Goal: Transaction & Acquisition: Purchase product/service

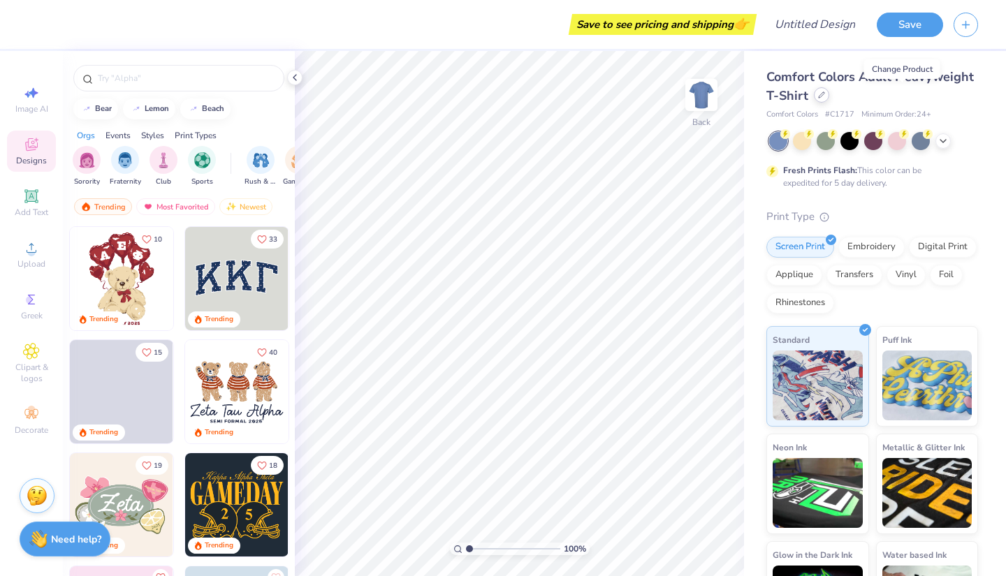
click at [829, 98] on div at bounding box center [821, 94] width 15 height 15
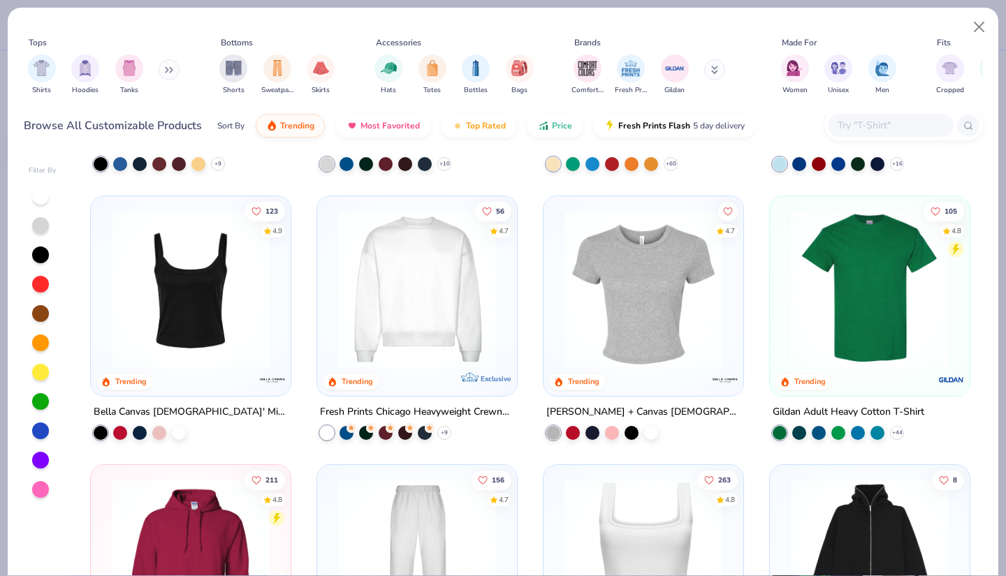
scroll to position [238, 0]
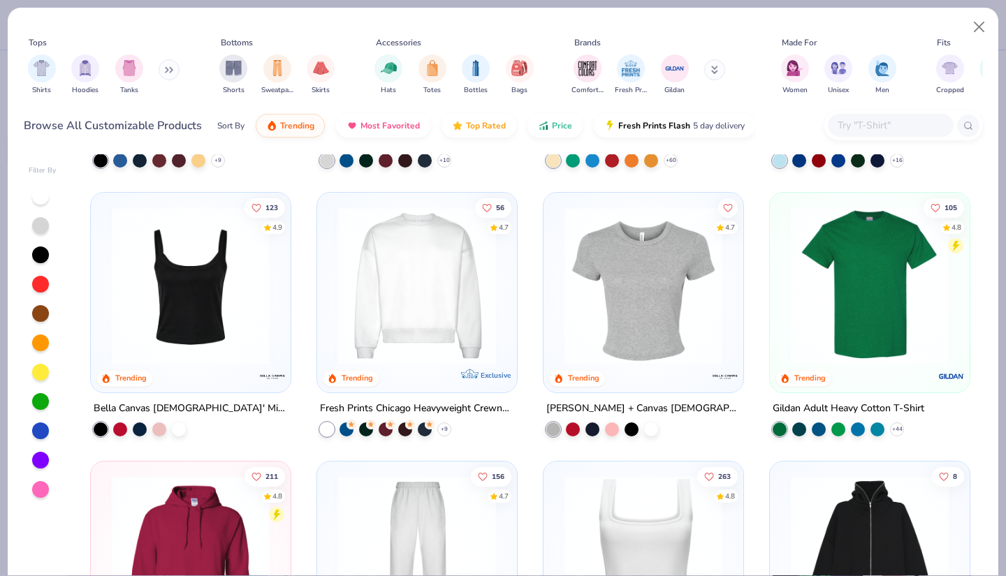
click at [221, 276] on img at bounding box center [191, 286] width 172 height 158
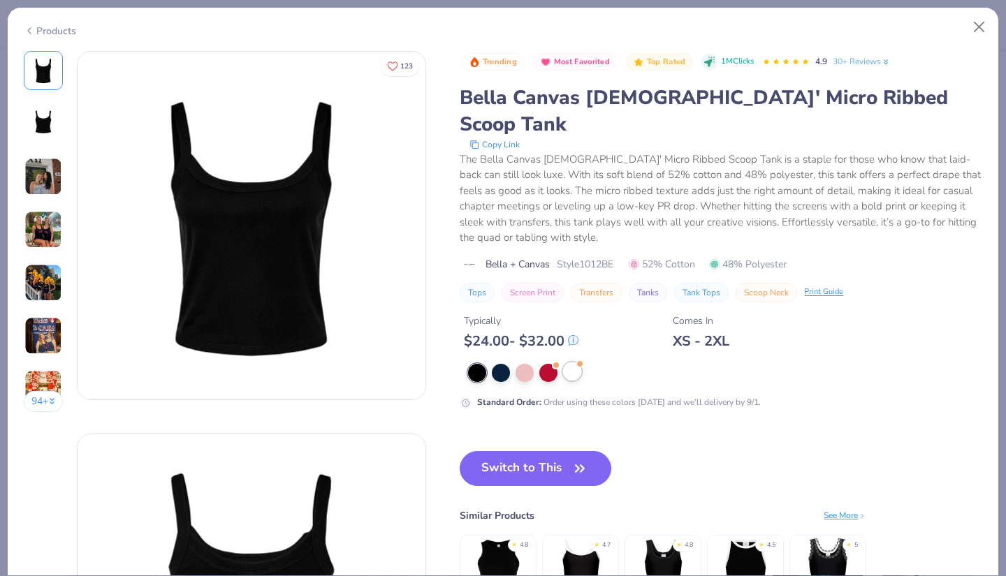
click at [577, 363] on div at bounding box center [572, 372] width 18 height 18
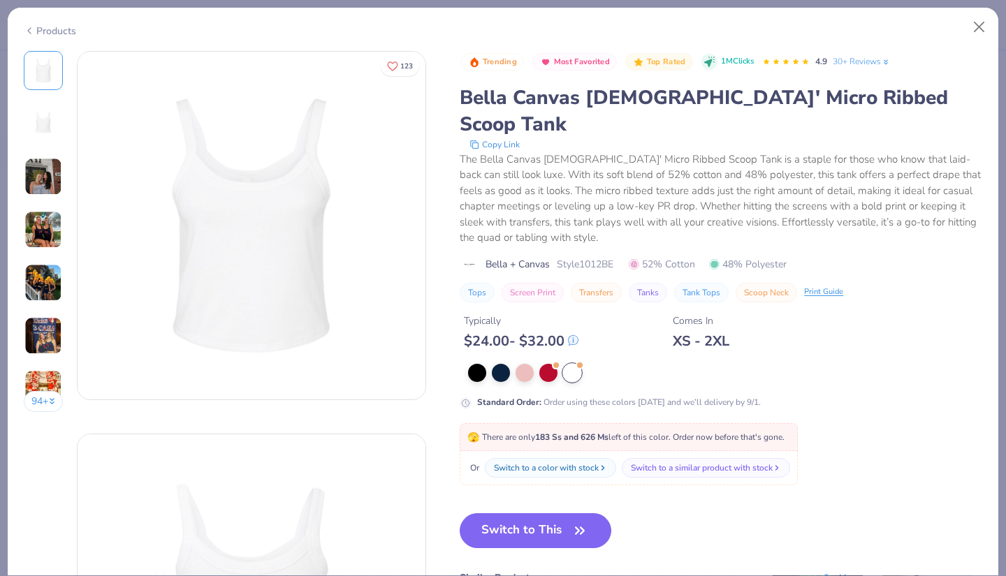
click at [46, 189] on img at bounding box center [43, 177] width 38 height 38
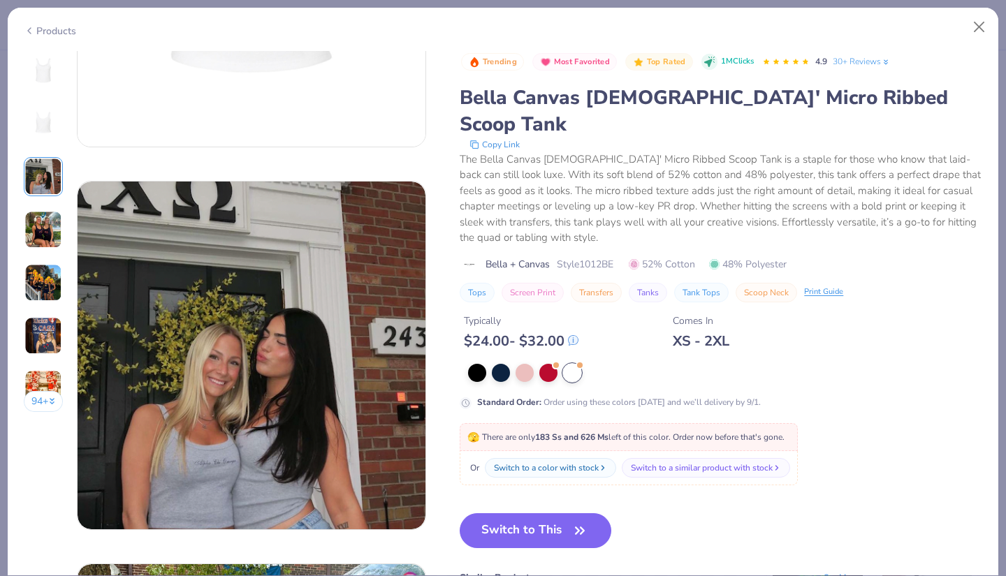
scroll to position [766, 0]
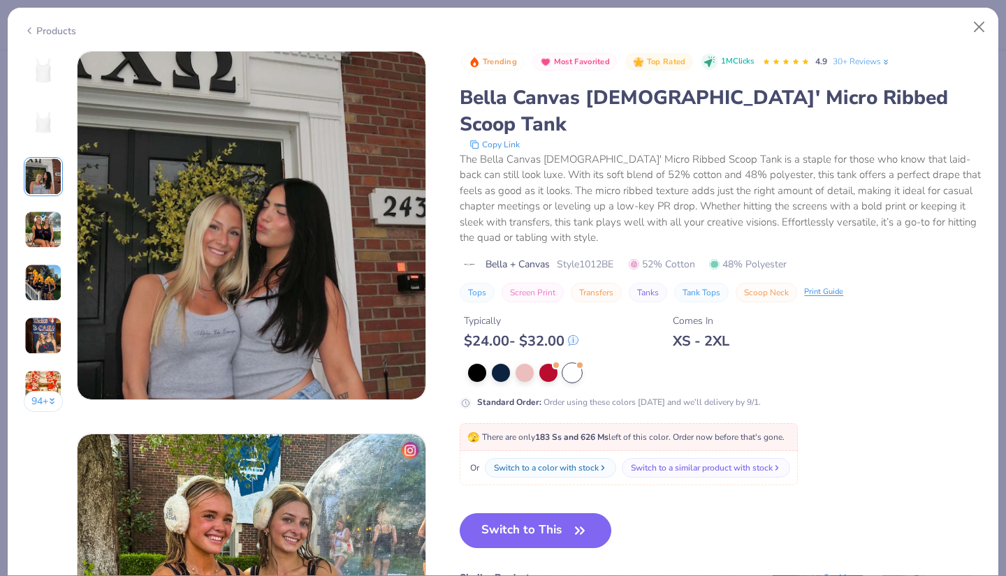
click at [50, 237] on img at bounding box center [43, 230] width 38 height 38
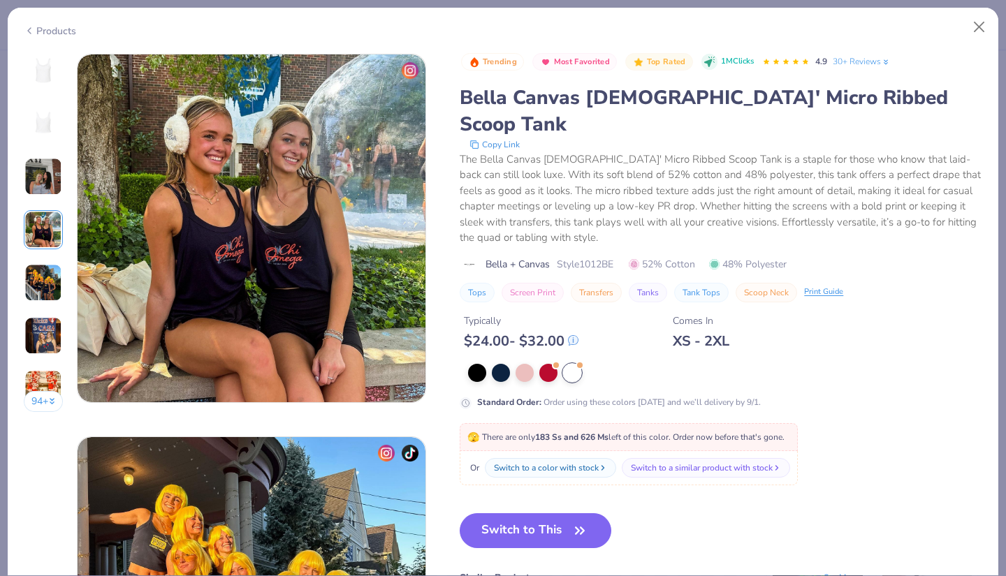
scroll to position [1148, 0]
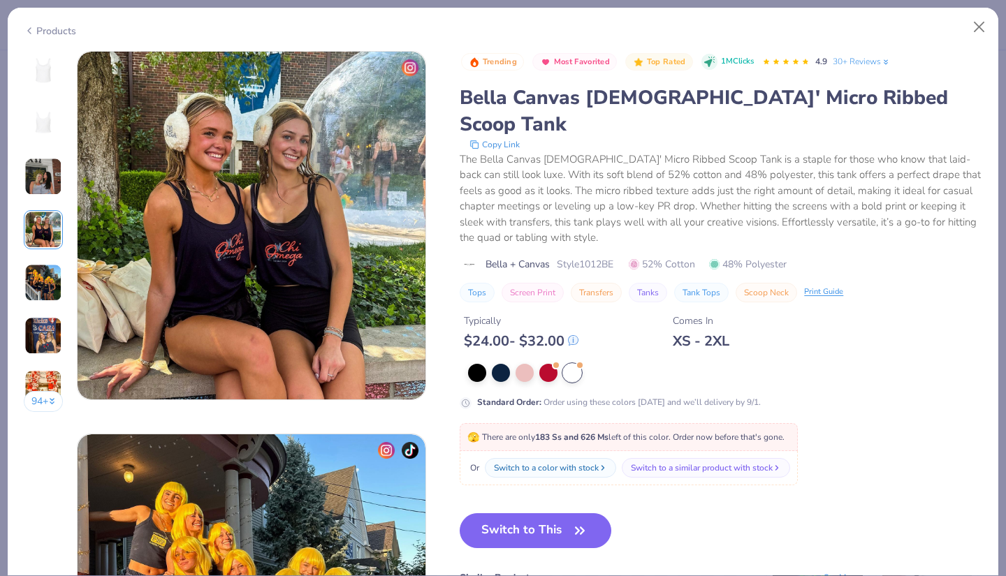
click at [46, 279] on img at bounding box center [43, 283] width 38 height 38
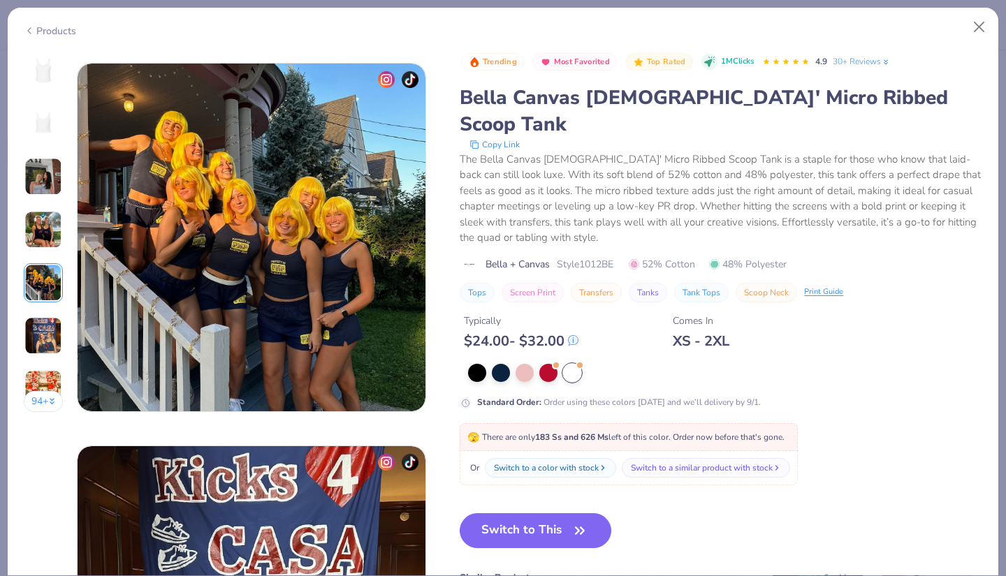
scroll to position [1531, 0]
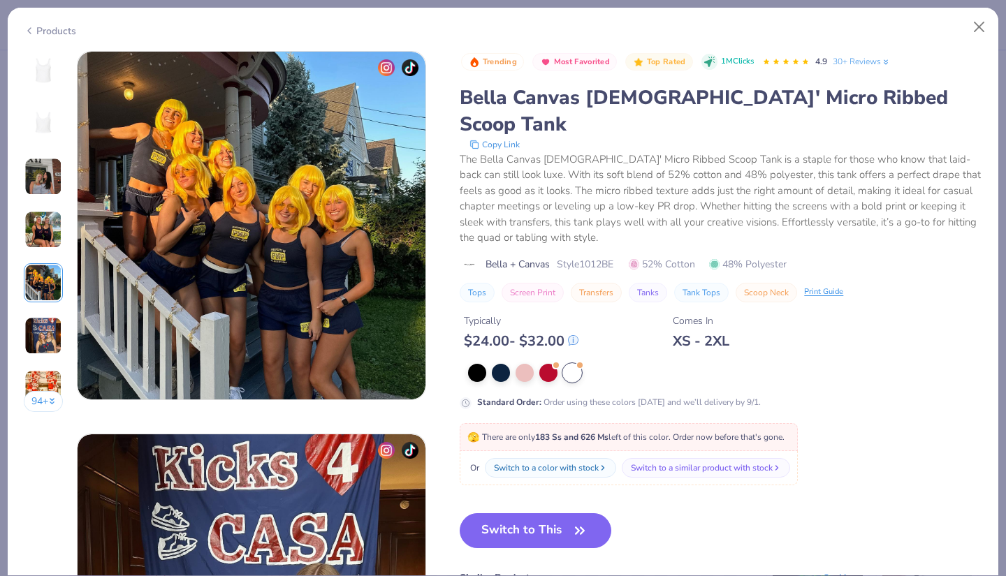
click at [38, 347] on img at bounding box center [43, 336] width 38 height 38
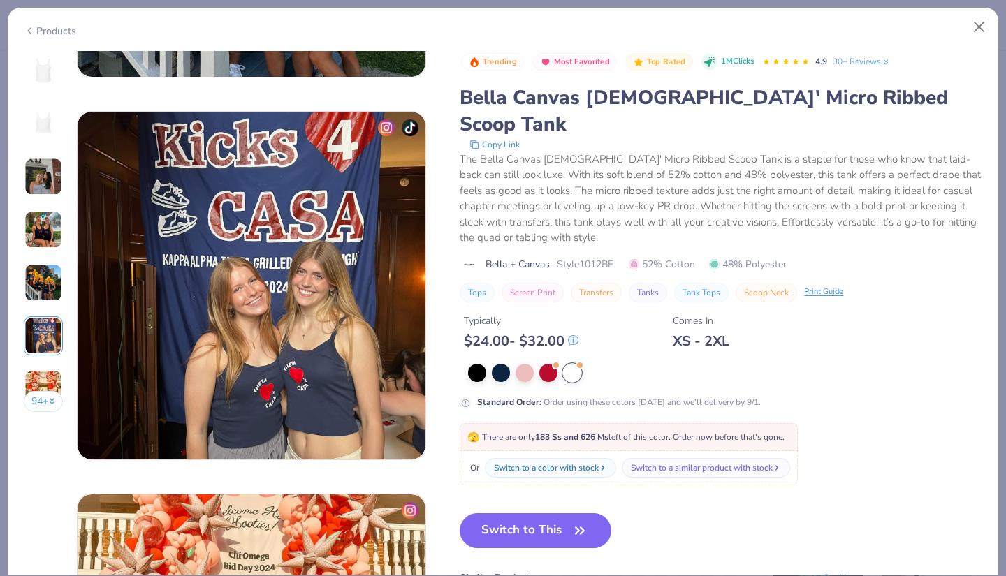
scroll to position [1914, 0]
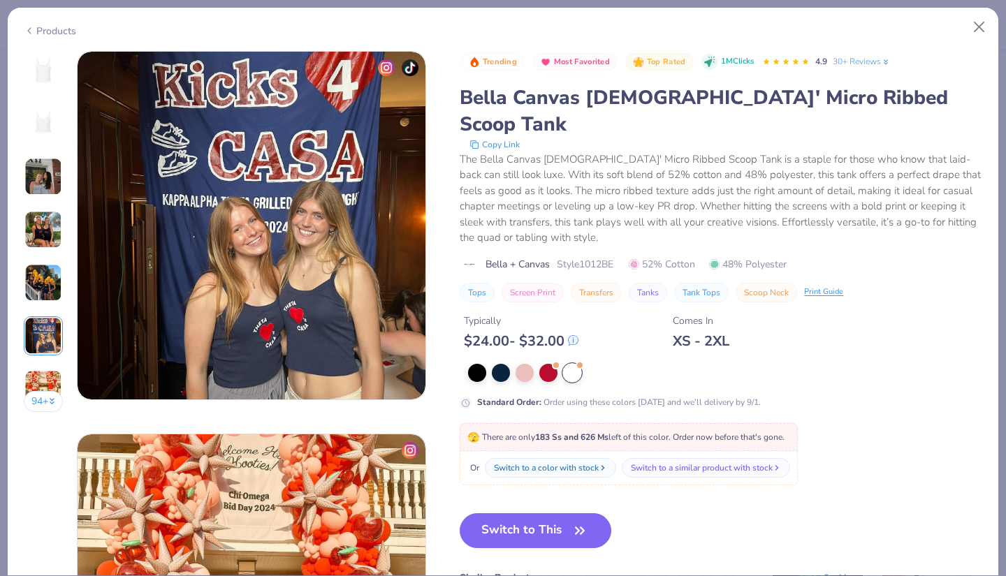
click at [575, 364] on div at bounding box center [572, 373] width 18 height 18
click at [564, 513] on button "Switch to This" at bounding box center [536, 530] width 152 height 35
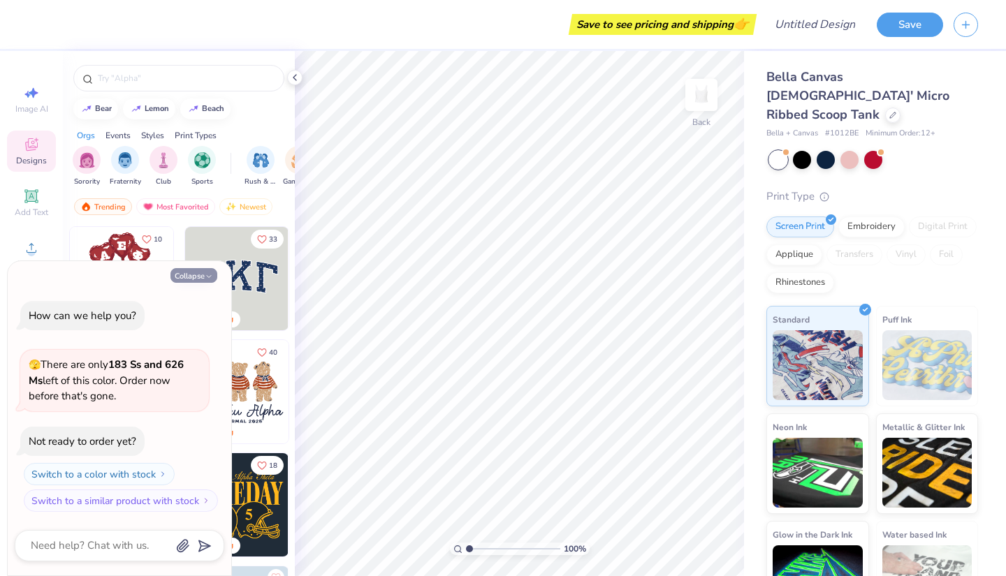
click at [194, 277] on button "Collapse" at bounding box center [193, 275] width 47 height 15
type textarea "x"
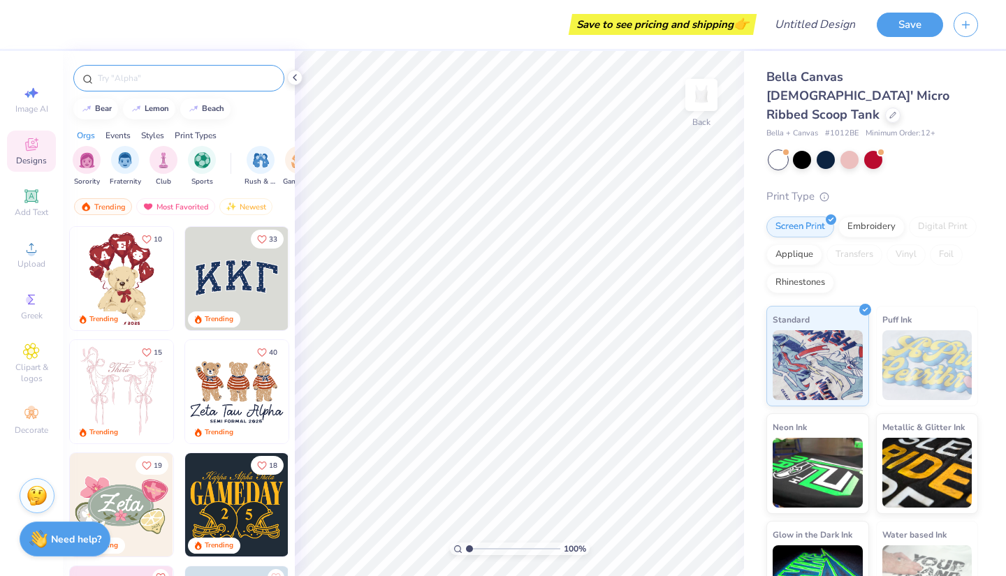
click at [105, 82] on input "text" at bounding box center [185, 78] width 179 height 14
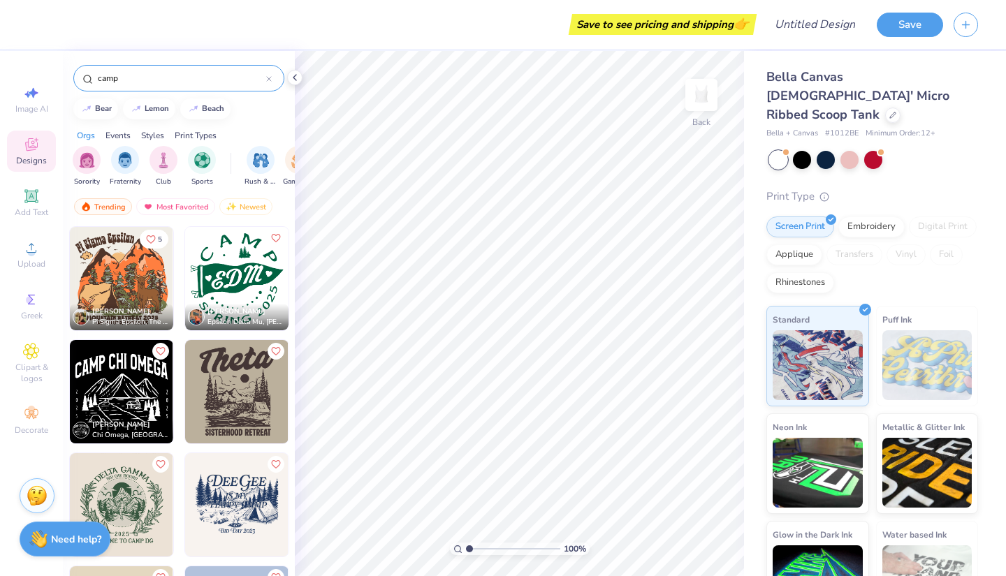
type input "camp"
click at [36, 248] on icon at bounding box center [31, 248] width 17 height 17
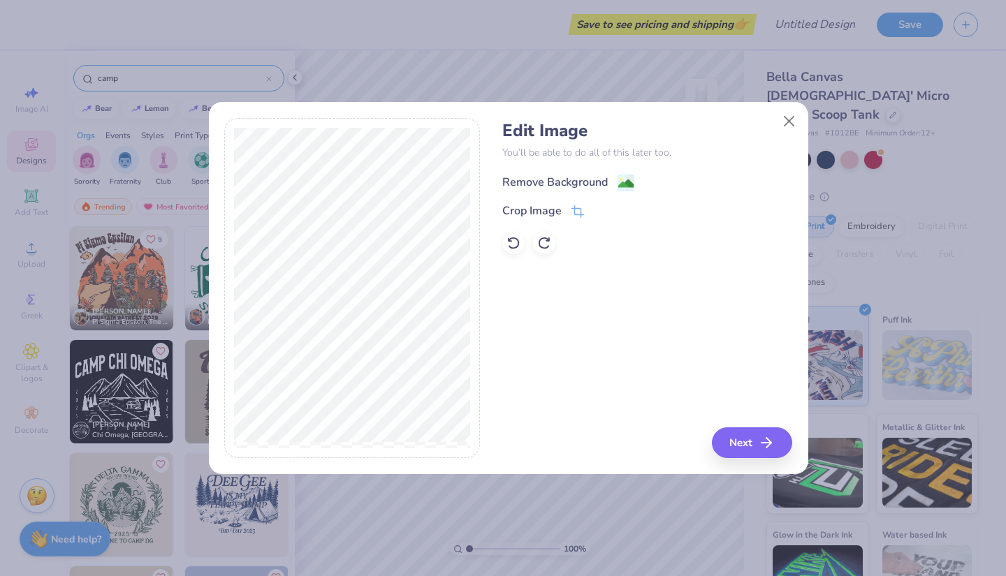
click at [584, 184] on div "Remove Background" at bounding box center [554, 182] width 105 height 17
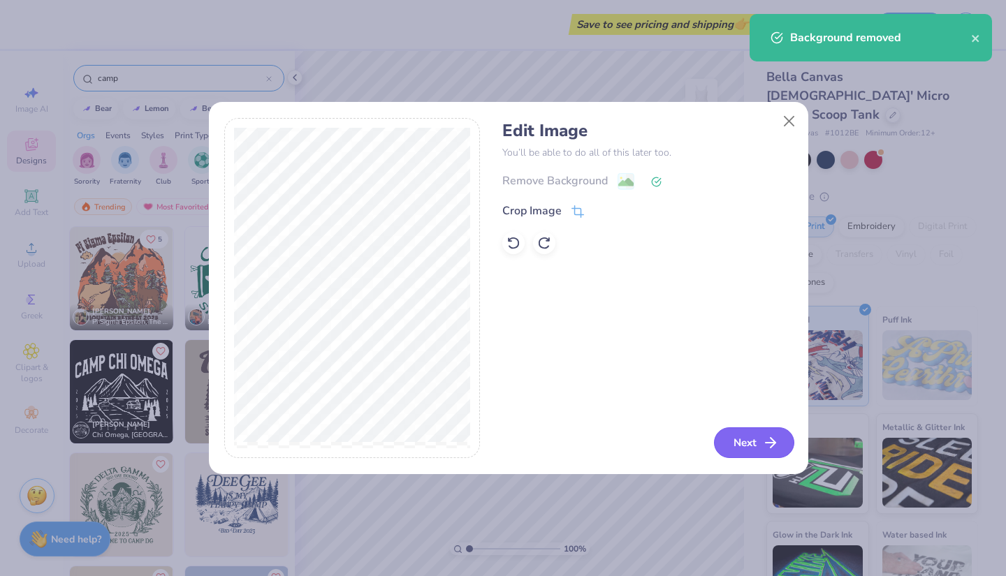
click at [761, 449] on button "Next" at bounding box center [754, 442] width 80 height 31
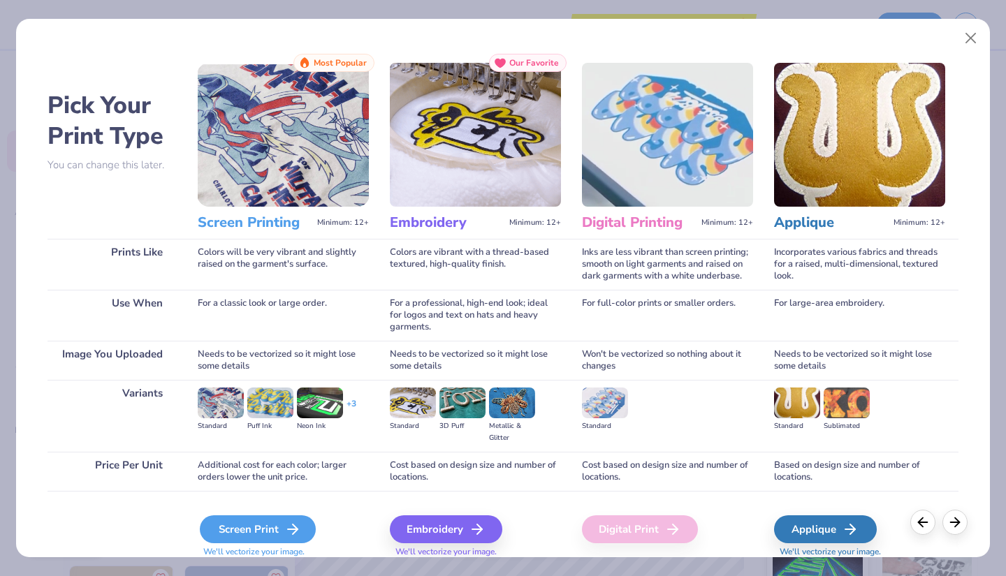
click at [277, 524] on div "Screen Print" at bounding box center [258, 530] width 116 height 28
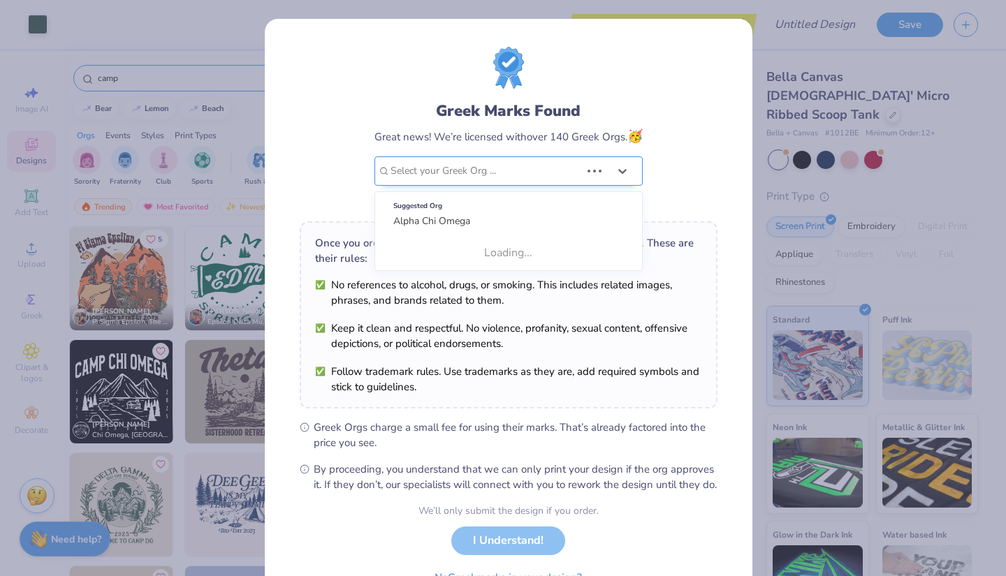
click at [501, 169] on div at bounding box center [485, 171] width 190 height 18
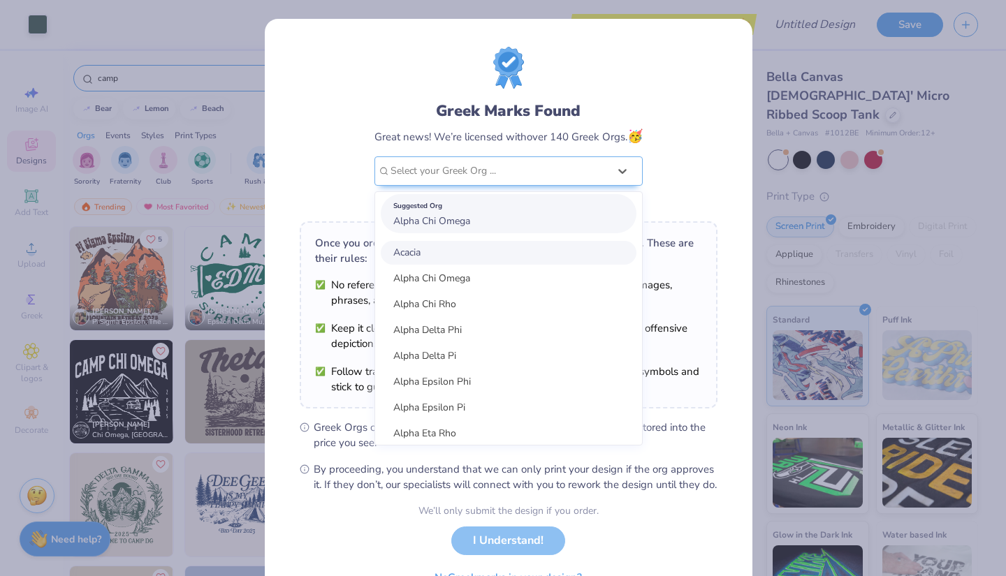
click at [472, 213] on div "Suggested Org" at bounding box center [508, 205] width 231 height 15
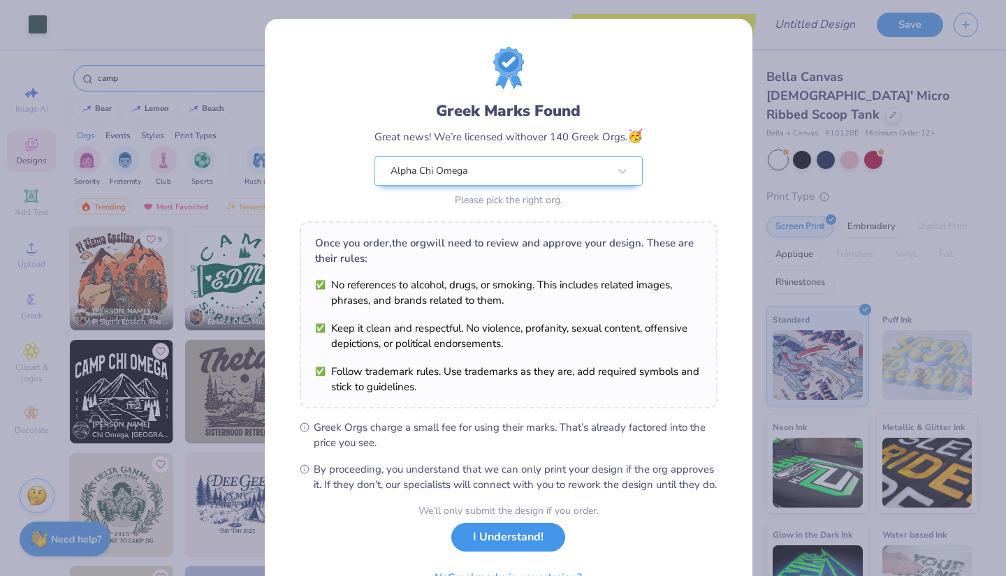
click at [484, 552] on button "I Understand!" at bounding box center [508, 537] width 114 height 29
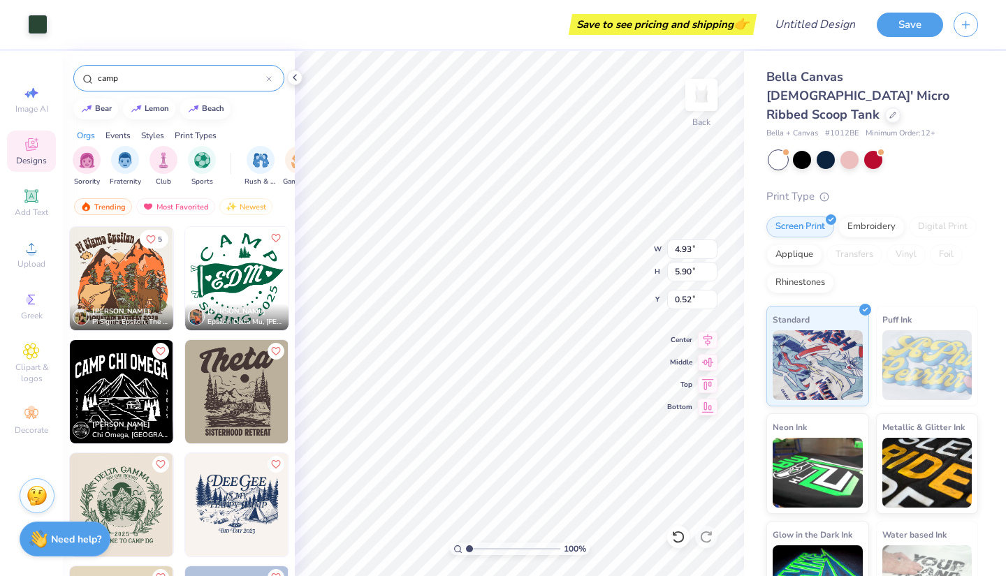
type input "4.93"
type input "5.90"
type input "1.19"
click at [838, 20] on input "Design Title" at bounding box center [832, 24] width 68 height 28
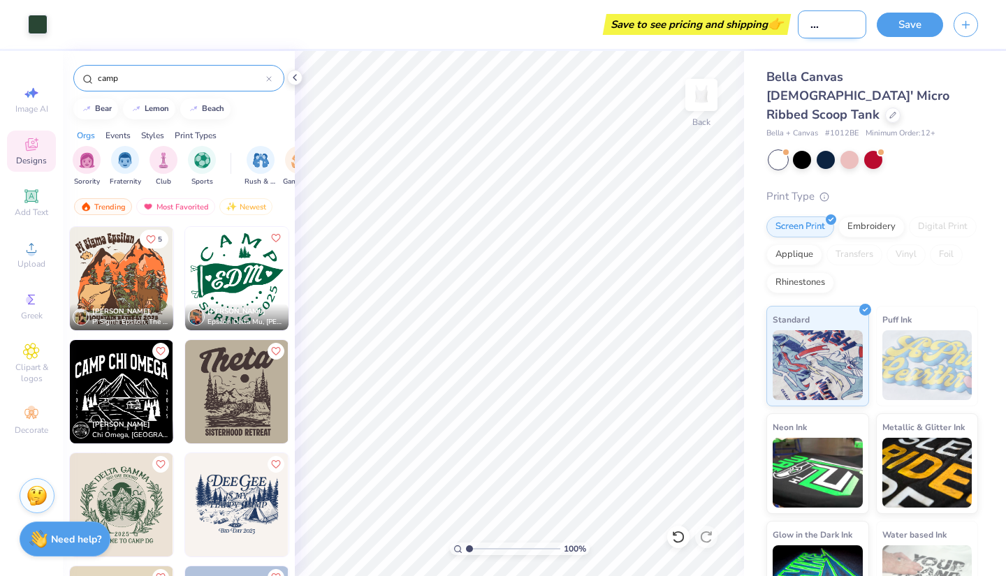
scroll to position [0, 38]
type input "Camp AXO Tank"
click at [914, 28] on button "Save" at bounding box center [910, 22] width 66 height 24
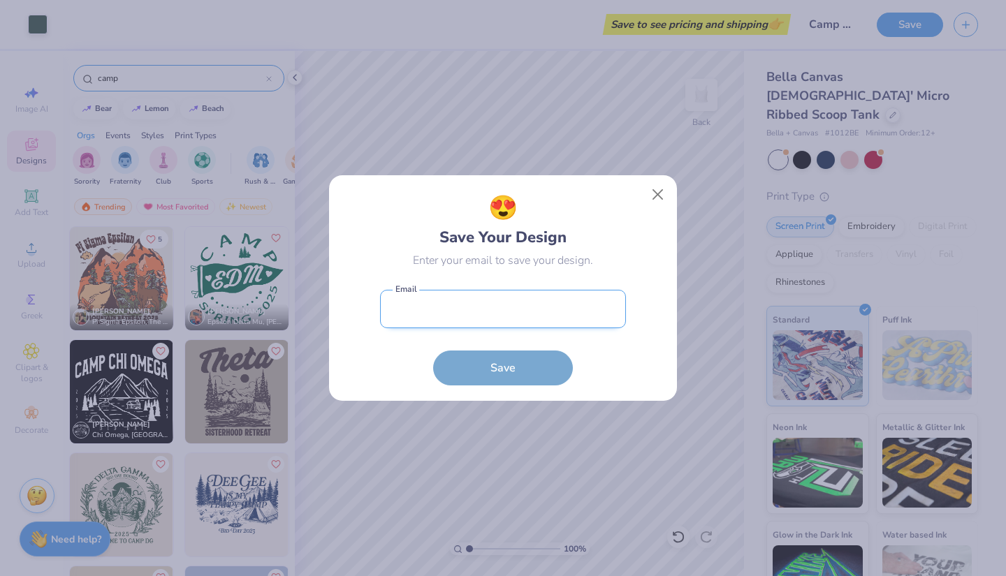
click at [541, 307] on input "email" at bounding box center [503, 309] width 246 height 38
type input "cassandra.levy@marquette.edu"
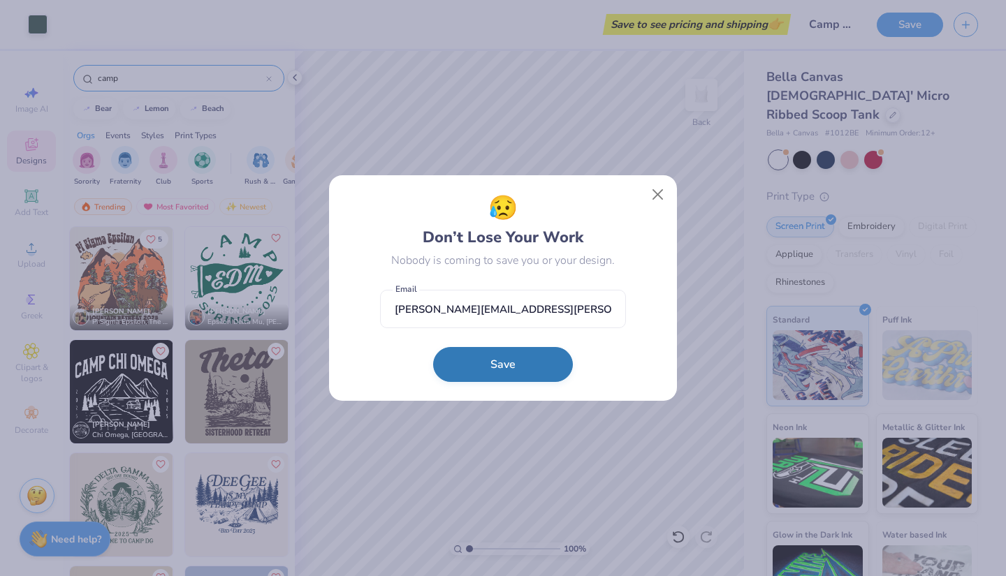
click at [532, 362] on button "Save" at bounding box center [503, 364] width 140 height 35
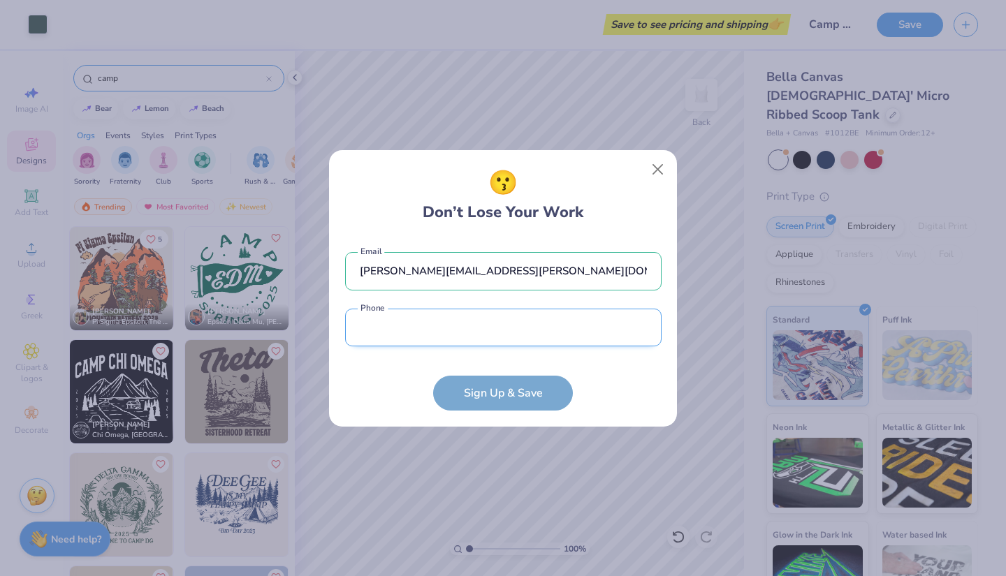
click at [546, 330] on input "tel" at bounding box center [503, 328] width 316 height 38
type input "(630) 386-5415"
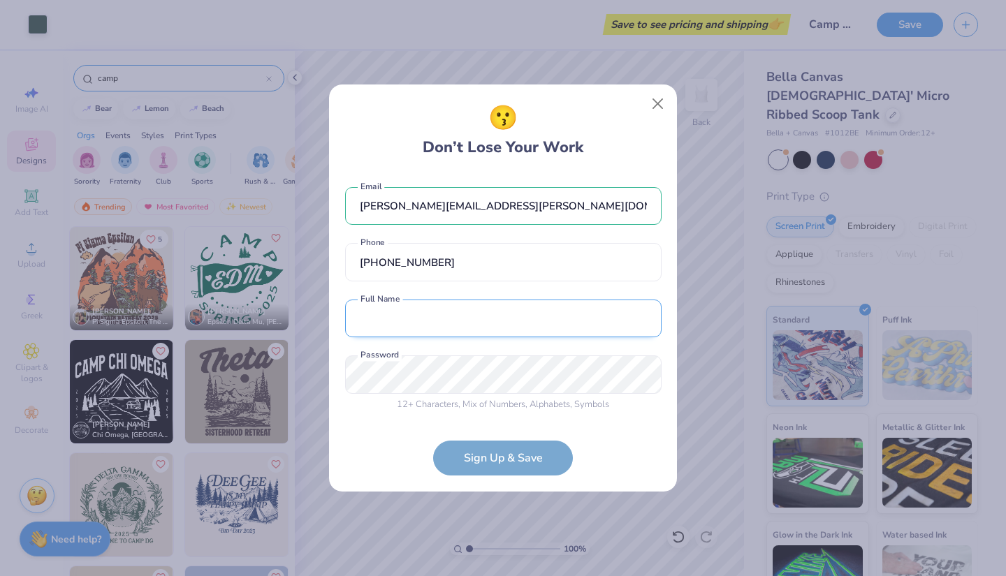
click at [473, 324] on input "text" at bounding box center [503, 319] width 316 height 38
type input "Cassie Levy"
click at [587, 420] on form "cassandra.levy@marquette.edu Email (630) 386-5415 Phone Cassie Levy Full Name 1…" at bounding box center [503, 324] width 316 height 303
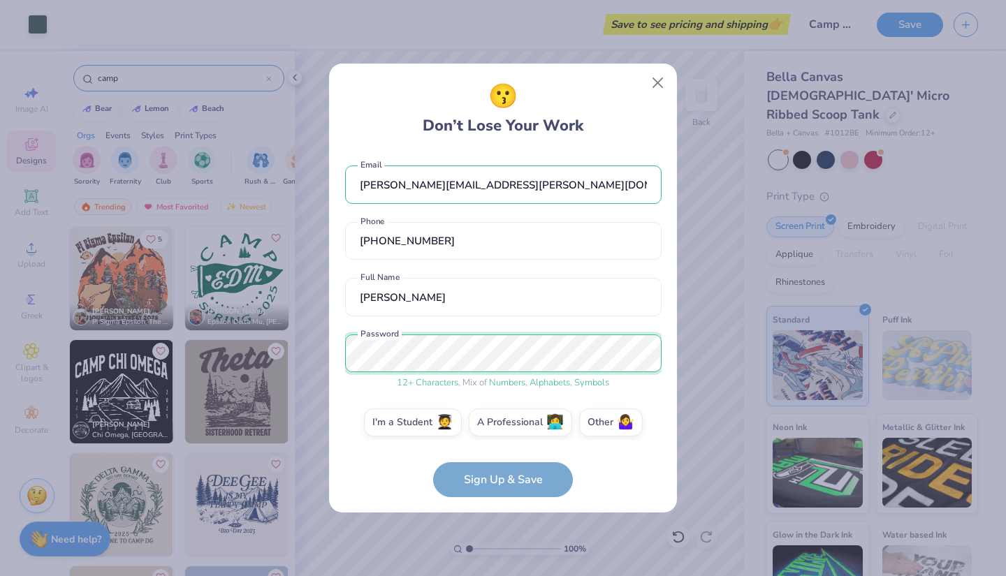
scroll to position [10, 0]
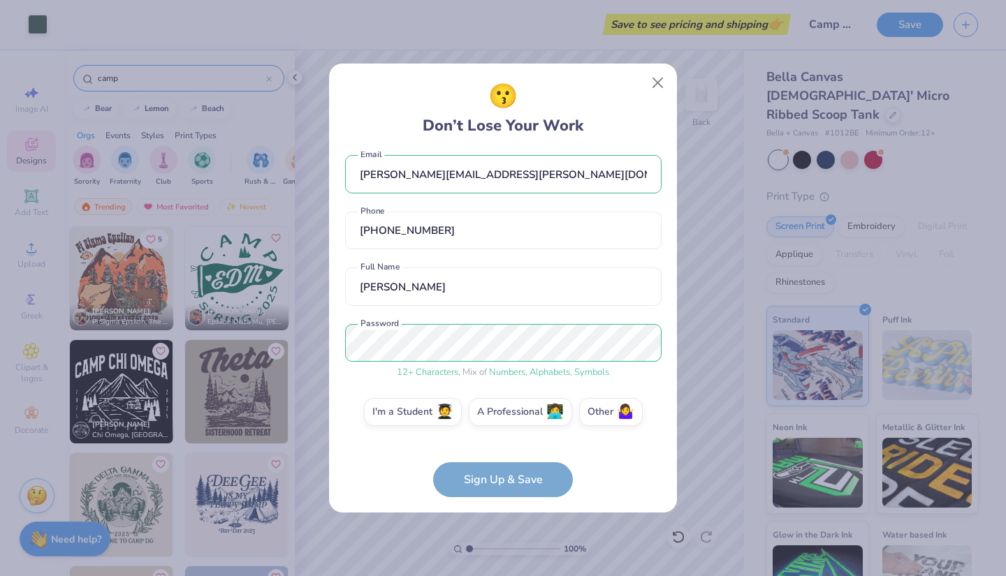
click at [390, 440] on form "cassandra.levy@marquette.edu Email (630) 386-5415 Phone Cassie Levy Full Name 1…" at bounding box center [503, 325] width 316 height 346
click at [396, 413] on label "I'm a Student 🧑‍🎓" at bounding box center [413, 410] width 98 height 28
click at [499, 421] on input "I'm a Student 🧑‍🎓" at bounding box center [503, 425] width 9 height 9
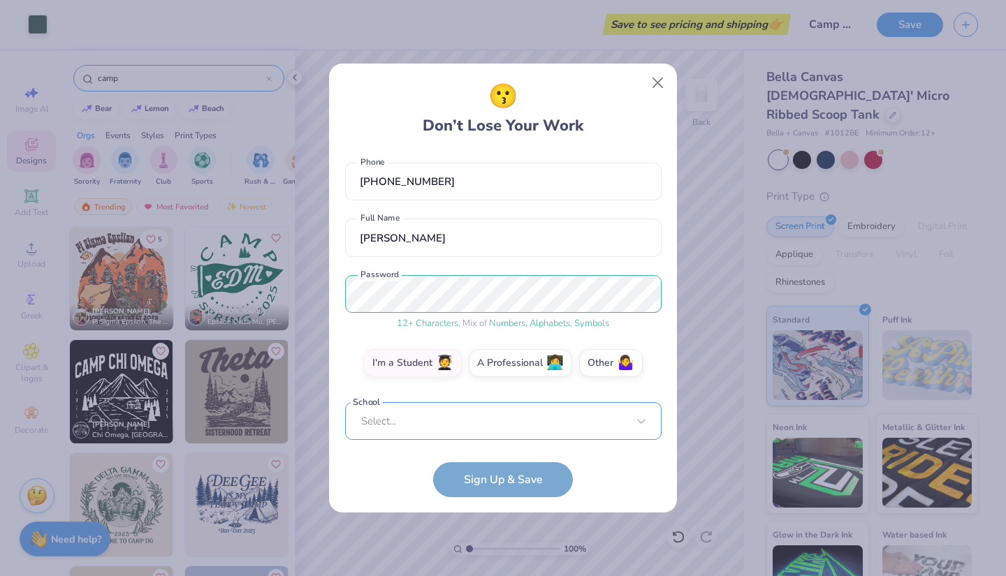
click at [481, 427] on div "Select..." at bounding box center [503, 421] width 316 height 38
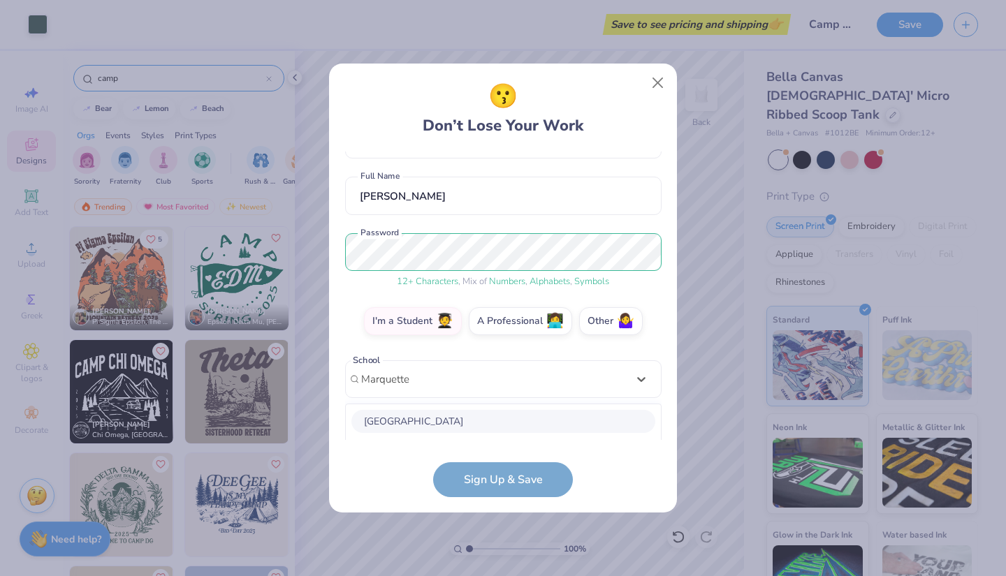
scroll to position [276, 0]
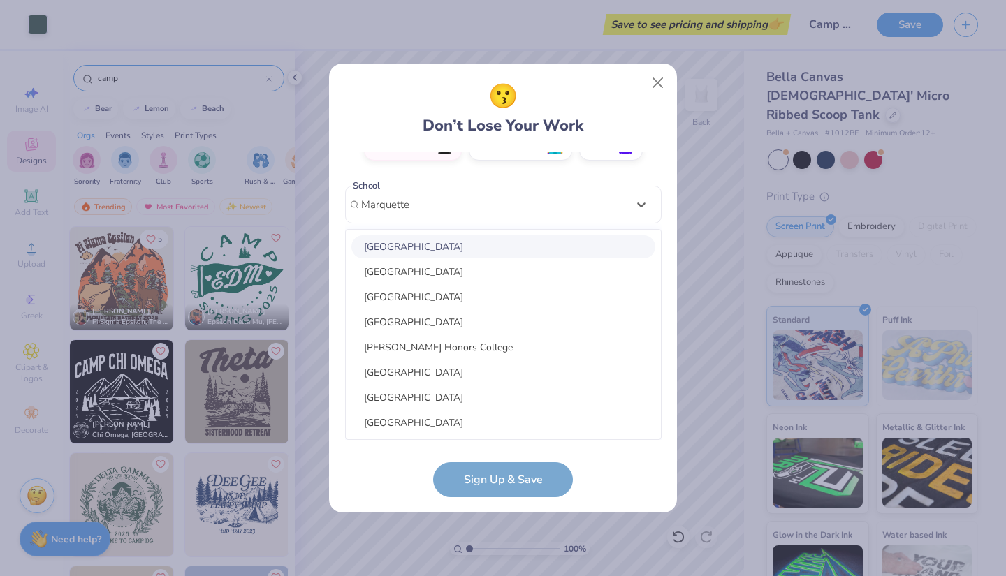
click at [478, 248] on div "Marquette University" at bounding box center [503, 246] width 304 height 23
type input "Marquette"
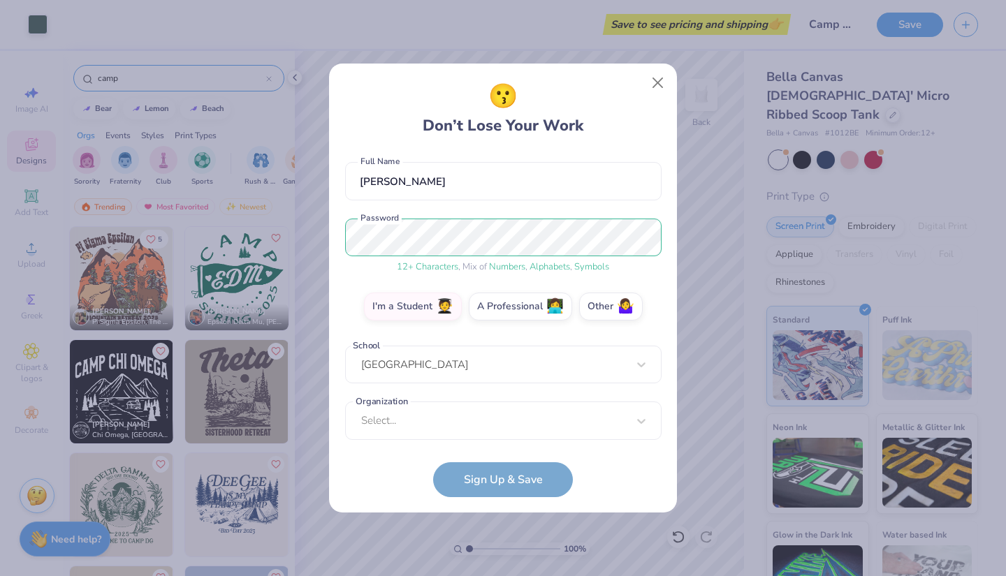
scroll to position [123, 0]
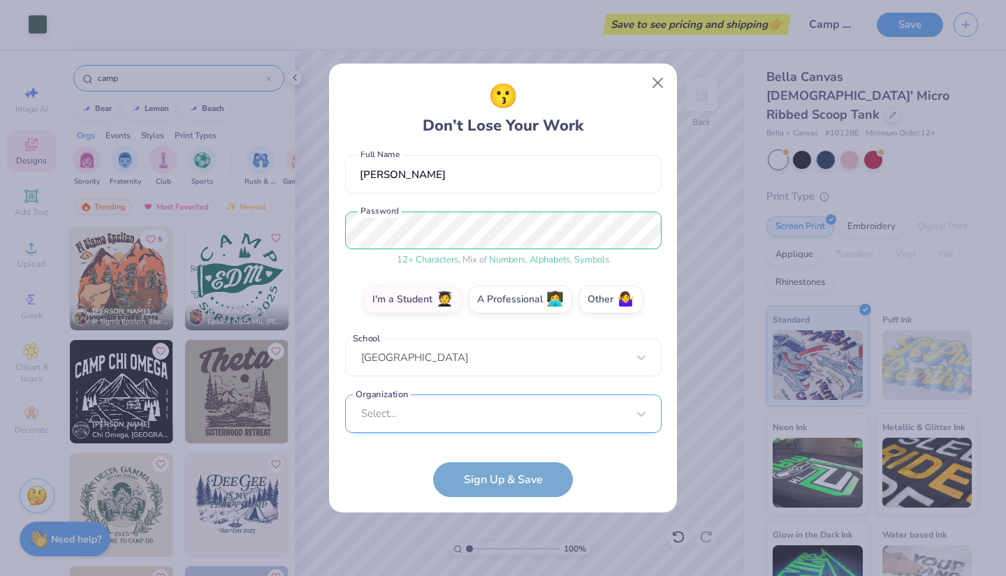
click at [474, 415] on div "Select..." at bounding box center [503, 414] width 316 height 38
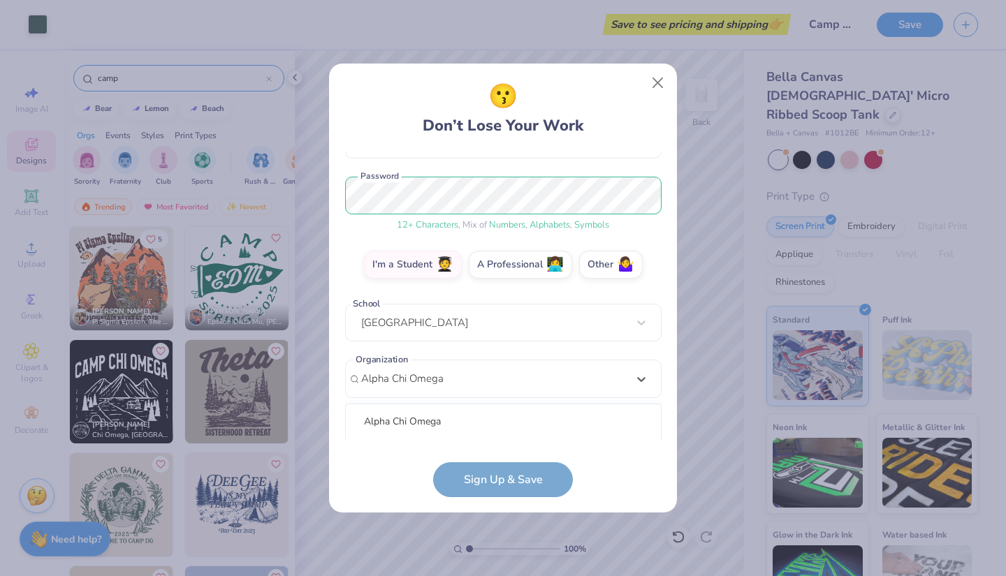
scroll to position [332, 0]
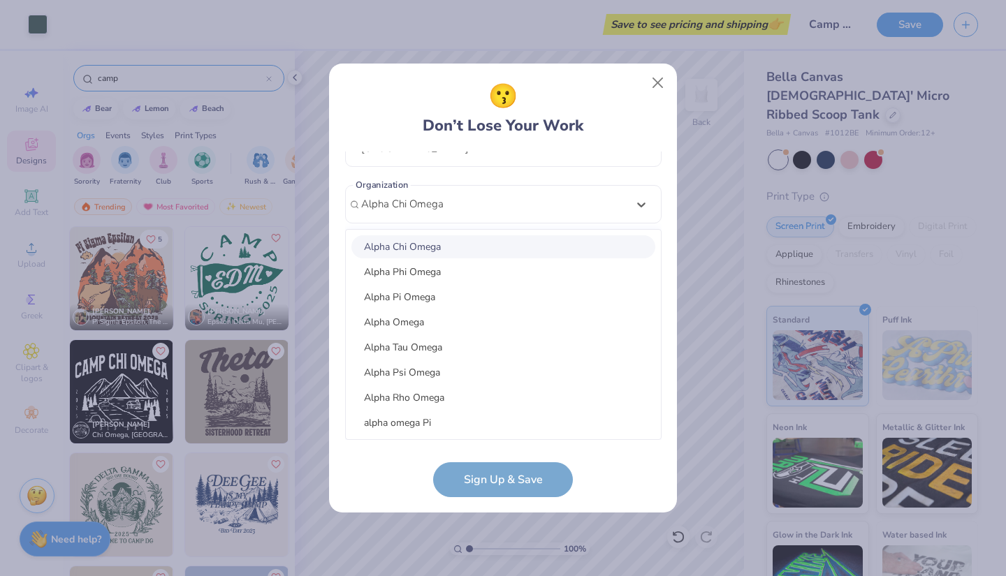
click at [494, 247] on div "Alpha Chi Omega" at bounding box center [503, 246] width 304 height 23
type input "Alpha Chi Omega"
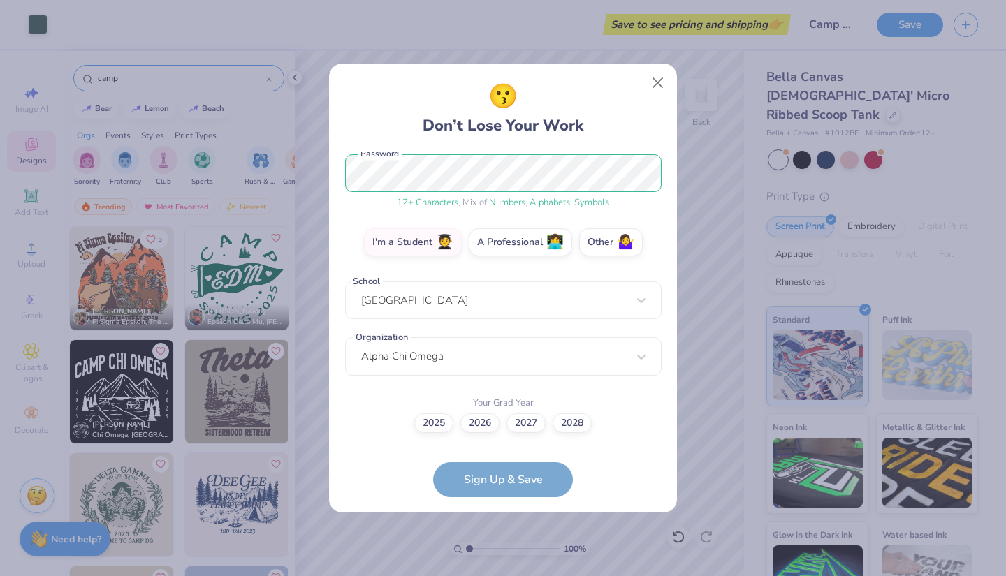
scroll to position [180, 0]
click at [534, 423] on label "2027" at bounding box center [525, 422] width 39 height 20
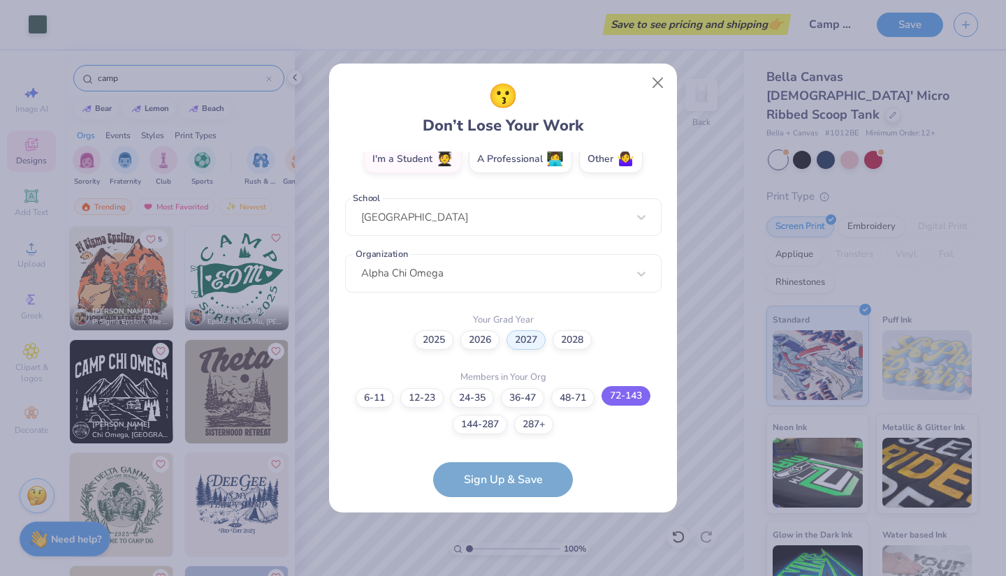
click at [622, 395] on label "72-143" at bounding box center [625, 396] width 49 height 20
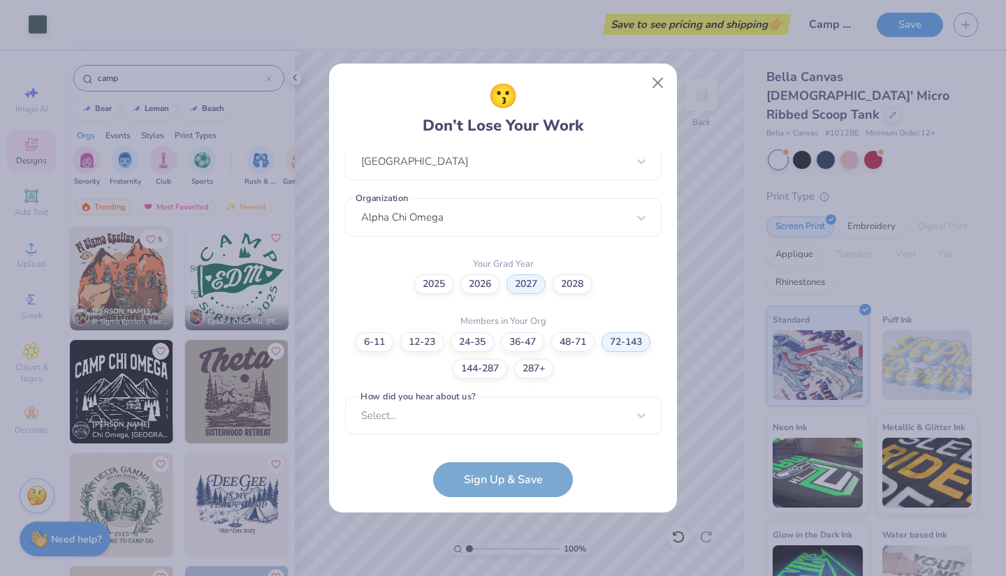
click at [525, 478] on form "cassandra.levy@marquette.edu Email (630) 386-5415 Phone Cassie Levy Full Name 1…" at bounding box center [503, 325] width 316 height 346
click at [553, 416] on div "option Word of Mouth focused, 8 of 15. 15 results available. Use Up and Down to…" at bounding box center [503, 524] width 316 height 255
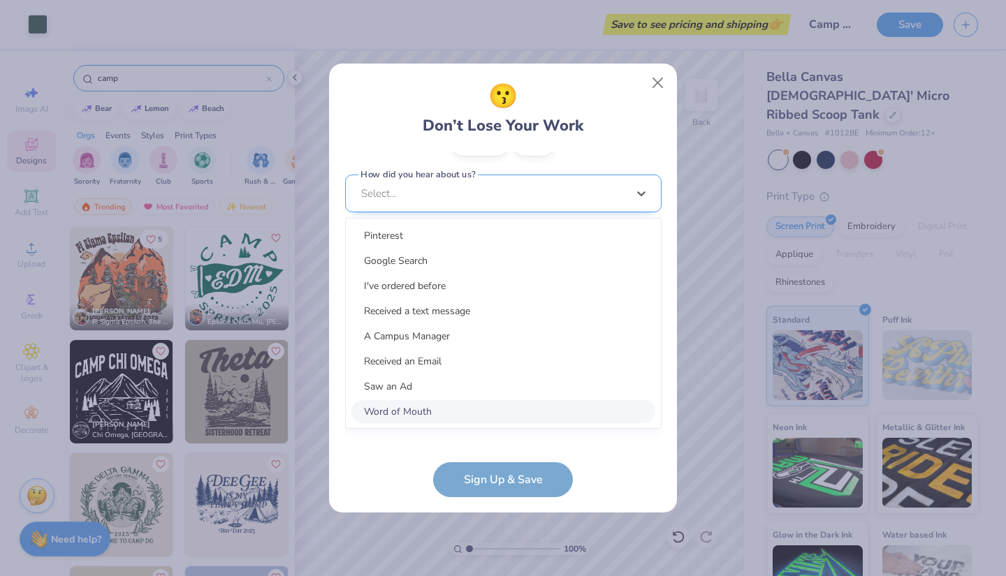
scroll to position [529, 0]
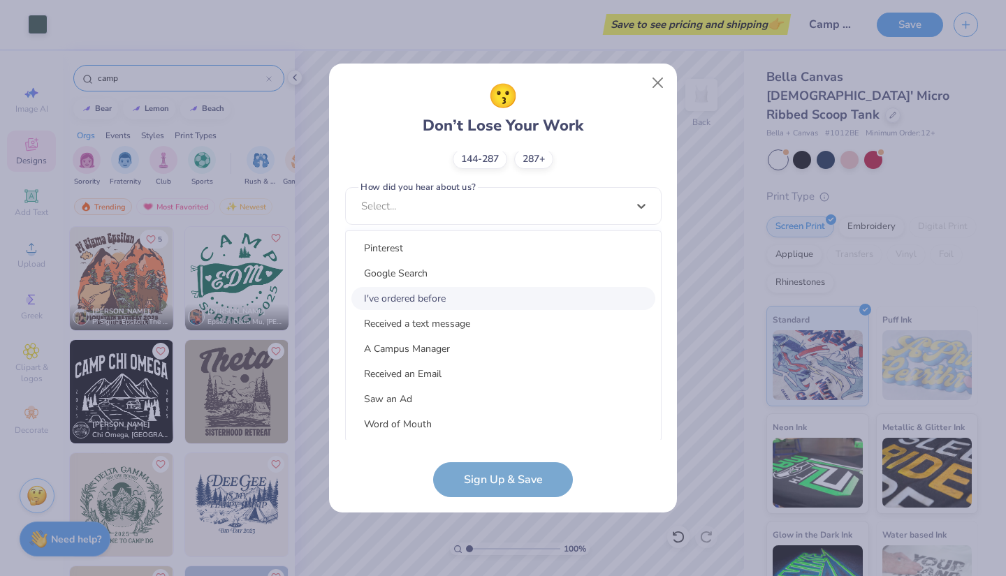
click at [510, 288] on div "I've ordered before" at bounding box center [503, 298] width 304 height 23
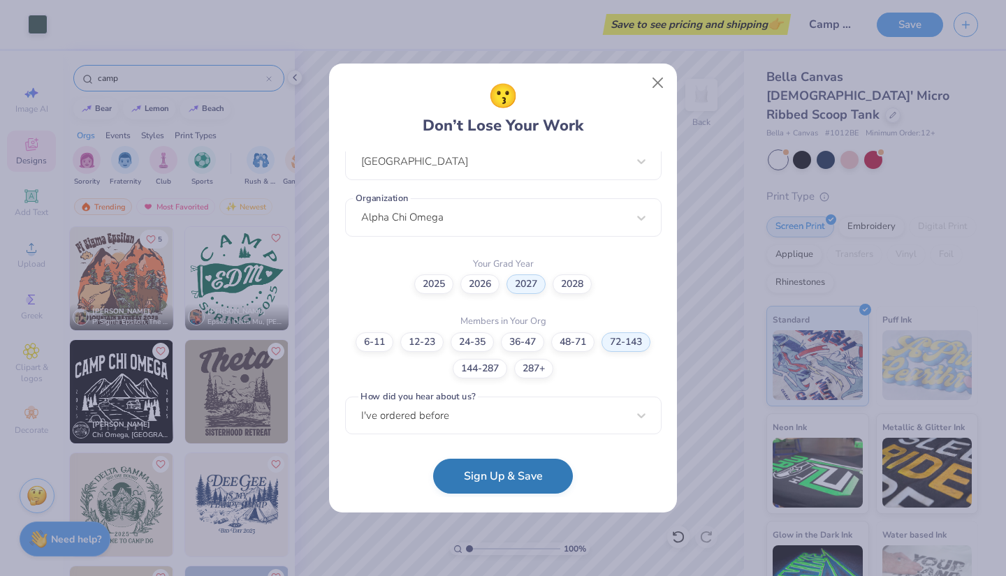
click at [490, 478] on button "Sign Up & Save" at bounding box center [503, 476] width 140 height 35
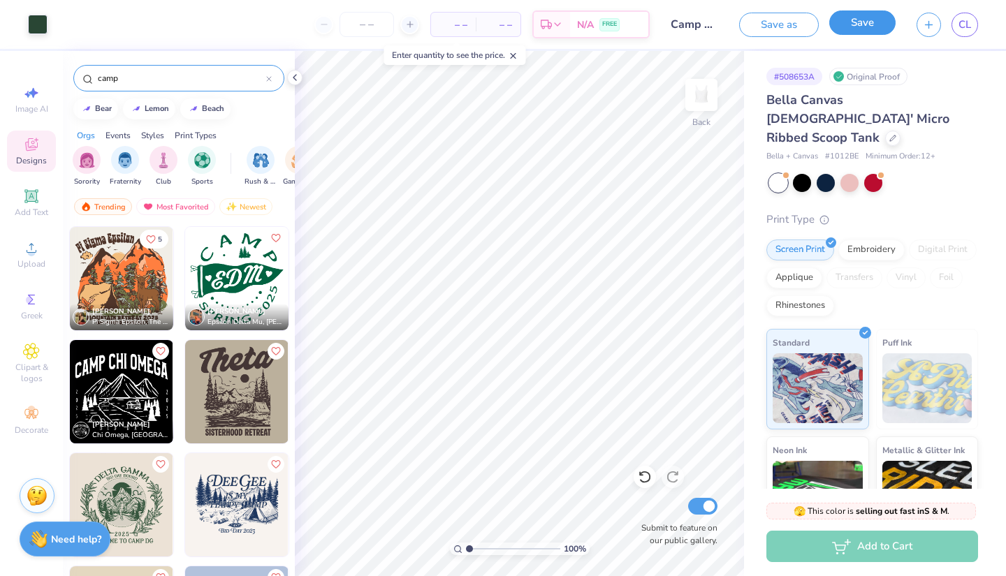
click at [849, 27] on button "Save" at bounding box center [862, 22] width 66 height 24
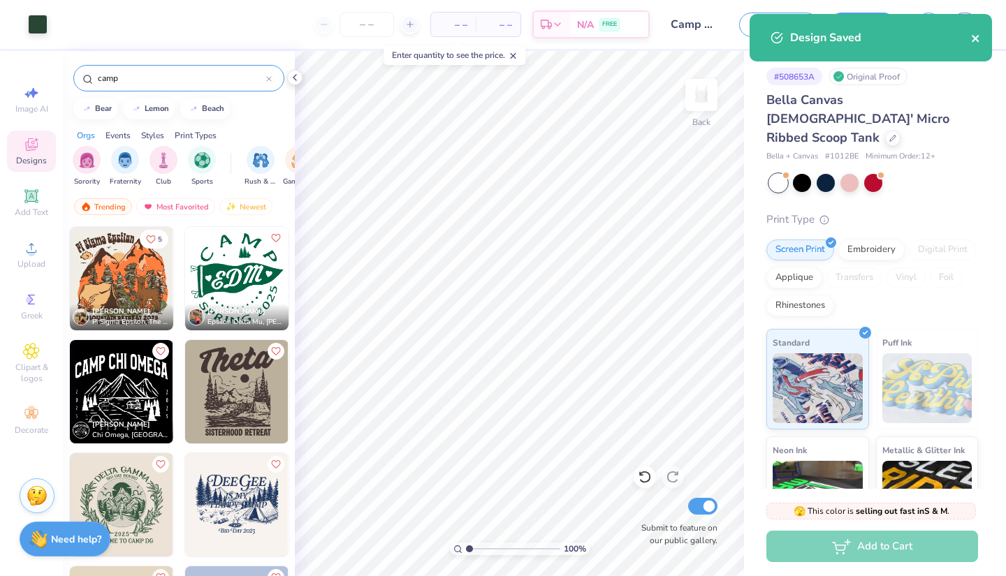
click at [975, 42] on icon "close" at bounding box center [976, 38] width 10 height 11
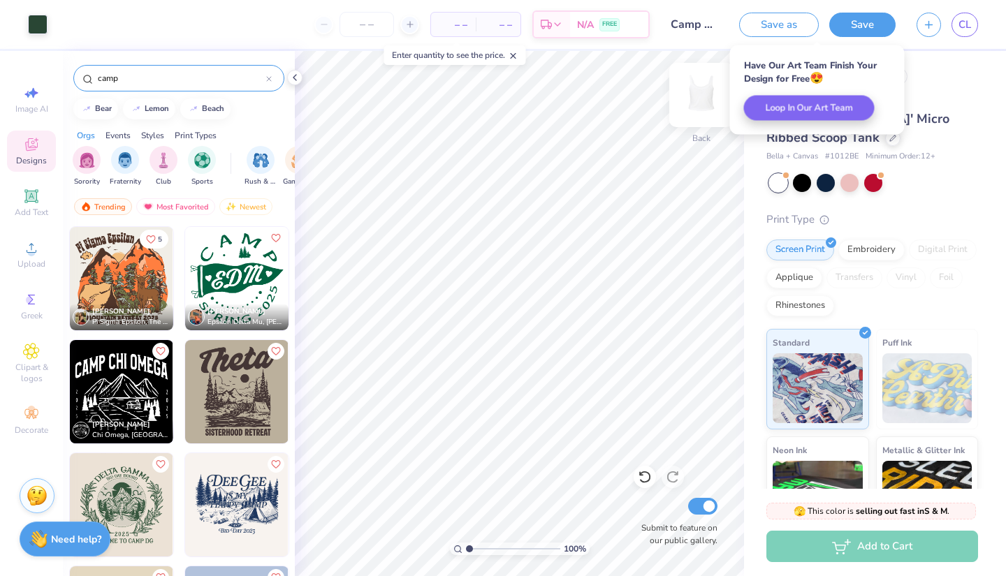
click at [703, 98] on img at bounding box center [701, 95] width 56 height 56
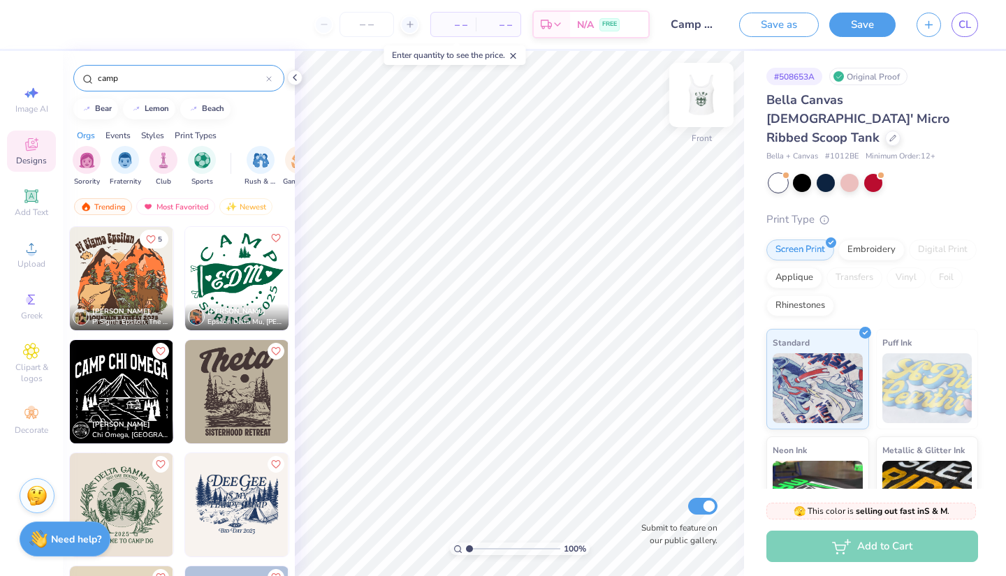
click at [700, 91] on img at bounding box center [701, 95] width 56 height 56
click at [925, 26] on icon "button" at bounding box center [929, 23] width 12 height 12
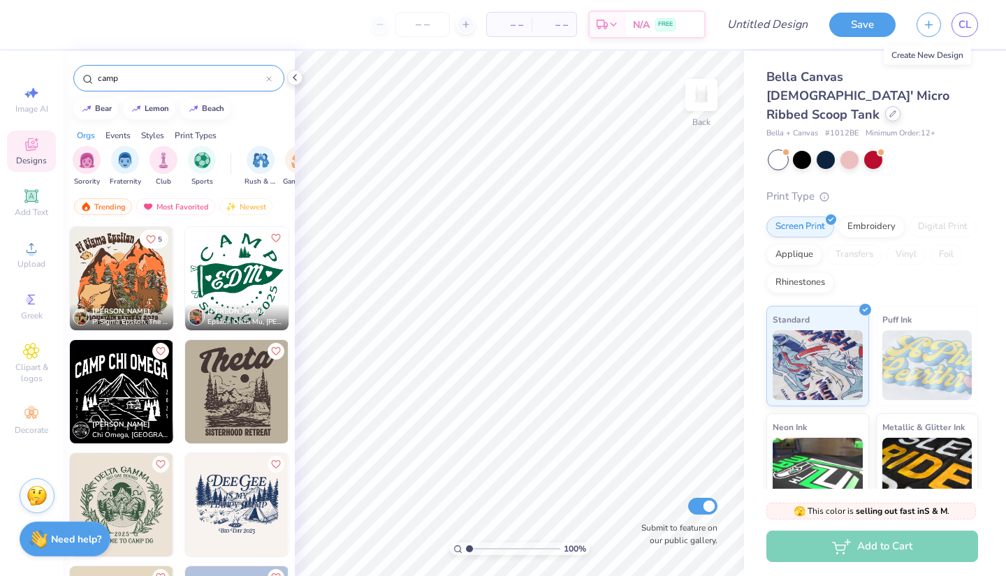
click at [890, 111] on icon at bounding box center [893, 114] width 6 height 6
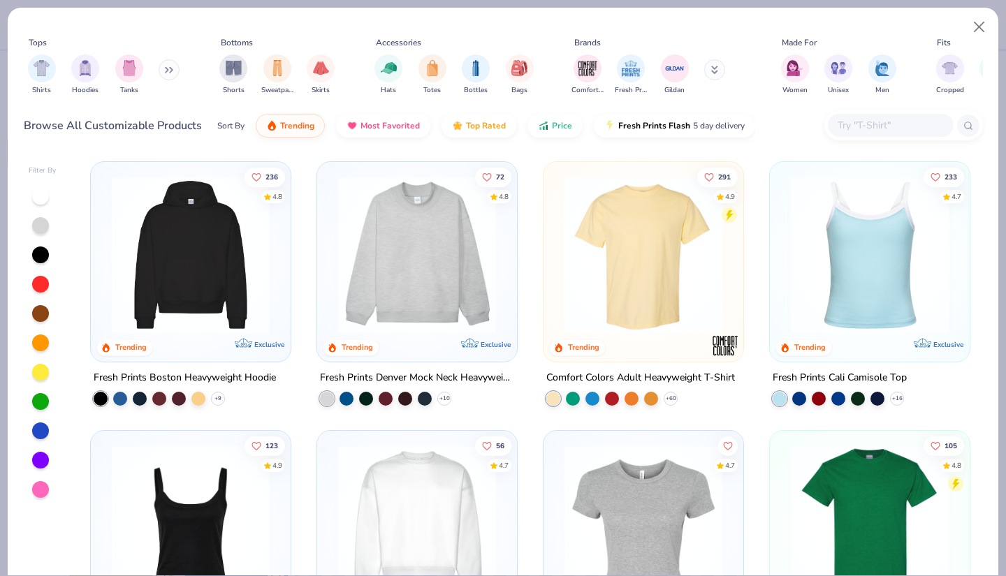
click at [170, 73] on button at bounding box center [169, 69] width 21 height 21
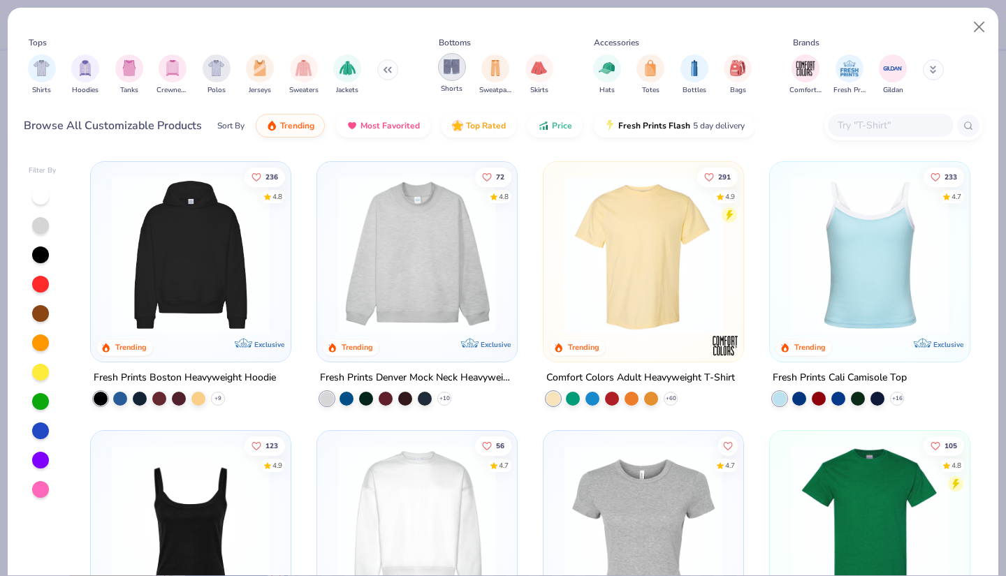
click at [453, 68] on img "filter for Shorts" at bounding box center [452, 67] width 16 height 16
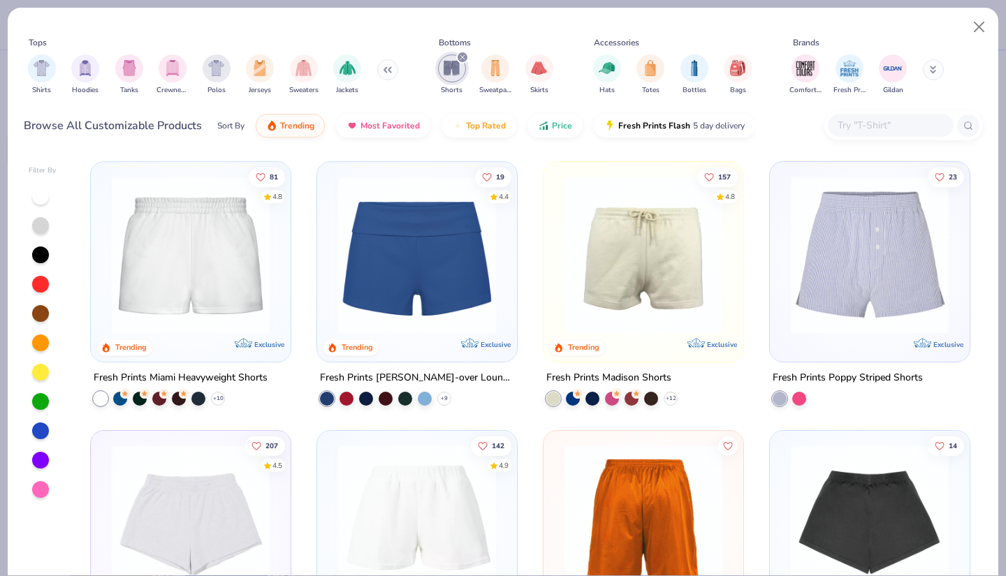
click at [243, 235] on img at bounding box center [191, 255] width 172 height 158
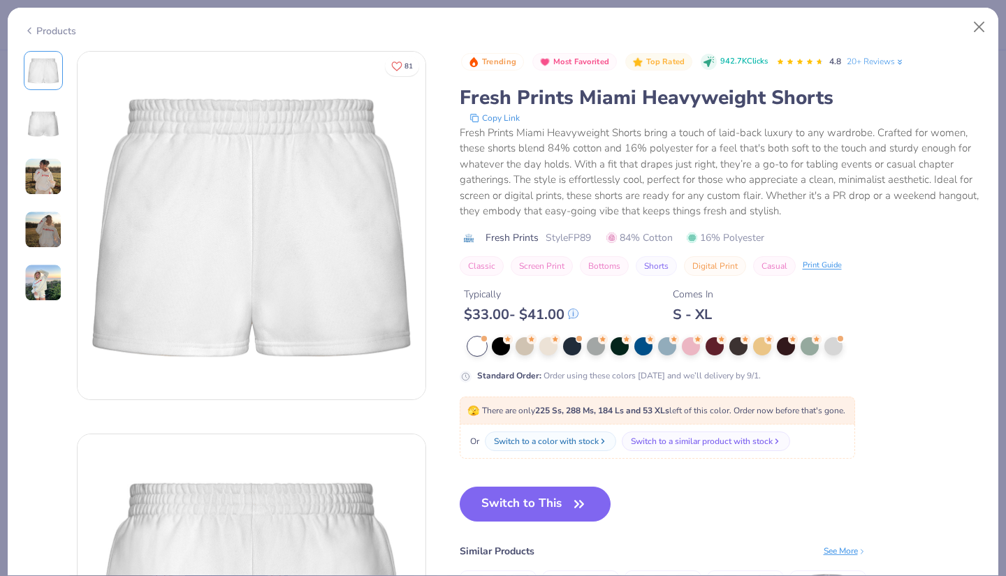
click at [39, 277] on img at bounding box center [43, 283] width 38 height 38
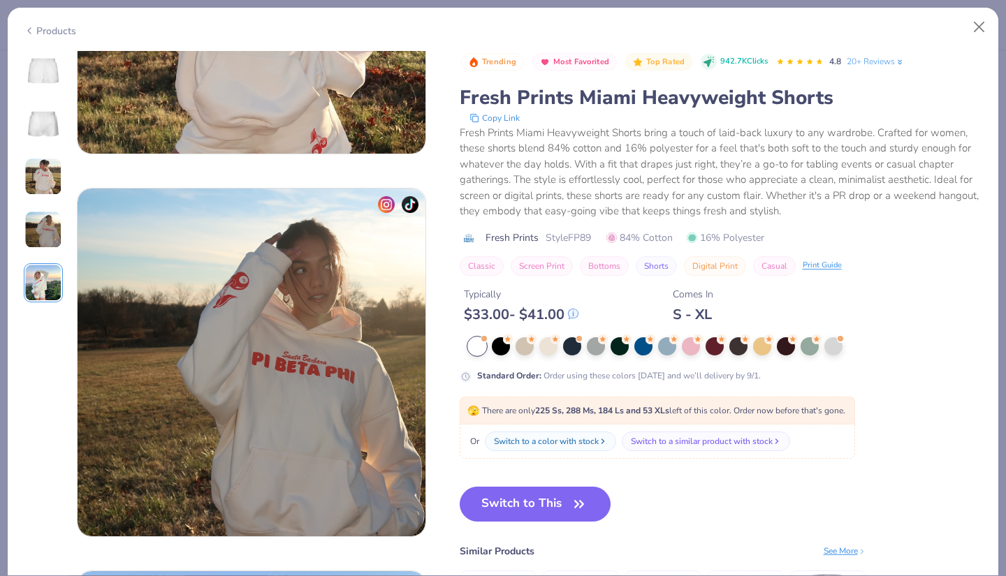
scroll to position [1531, 0]
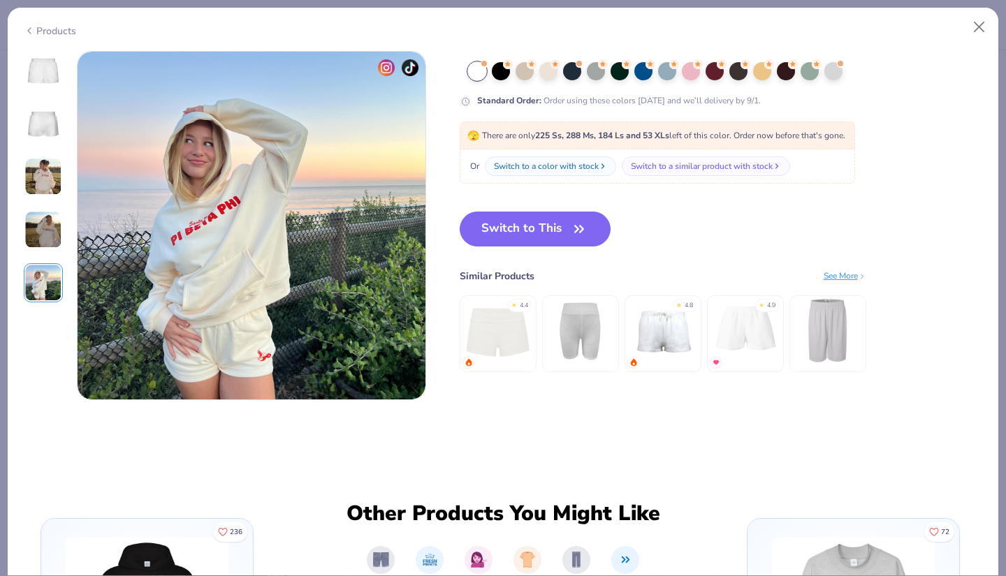
click at [45, 112] on img at bounding box center [44, 124] width 34 height 34
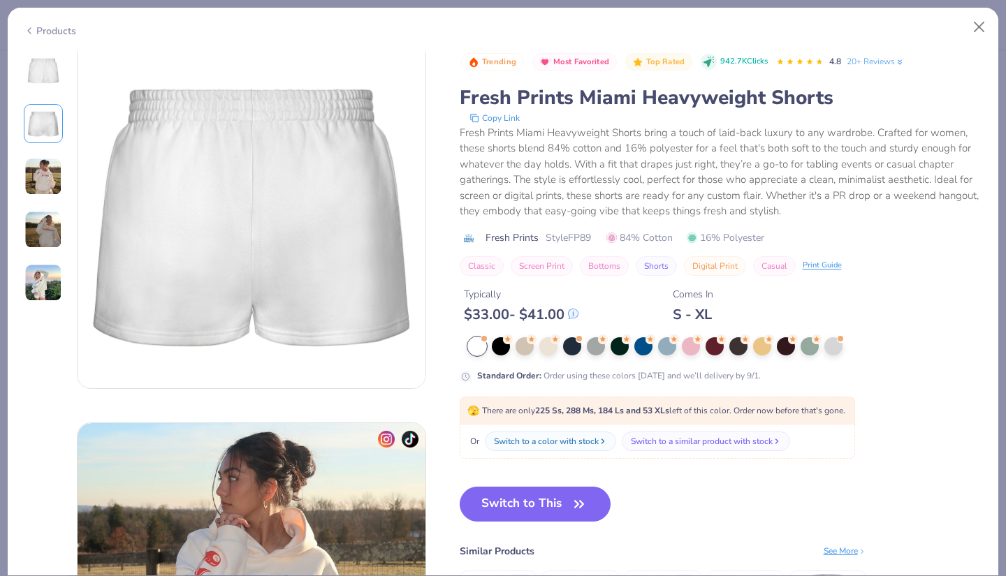
scroll to position [383, 0]
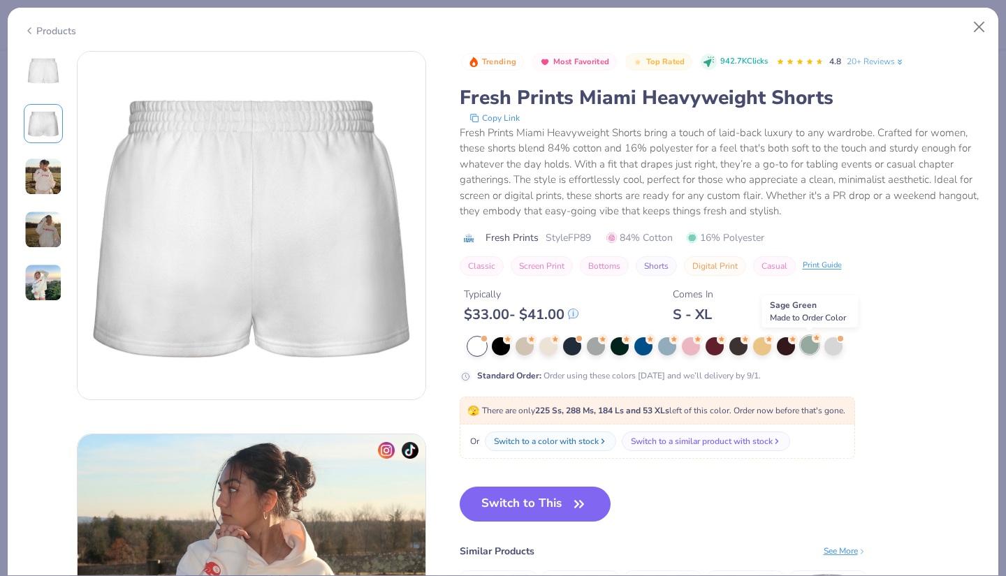
click at [808, 349] on div at bounding box center [809, 345] width 18 height 18
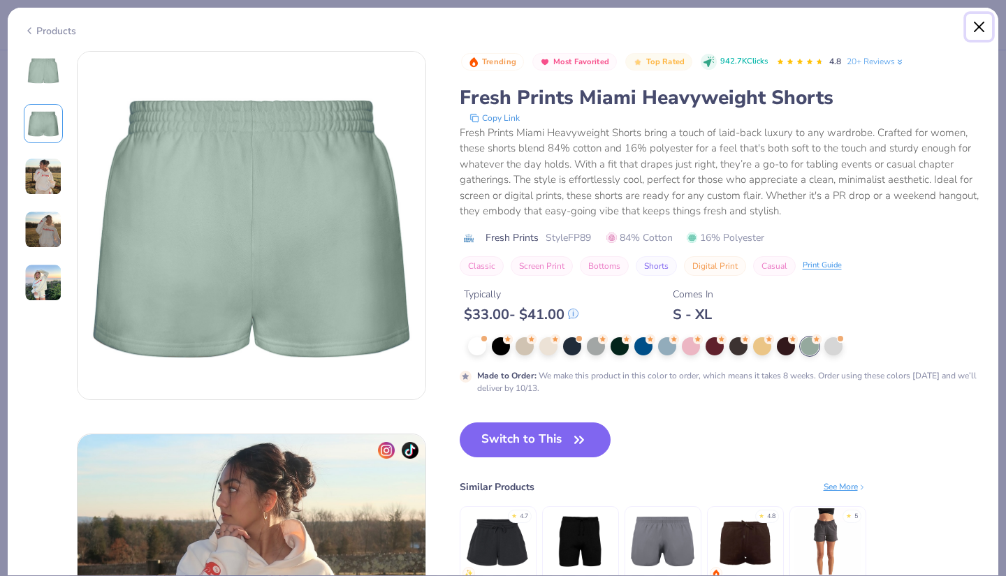
click at [974, 31] on button "Close" at bounding box center [979, 27] width 27 height 27
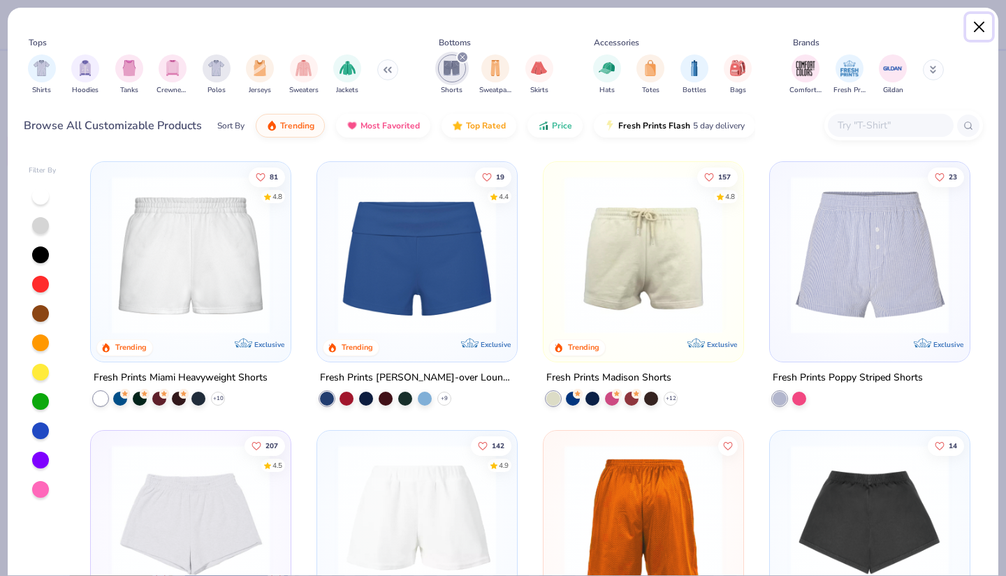
click at [974, 31] on button "Close" at bounding box center [979, 27] width 27 height 27
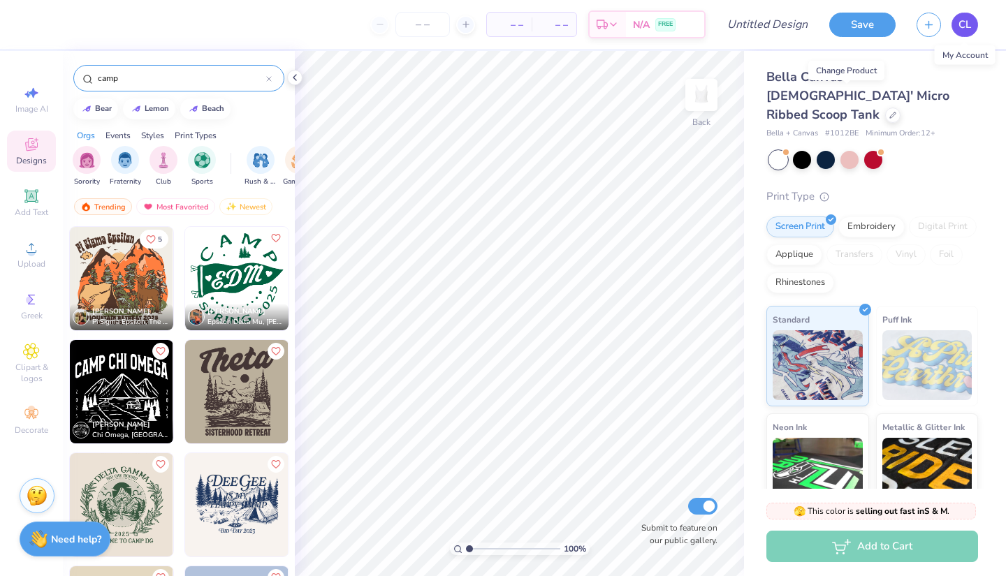
click at [960, 28] on span "CL" at bounding box center [964, 25] width 13 height 16
click at [885, 106] on div at bounding box center [892, 113] width 15 height 15
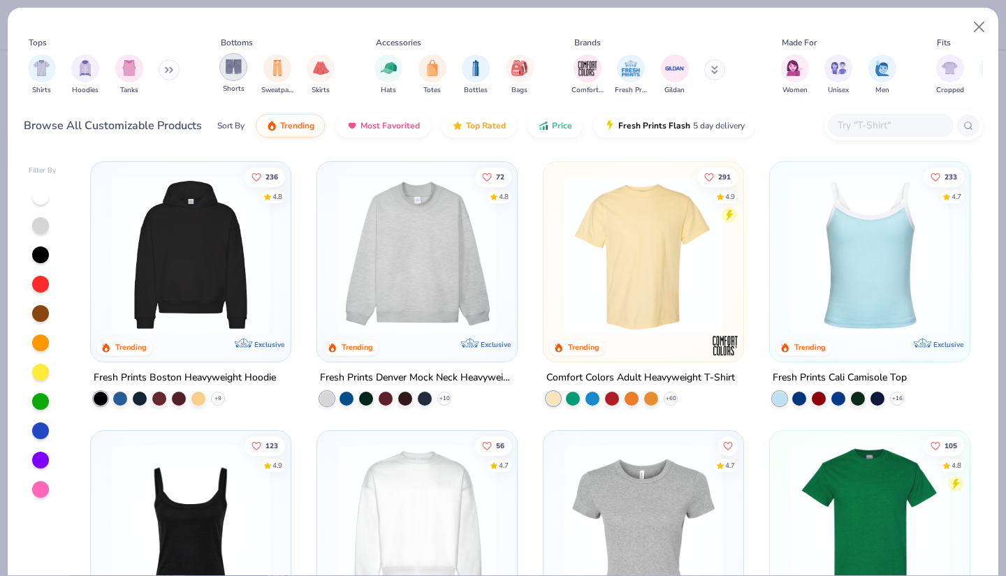
click at [236, 65] on img "filter for Shorts" at bounding box center [234, 67] width 16 height 16
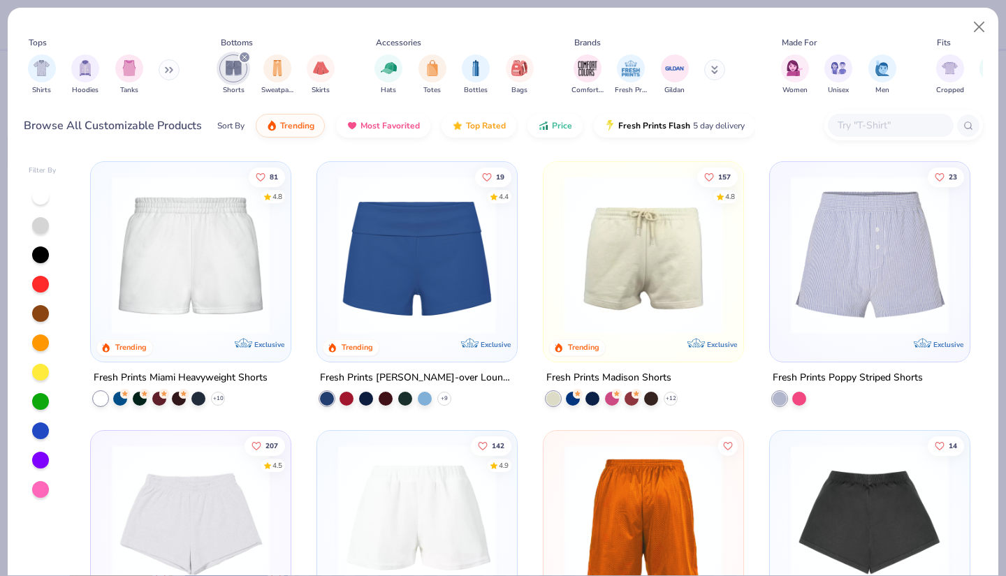
click at [43, 403] on div at bounding box center [40, 401] width 17 height 17
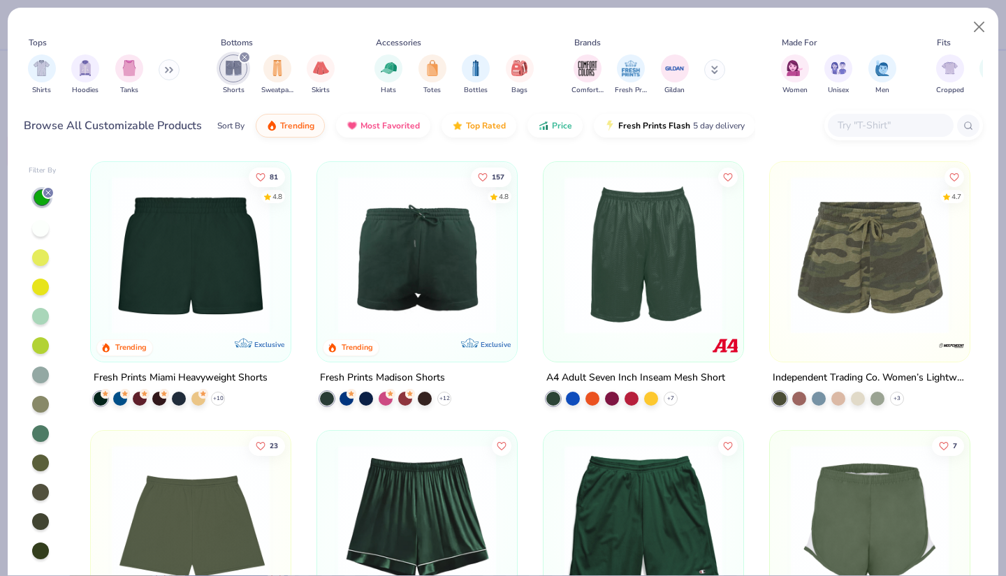
click at [220, 278] on img at bounding box center [191, 255] width 172 height 158
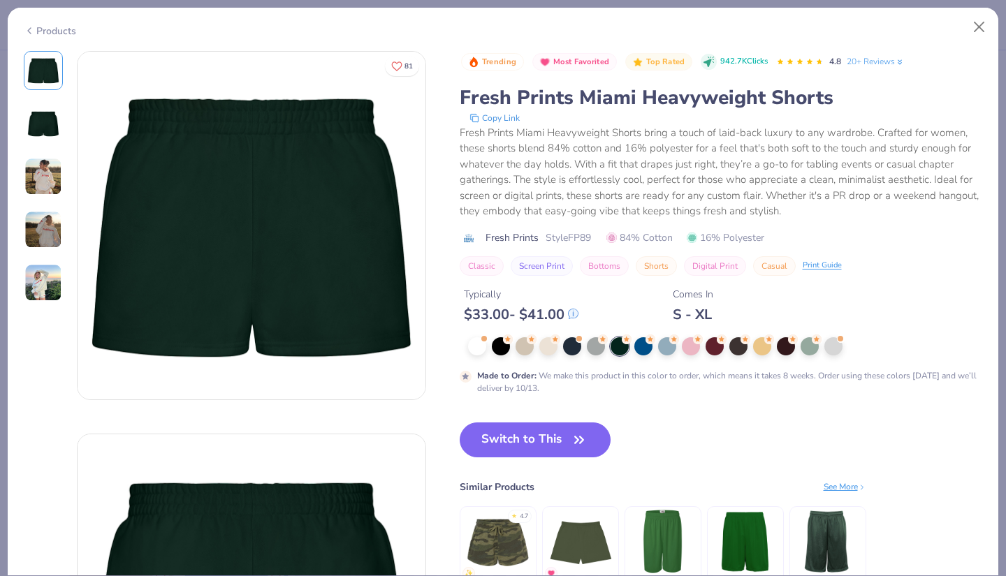
click at [43, 124] on img at bounding box center [44, 124] width 34 height 34
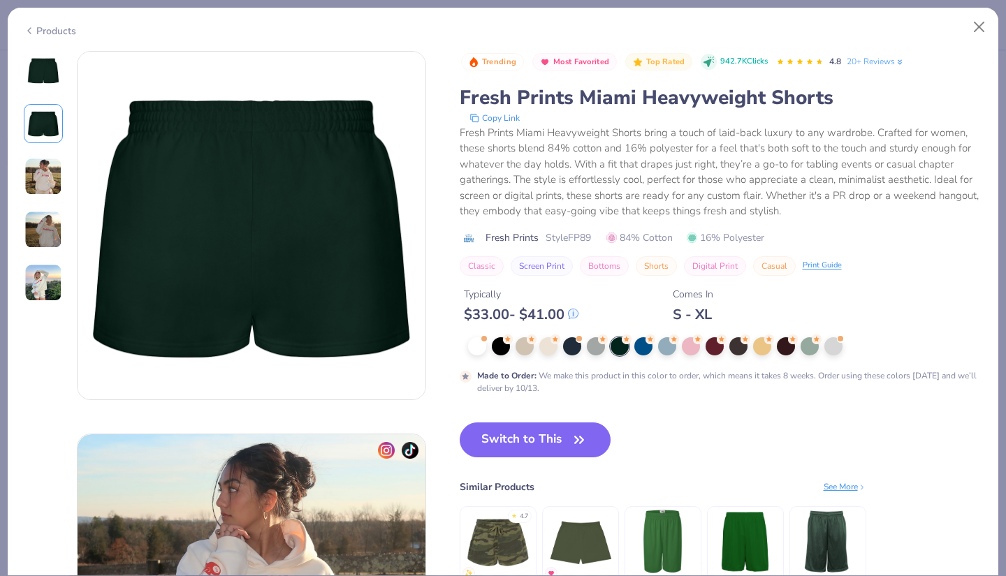
click at [43, 175] on img at bounding box center [43, 177] width 38 height 38
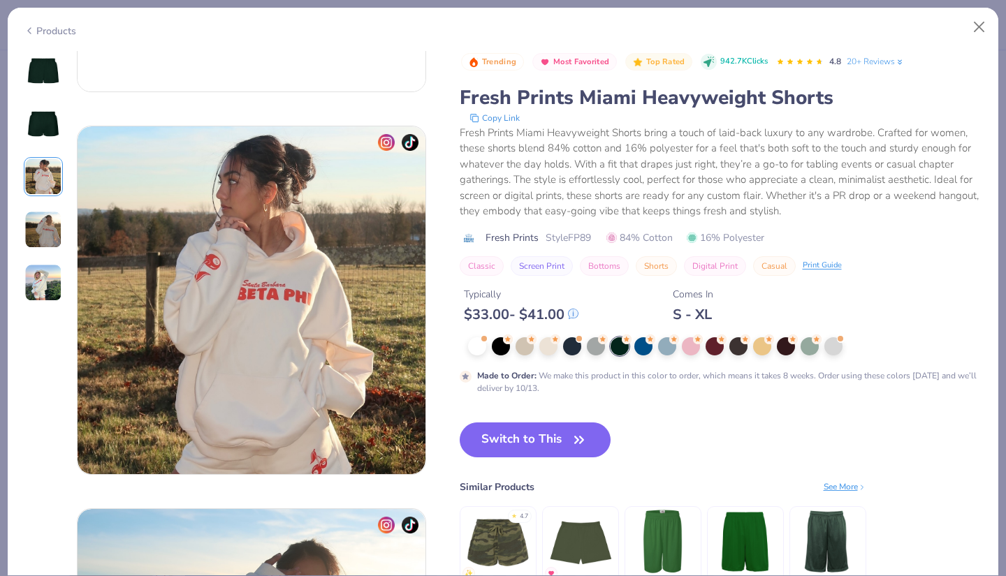
scroll to position [766, 0]
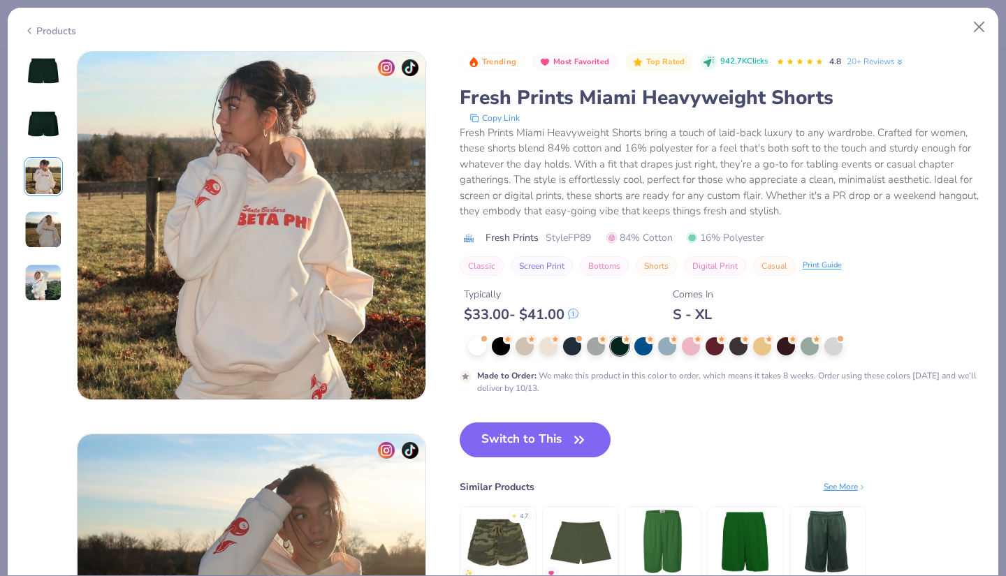
click at [51, 124] on img at bounding box center [44, 124] width 34 height 34
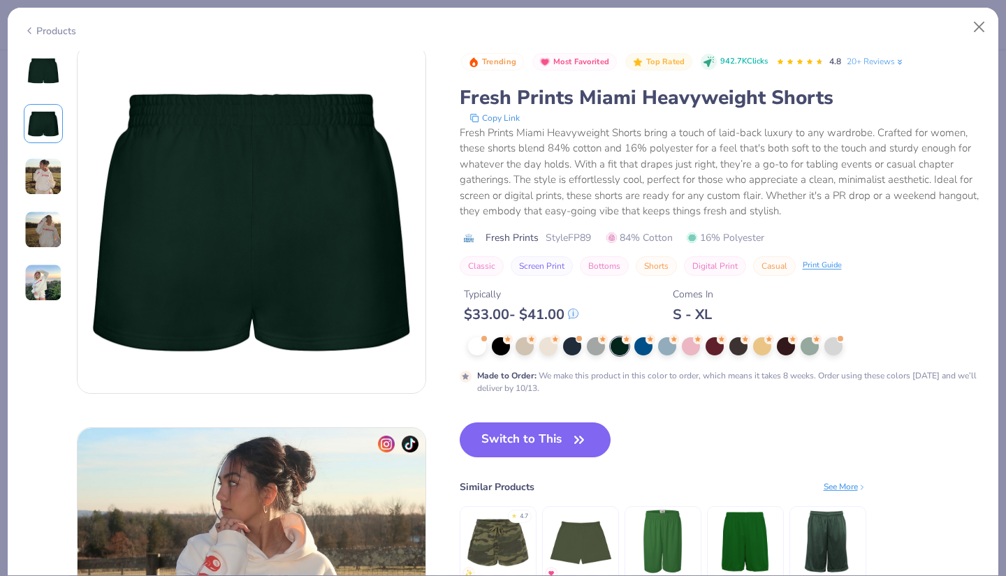
scroll to position [383, 0]
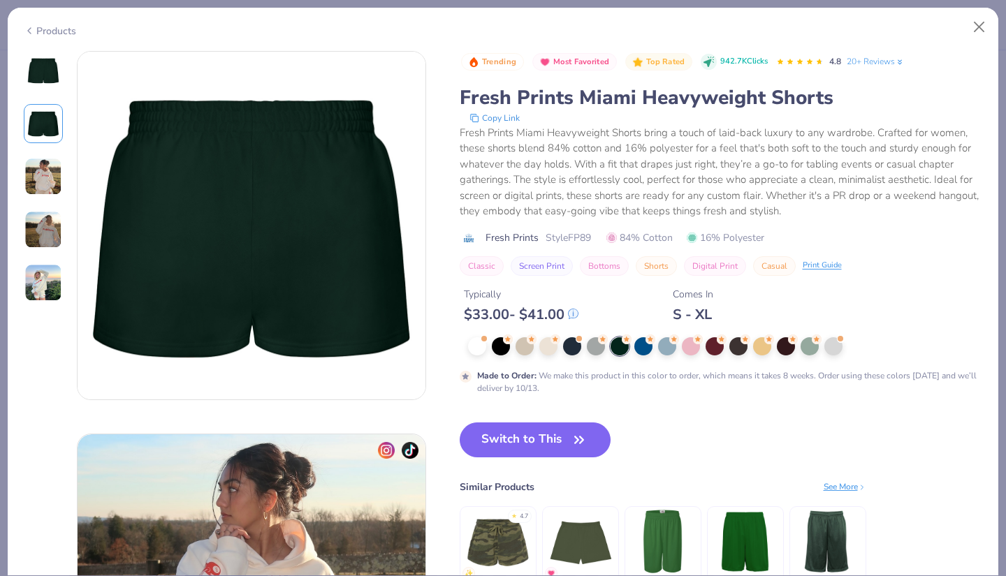
click at [44, 73] on img at bounding box center [44, 71] width 34 height 34
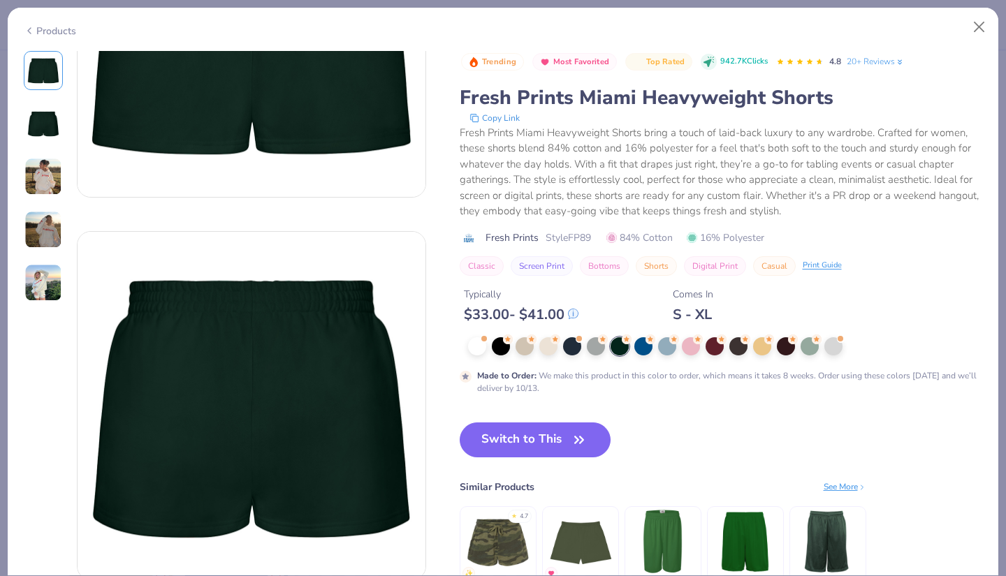
scroll to position [0, 0]
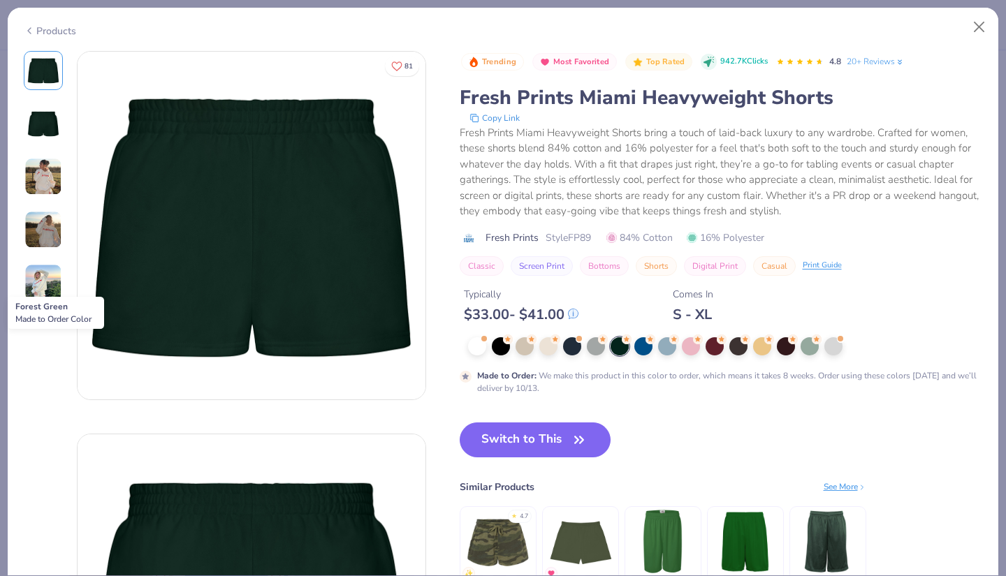
click at [624, 346] on div at bounding box center [619, 346] width 18 height 18
click at [973, 24] on button "Close" at bounding box center [979, 27] width 27 height 27
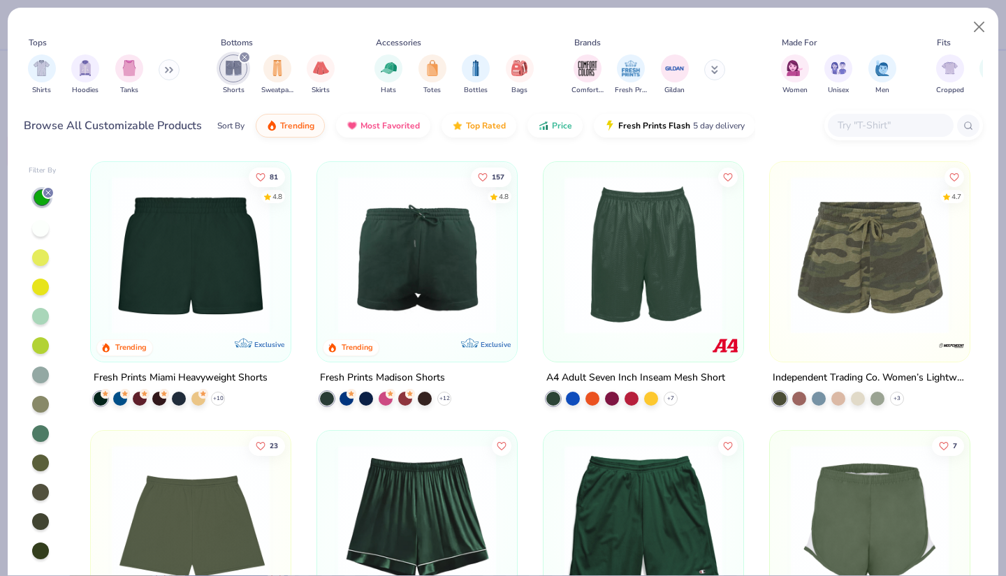
click at [439, 229] on img at bounding box center [417, 255] width 172 height 158
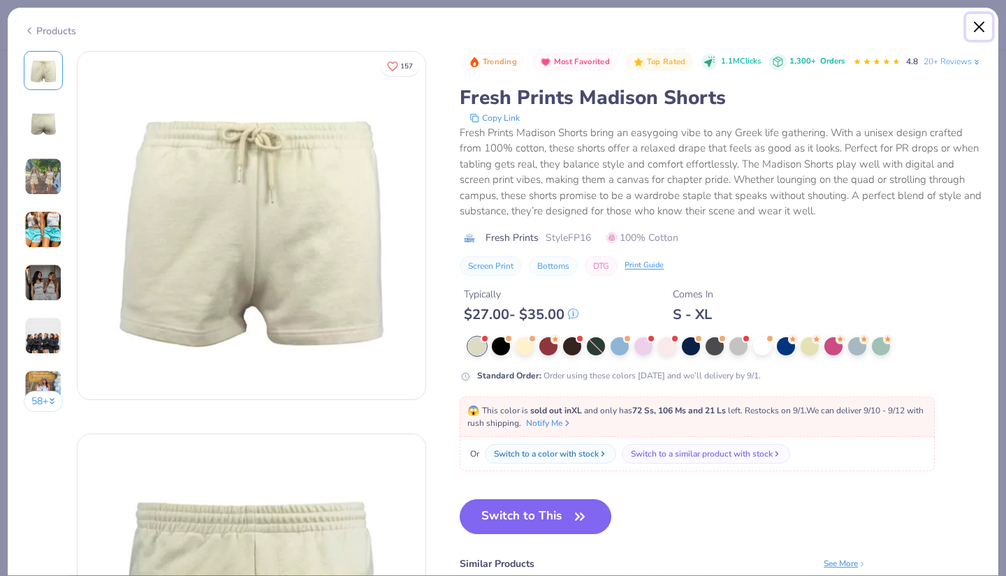
click at [982, 24] on button "Close" at bounding box center [979, 27] width 27 height 27
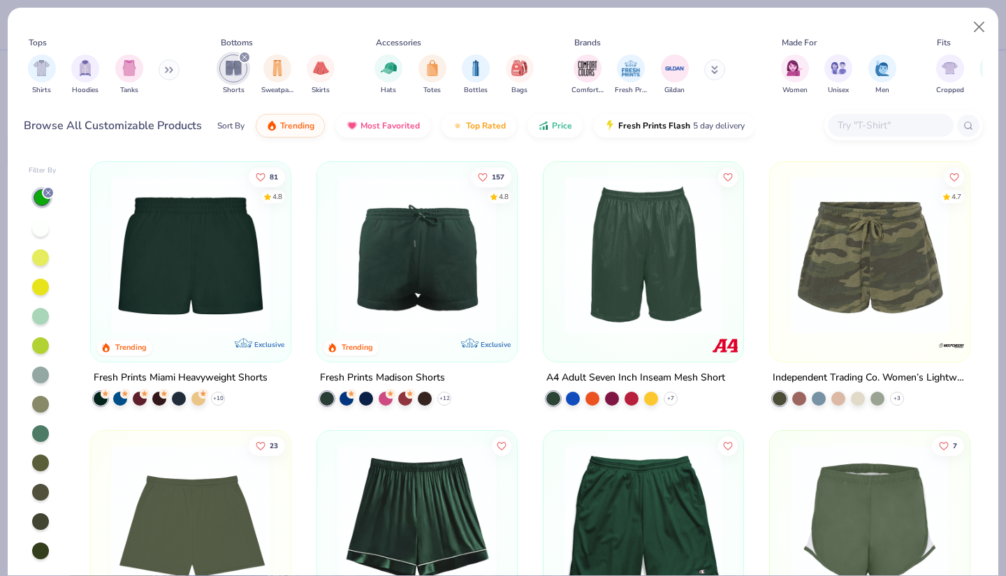
click at [167, 281] on img at bounding box center [191, 255] width 172 height 158
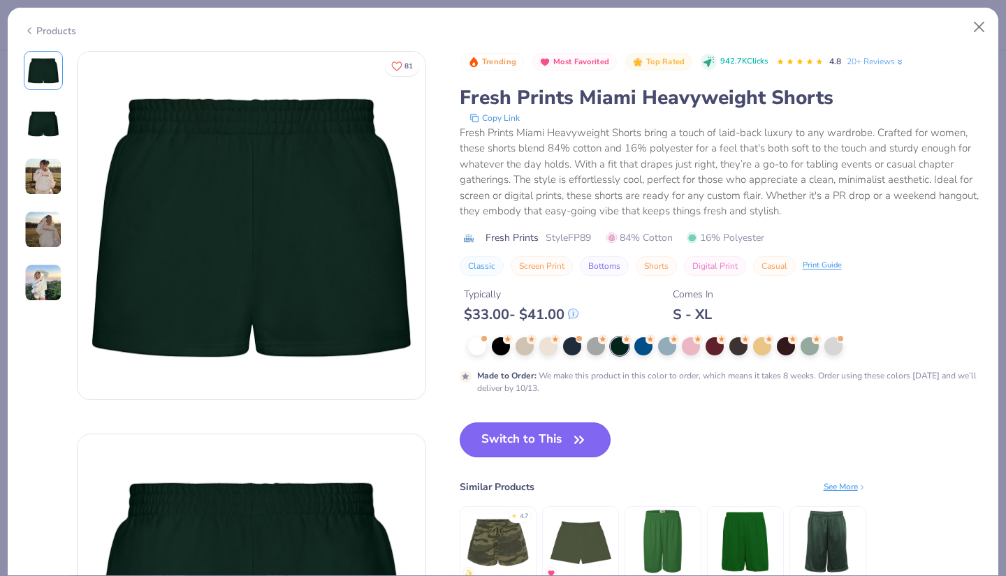
click at [484, 435] on button "Switch to This" at bounding box center [536, 440] width 152 height 35
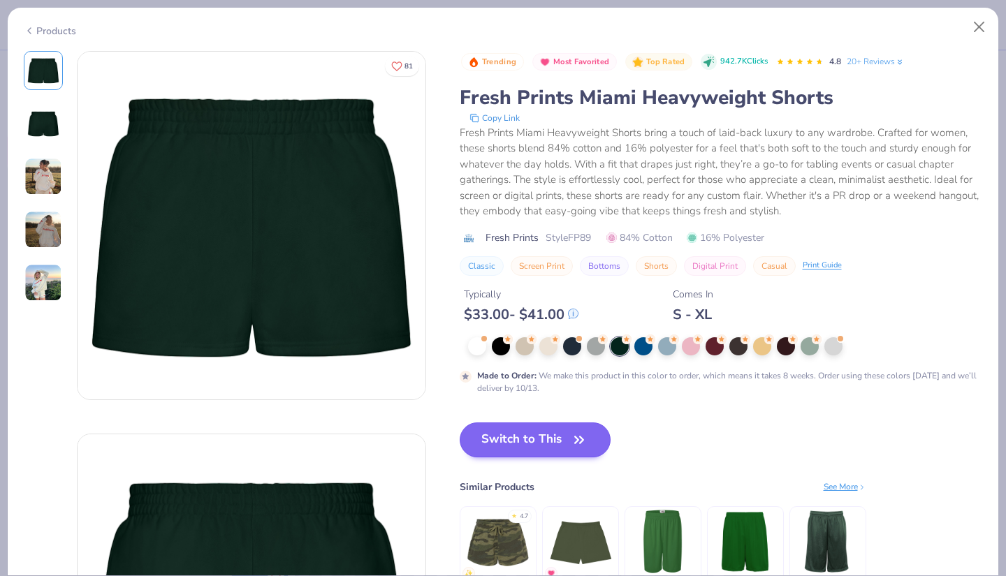
scroll to position [11, 0]
click at [566, 437] on button "Switch to This" at bounding box center [536, 440] width 152 height 35
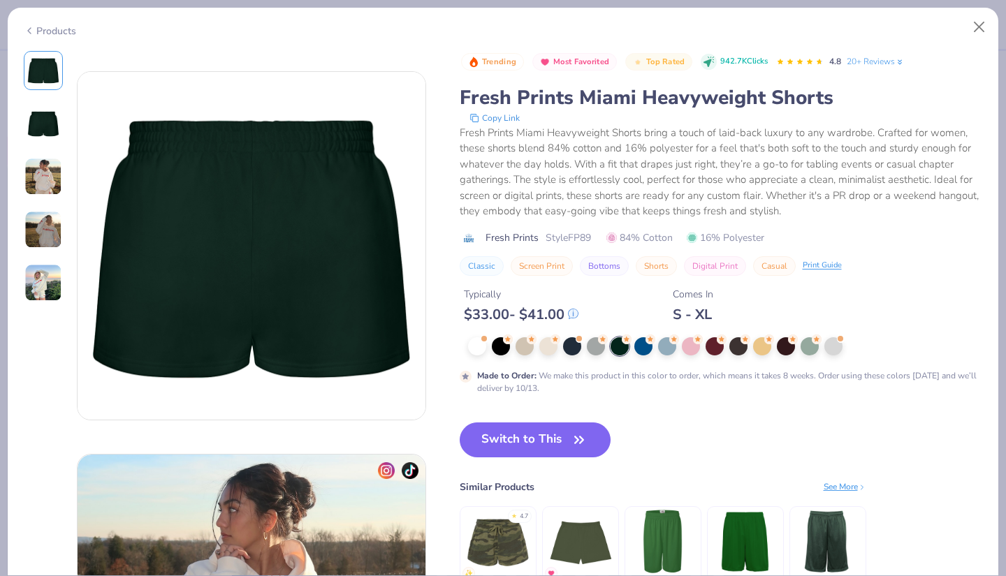
scroll to position [365, 0]
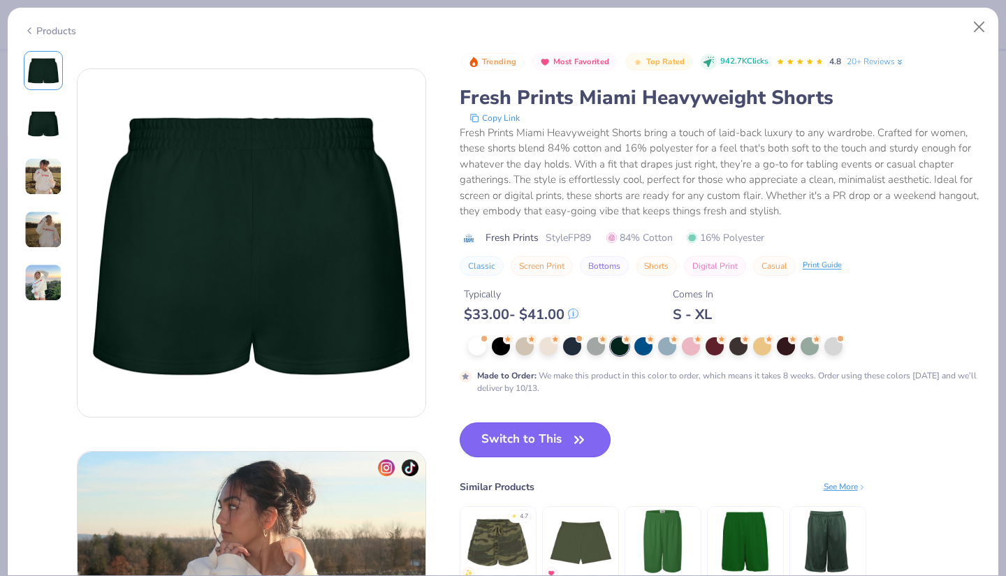
click at [580, 435] on icon "button" at bounding box center [579, 440] width 20 height 20
click at [576, 449] on icon "button" at bounding box center [579, 440] width 20 height 20
click at [622, 346] on div at bounding box center [619, 346] width 18 height 18
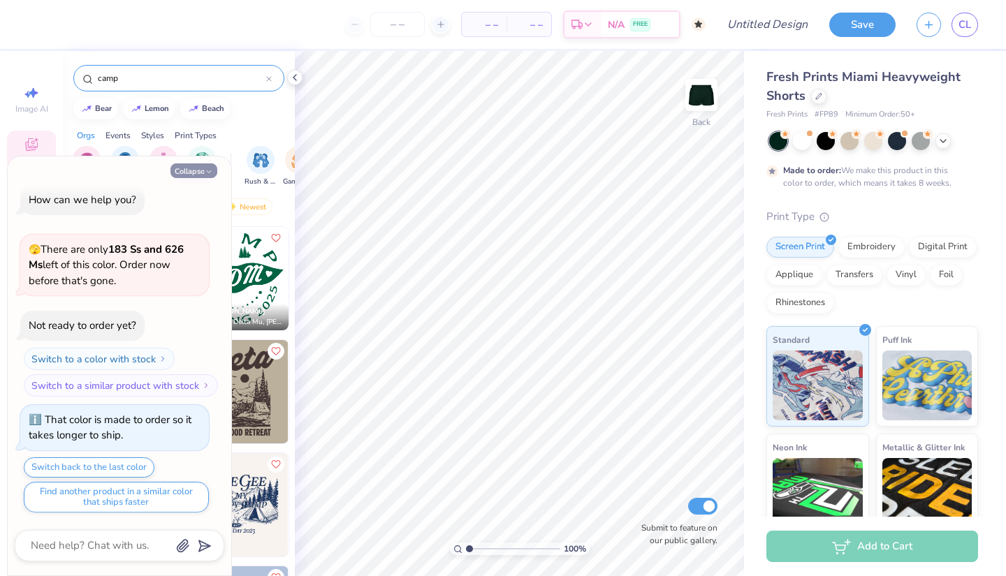
click at [194, 166] on button "Collapse" at bounding box center [193, 170] width 47 height 15
type textarea "x"
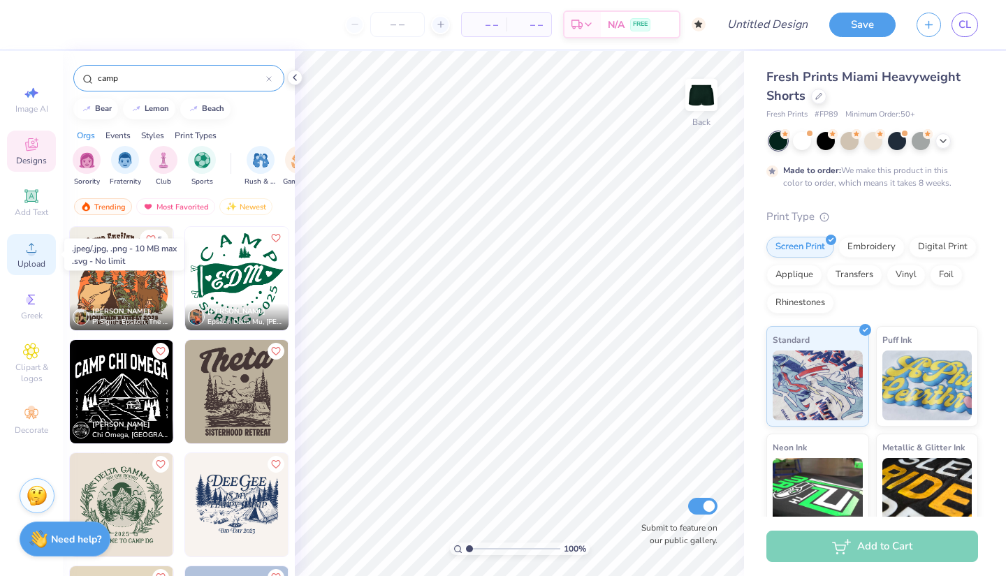
click at [27, 256] on div "Upload" at bounding box center [31, 254] width 49 height 41
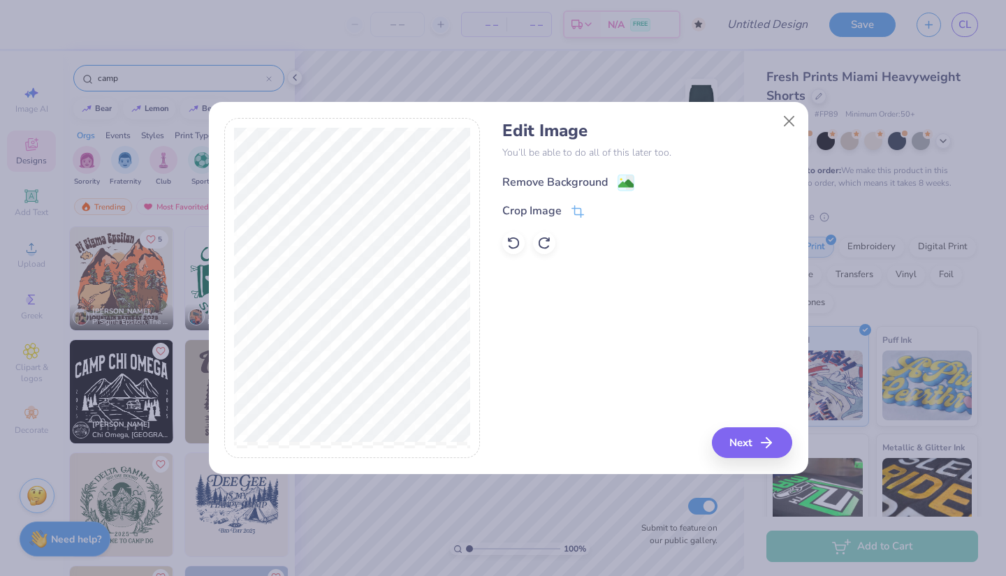
click at [591, 185] on div "Remove Background" at bounding box center [554, 182] width 105 height 17
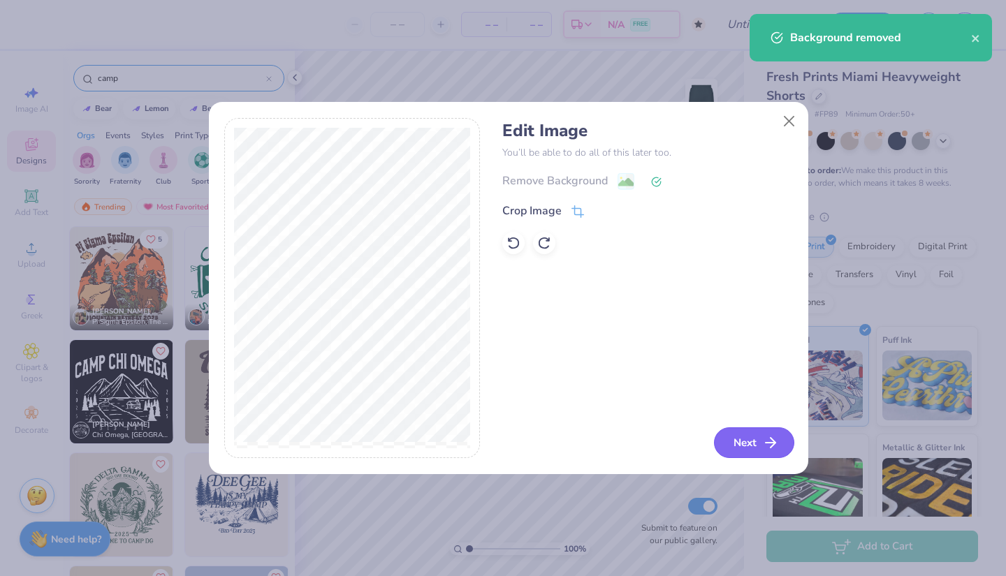
click at [762, 444] on icon "button" at bounding box center [770, 442] width 17 height 17
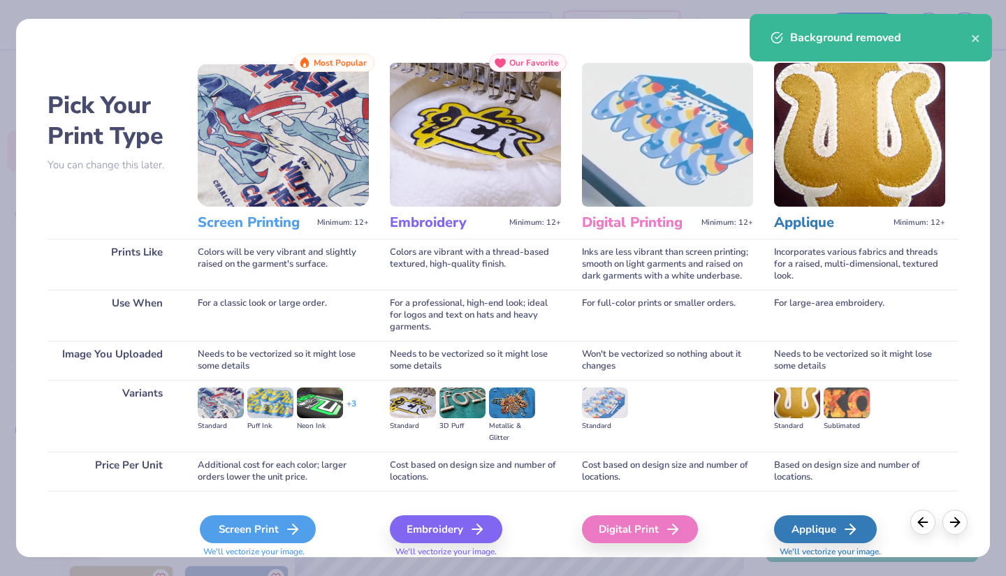
click at [293, 527] on icon at bounding box center [292, 529] width 17 height 17
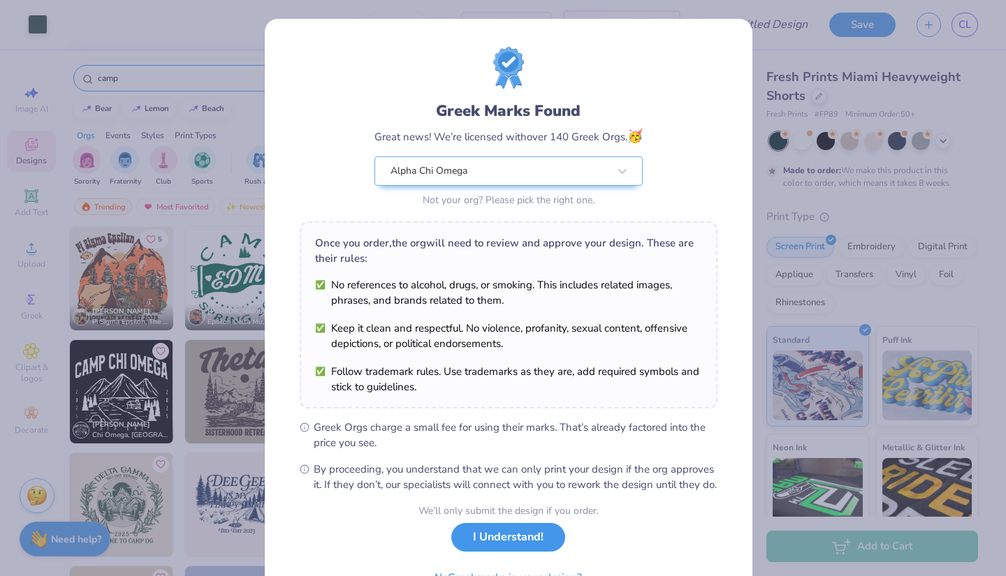
click at [485, 552] on button "I Understand!" at bounding box center [508, 537] width 114 height 29
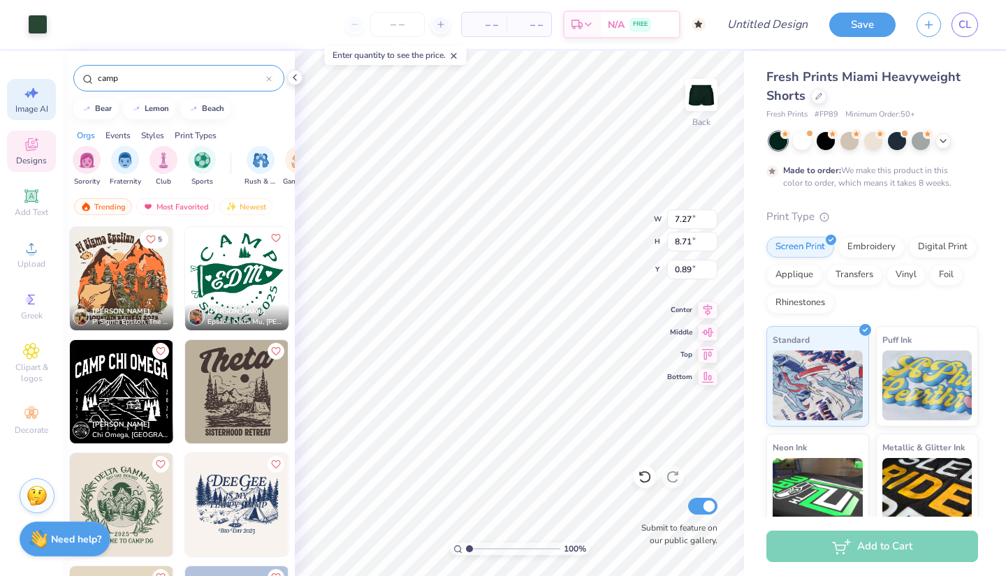
click at [36, 101] on div "Image AI" at bounding box center [31, 99] width 49 height 41
select select "4"
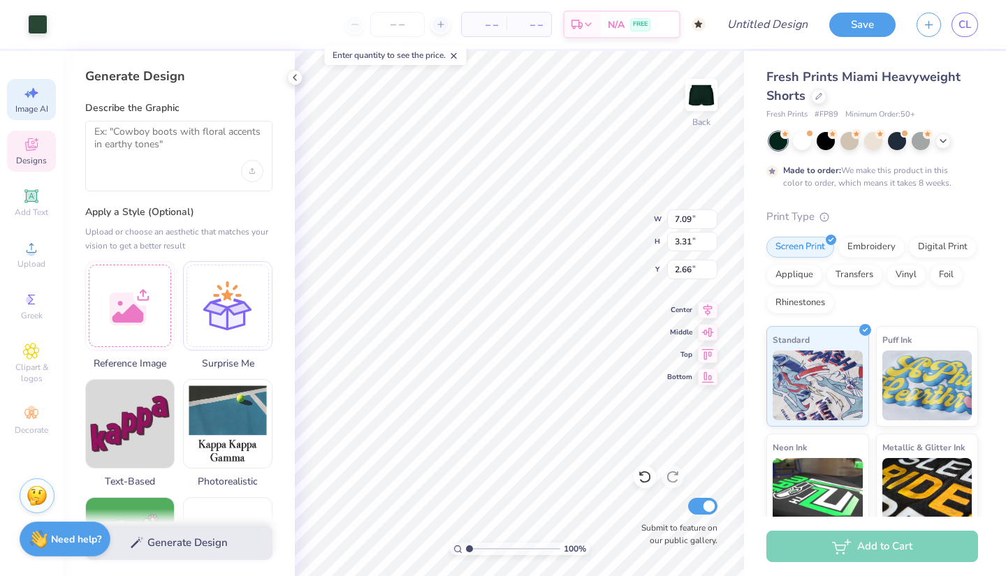
click at [31, 150] on icon at bounding box center [31, 144] width 17 height 17
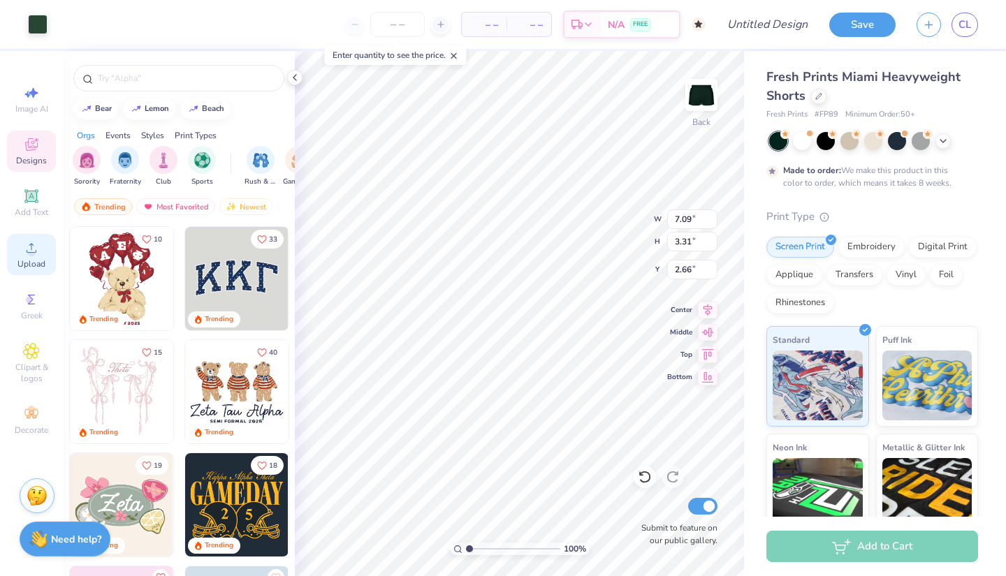
click at [21, 252] on div "Upload" at bounding box center [31, 254] width 49 height 41
type input "7.09"
type input "3.31"
type input "2.66"
click at [38, 27] on div at bounding box center [38, 23] width 20 height 20
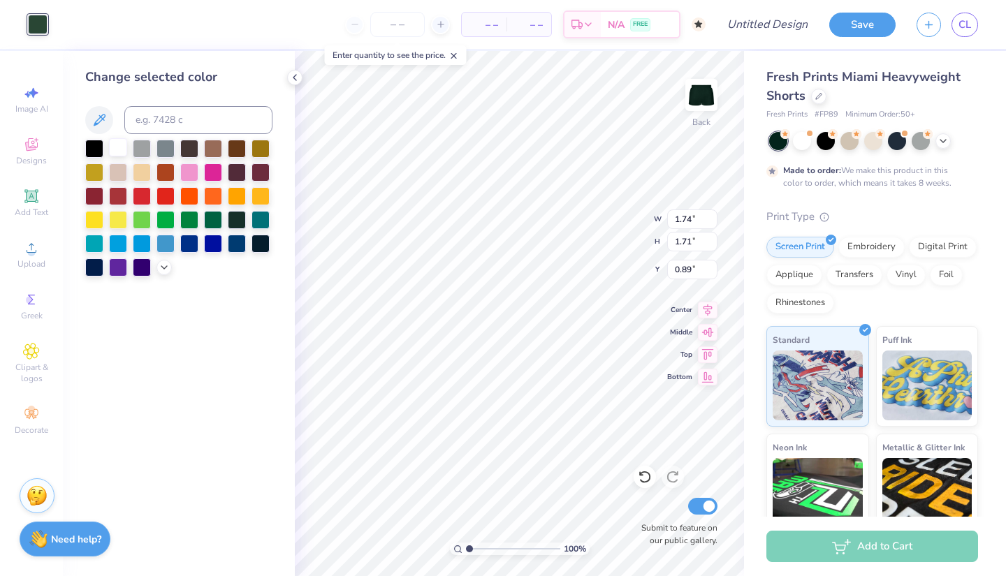
click at [112, 149] on div at bounding box center [118, 147] width 18 height 18
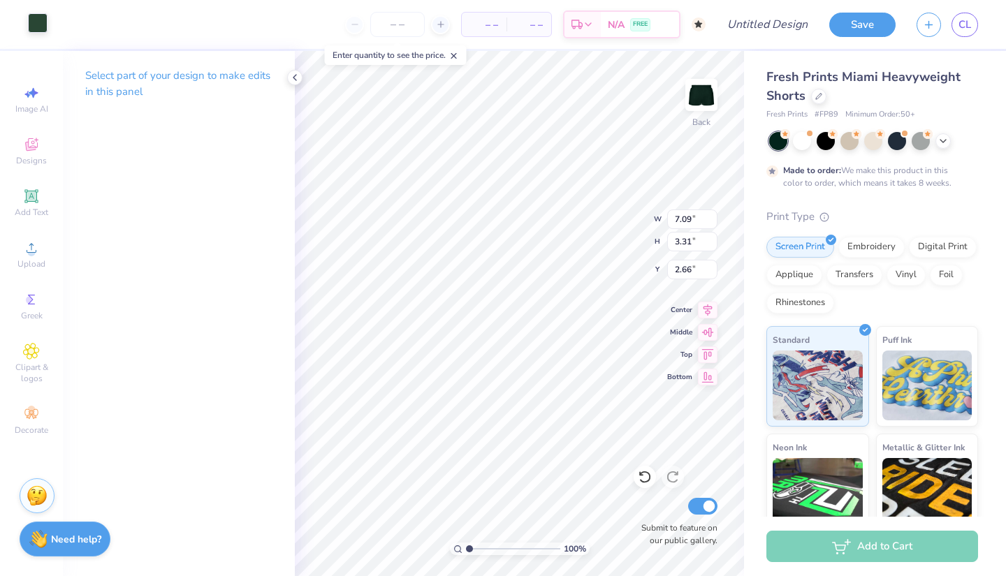
click at [36, 26] on div at bounding box center [38, 23] width 20 height 20
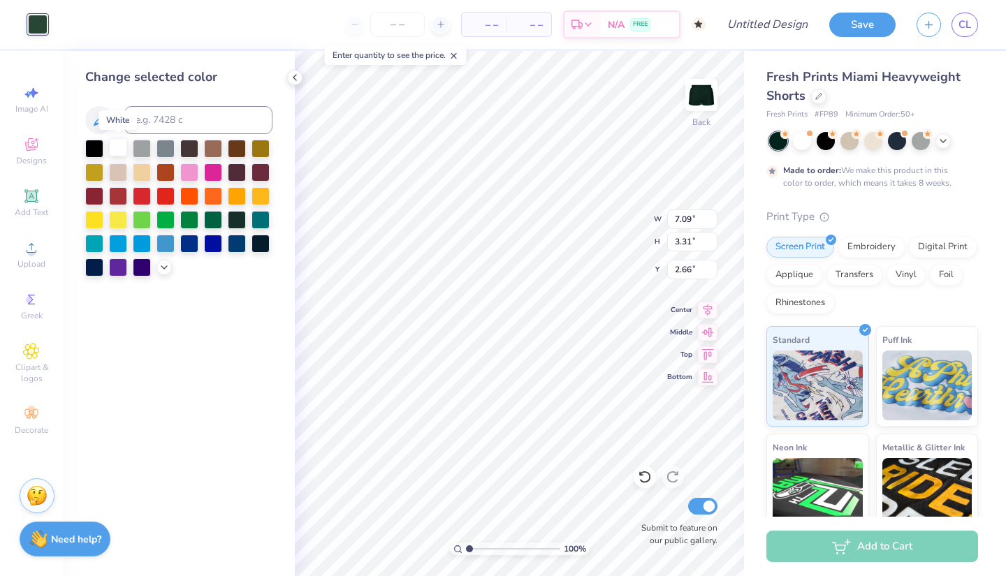
click at [117, 142] on div at bounding box center [118, 147] width 18 height 18
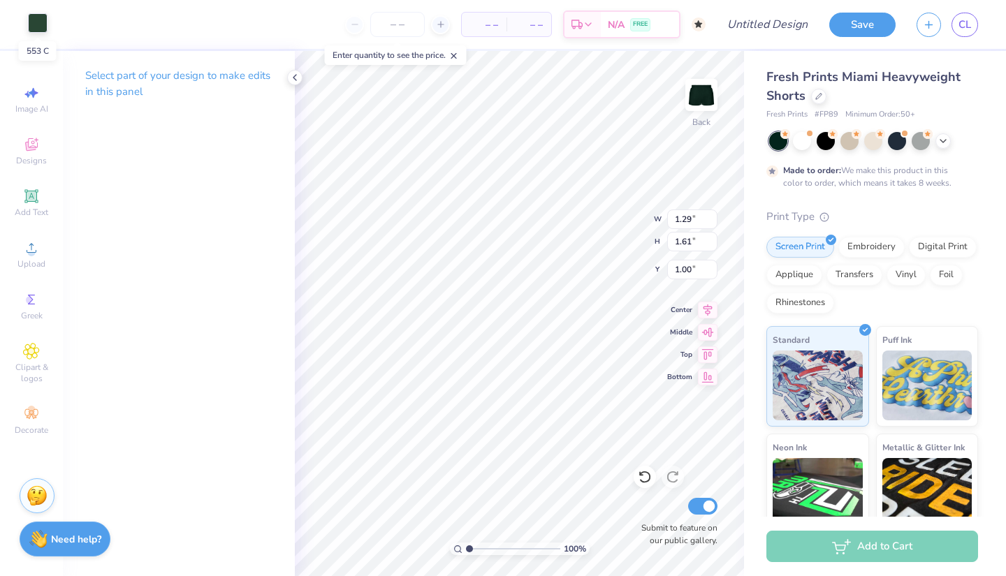
click at [38, 21] on div at bounding box center [38, 23] width 20 height 20
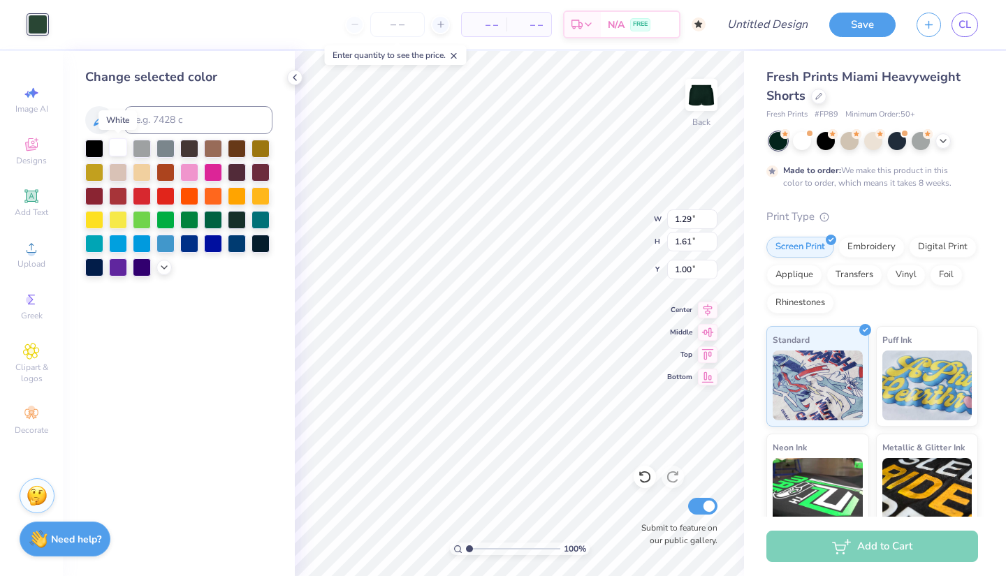
click at [117, 145] on div at bounding box center [118, 147] width 18 height 18
type input "1.23"
type input "1.54"
type input "1.48"
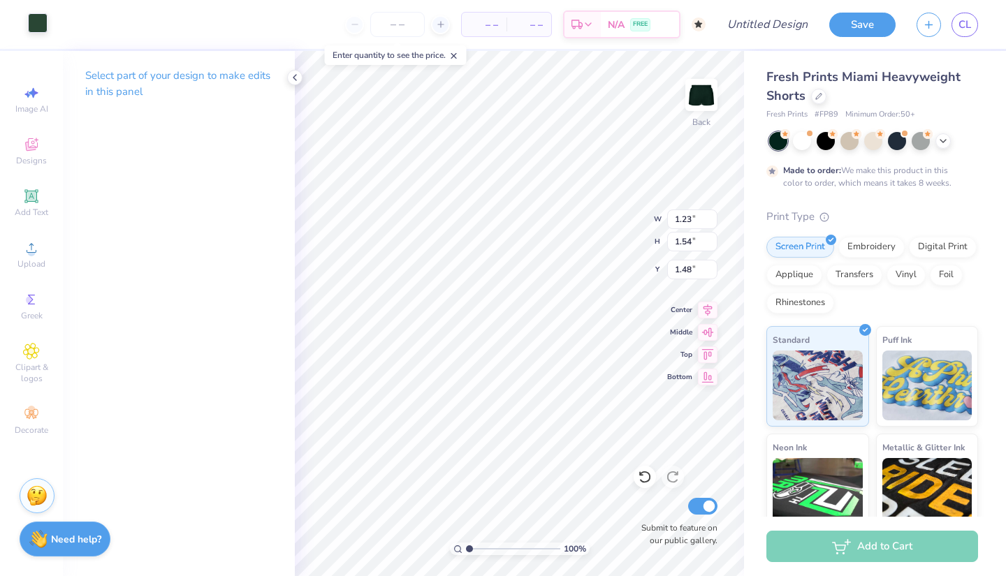
click at [43, 29] on div at bounding box center [38, 23] width 20 height 20
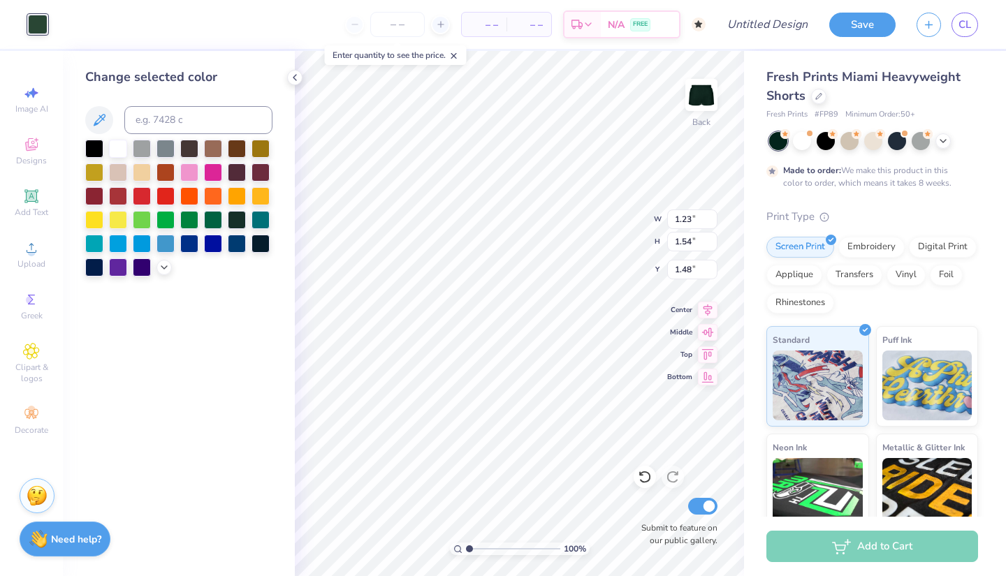
drag, startPoint x: 103, startPoint y: 115, endPoint x: 161, endPoint y: 101, distance: 60.5
click at [161, 101] on div "Change selected color" at bounding box center [178, 172] width 187 height 209
click at [121, 146] on div at bounding box center [118, 147] width 18 height 18
type input "1.42"
type input "1.64"
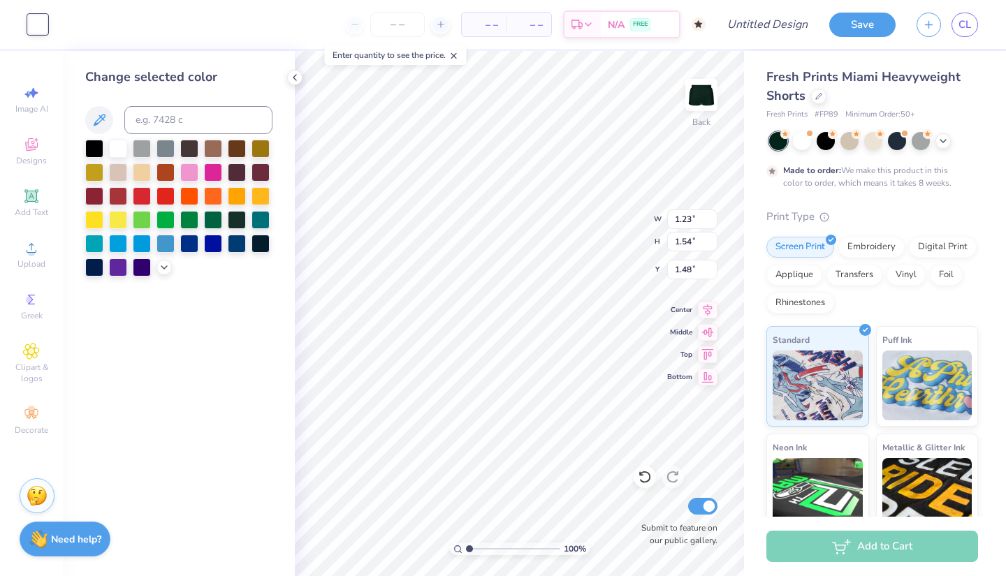
type input "1.41"
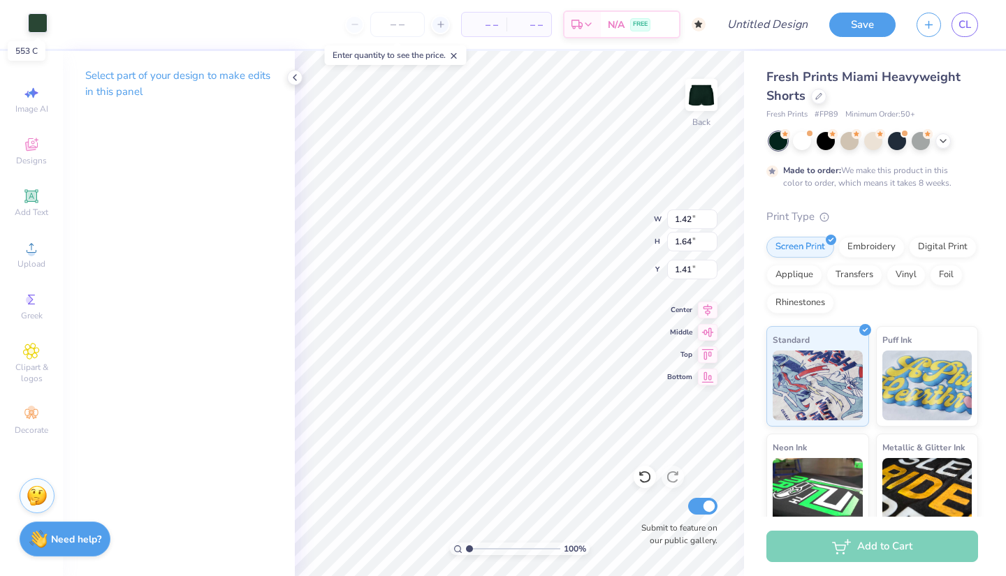
click at [33, 27] on div at bounding box center [38, 23] width 20 height 20
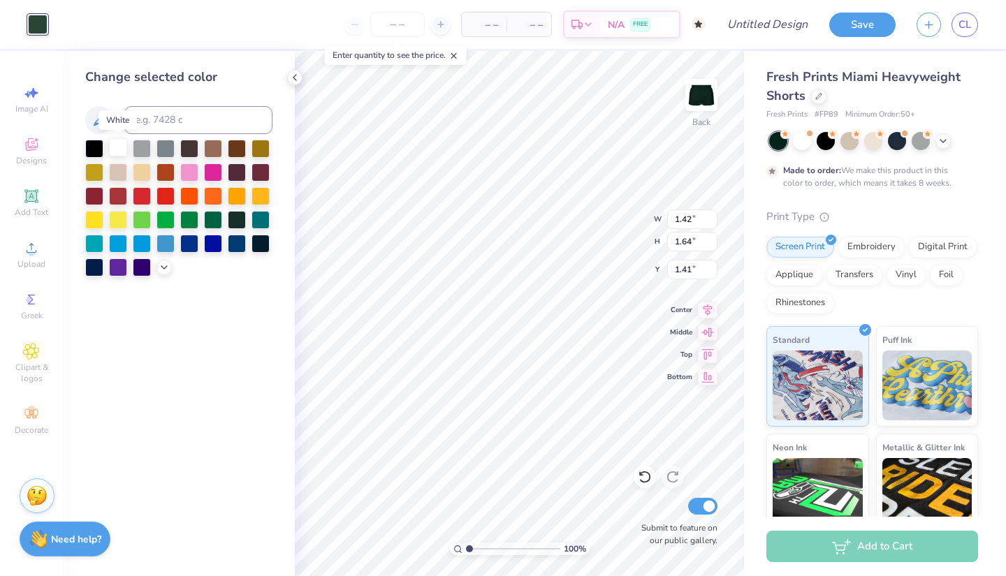
click at [118, 153] on div at bounding box center [118, 147] width 18 height 18
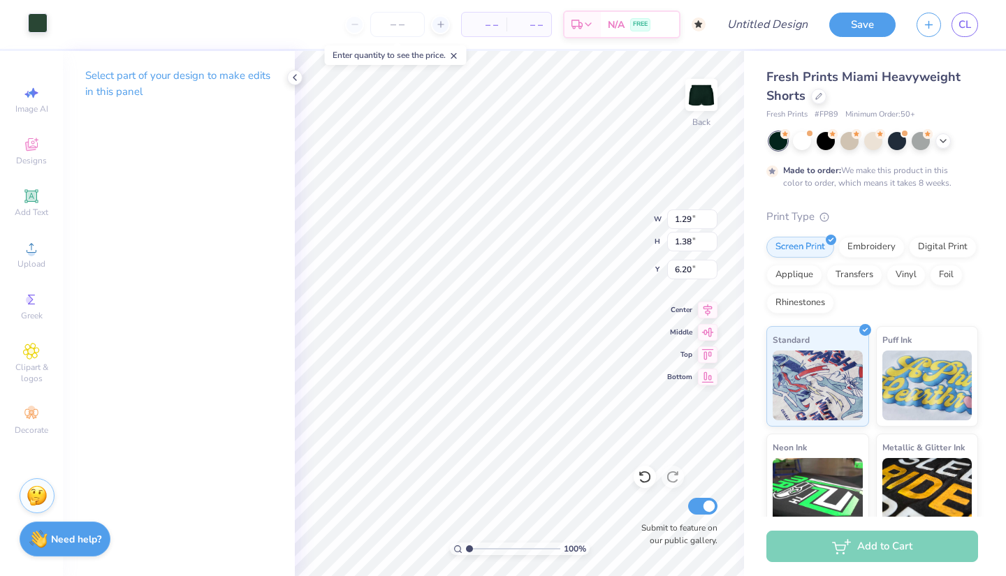
click at [38, 23] on div at bounding box center [38, 23] width 20 height 20
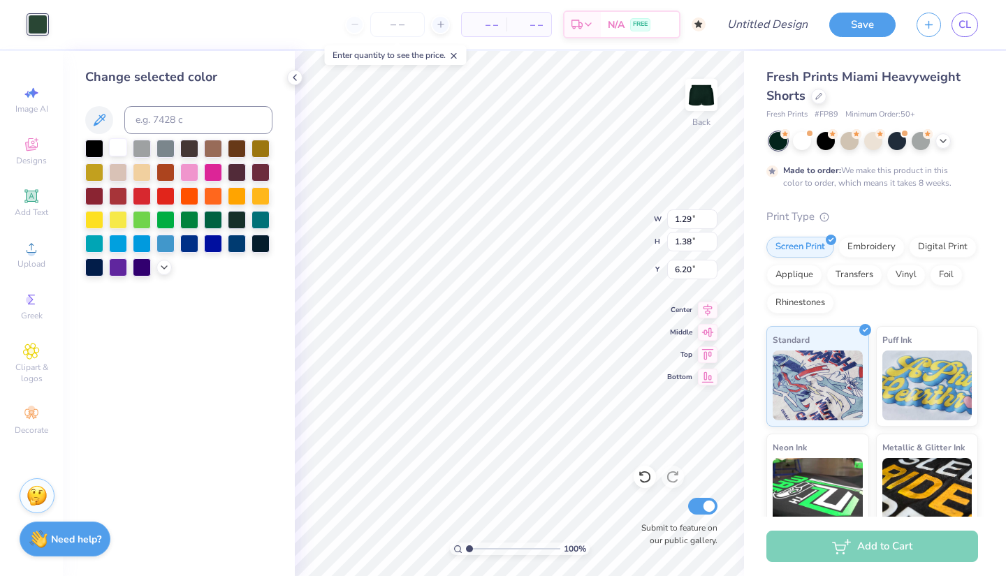
click at [117, 154] on div at bounding box center [118, 147] width 18 height 18
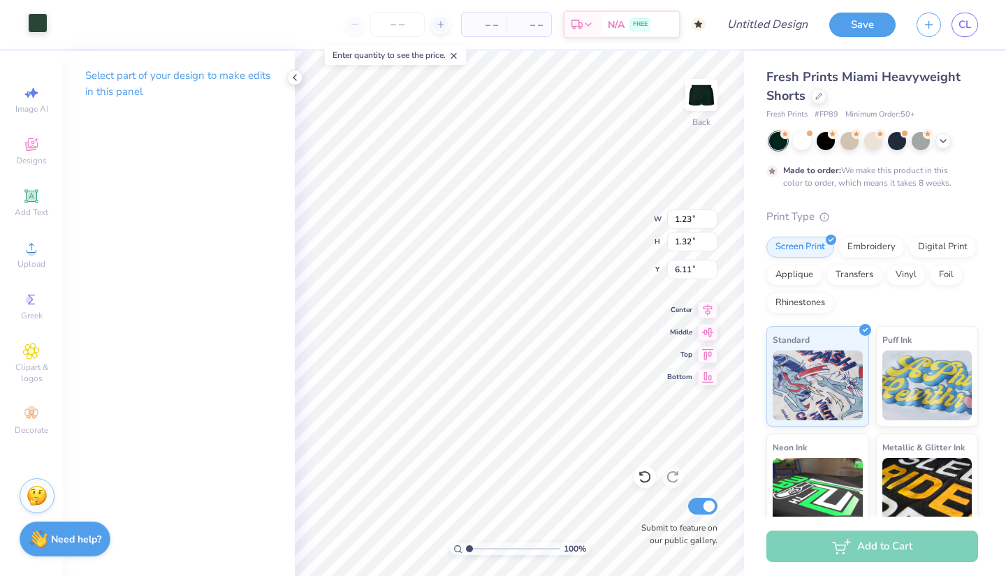
click at [38, 28] on div at bounding box center [38, 23] width 20 height 20
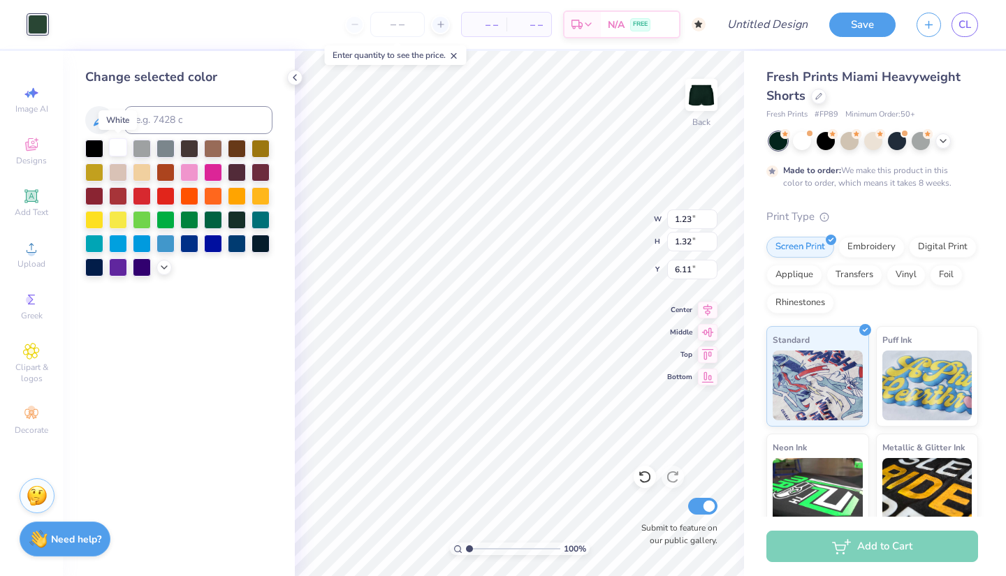
click at [120, 147] on div at bounding box center [118, 147] width 18 height 18
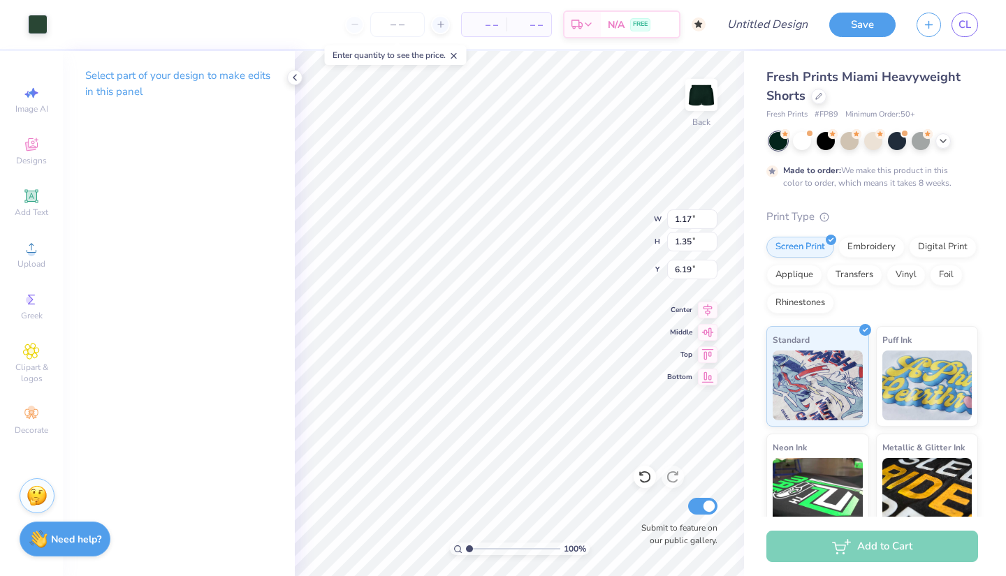
type input "1.17"
type input "1.35"
type input "6.19"
click at [39, 22] on div at bounding box center [38, 23] width 20 height 20
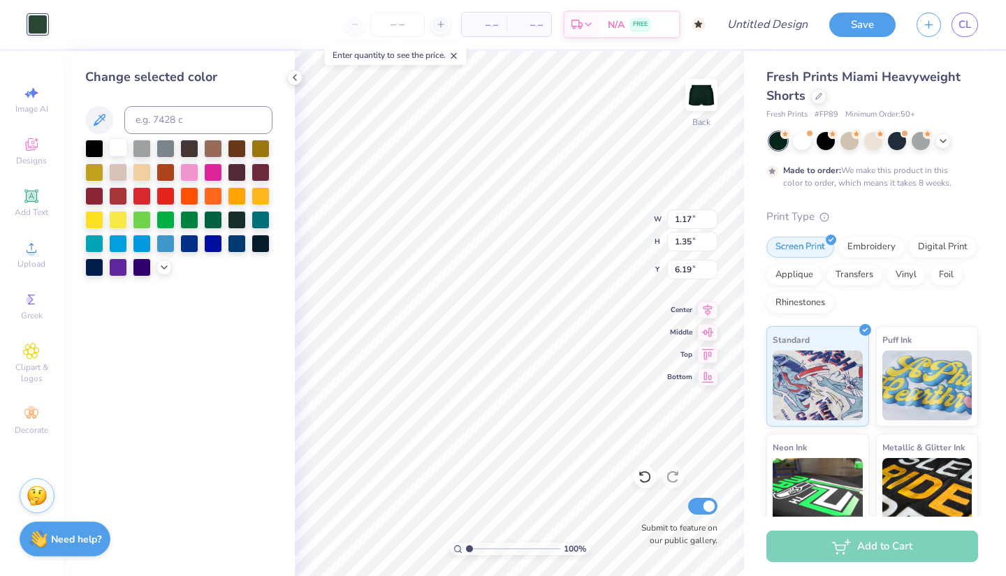
click at [113, 147] on div at bounding box center [118, 147] width 18 height 18
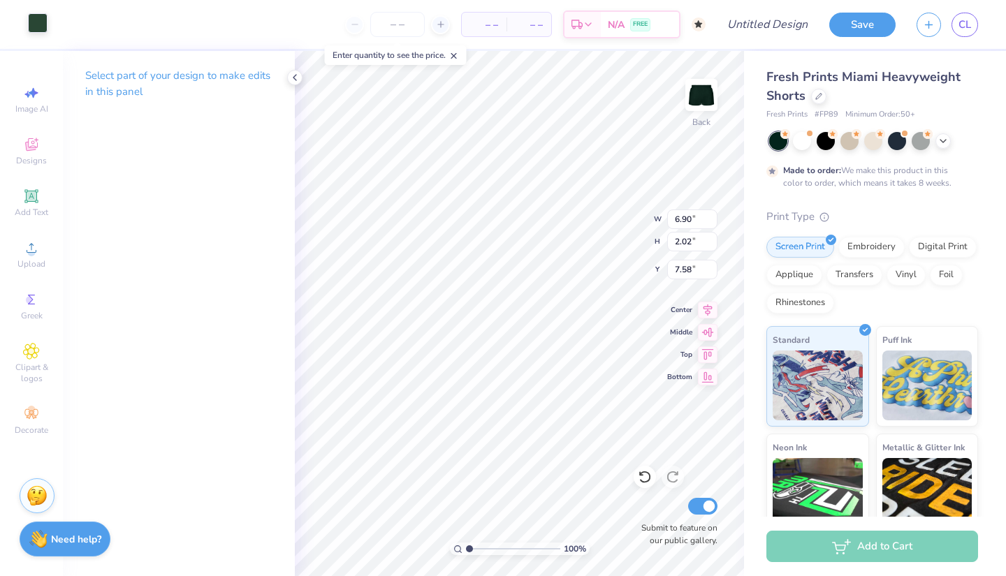
click at [40, 26] on div at bounding box center [38, 23] width 20 height 20
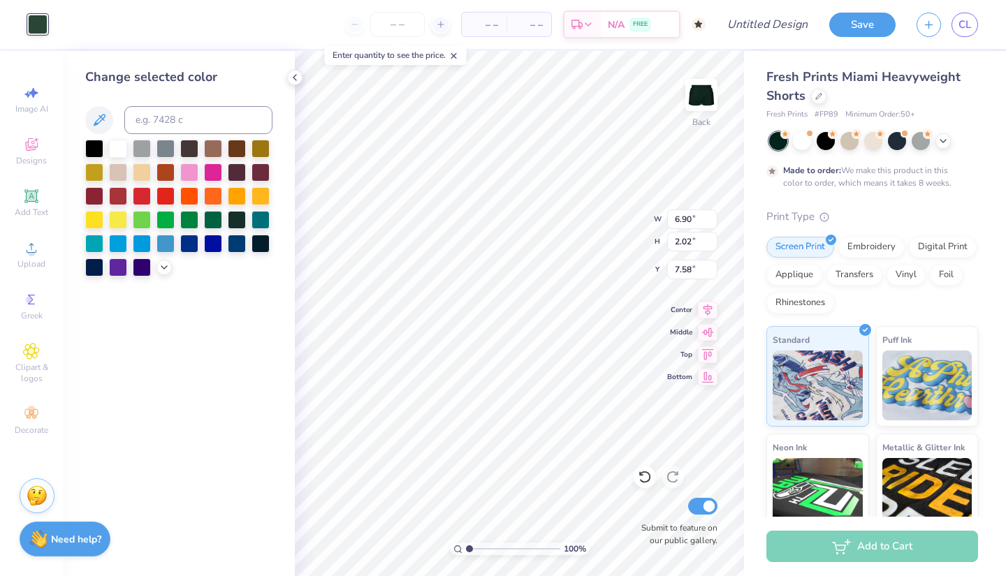
click at [110, 138] on div "Change selected color" at bounding box center [178, 172] width 187 height 209
click at [120, 149] on div at bounding box center [118, 147] width 18 height 18
type input "0.94"
type input "1.26"
type input "7.84"
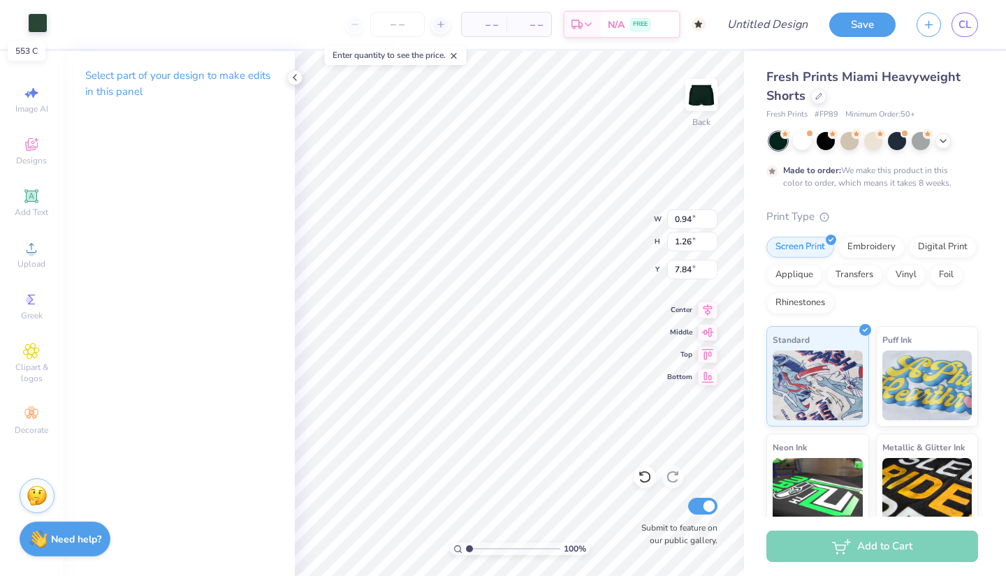
click at [39, 25] on div at bounding box center [38, 23] width 20 height 20
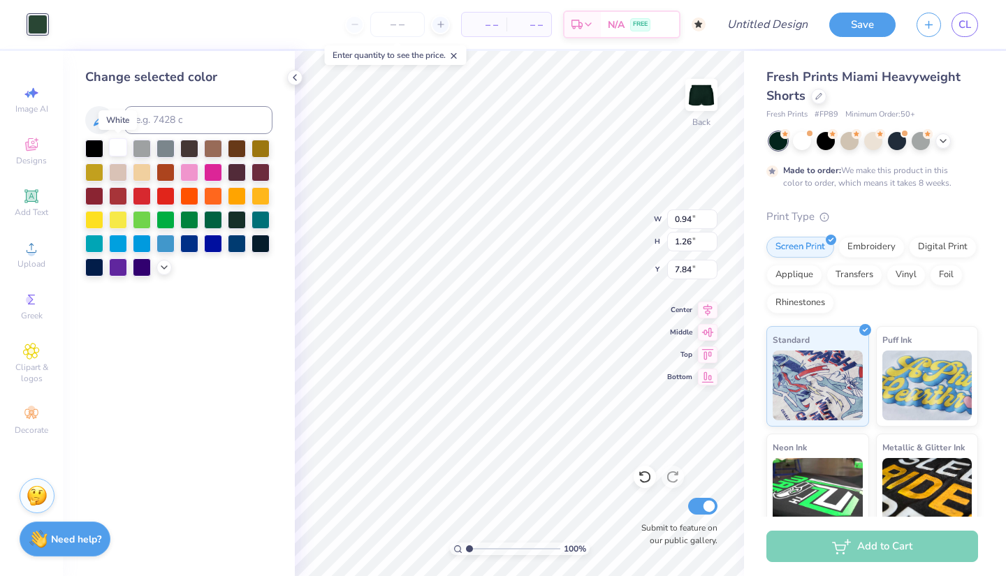
click at [118, 152] on div at bounding box center [118, 147] width 18 height 18
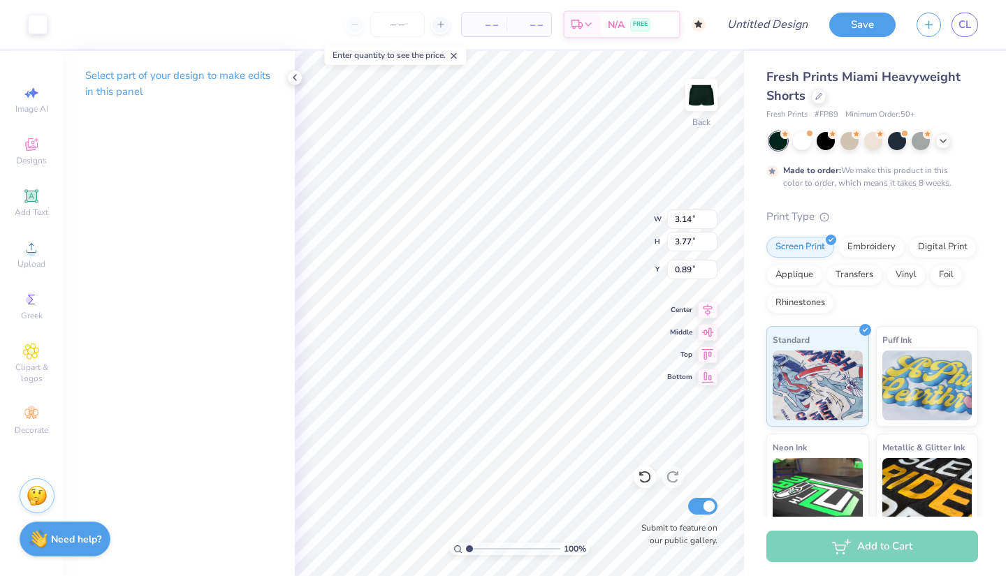
type input "3.14"
type input "3.77"
type input "1.67"
type textarea "x"
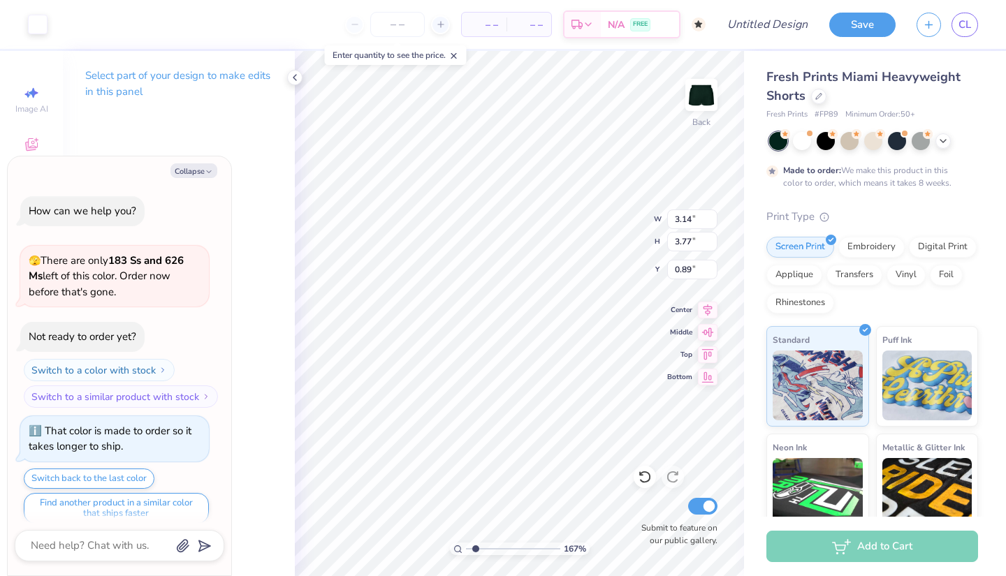
type input "1.78"
type textarea "x"
type input "1.82"
type textarea "x"
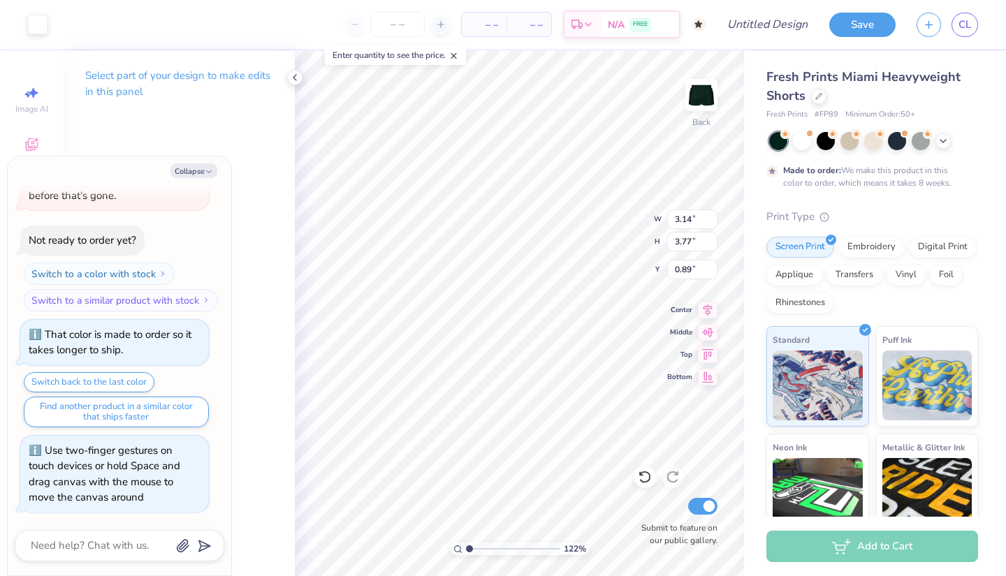
type input "1"
drag, startPoint x: 469, startPoint y: 548, endPoint x: 456, endPoint y: 544, distance: 13.0
click at [466, 544] on input "range" at bounding box center [513, 549] width 94 height 13
type textarea "x"
type input "4.43"
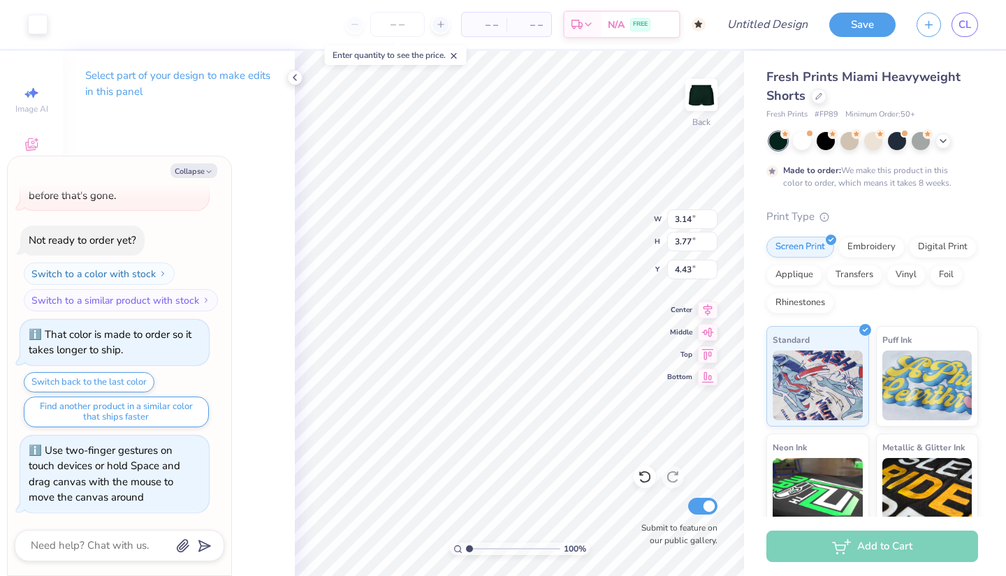
type textarea "x"
type input "6.23"
type textarea "x"
type input "2.66"
type input "3.19"
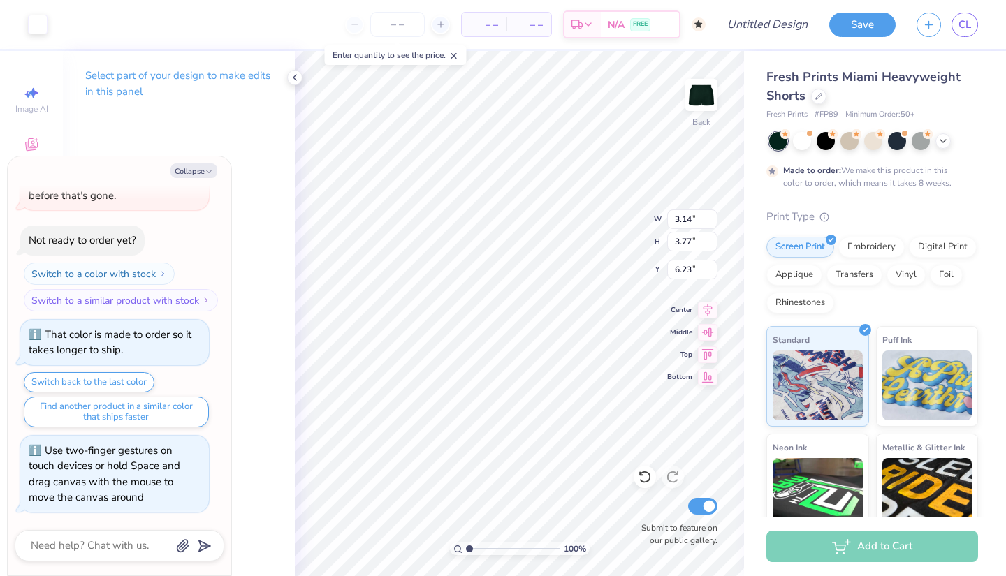
type input "6.81"
click at [9, 265] on div "Collapse How can we help you? 🫣 There are only 183 Ss and 626 Ms left of this c…" at bounding box center [120, 365] width 224 height 419
click at [820, 92] on icon at bounding box center [818, 95] width 7 height 7
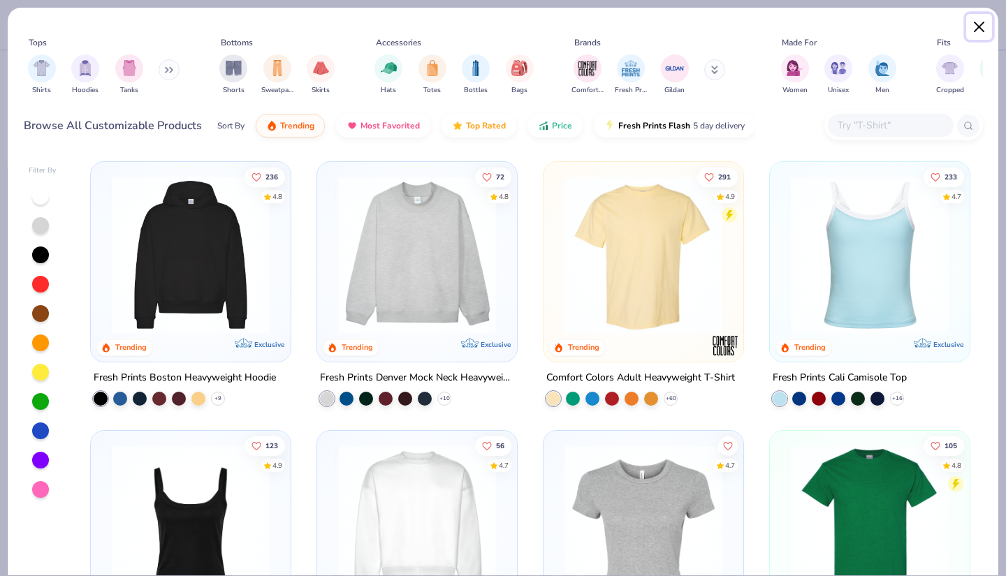
click at [974, 20] on button "Close" at bounding box center [979, 27] width 27 height 27
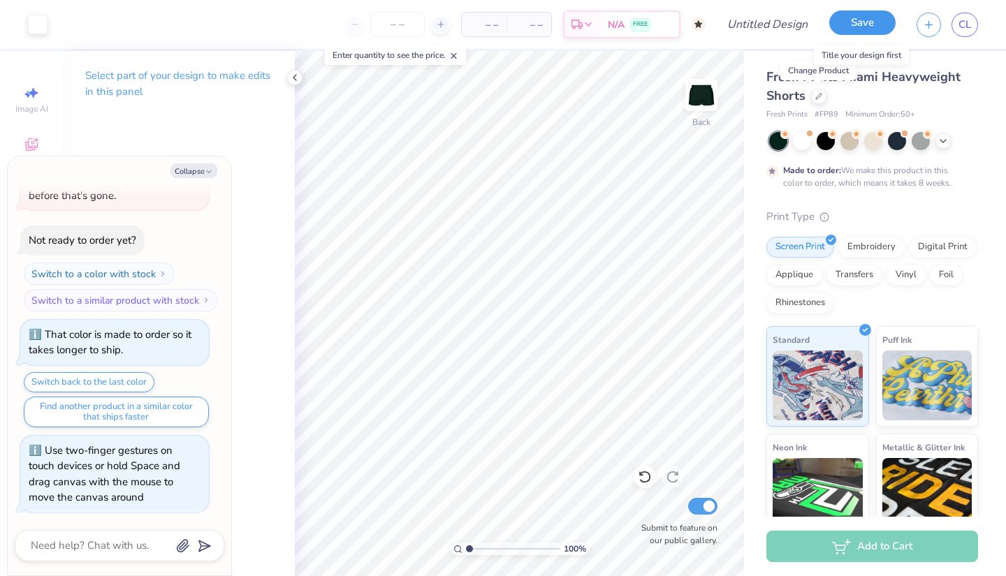
click at [870, 24] on button "Save" at bounding box center [862, 22] width 66 height 24
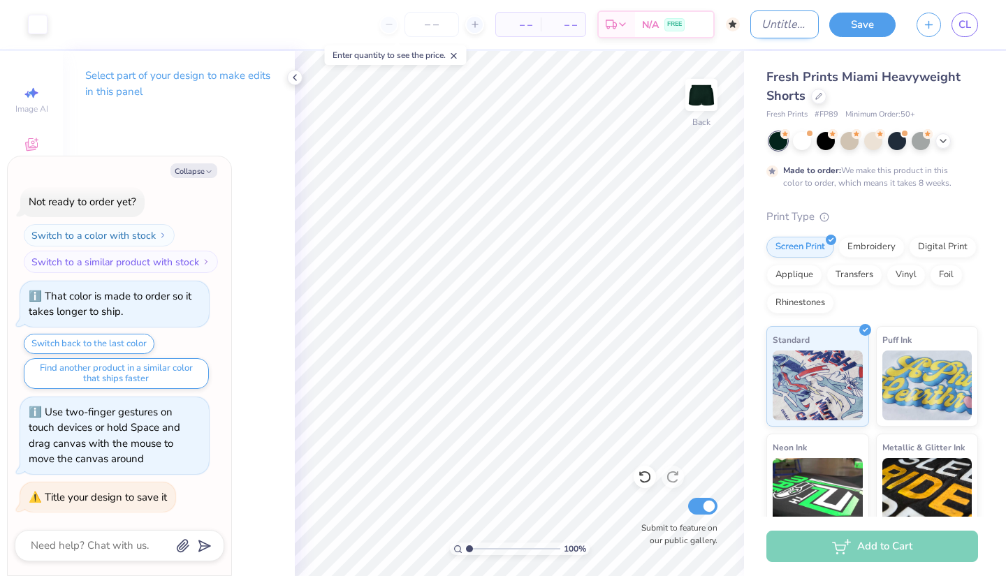
type textarea "x"
click at [795, 24] on input "Design Title" at bounding box center [784, 24] width 68 height 28
type input "c"
type textarea "x"
type input "ca"
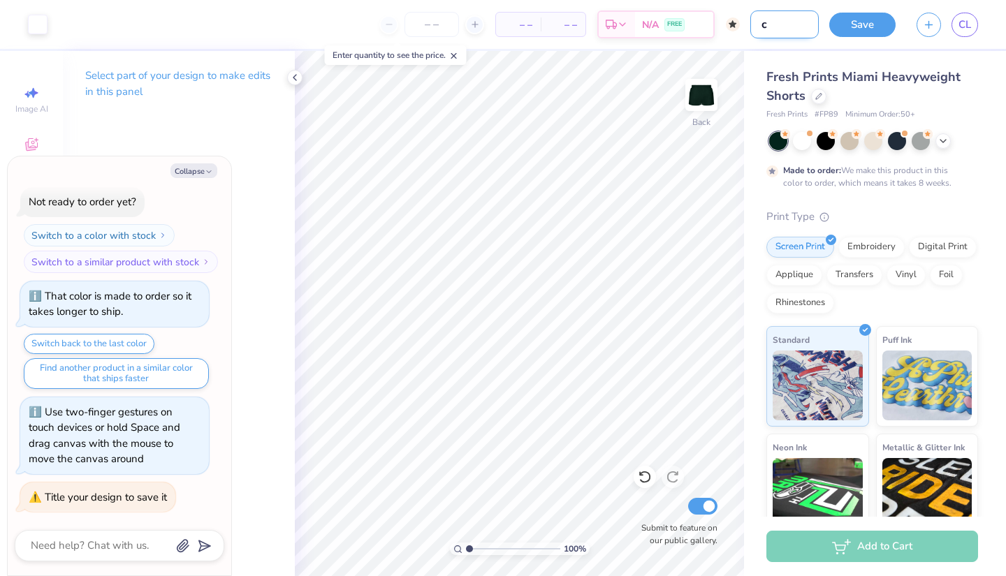
type textarea "x"
type input "cam"
type textarea "x"
type input "camp"
type textarea "x"
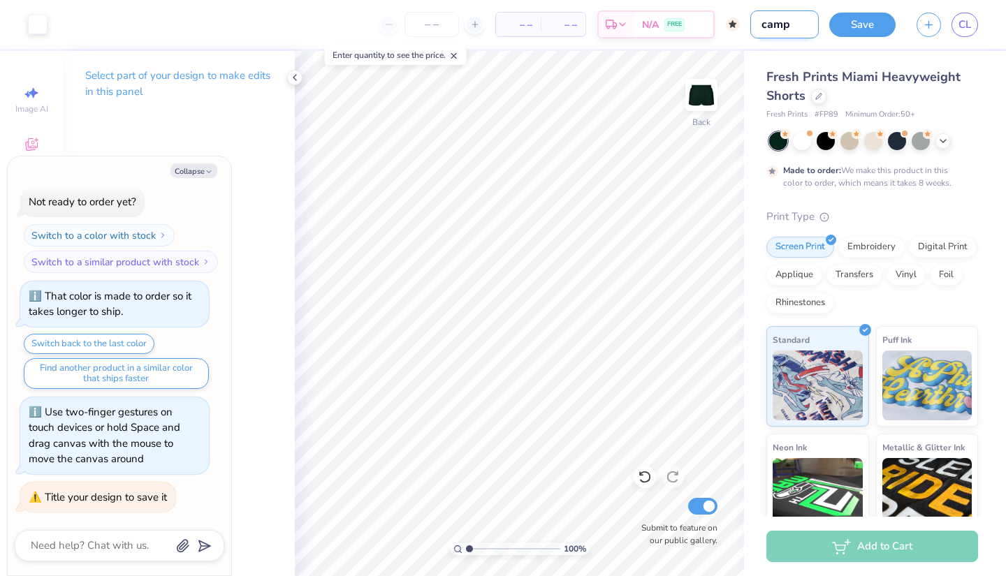
type input "camp"
type textarea "x"
type input "camp a"
type textarea "x"
type input "camp ac"
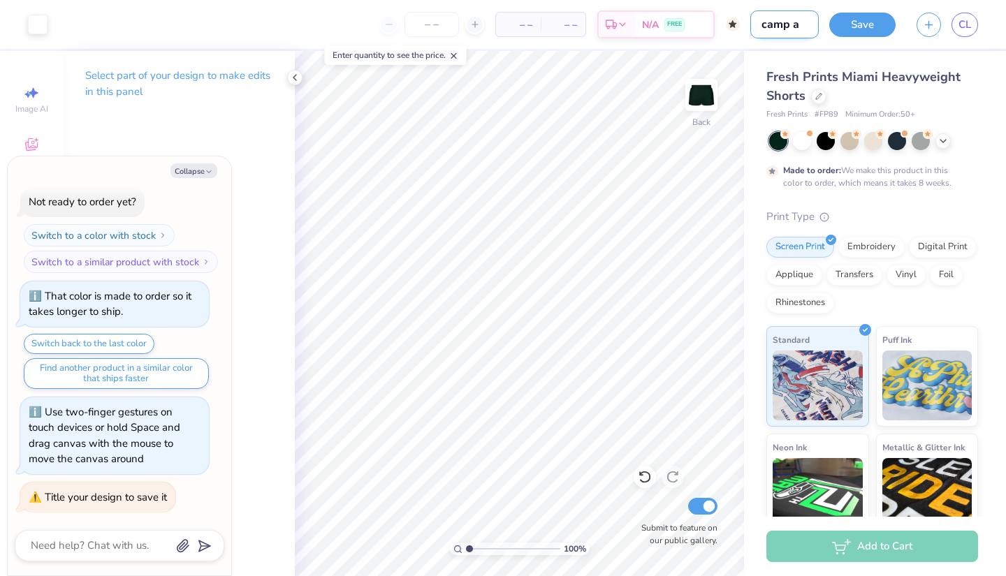
type textarea "x"
type input "camp a"
type textarea "x"
type input "camp"
type textarea "x"
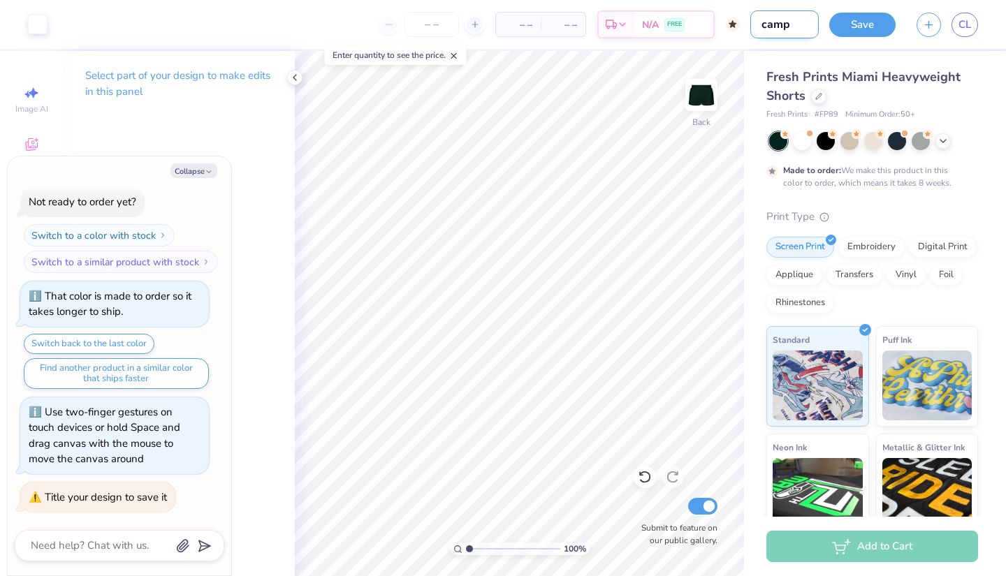
type input "camp a"
type textarea "x"
type input "camp ax"
type textarea "x"
type input "camp axo"
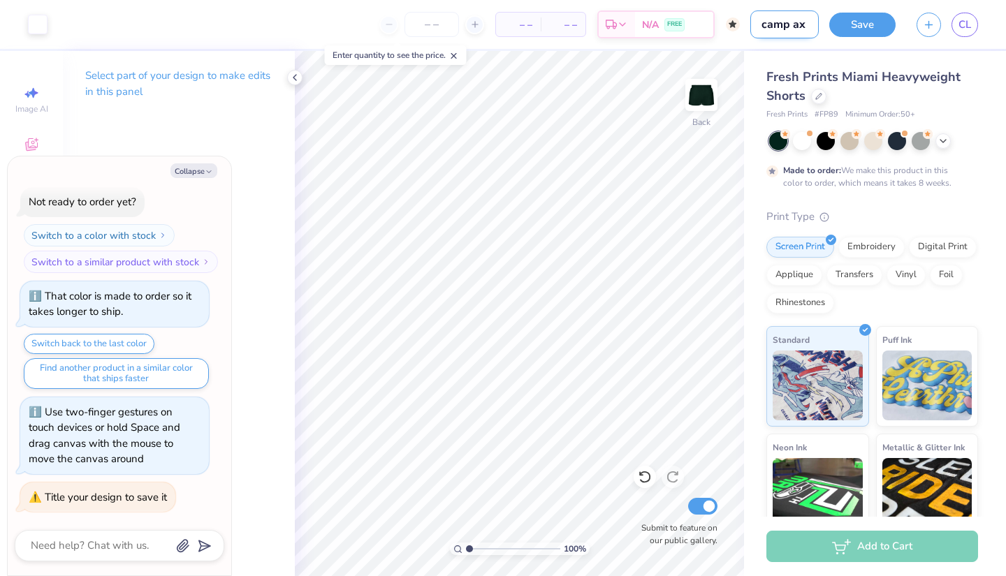
type textarea "x"
type input "camp axo"
type textarea "x"
type input "camp axo s"
type textarea "x"
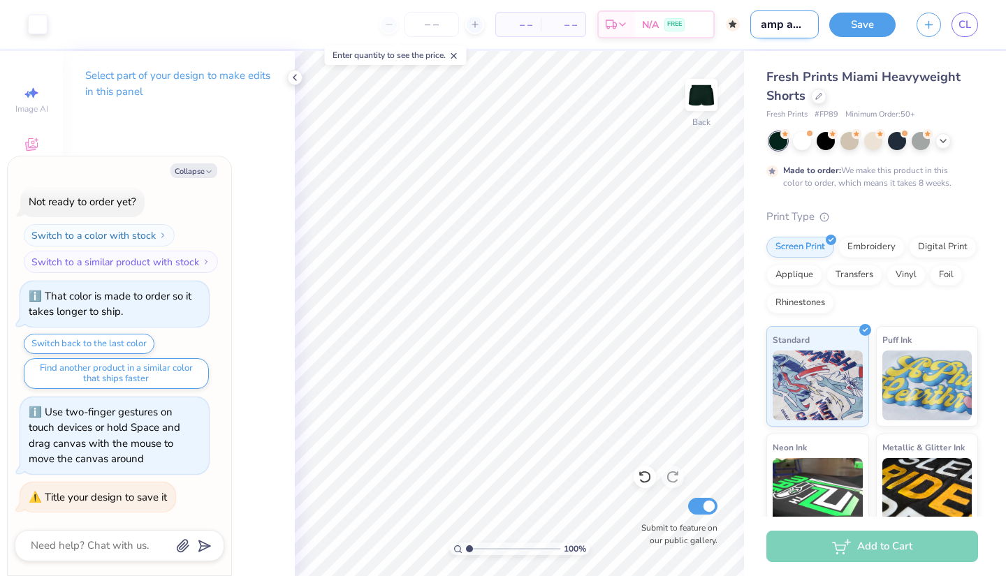
type input "camp axo sh"
type textarea "x"
type input "camp axo sho"
type textarea "x"
type input "camp axo shor"
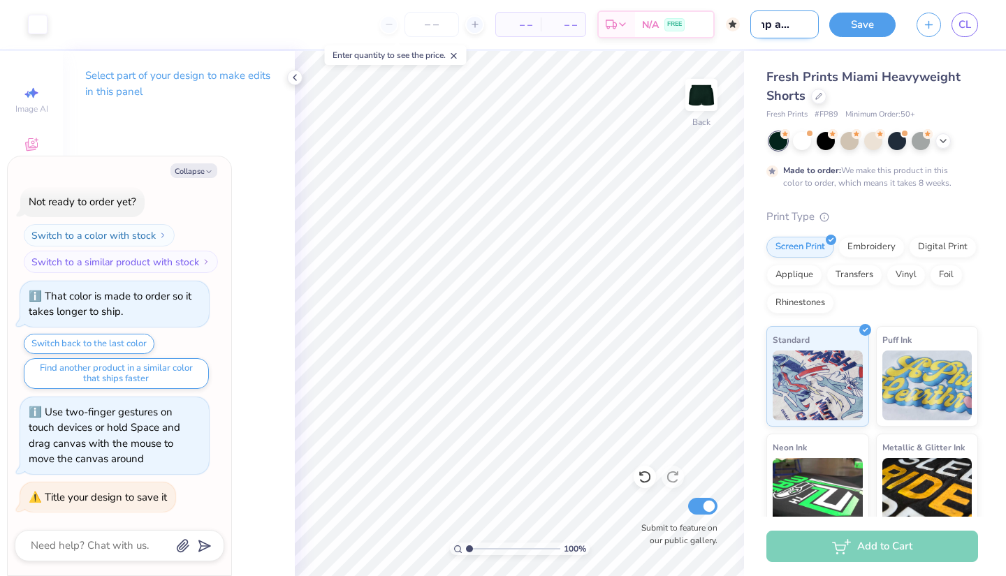
type textarea "x"
type input "camp axo short"
type textarea "x"
type input "camp axo shorts"
type textarea "x"
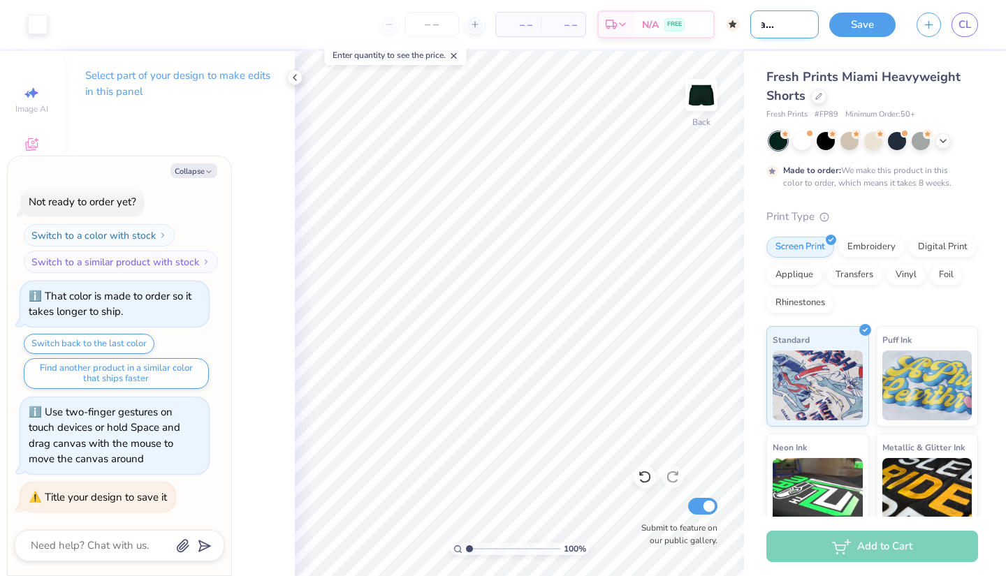
scroll to position [0, 39]
type input "camp axo shorts"
click at [852, 27] on button "Save" at bounding box center [862, 22] width 66 height 24
click at [933, 24] on icon "button" at bounding box center [929, 23] width 12 height 12
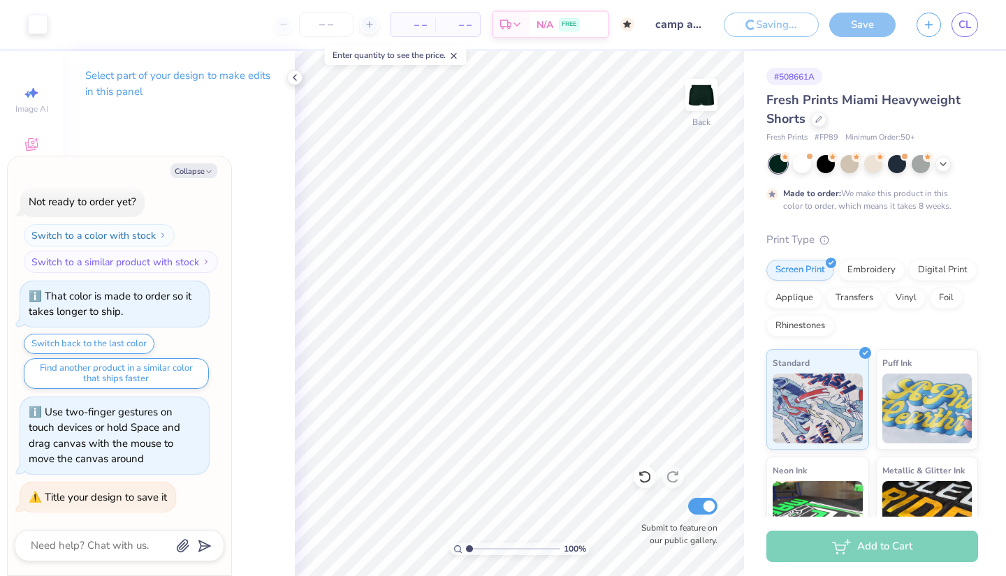
type textarea "x"
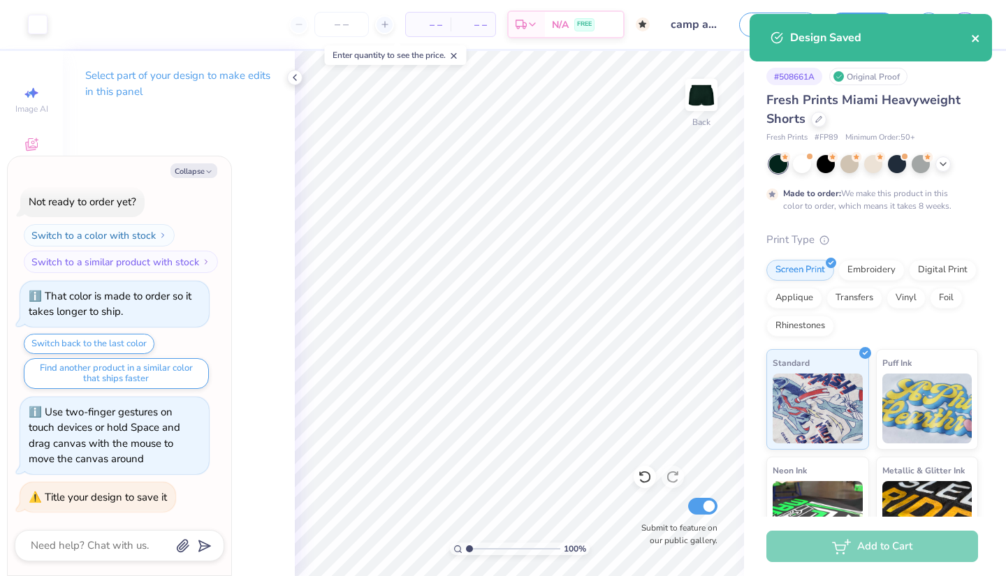
click at [976, 39] on icon "close" at bounding box center [975, 38] width 7 height 7
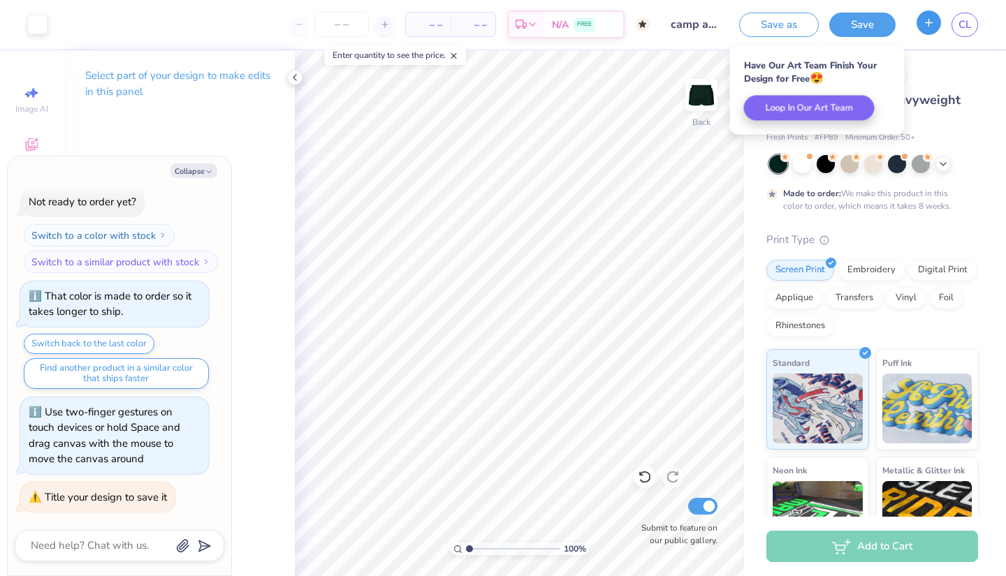
click at [930, 29] on button "button" at bounding box center [928, 22] width 24 height 24
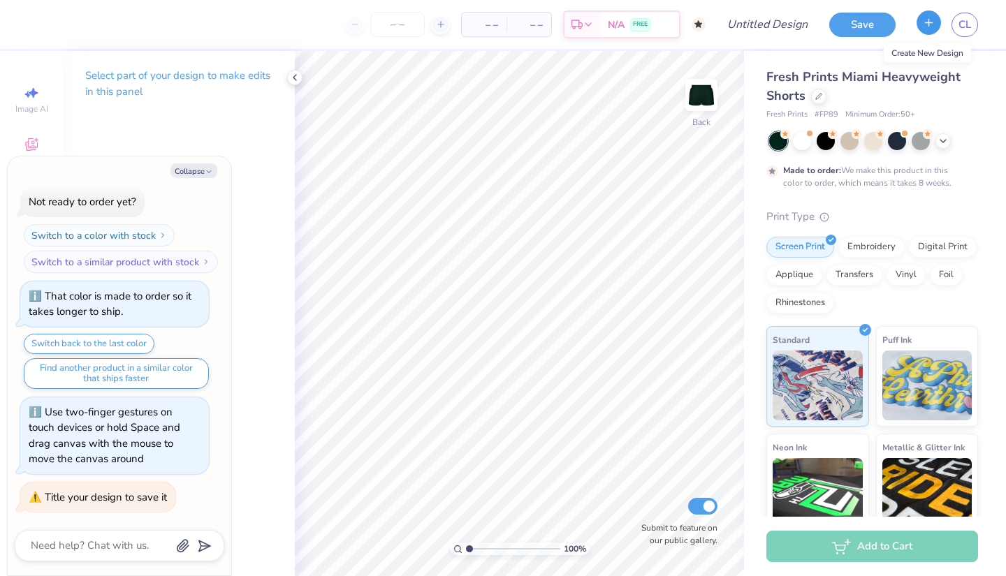
click at [931, 27] on icon "button" at bounding box center [929, 23] width 12 height 12
click at [820, 98] on div at bounding box center [818, 94] width 15 height 15
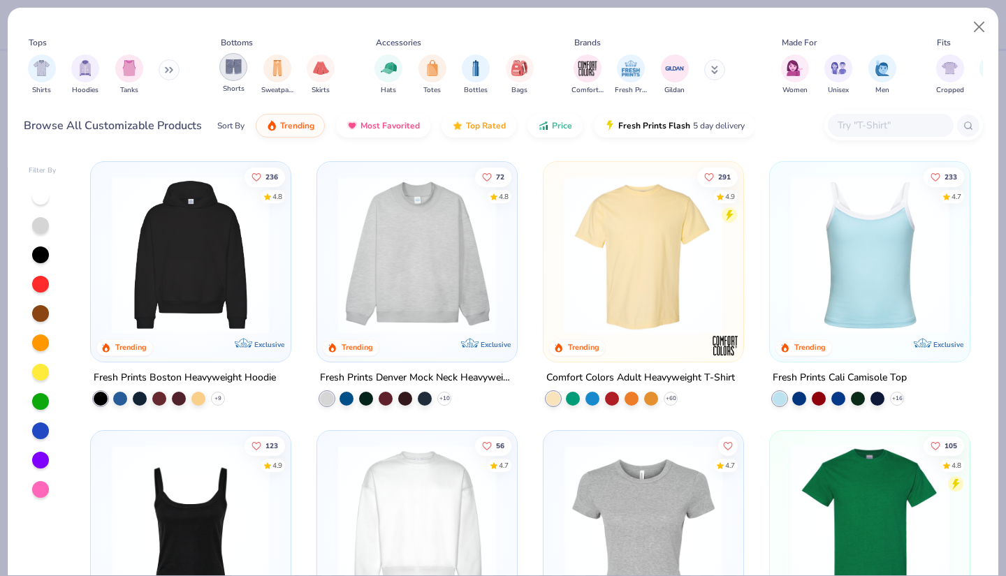
click at [233, 71] on img "filter for Shorts" at bounding box center [234, 67] width 16 height 16
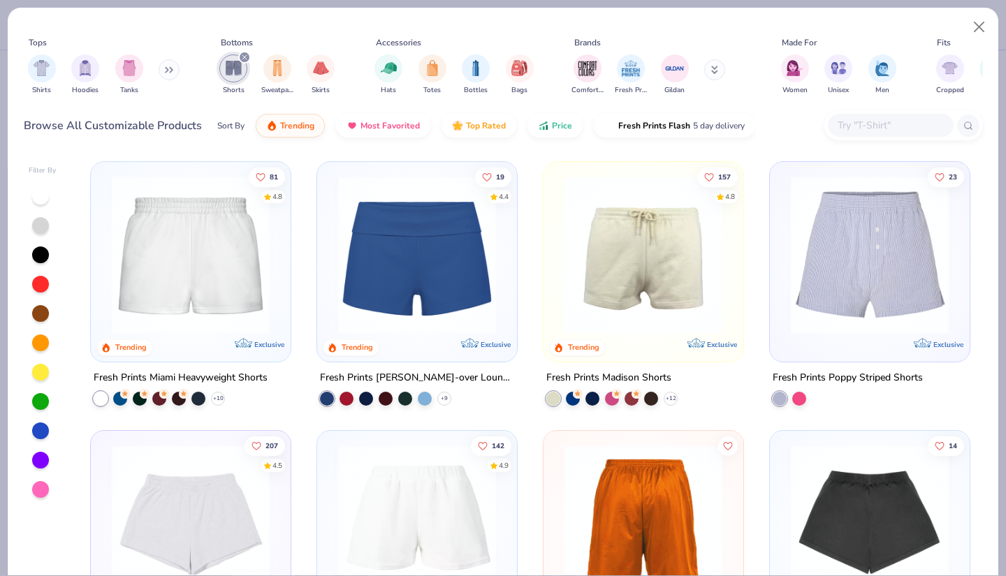
click at [183, 229] on img at bounding box center [191, 255] width 172 height 158
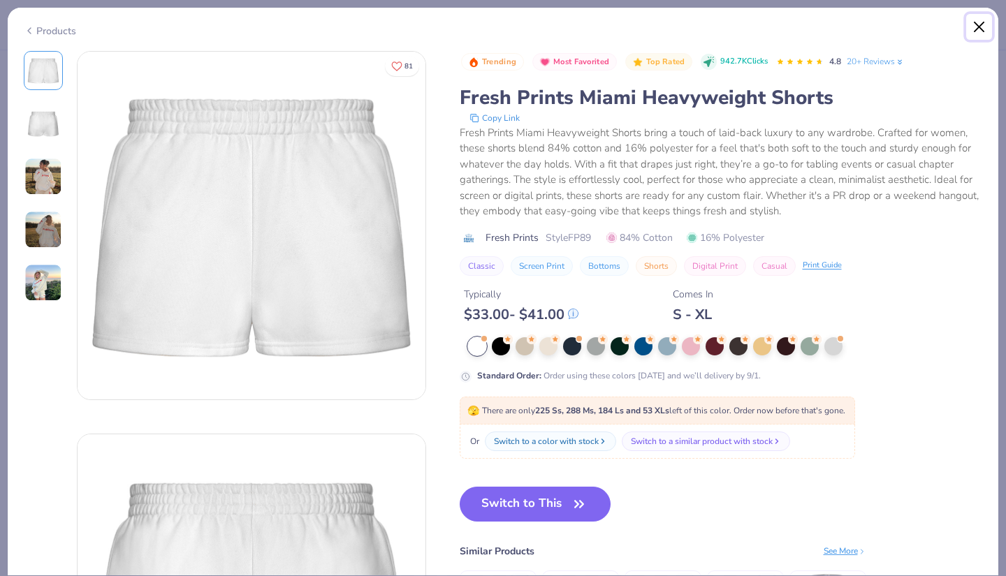
click at [984, 25] on button "Close" at bounding box center [979, 27] width 27 height 27
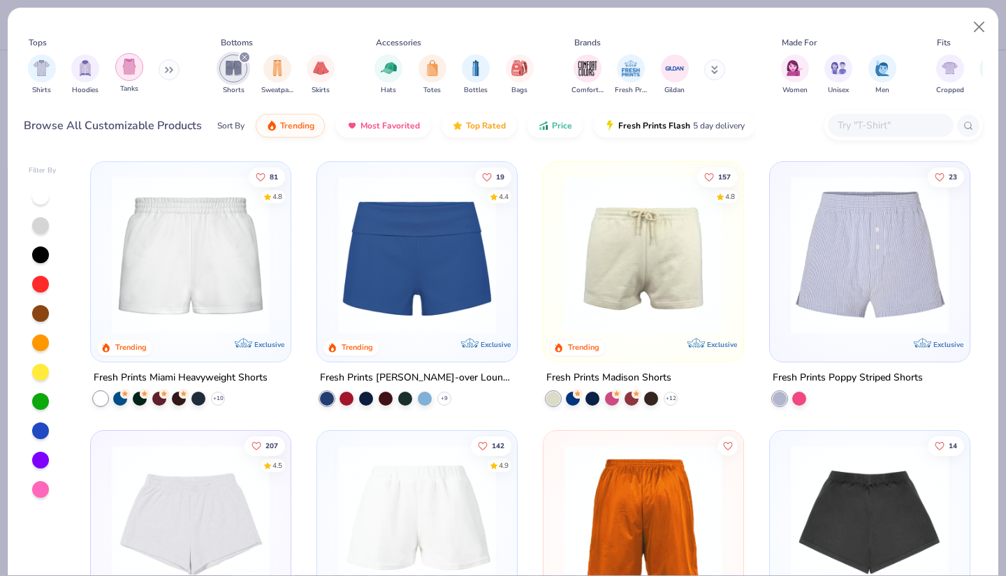
click at [131, 71] on img "filter for Tanks" at bounding box center [129, 67] width 15 height 16
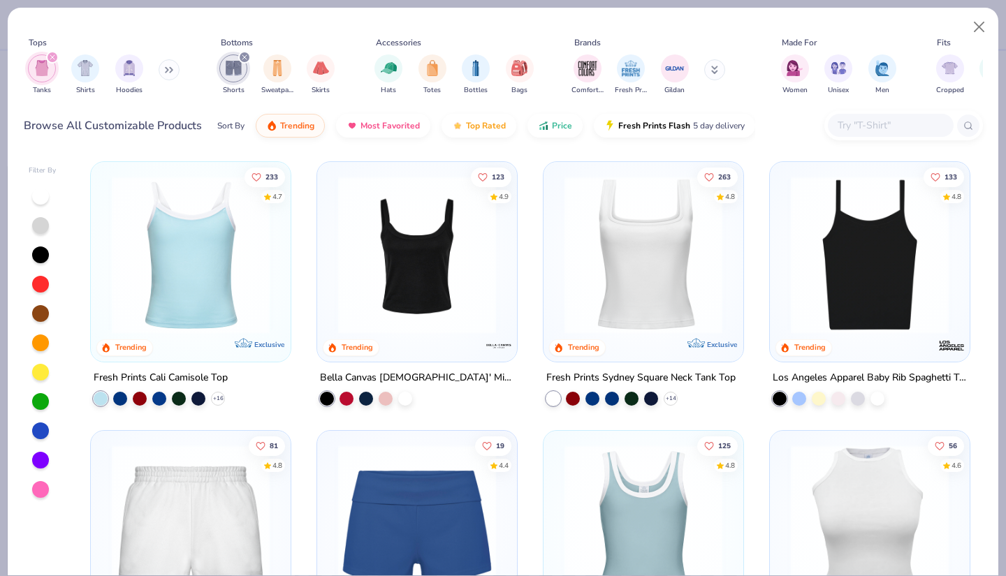
click at [397, 271] on img at bounding box center [417, 255] width 172 height 158
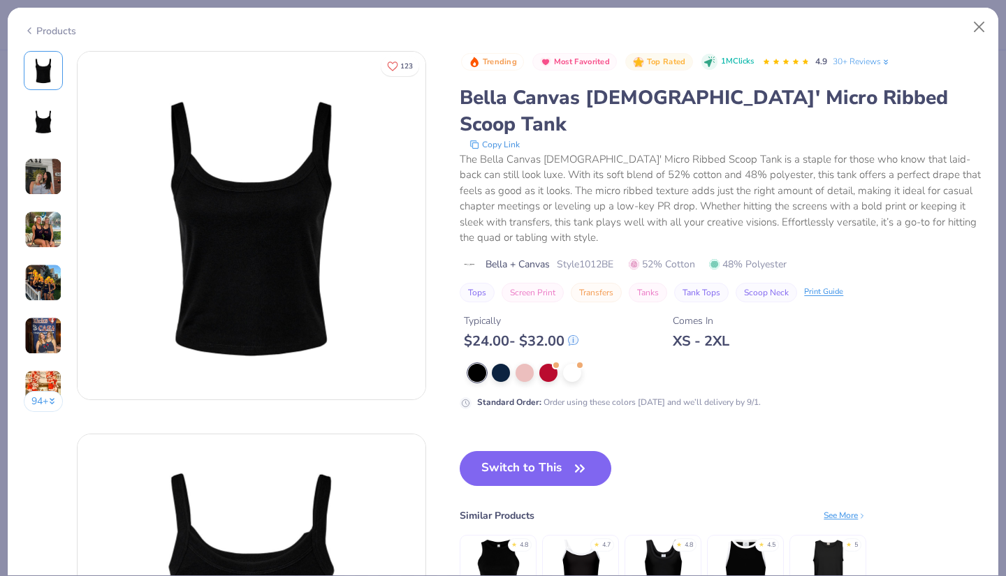
click at [50, 393] on button "94 +" at bounding box center [44, 401] width 40 height 21
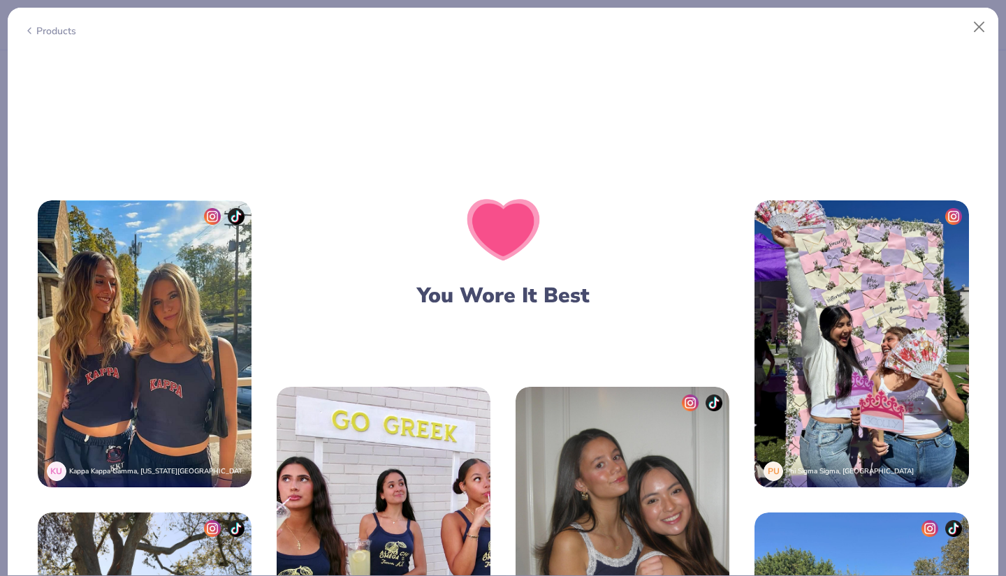
scroll to position [2643, 0]
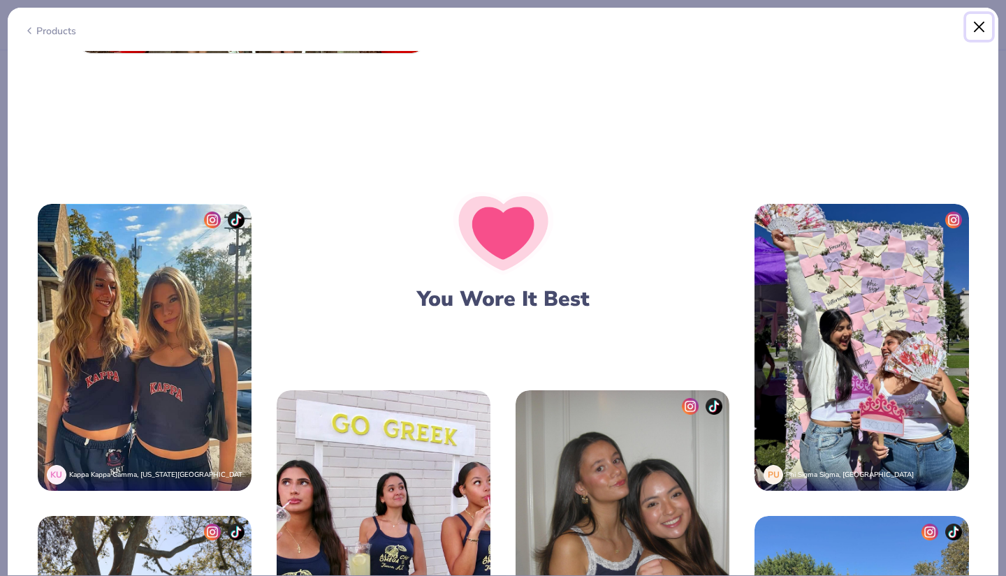
click at [981, 21] on button "Close" at bounding box center [979, 27] width 27 height 27
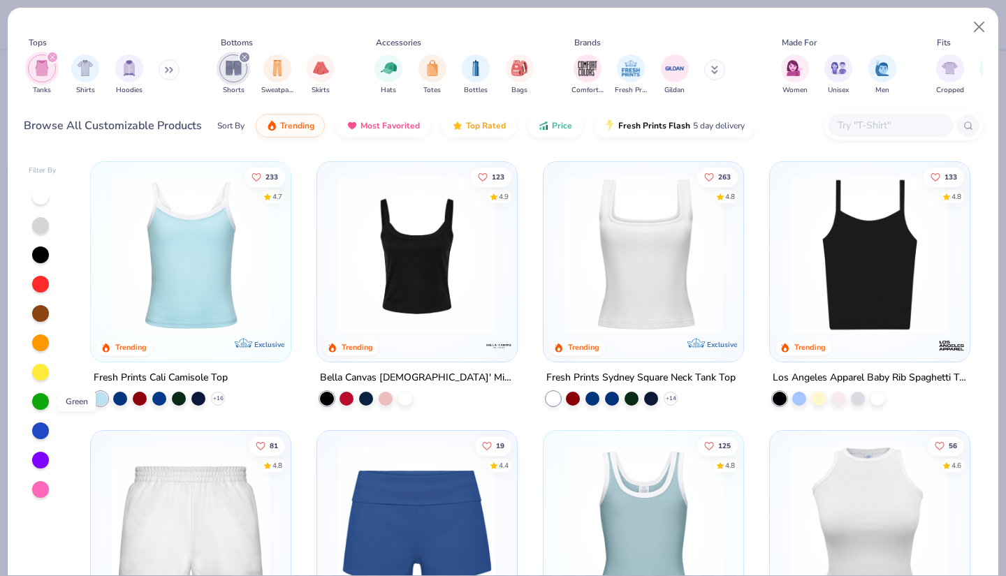
click at [38, 401] on div at bounding box center [40, 401] width 17 height 17
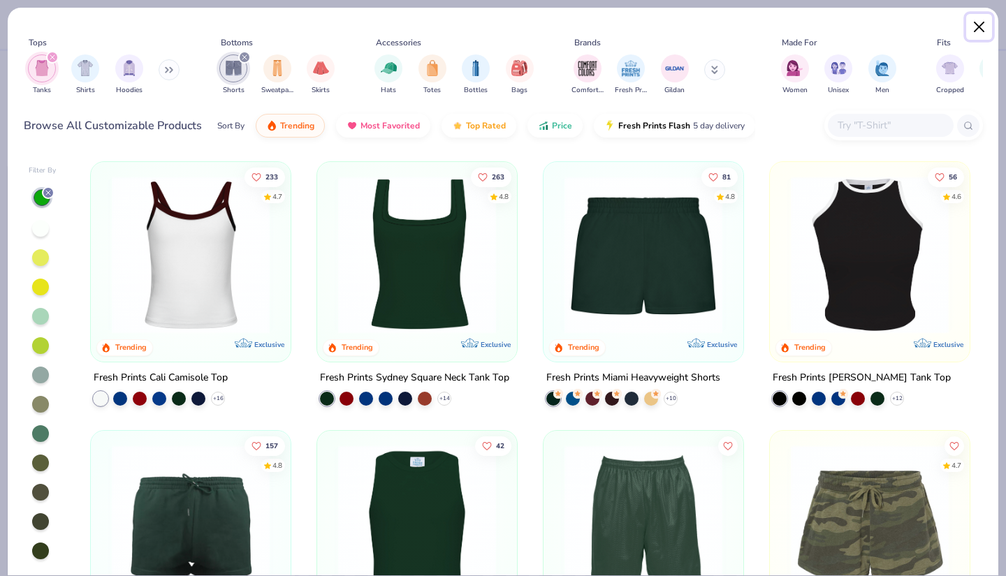
click at [977, 22] on button "Close" at bounding box center [979, 27] width 27 height 27
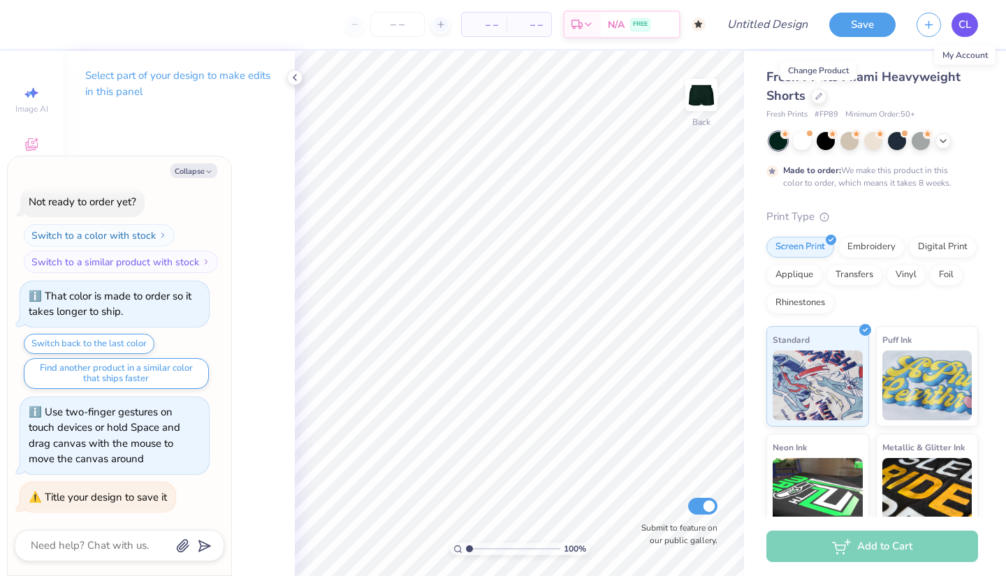
click at [956, 24] on link "CL" at bounding box center [964, 25] width 27 height 24
click at [777, 138] on div at bounding box center [778, 141] width 18 height 18
click at [113, 542] on textarea at bounding box center [100, 545] width 142 height 19
type textarea "x"
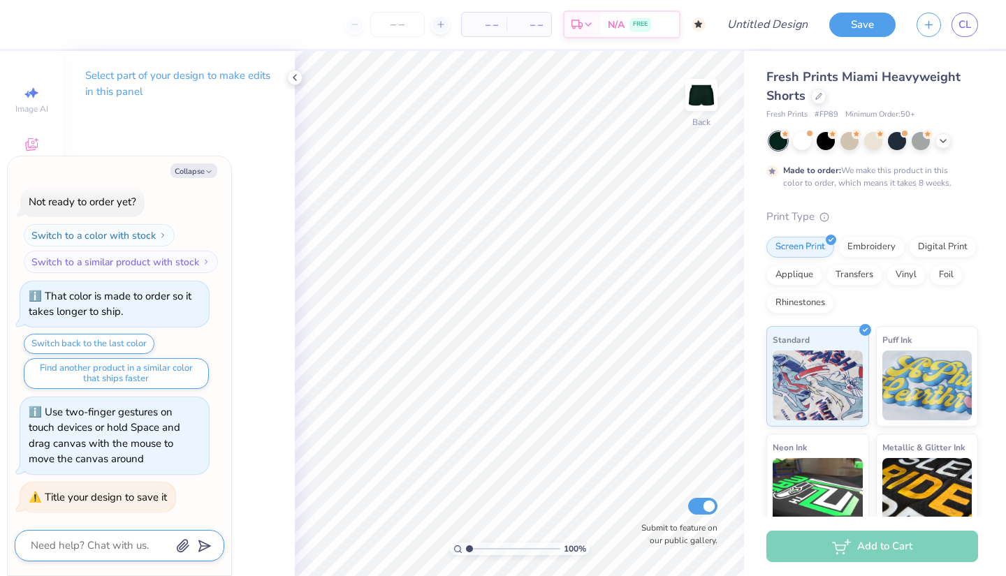
type textarea "w"
type textarea "x"
type textarea "wh"
type textarea "x"
type textarea "wha"
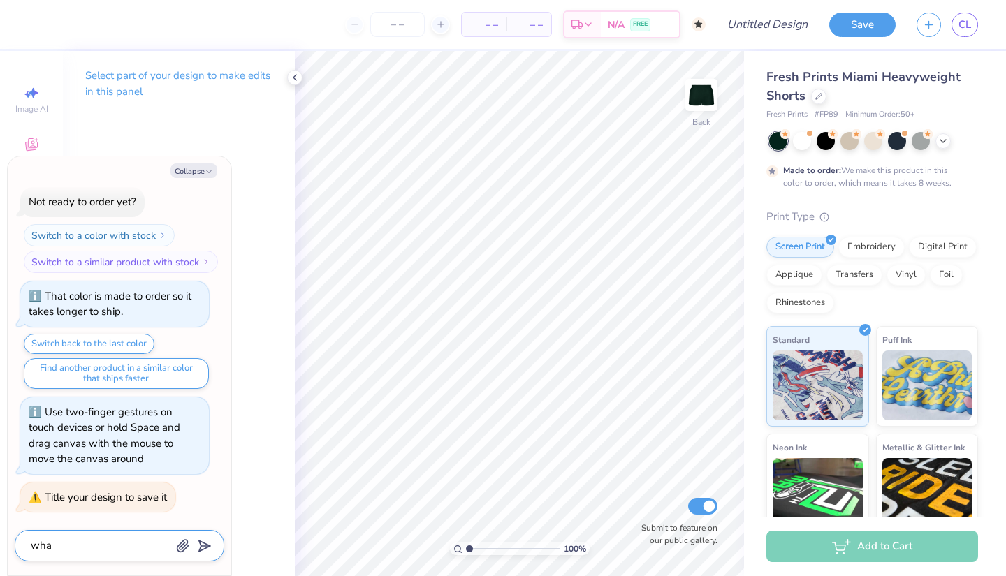
type textarea "x"
type textarea "what"
type textarea "x"
type textarea "what"
type textarea "x"
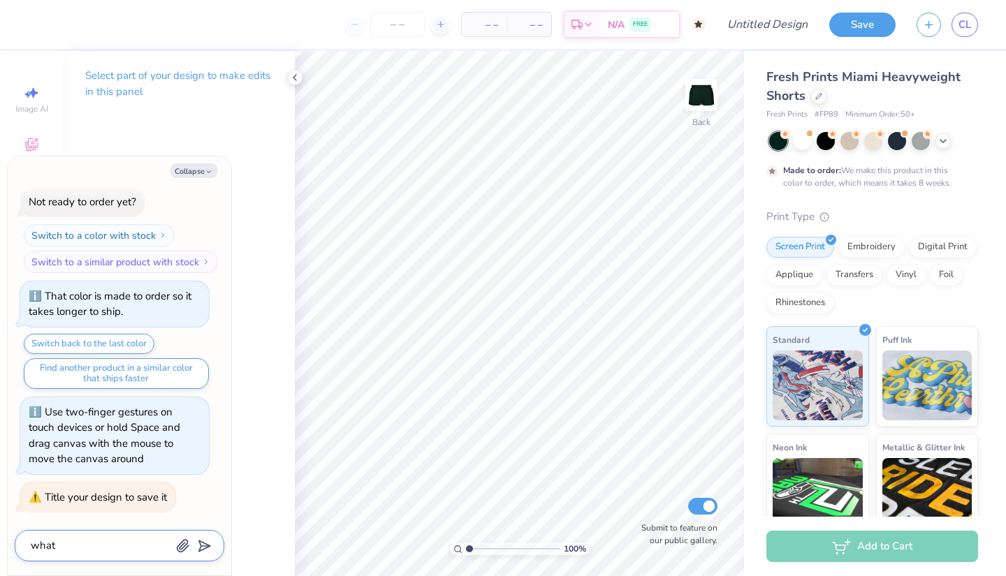
type textarea "what c"
type textarea "x"
type textarea "what co"
type textarea "x"
type textarea "what col"
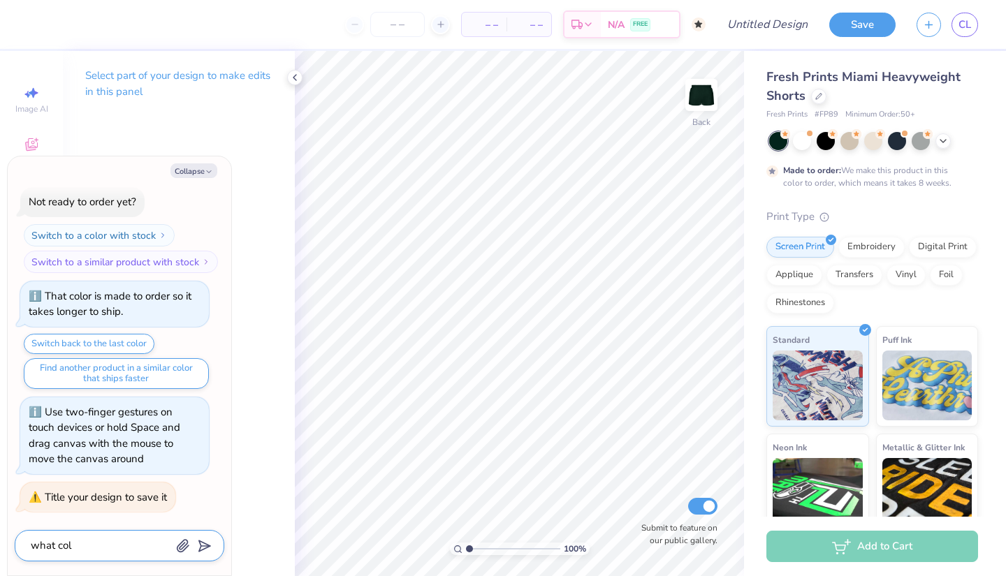
type textarea "x"
type textarea "what colo"
type textarea "x"
type textarea "what color"
type textarea "x"
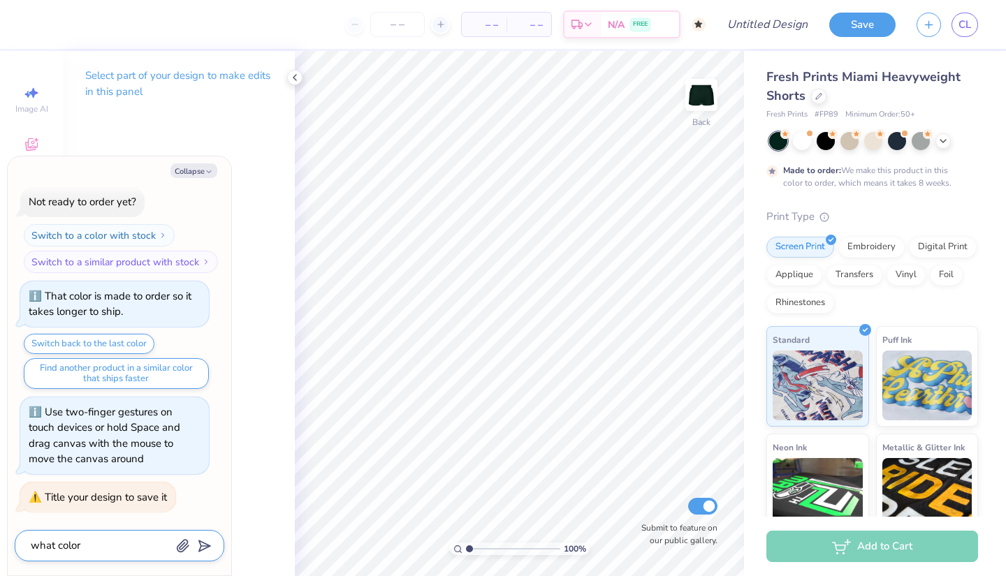
type textarea "what color"
type textarea "x"
type textarea "what color n"
type textarea "x"
type textarea "what color nu"
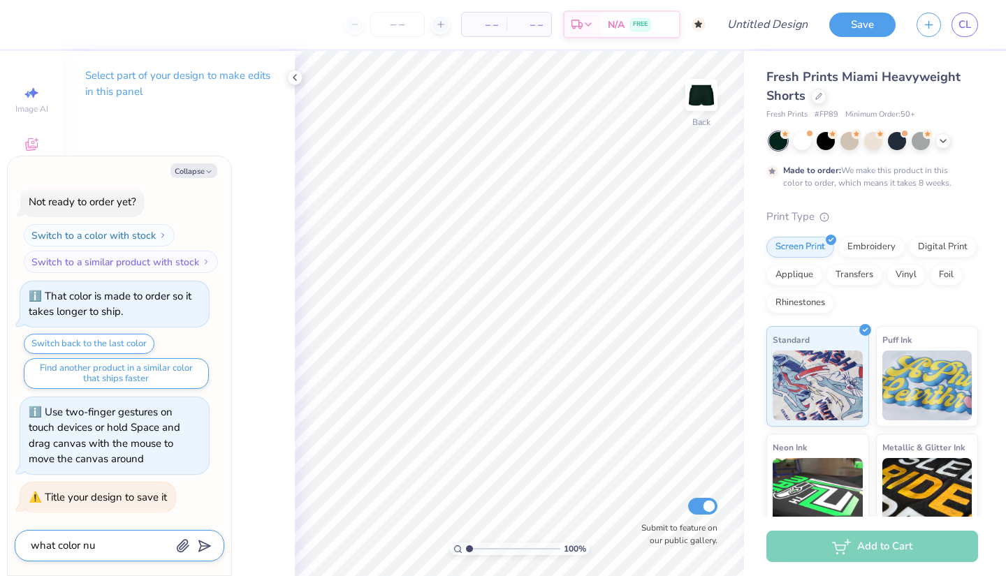
type textarea "x"
type textarea "what color num"
type textarea "x"
type textarea "what color numb"
type textarea "x"
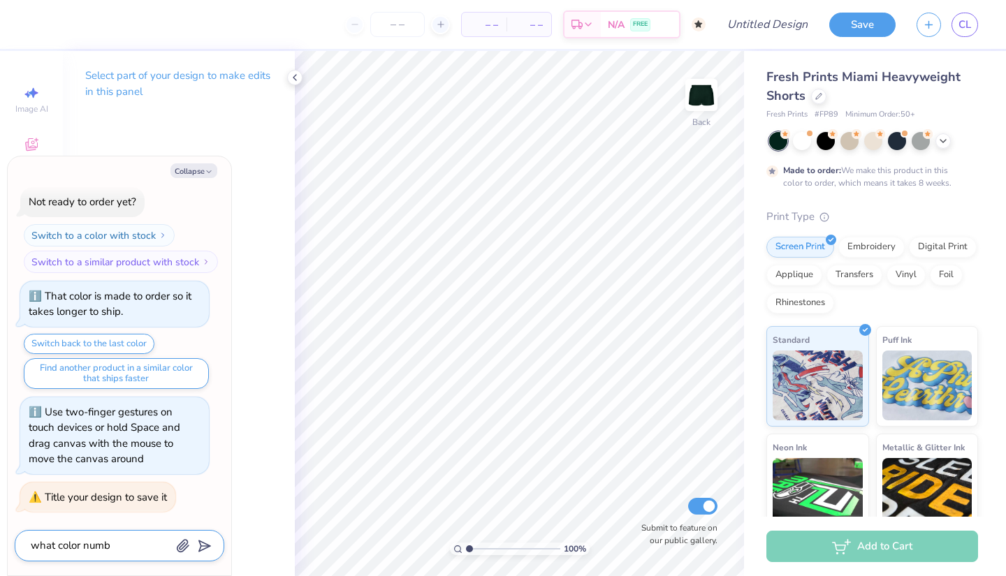
type textarea "what color numbe"
type textarea "x"
type textarea "what color number"
type textarea "x"
type textarea "what color number"
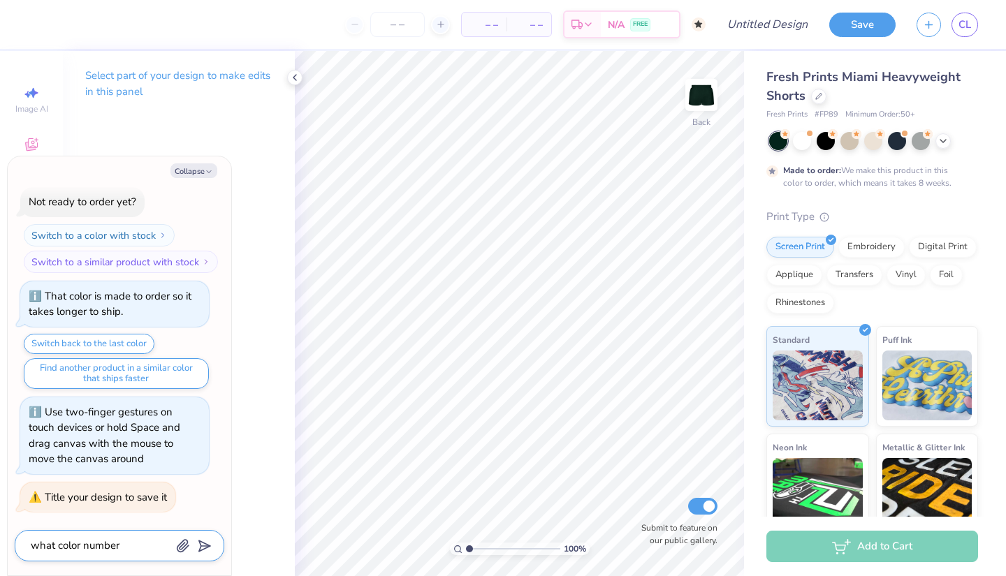
type textarea "x"
type textarea "what color number i"
type textarea "x"
type textarea "what color number is"
type textarea "x"
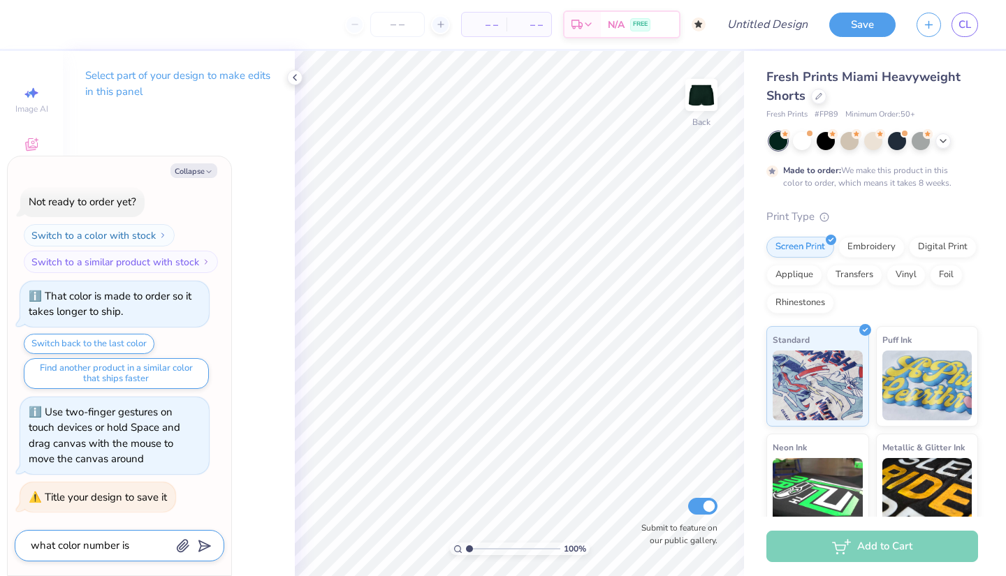
type textarea "what color number is"
type textarea "x"
type textarea "what color number is f"
type textarea "x"
type textarea "what color number is fo"
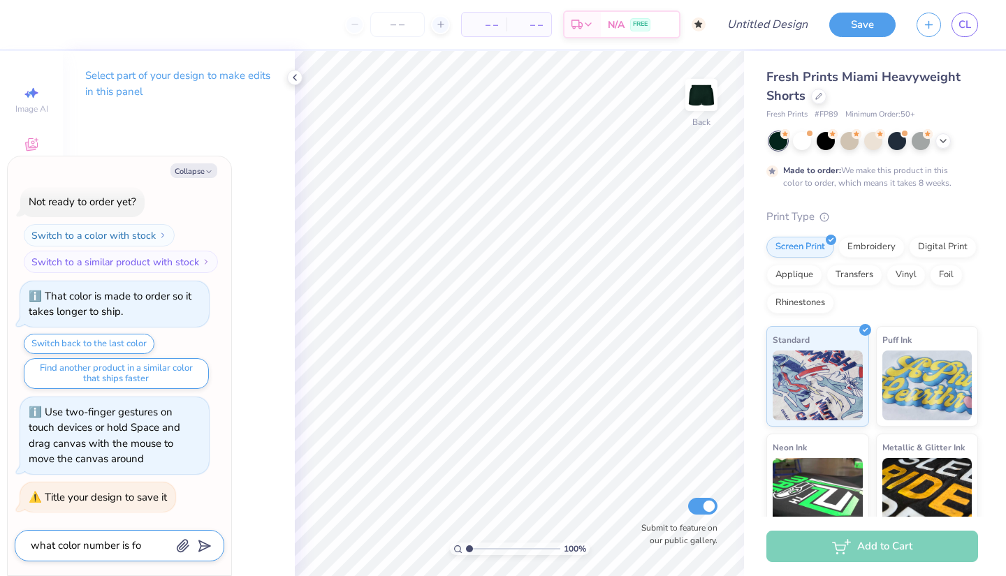
type textarea "x"
type textarea "what color number is for"
type textarea "x"
type textarea "what color number is fore"
type textarea "x"
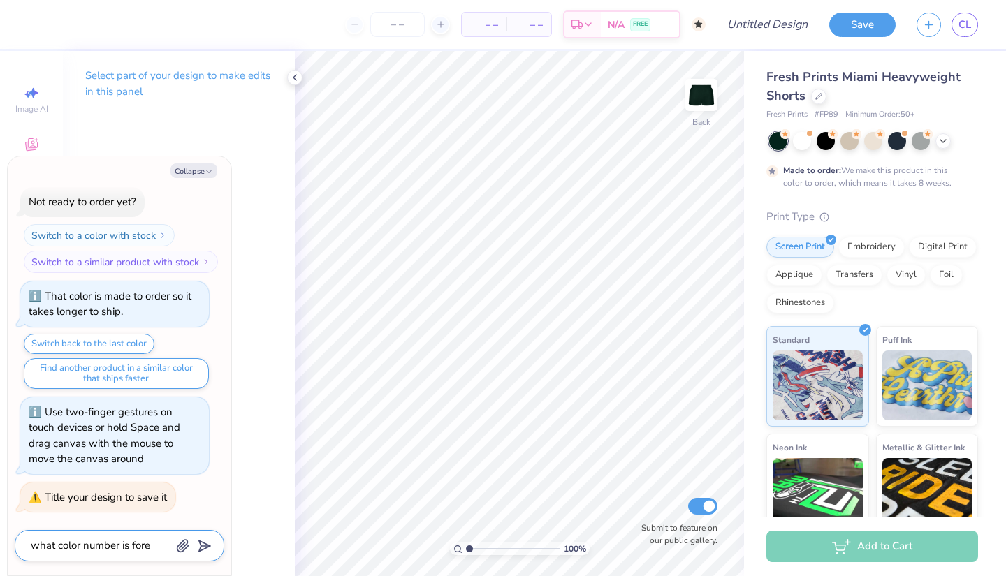
type textarea "what color number is fores"
type textarea "x"
type textarea "what color number is forest"
type textarea "x"
type textarea "what color number is forest"
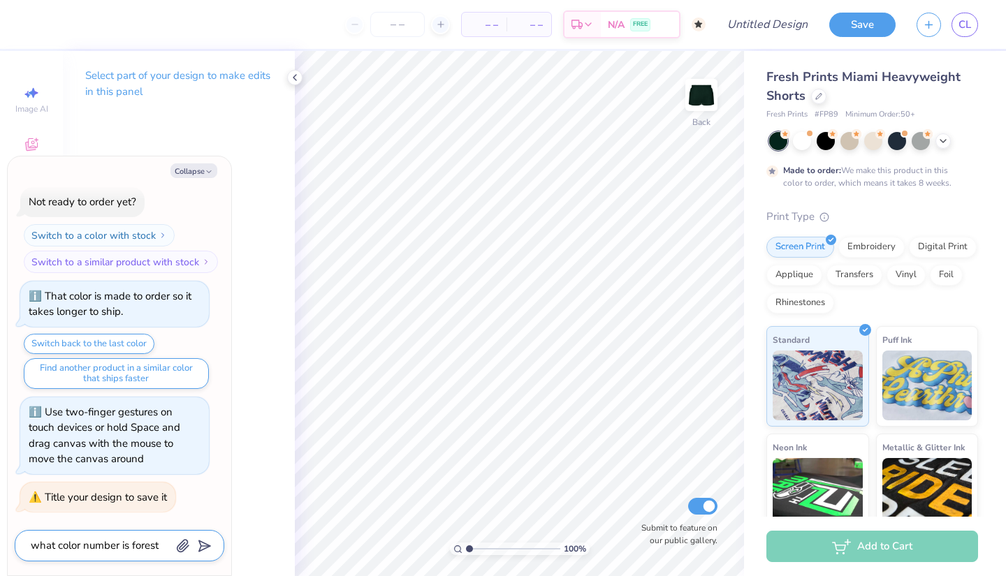
type textarea "x"
type textarea "what color number is forest g"
type textarea "x"
type textarea "what color number is forest gr"
type textarea "x"
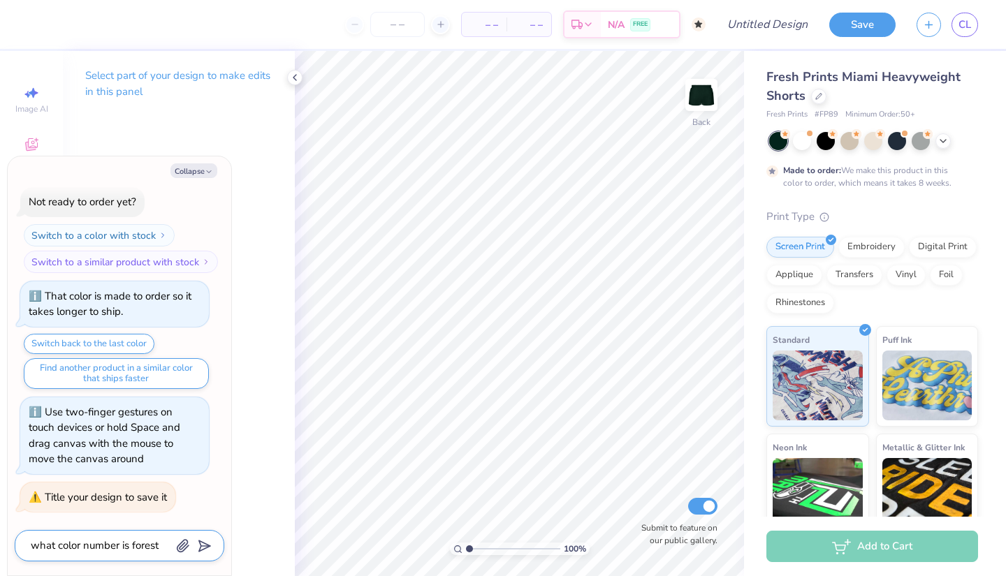
type textarea "what color number is forest gre"
type textarea "x"
type textarea "what color number is forest gree"
type textarea "x"
type textarea "what color number is forest green"
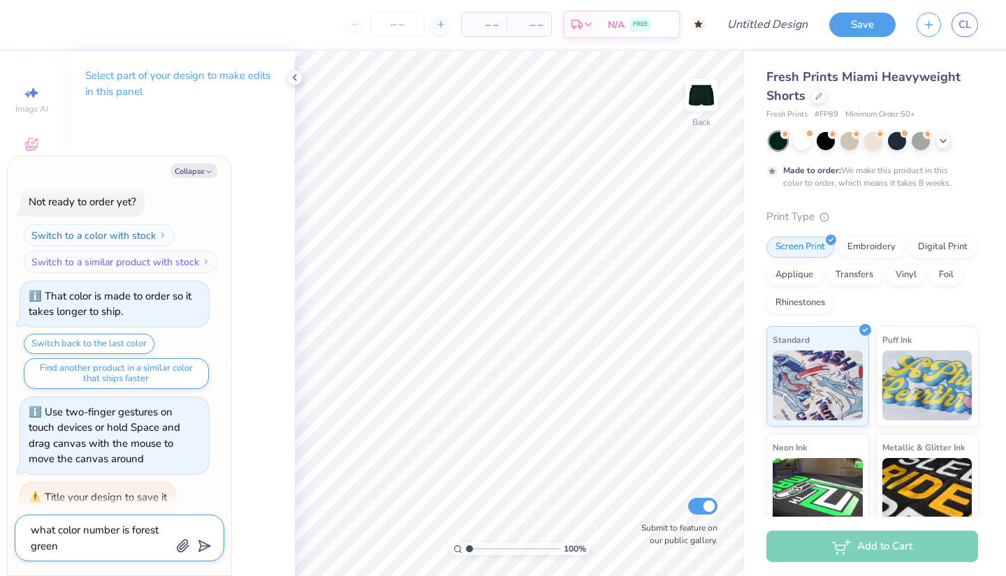
type textarea "x"
type textarea "what color number is forest green?"
type textarea "x"
type textarea "what color number is forest green?"
type textarea "x"
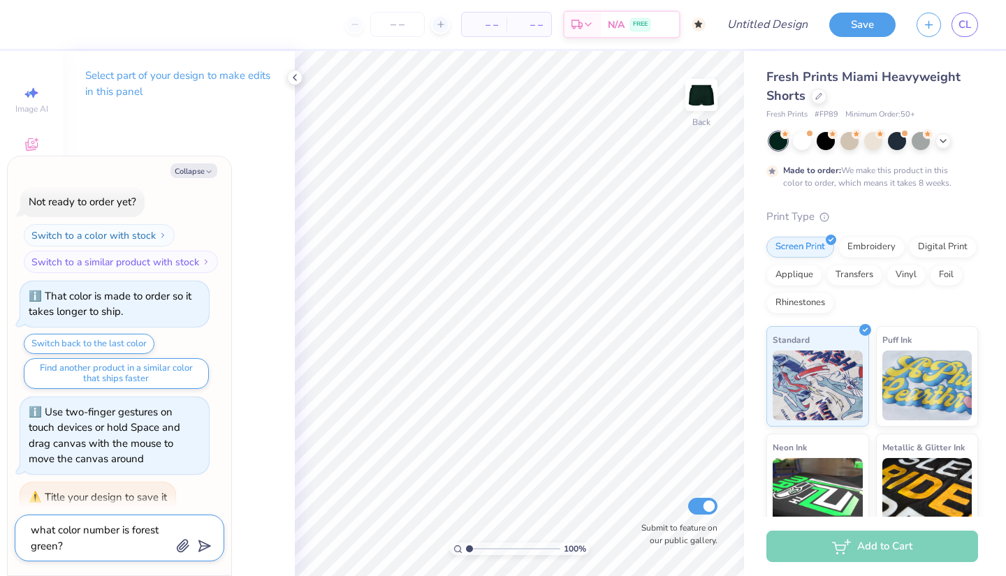
type textarea "what color number is forest green? i"
type textarea "x"
type textarea "what color number is forest green? i"
type textarea "x"
type textarea "what color number is forest green? i a"
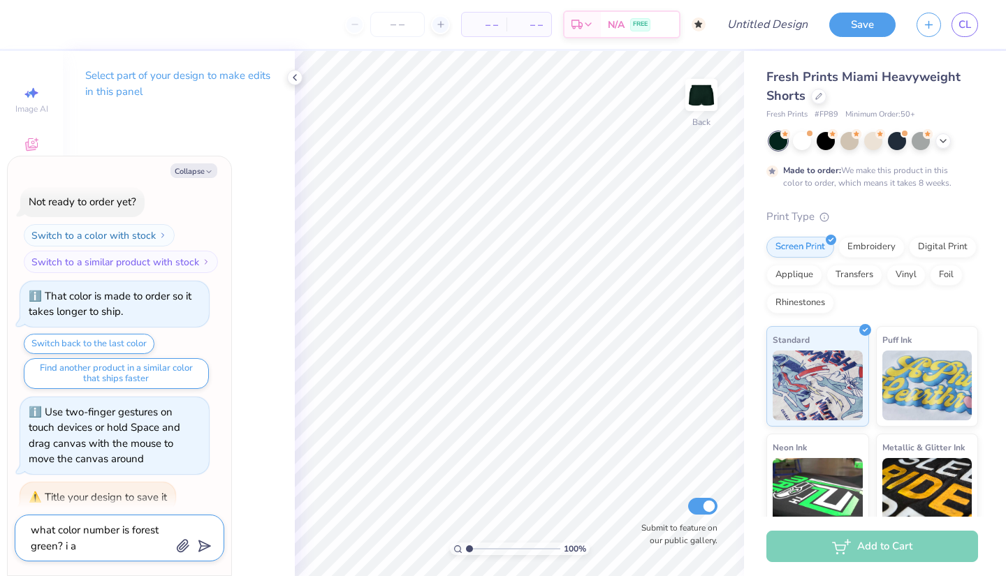
type textarea "x"
type textarea "what color number is forest green? i am"
type textarea "x"
type textarea "what color number is forest green? i am"
type textarea "x"
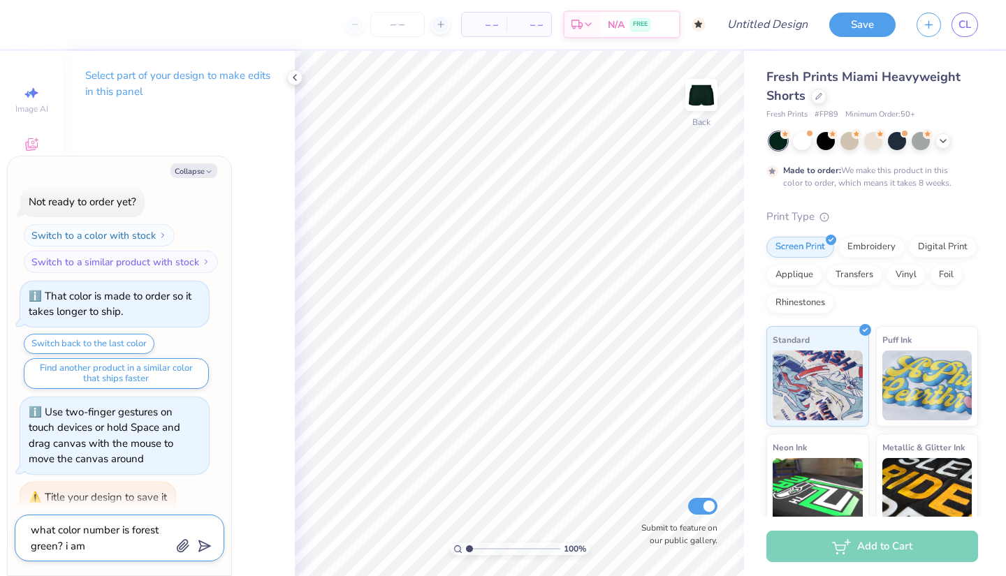
type textarea "what color number is forest green? i am t"
type textarea "x"
type textarea "what color number is forest green? i am tr"
type textarea "x"
type textarea "what color number is forest green? i am try"
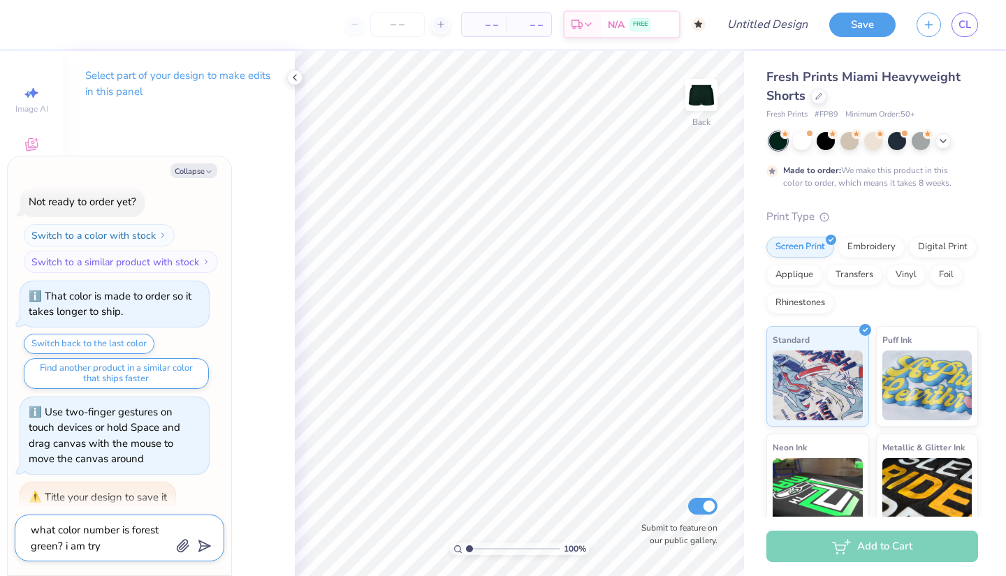
type textarea "x"
type textarea "what color number is forest green? i am tryi"
type textarea "x"
type textarea "what color number is forest green? i am tryin"
type textarea "x"
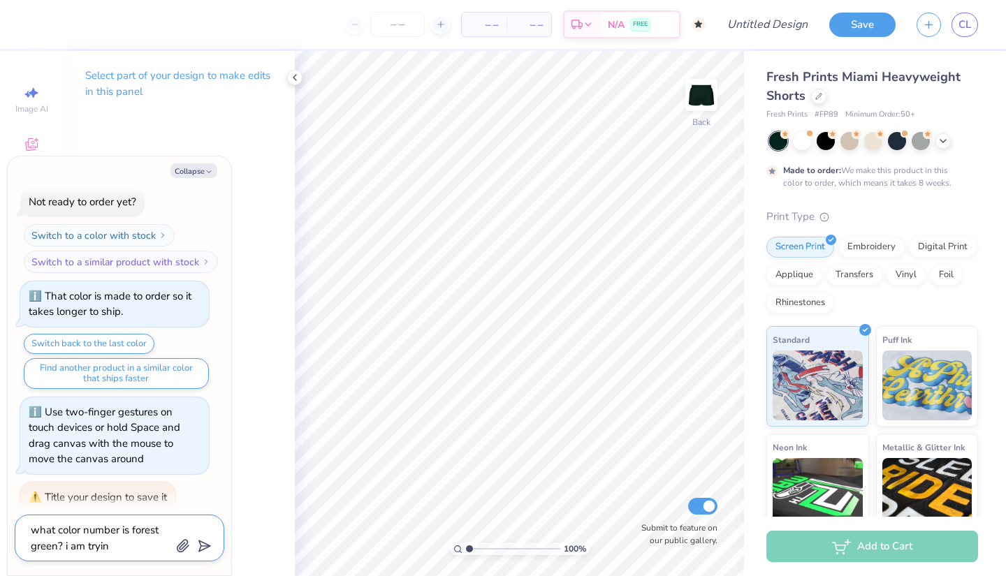
type textarea "what color number is forest green? i am trying"
type textarea "x"
type textarea "what color number is forest green? i am trying"
type textarea "x"
type textarea "what color number is forest green? i am trying t"
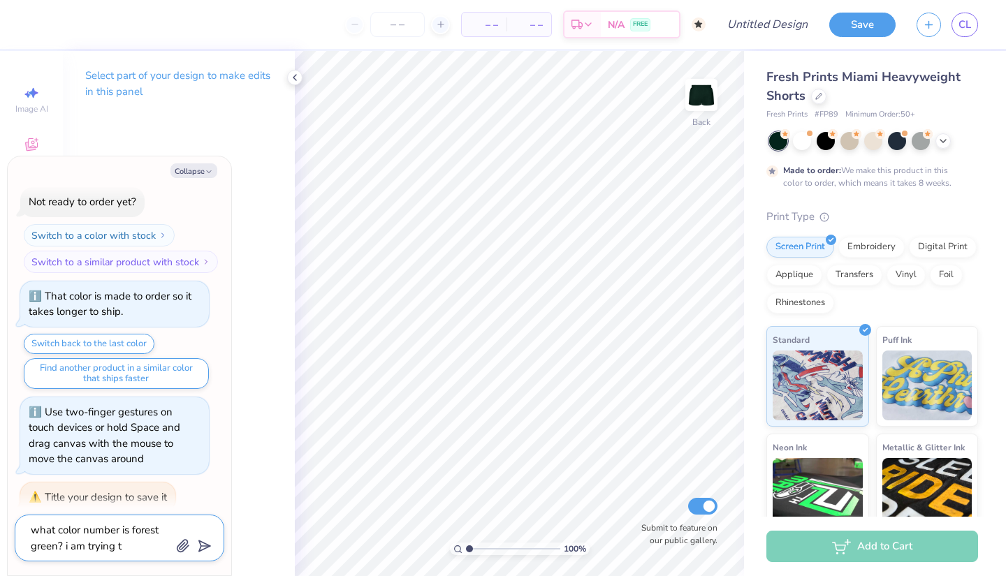
type textarea "x"
type textarea "what color number is forest green? i am trying to"
type textarea "x"
type textarea "what color number is forest green? i am trying to"
type textarea "x"
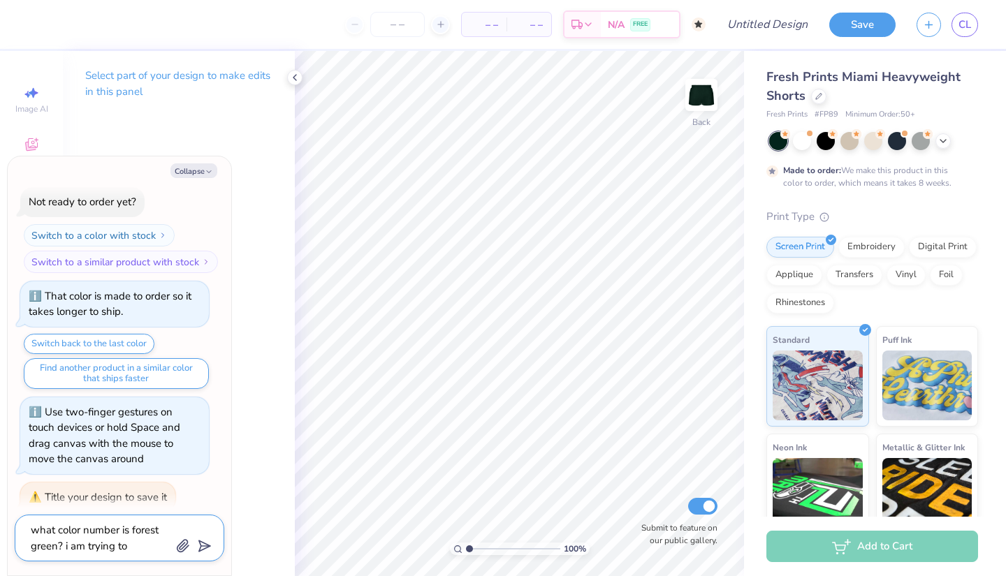
type textarea "what color number is forest green? i am trying to m"
type textarea "x"
type textarea "what color number is forest green? i am trying to ma"
type textarea "x"
type textarea "what color number is forest green? i am trying to mak"
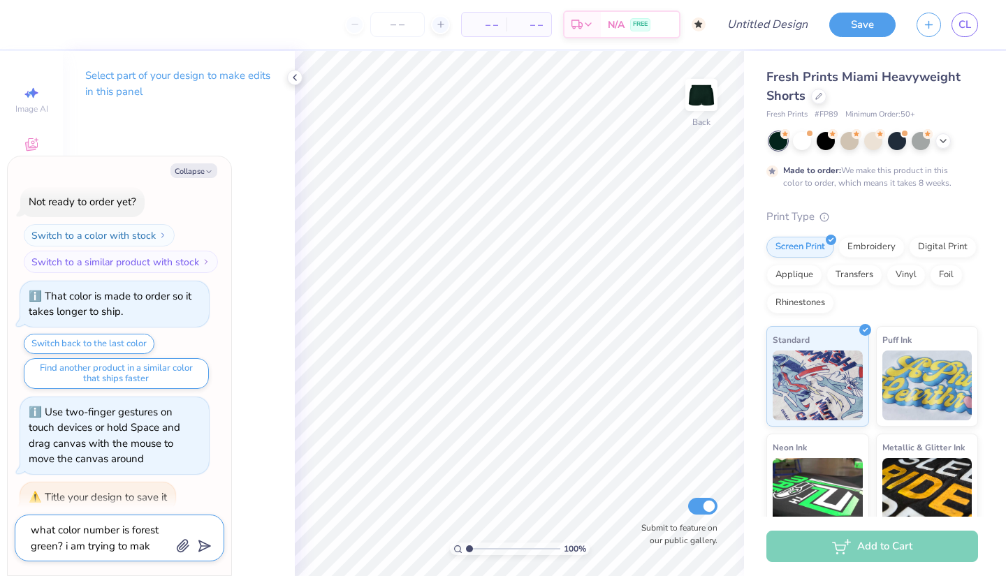
type textarea "x"
type textarea "what color number is forest green? i am trying to make"
type textarea "x"
type textarea "what color number is forest green? i am trying to make"
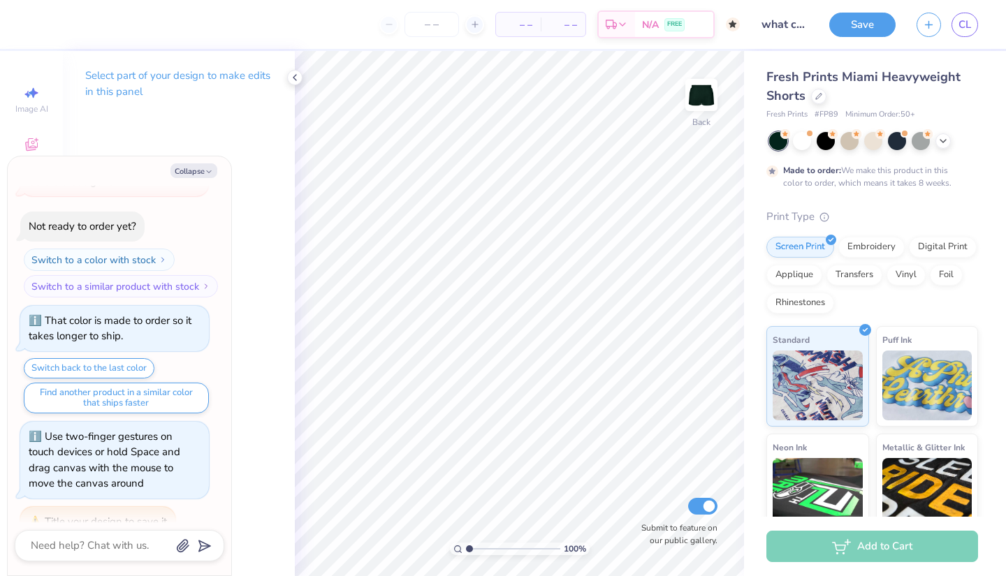
scroll to position [321, 0]
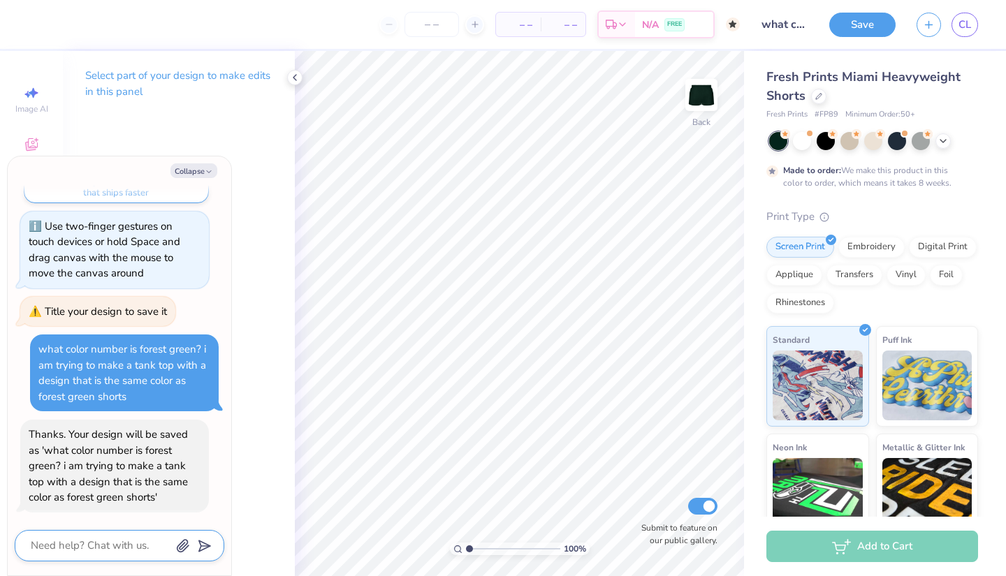
click at [94, 543] on textarea at bounding box center [100, 545] width 142 height 19
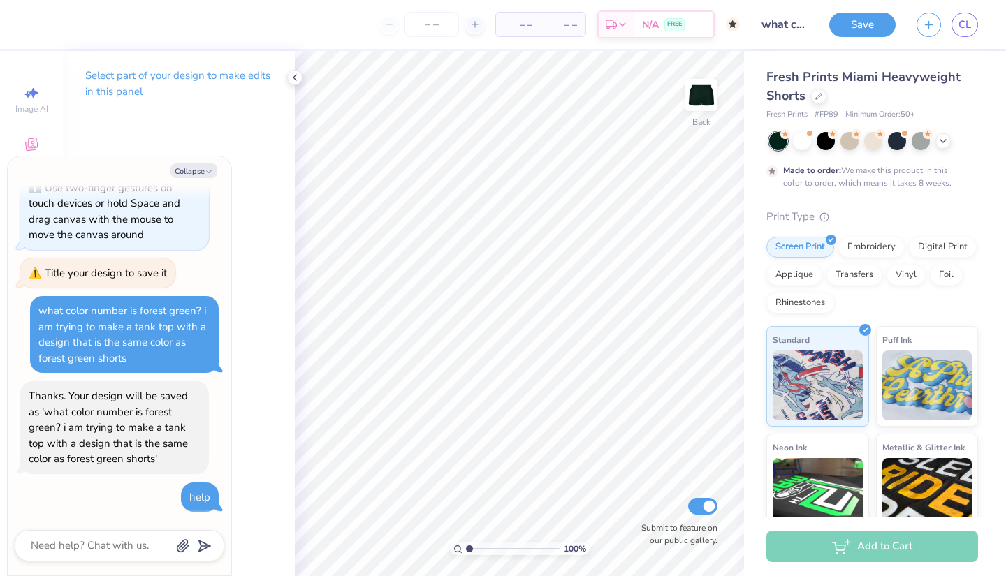
scroll to position [441, 0]
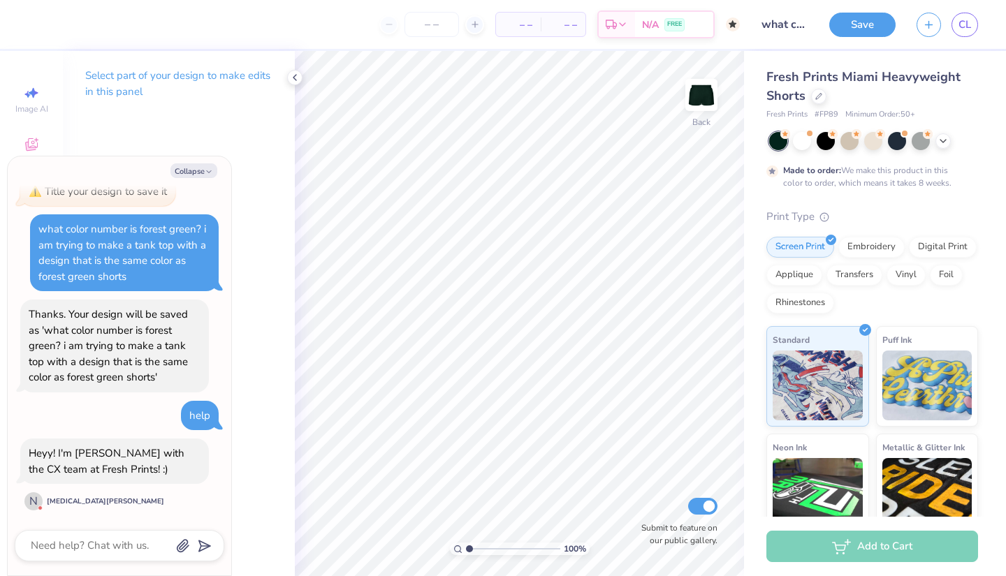
drag, startPoint x: 96, startPoint y: 258, endPoint x: 50, endPoint y: 233, distance: 52.2
click at [50, 233] on div "what color number is forest green? i am trying to make a tank top with a design…" at bounding box center [122, 252] width 168 height 61
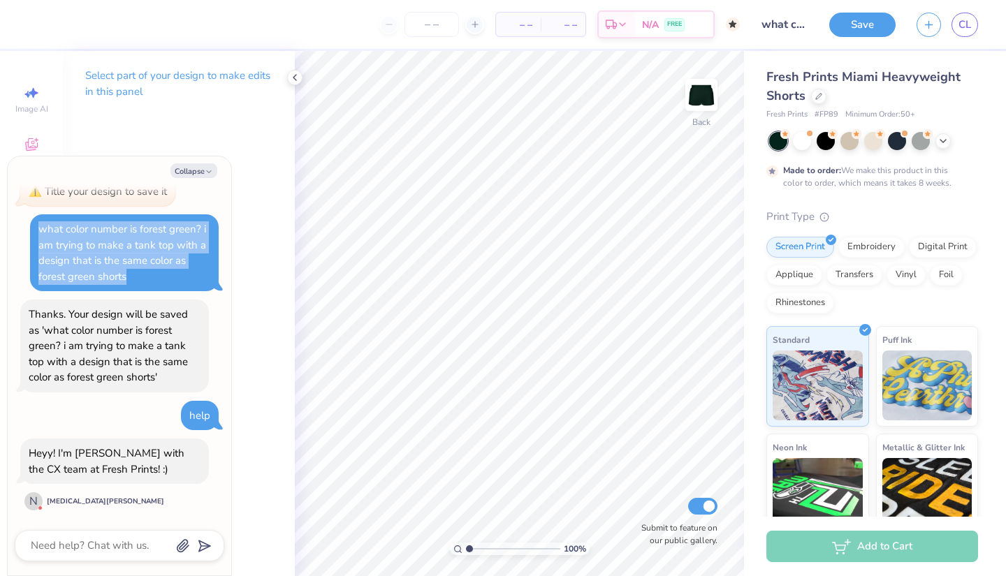
drag, startPoint x: 38, startPoint y: 229, endPoint x: 147, endPoint y: 284, distance: 122.1
click at [147, 284] on div "what color number is forest green? i am trying to make a tank top with a design…" at bounding box center [124, 252] width 189 height 77
copy div "what color number is forest green? i am trying to make a tank top with a design…"
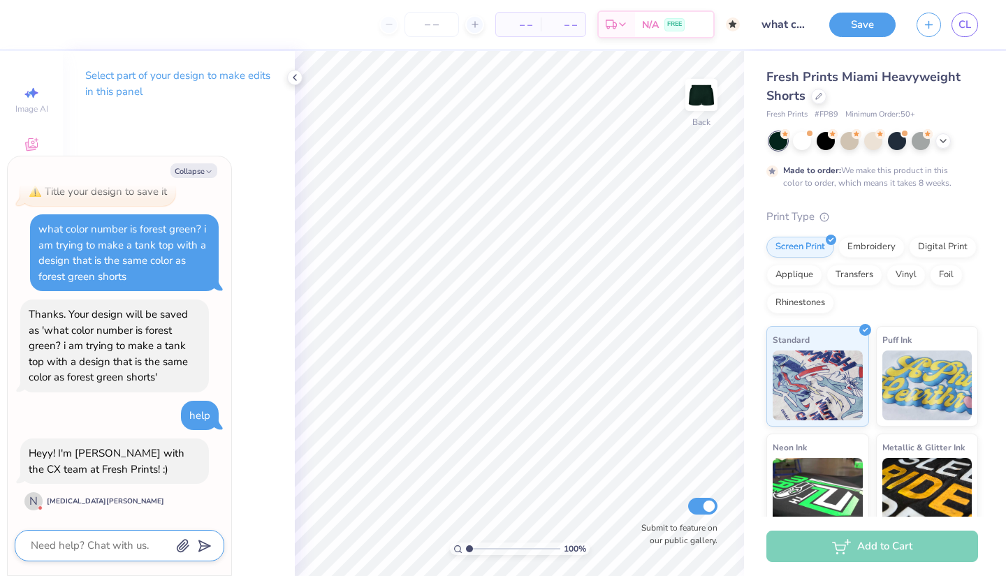
click at [98, 546] on textarea at bounding box center [100, 545] width 142 height 19
paste textarea "what color number is forest green? i am trying to make a tank top with a design…"
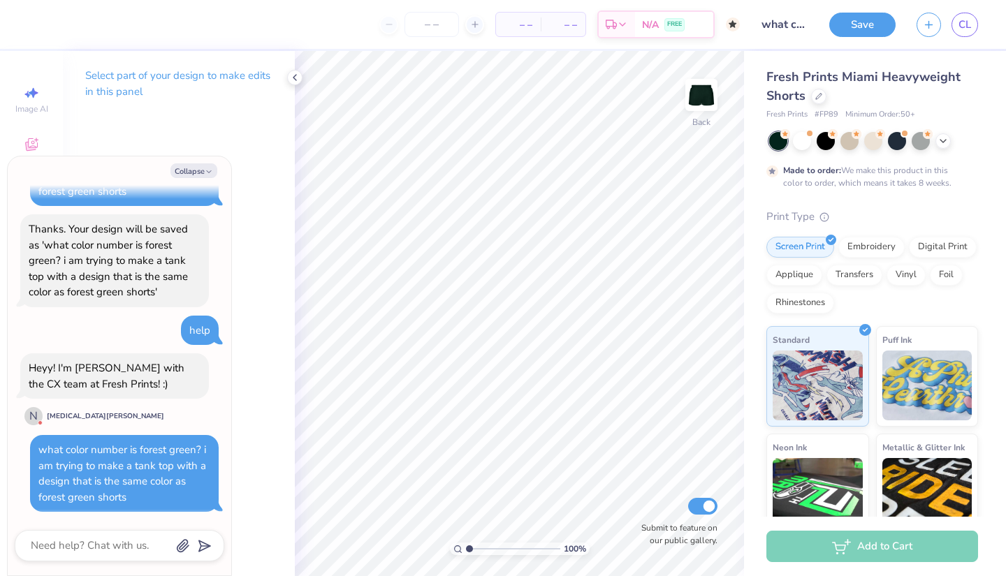
scroll to position [526, 0]
click at [104, 543] on textarea at bounding box center [100, 545] width 142 height 19
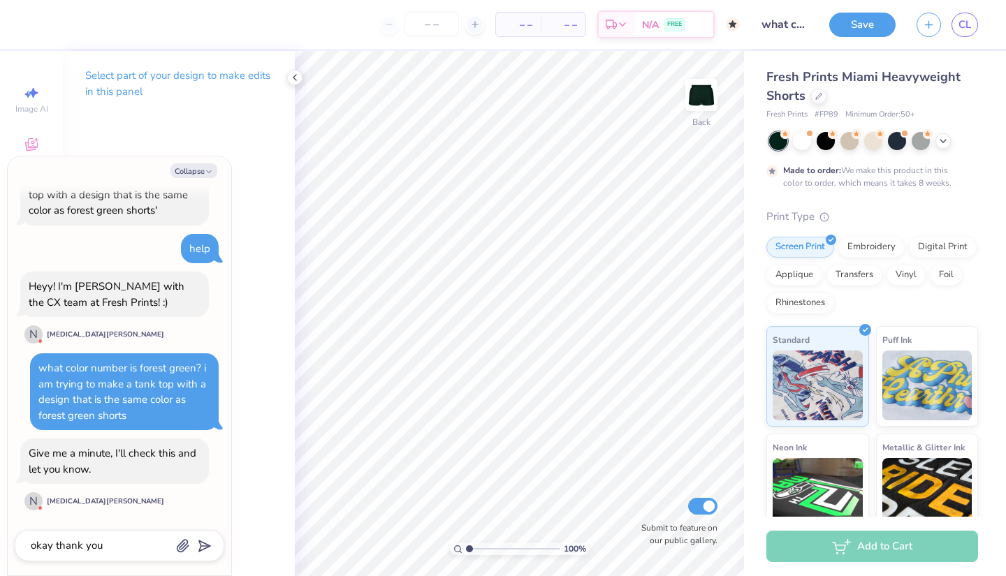
scroll to position [645, 0]
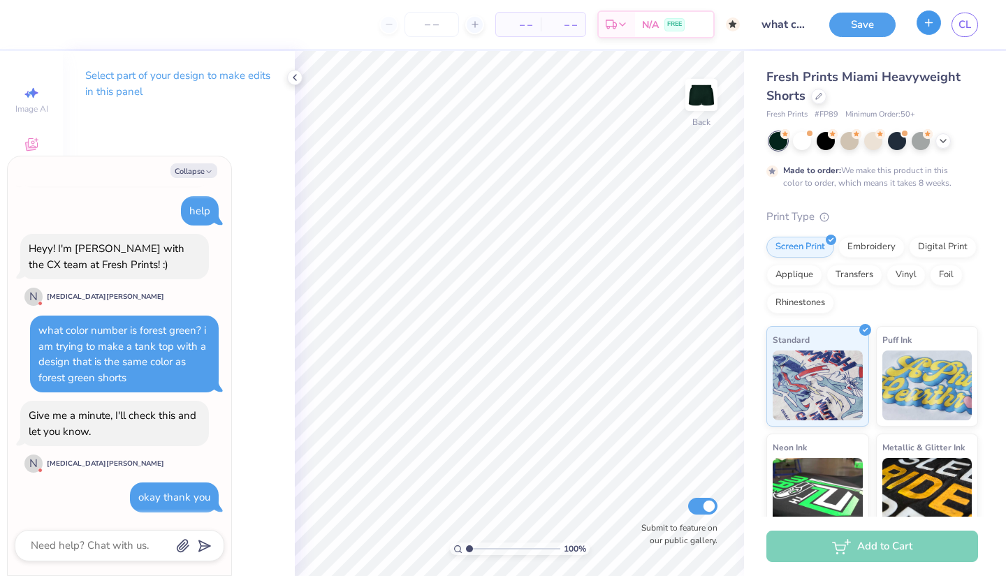
click at [931, 29] on button "button" at bounding box center [928, 22] width 24 height 24
click at [930, 25] on icon "button" at bounding box center [929, 23] width 12 height 12
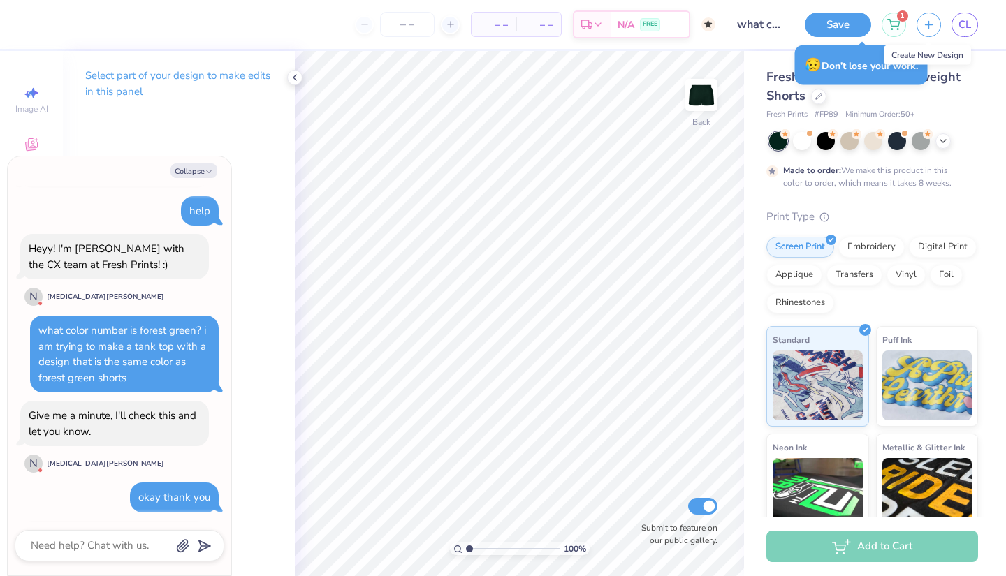
scroll to position [938, 0]
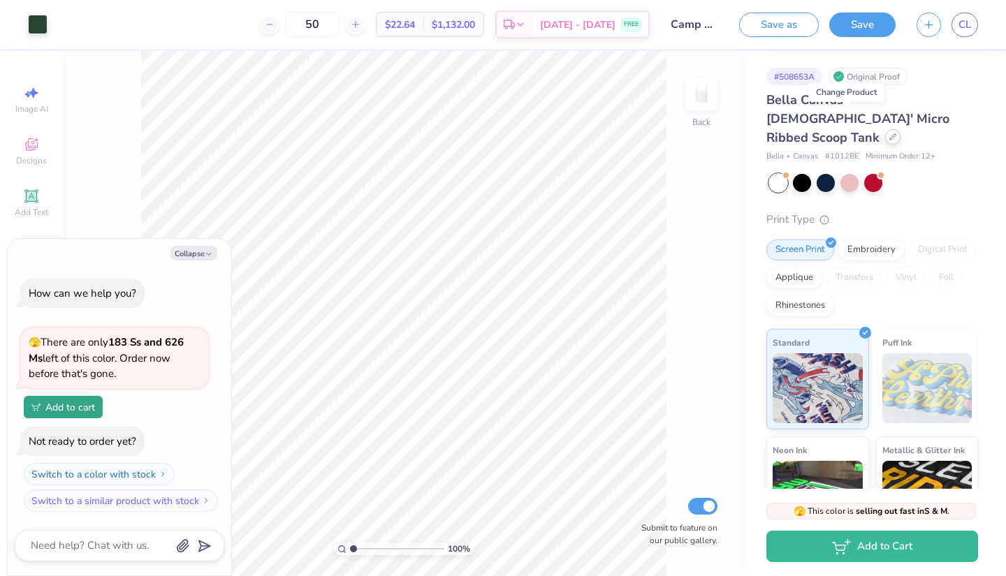
click at [889, 133] on icon at bounding box center [892, 136] width 7 height 7
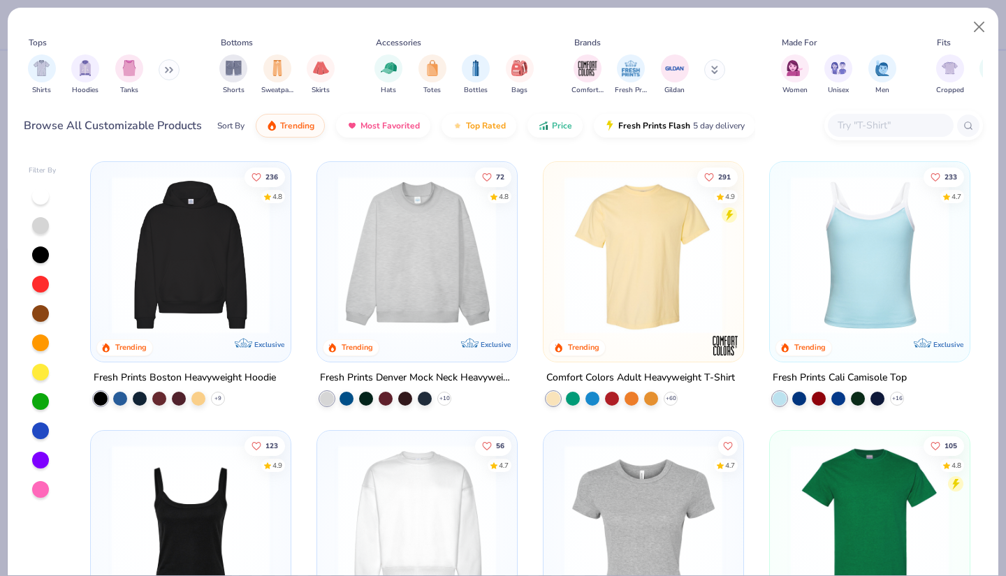
click at [44, 402] on div at bounding box center [40, 401] width 17 height 17
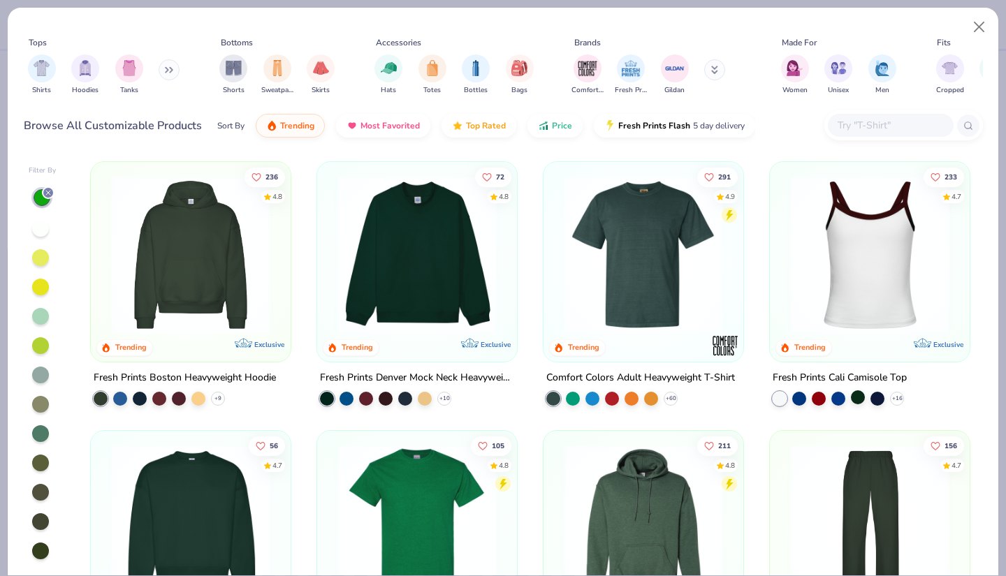
click at [856, 397] on div at bounding box center [858, 397] width 14 height 14
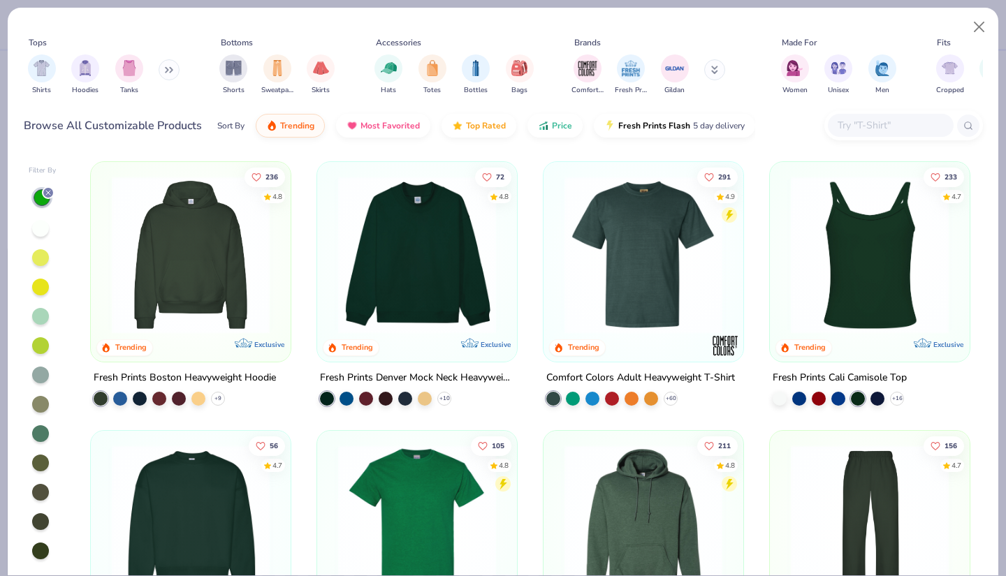
click at [835, 284] on img at bounding box center [870, 255] width 172 height 158
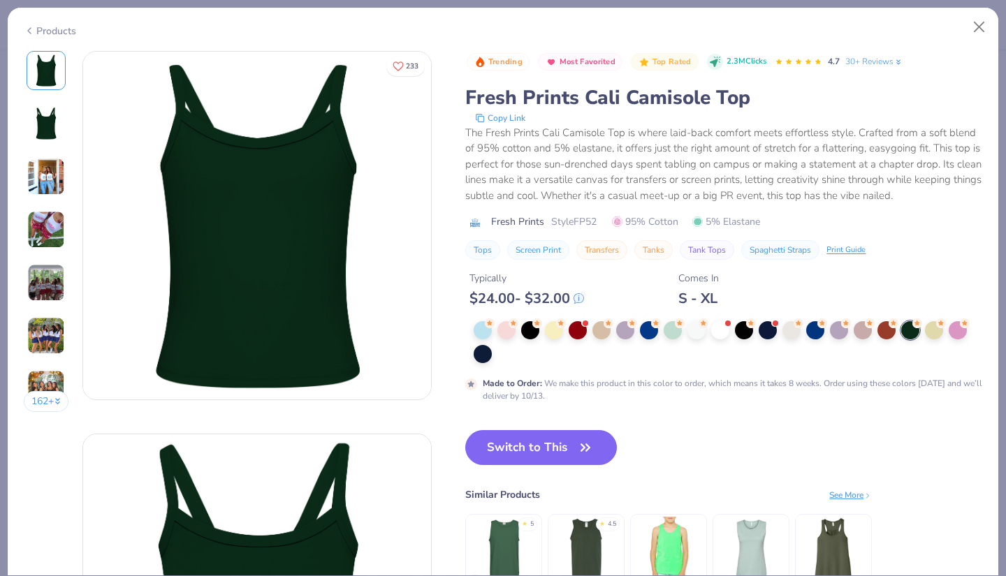
click at [43, 186] on img at bounding box center [46, 177] width 38 height 38
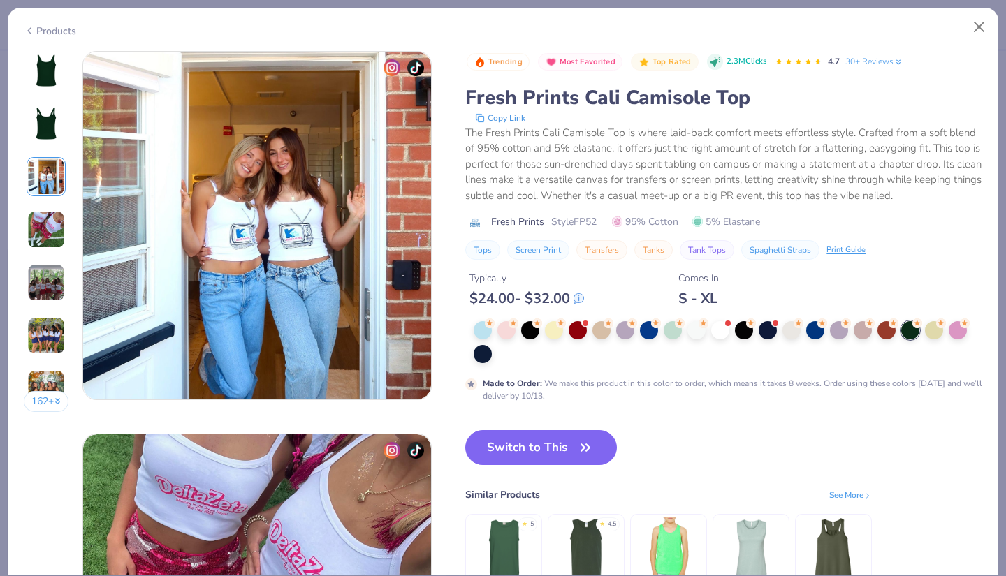
click at [43, 224] on img at bounding box center [46, 230] width 38 height 38
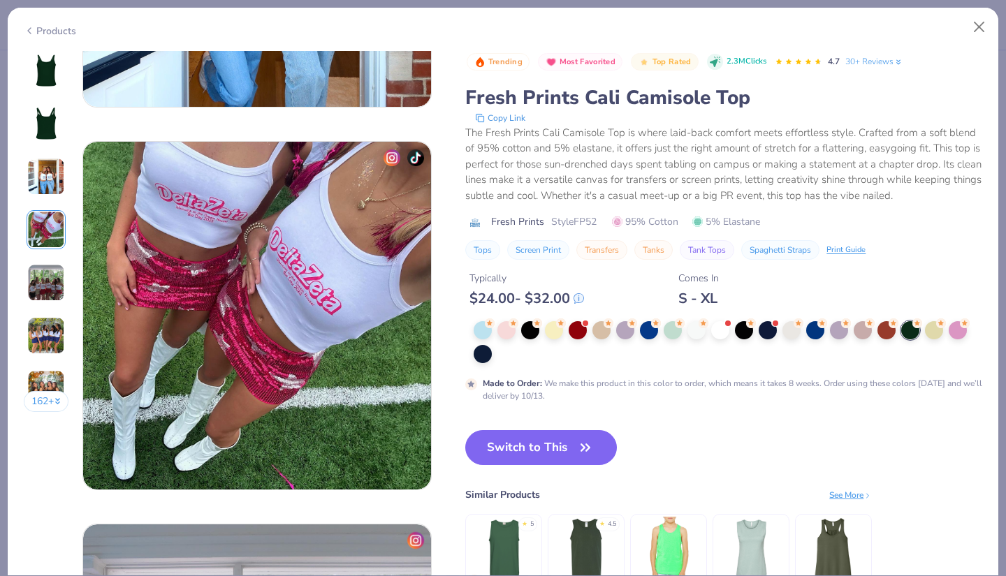
scroll to position [1148, 0]
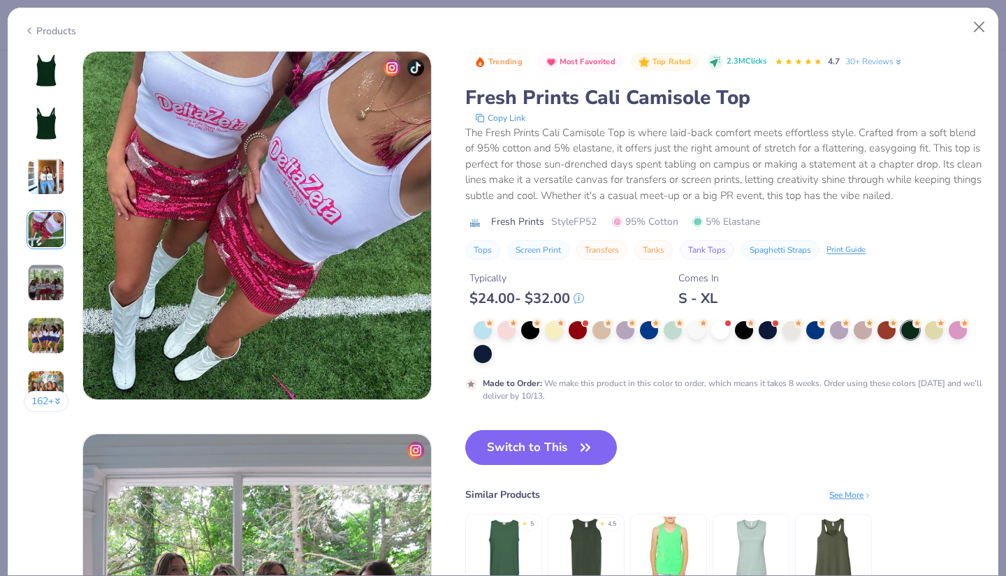
click at [43, 235] on img at bounding box center [46, 230] width 38 height 38
click at [42, 284] on img at bounding box center [46, 283] width 38 height 38
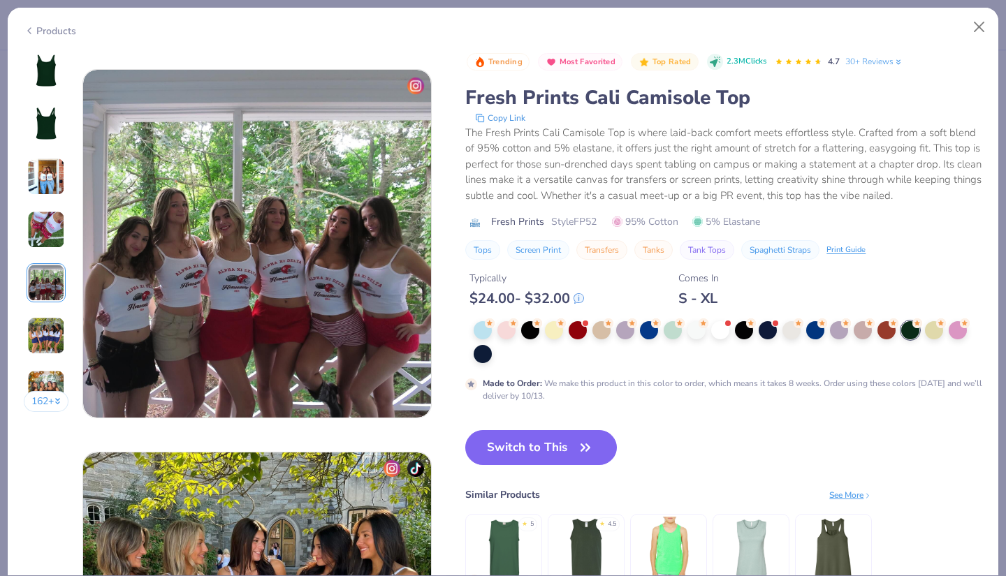
scroll to position [1531, 0]
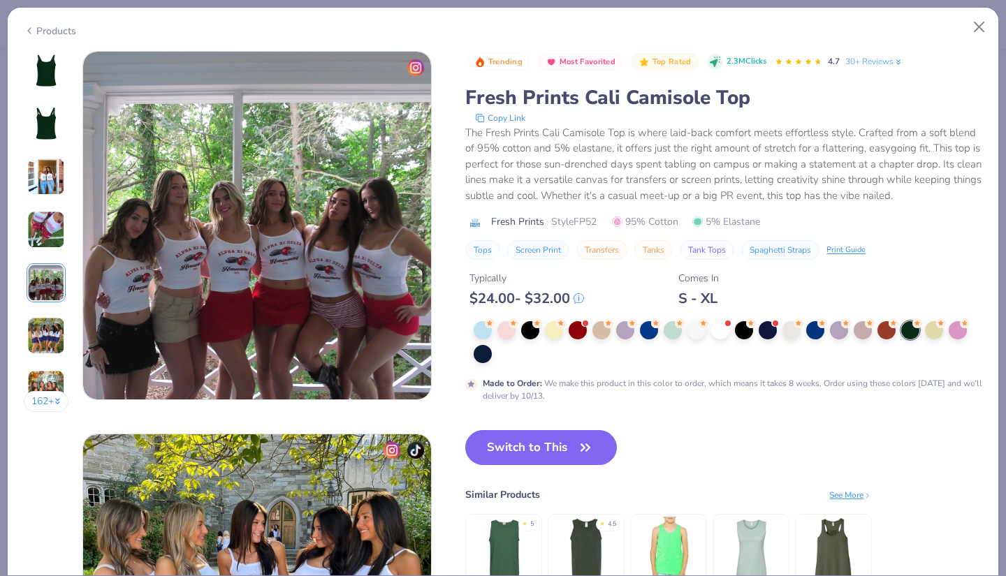
click at [38, 332] on img at bounding box center [46, 336] width 38 height 38
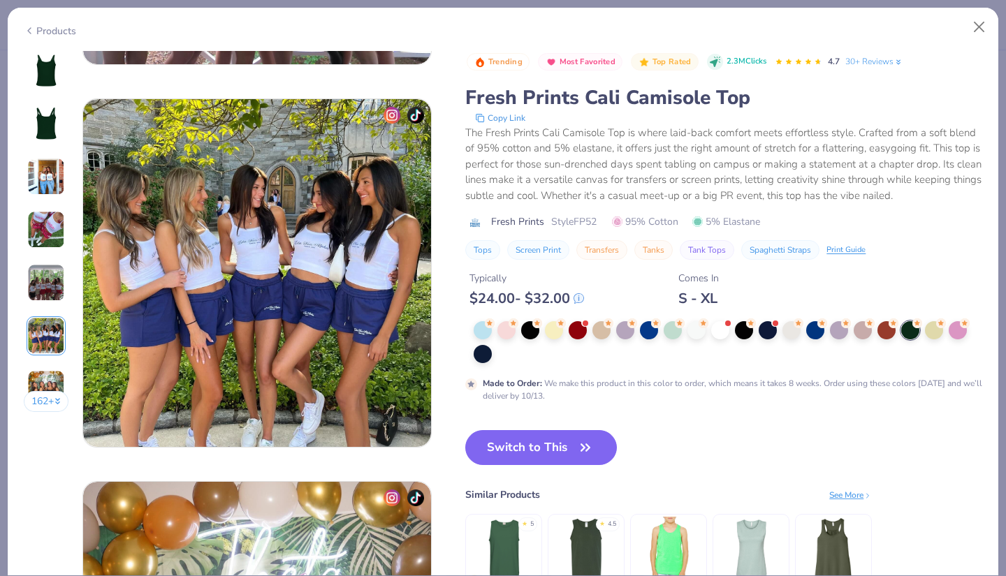
scroll to position [1914, 0]
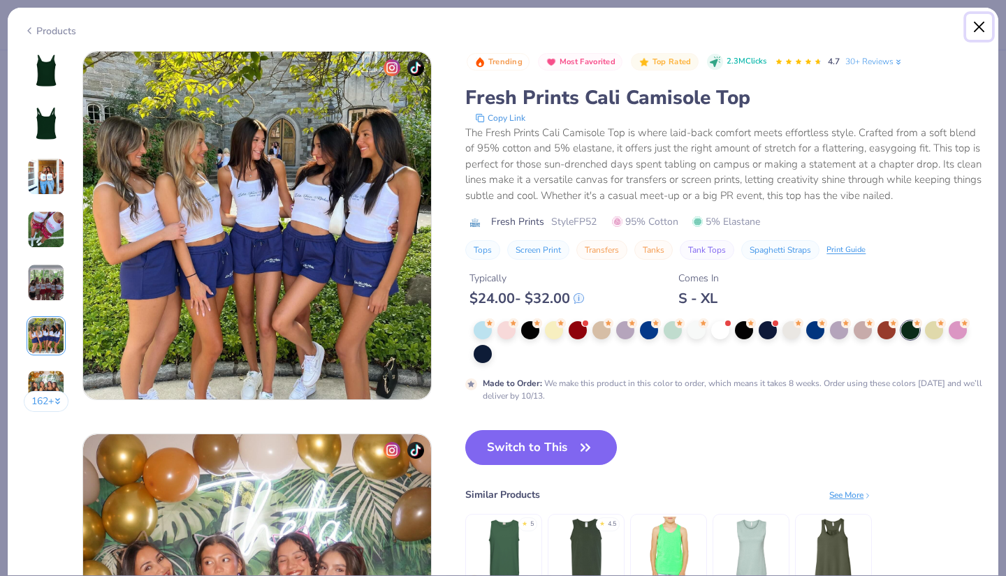
click at [978, 29] on button "Close" at bounding box center [979, 27] width 27 height 27
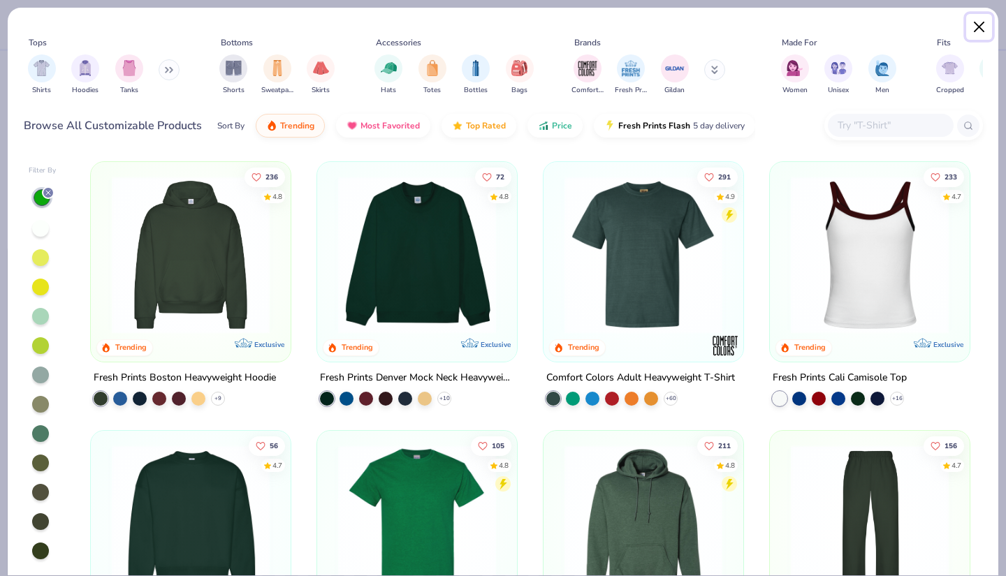
click at [979, 34] on button "Close" at bounding box center [979, 27] width 27 height 27
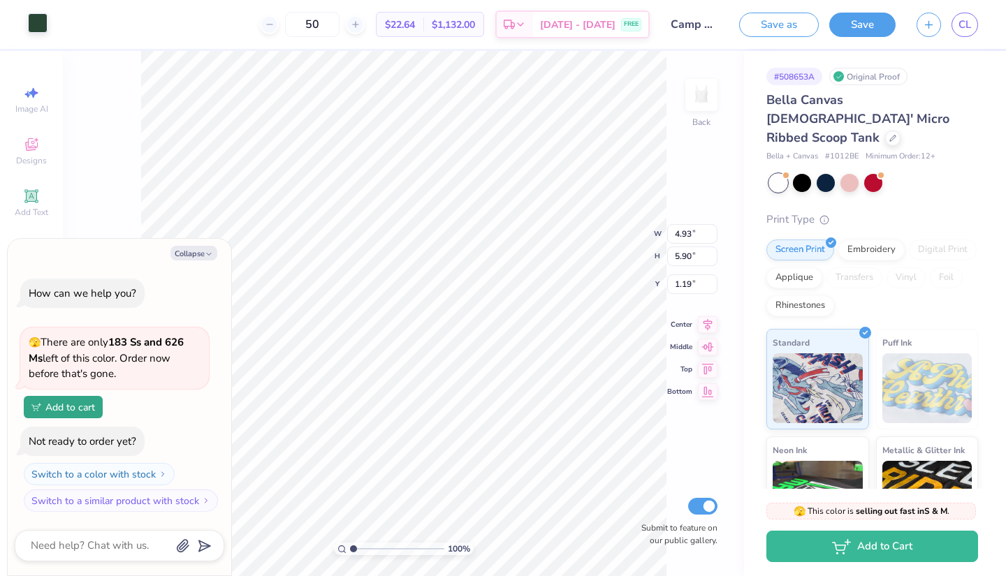
click at [36, 25] on div at bounding box center [38, 23] width 20 height 20
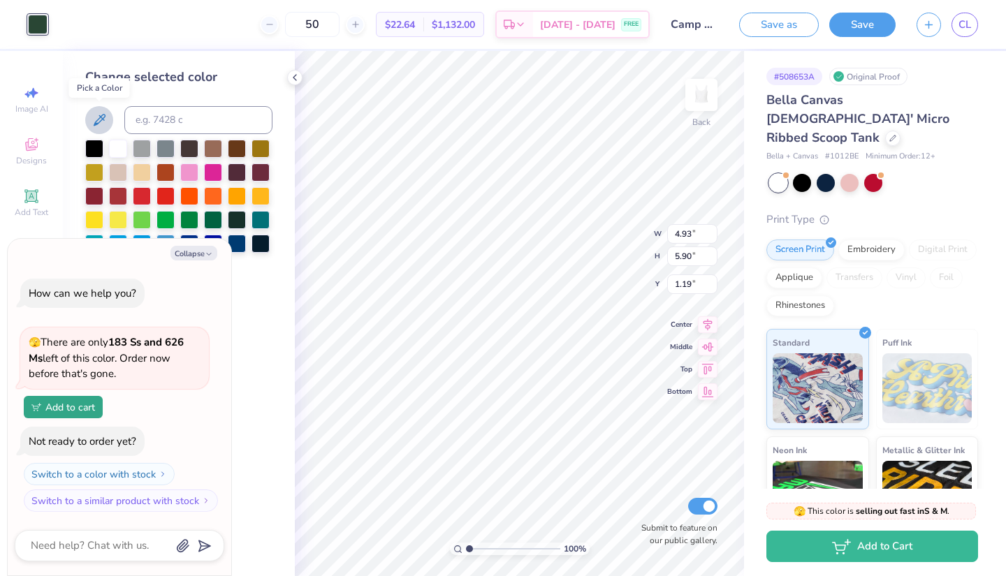
click at [100, 120] on icon at bounding box center [99, 120] width 17 height 17
click at [200, 253] on button "Collapse" at bounding box center [193, 253] width 47 height 15
type textarea "x"
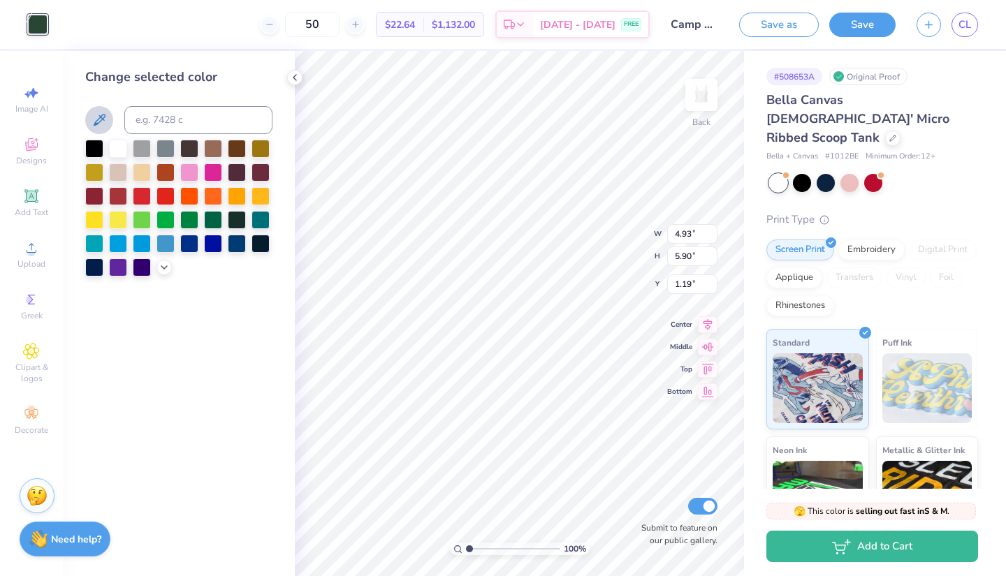
click at [96, 122] on icon at bounding box center [100, 120] width 12 height 12
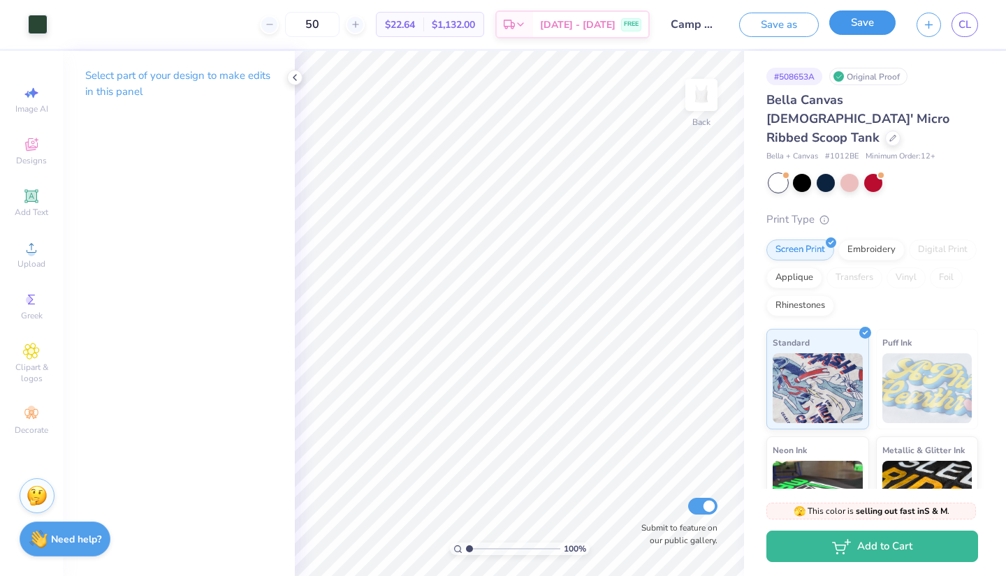
click at [873, 23] on button "Save" at bounding box center [862, 22] width 66 height 24
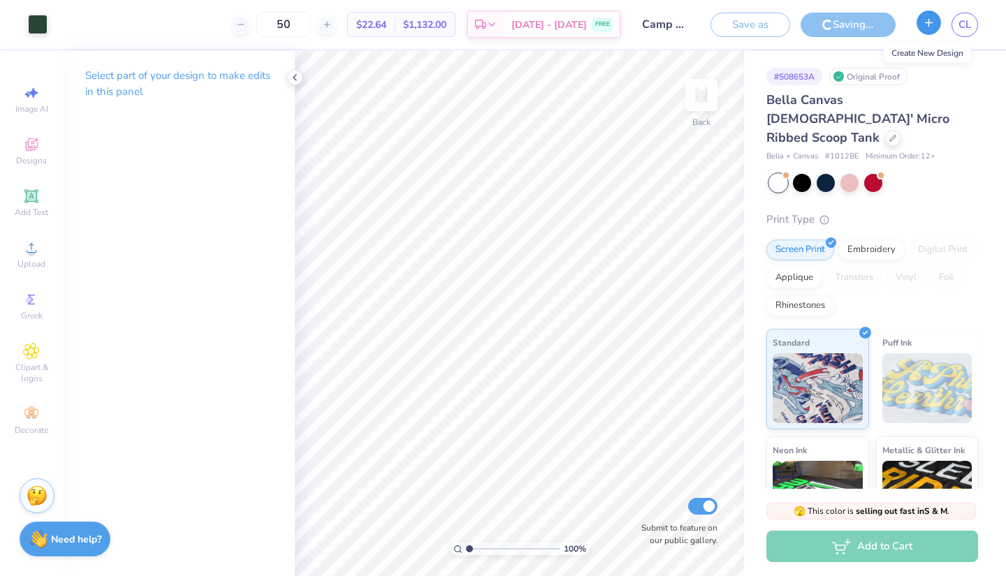
click at [929, 29] on button "button" at bounding box center [928, 22] width 24 height 24
type input "Camp AXO Tank"
type input "50"
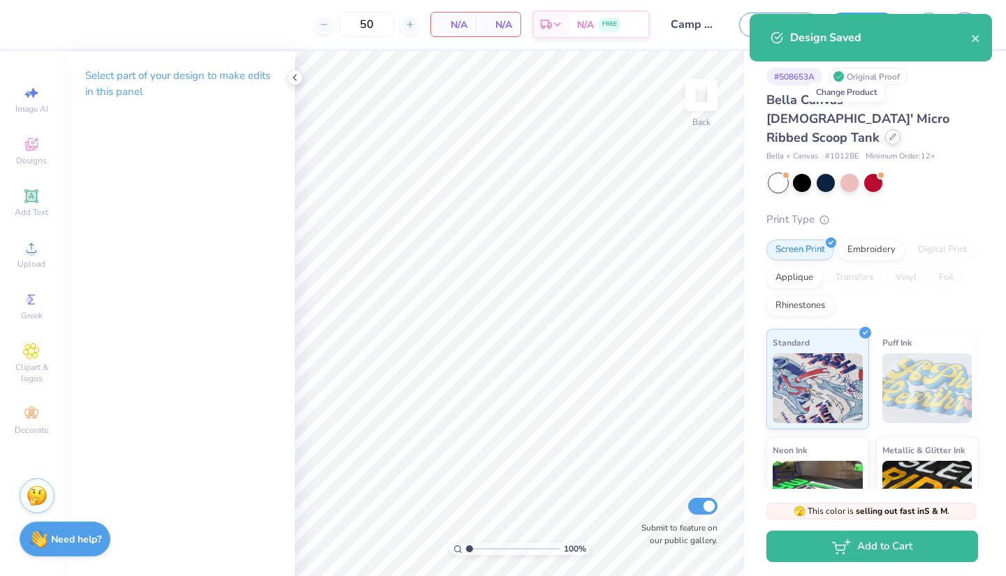
click at [889, 133] on icon at bounding box center [892, 136] width 7 height 7
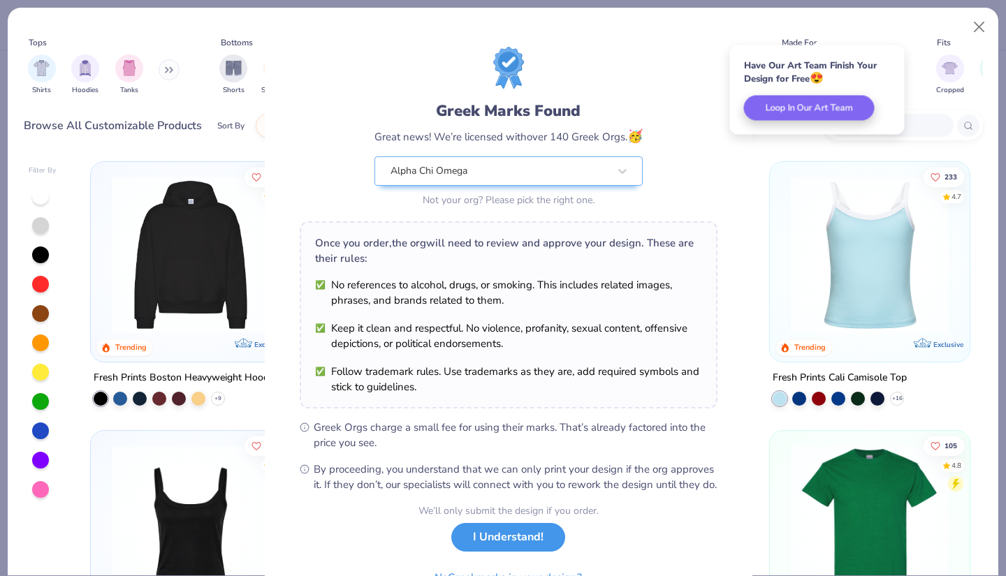
click at [495, 552] on button "I Understand!" at bounding box center [508, 537] width 114 height 29
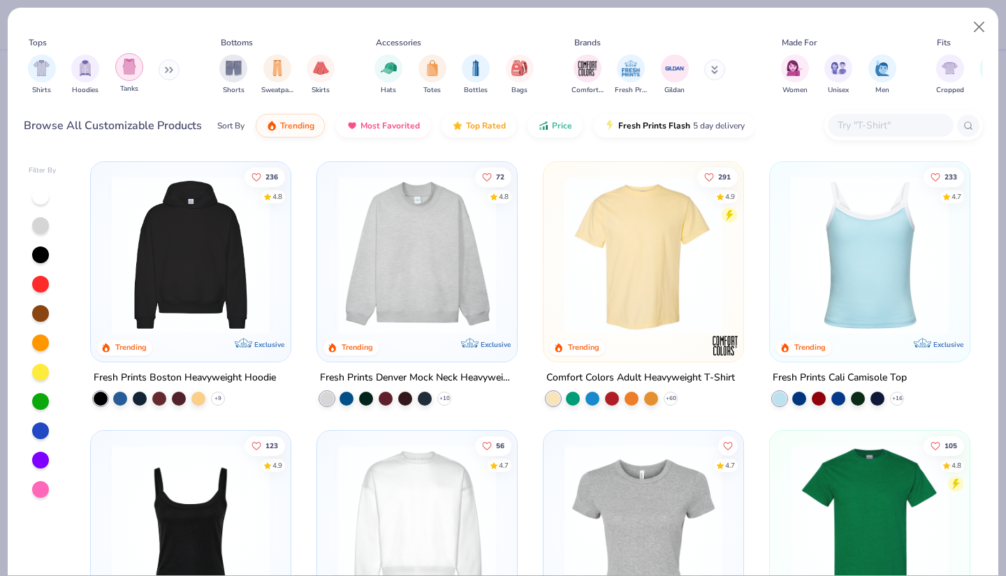
click at [126, 74] on img "filter for Tanks" at bounding box center [129, 67] width 15 height 16
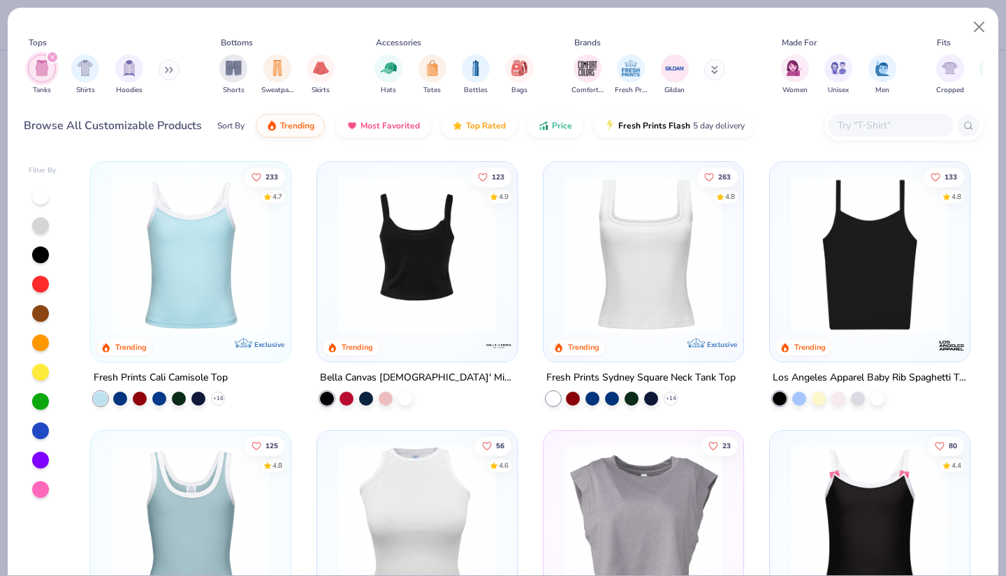
click at [432, 265] on img at bounding box center [417, 255] width 172 height 158
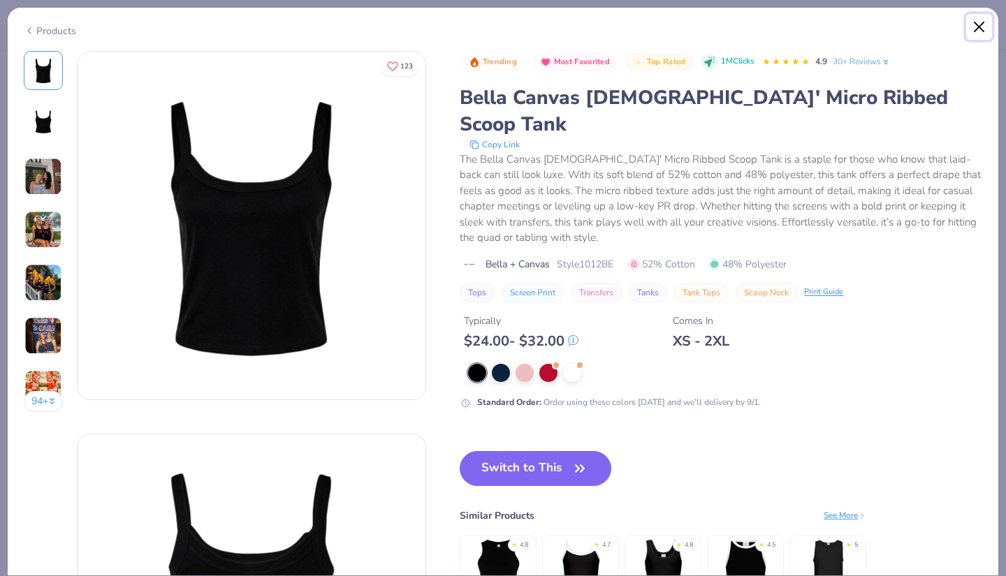
click at [981, 26] on button "Close" at bounding box center [979, 27] width 27 height 27
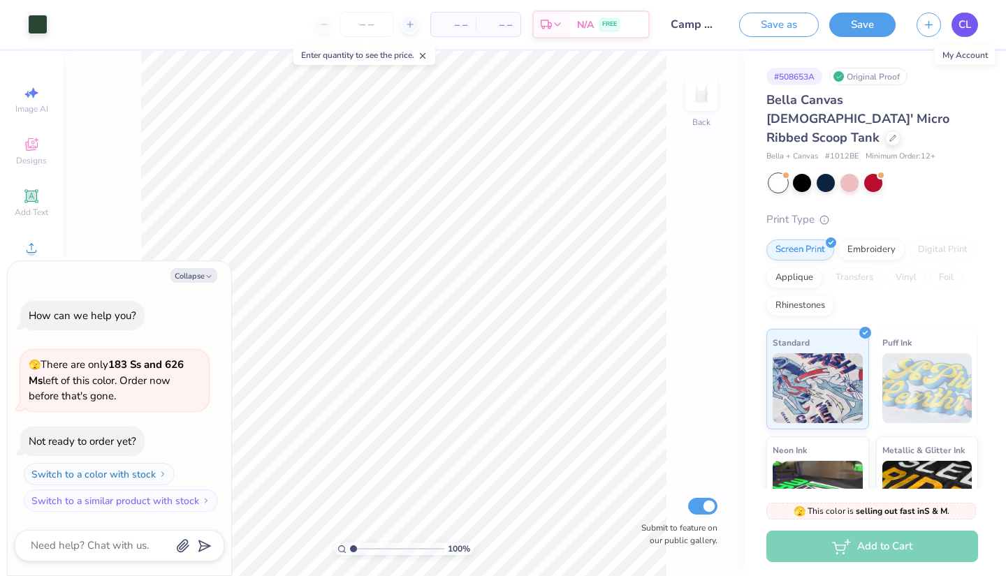
click at [965, 25] on span "CL" at bounding box center [964, 25] width 13 height 16
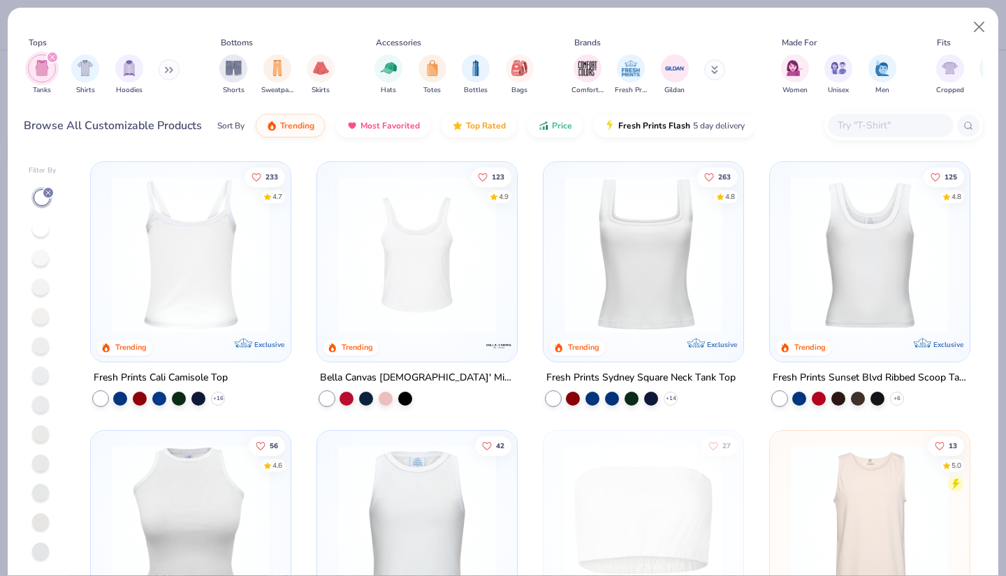
click at [180, 279] on img at bounding box center [191, 255] width 172 height 158
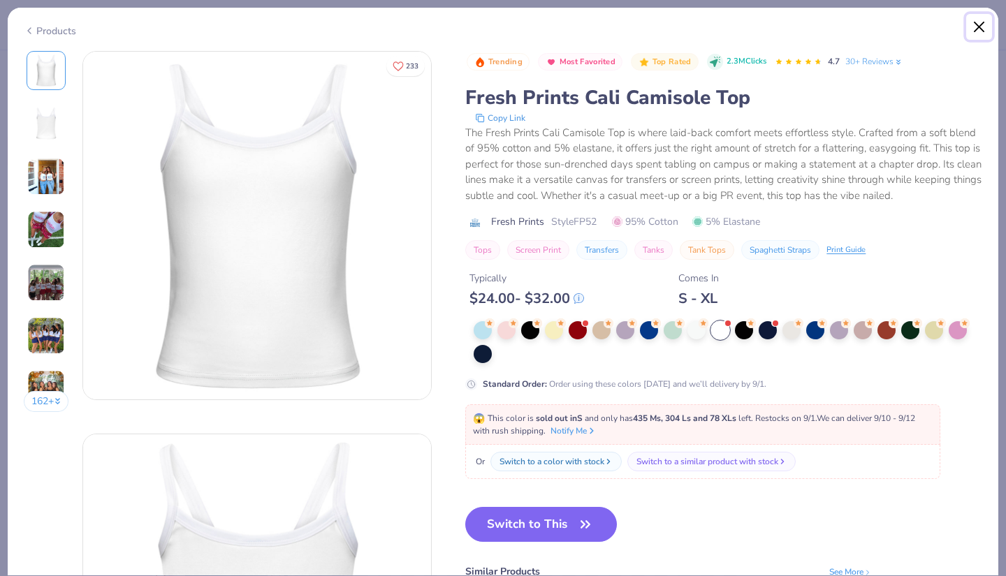
click at [984, 22] on button "Close" at bounding box center [979, 27] width 27 height 27
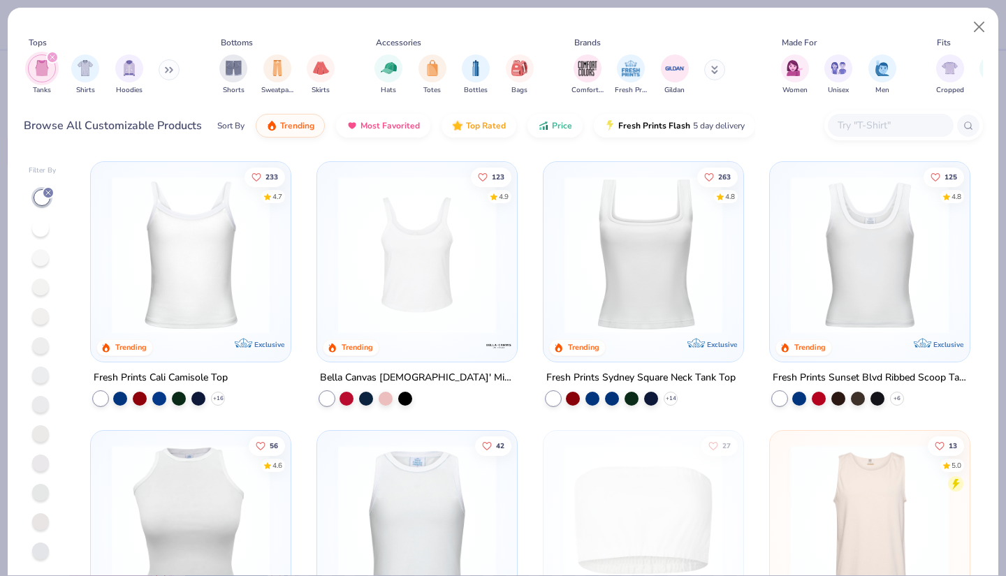
click at [639, 235] on img at bounding box center [643, 255] width 172 height 158
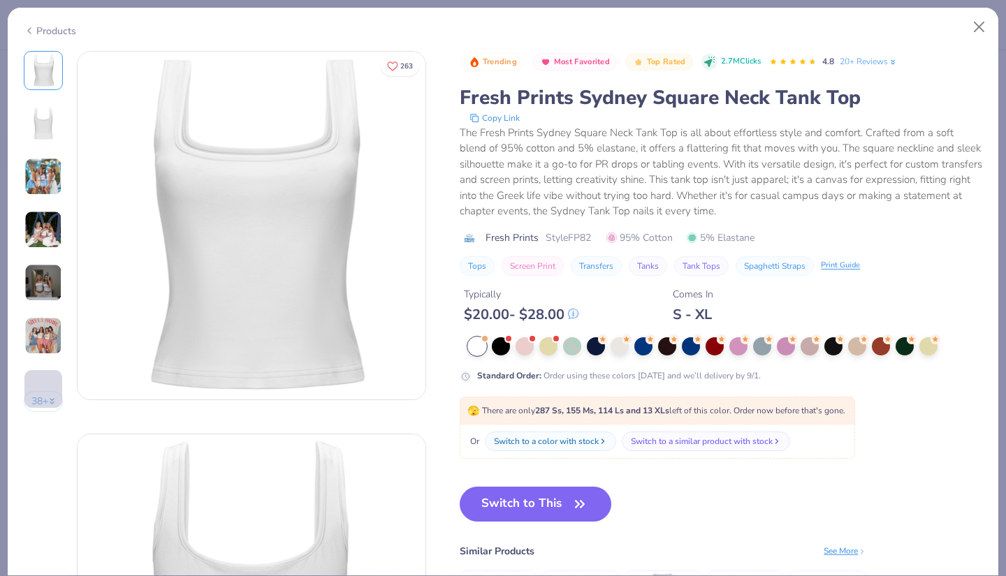
click at [38, 177] on img at bounding box center [43, 177] width 38 height 38
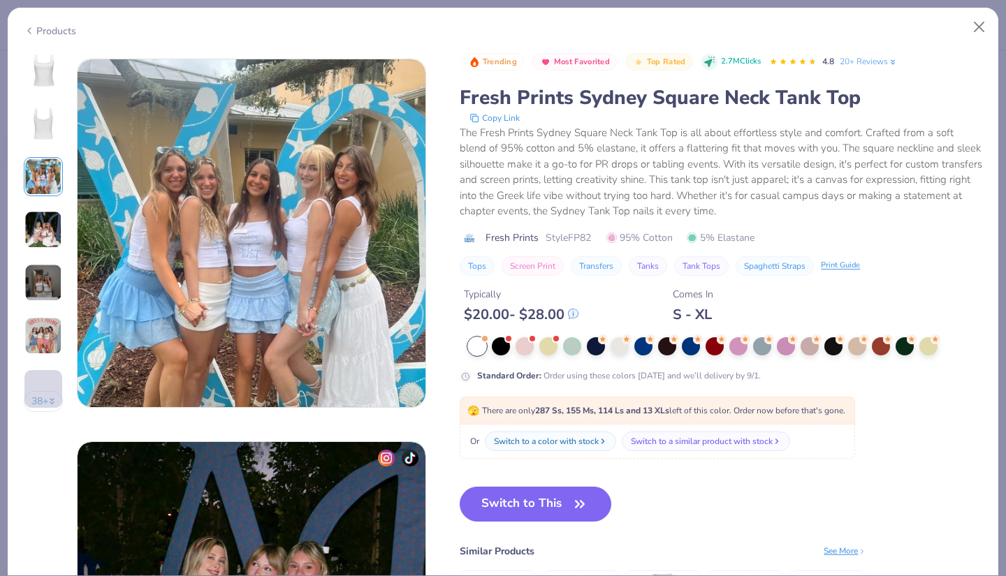
scroll to position [766, 0]
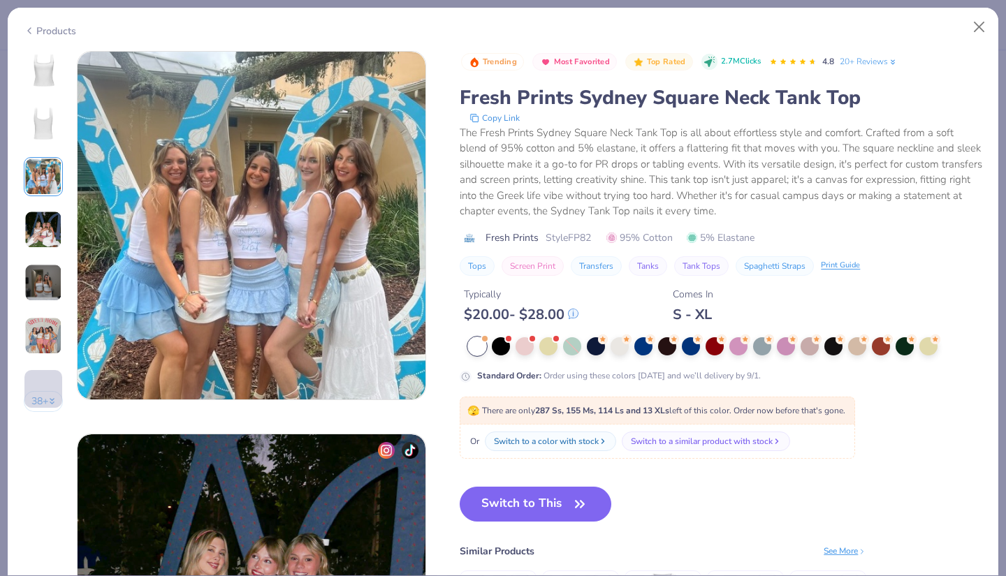
click at [43, 221] on img at bounding box center [43, 230] width 38 height 38
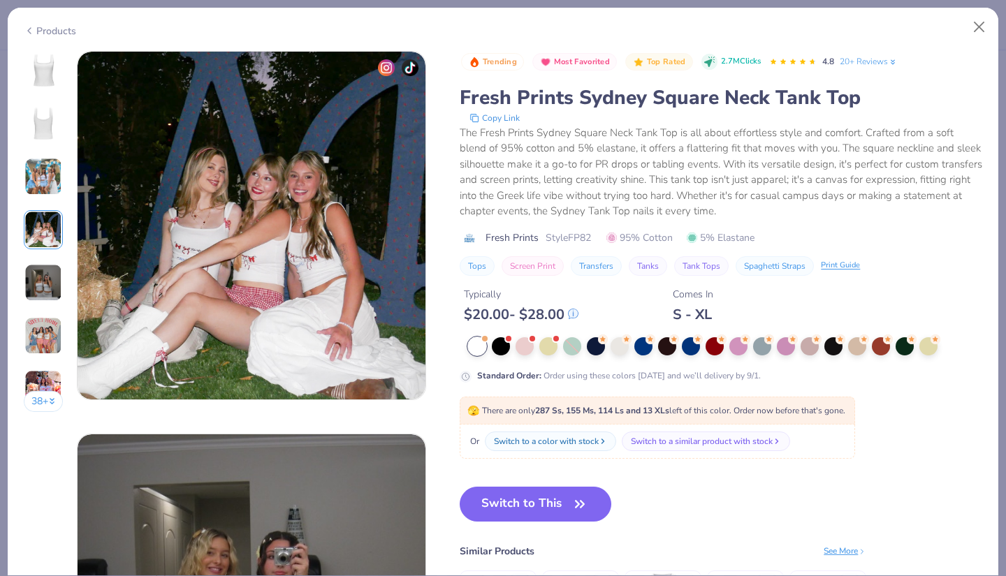
click at [40, 286] on img at bounding box center [43, 283] width 38 height 38
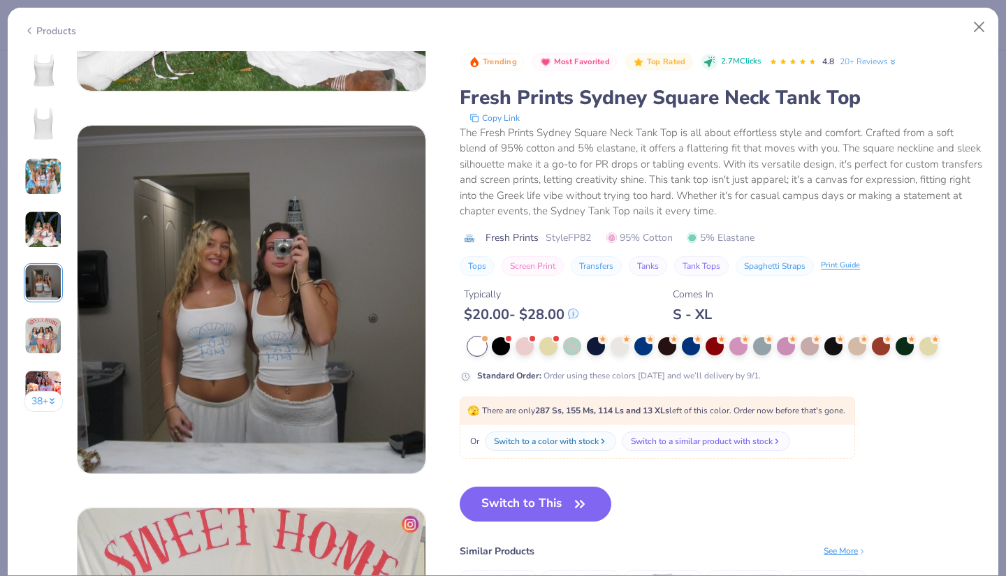
scroll to position [1531, 0]
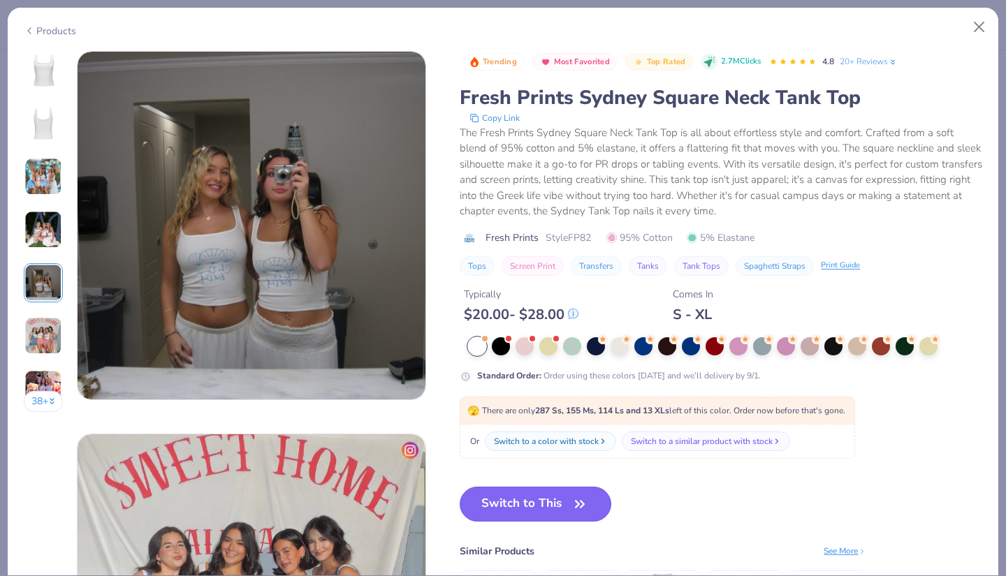
click at [552, 499] on button "Switch to This" at bounding box center [536, 504] width 152 height 35
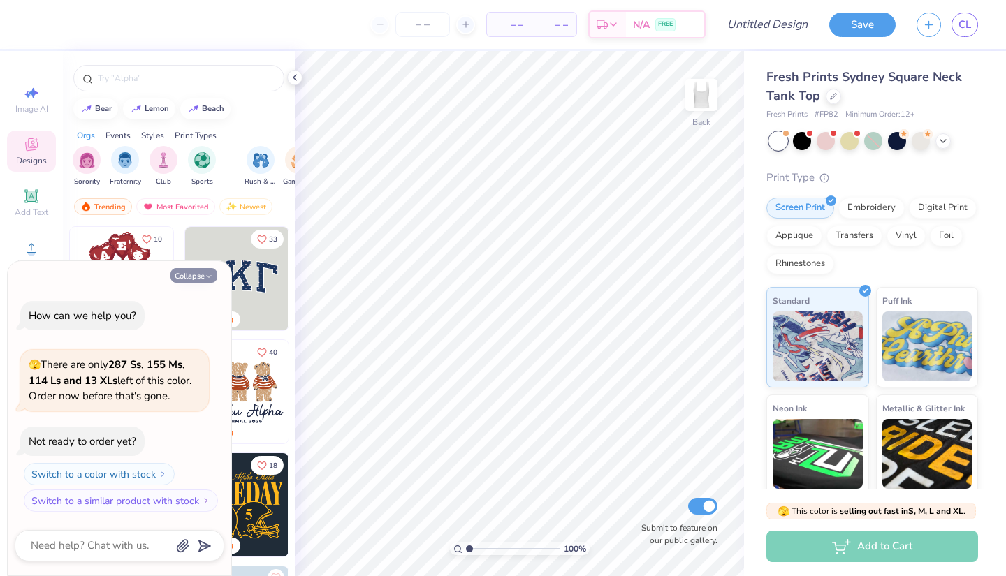
click at [201, 270] on button "Collapse" at bounding box center [193, 275] width 47 height 15
type textarea "x"
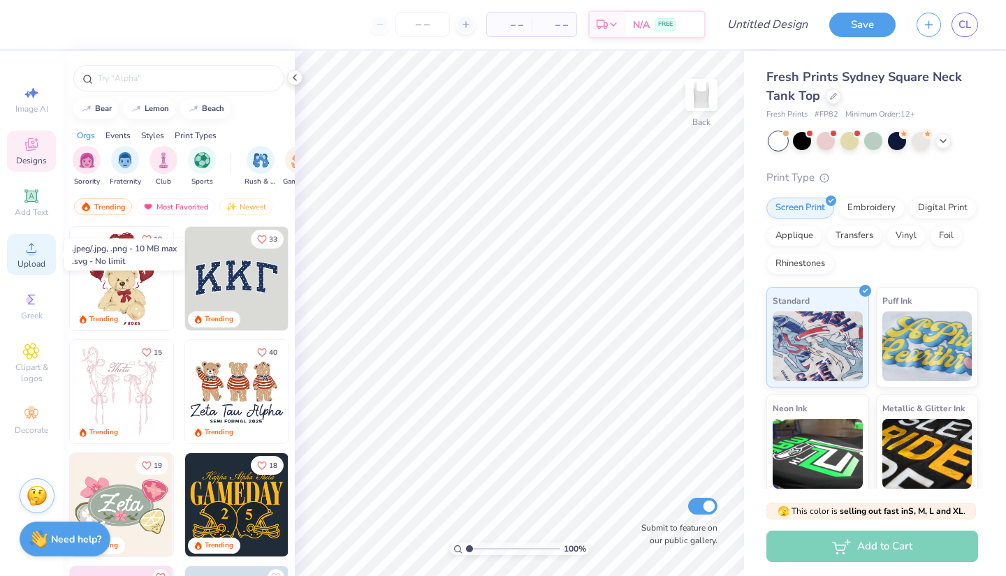
click at [29, 248] on icon at bounding box center [31, 248] width 17 height 17
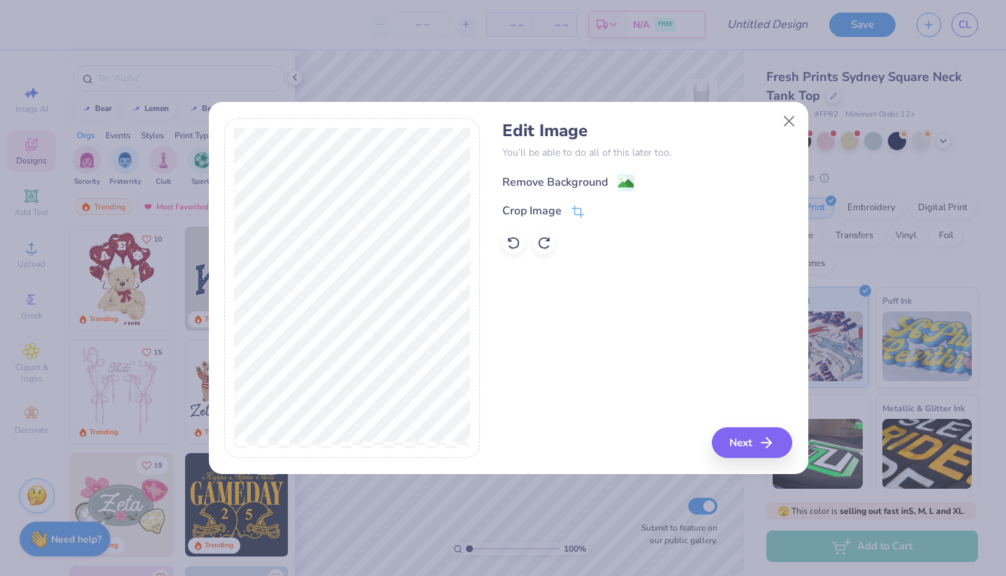
click at [569, 185] on div "Remove Background" at bounding box center [554, 182] width 105 height 17
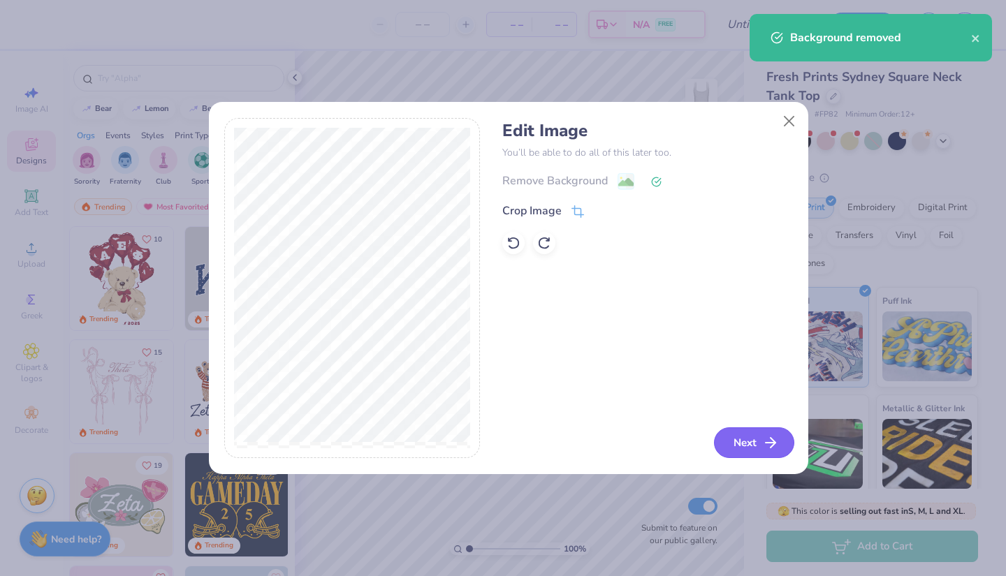
click at [753, 438] on button "Next" at bounding box center [754, 442] width 80 height 31
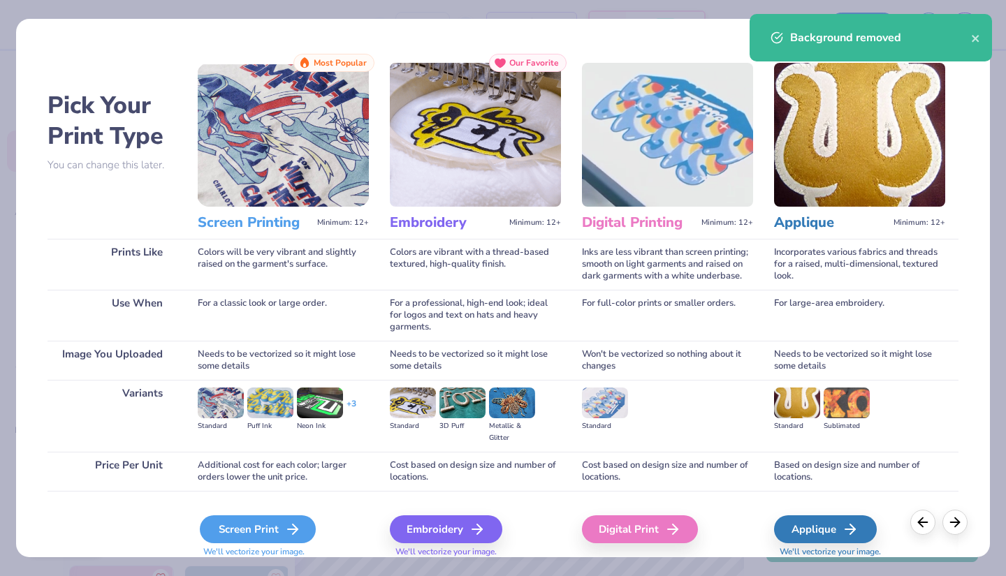
click at [274, 529] on div "Screen Print" at bounding box center [258, 530] width 116 height 28
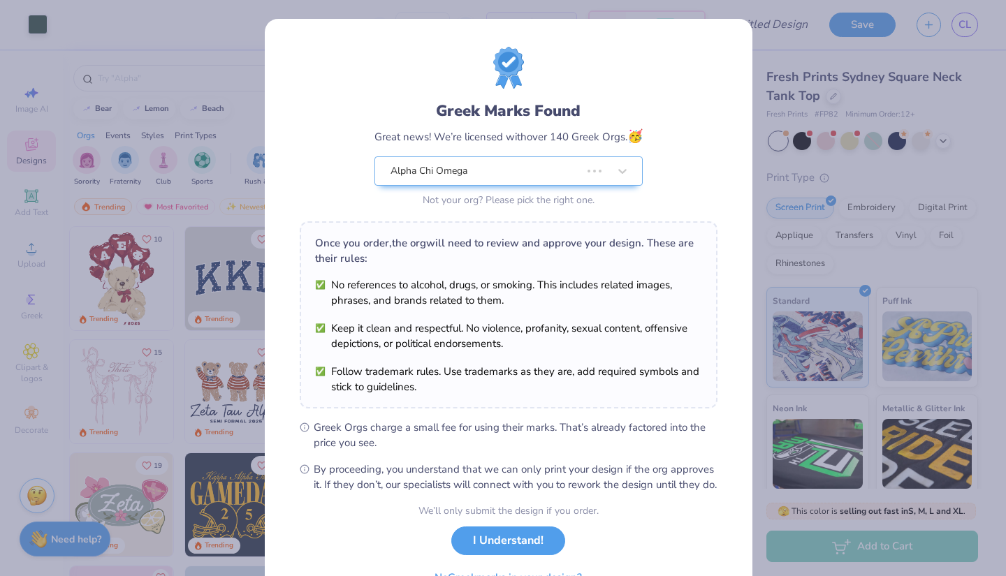
type input "5.02"
type input "6.01"
click at [488, 552] on button "I Understand!" at bounding box center [508, 537] width 114 height 29
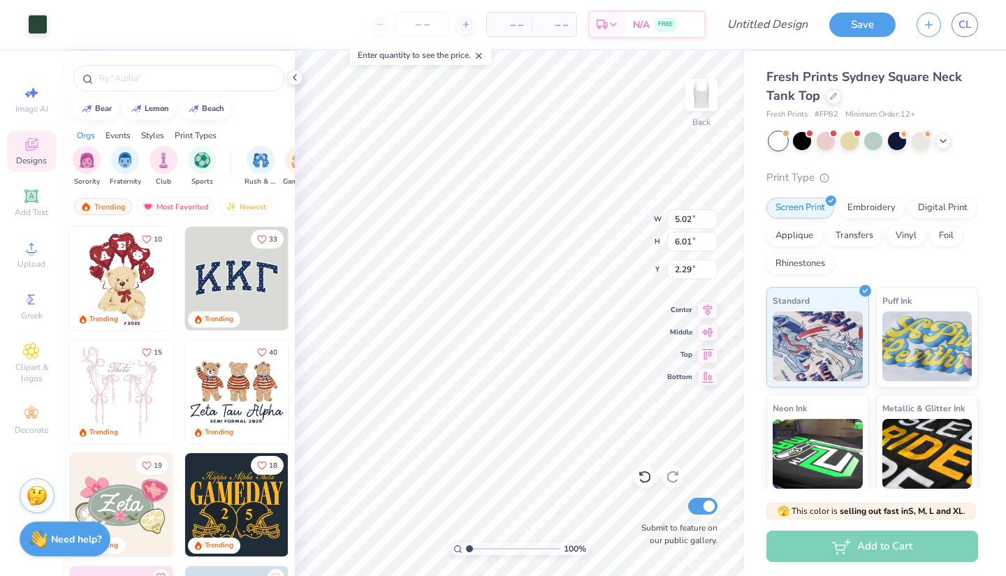
type input "1.03"
click at [774, 27] on input "Design Title" at bounding box center [784, 24] width 68 height 28
type input "camp AXO Final"
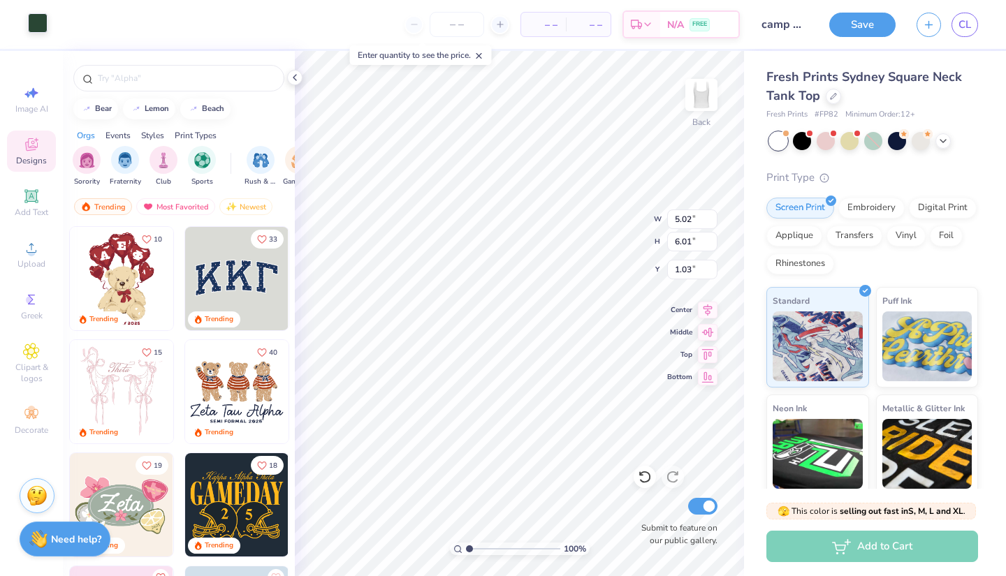
click at [39, 31] on div at bounding box center [38, 23] width 20 height 20
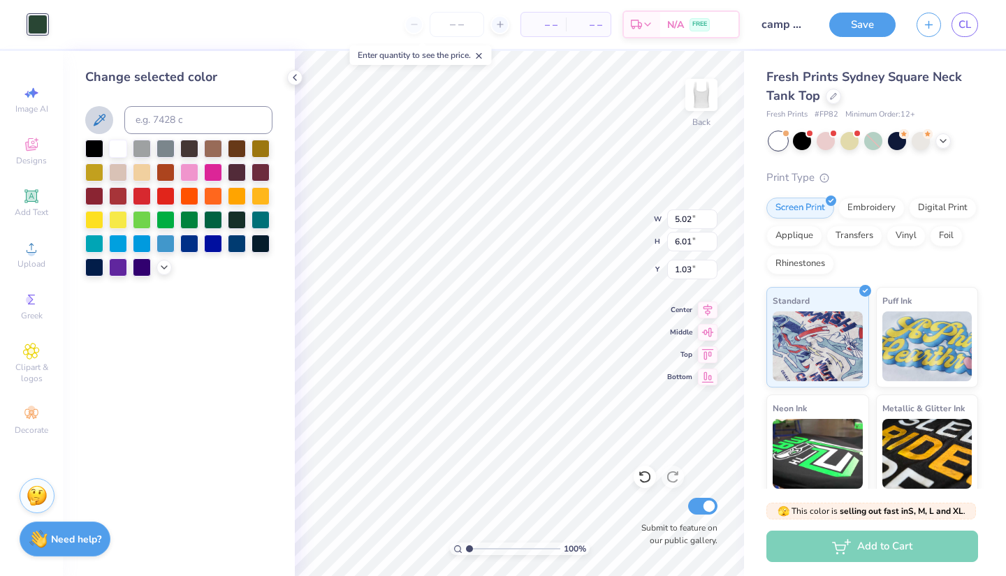
click at [93, 108] on button at bounding box center [99, 120] width 28 height 28
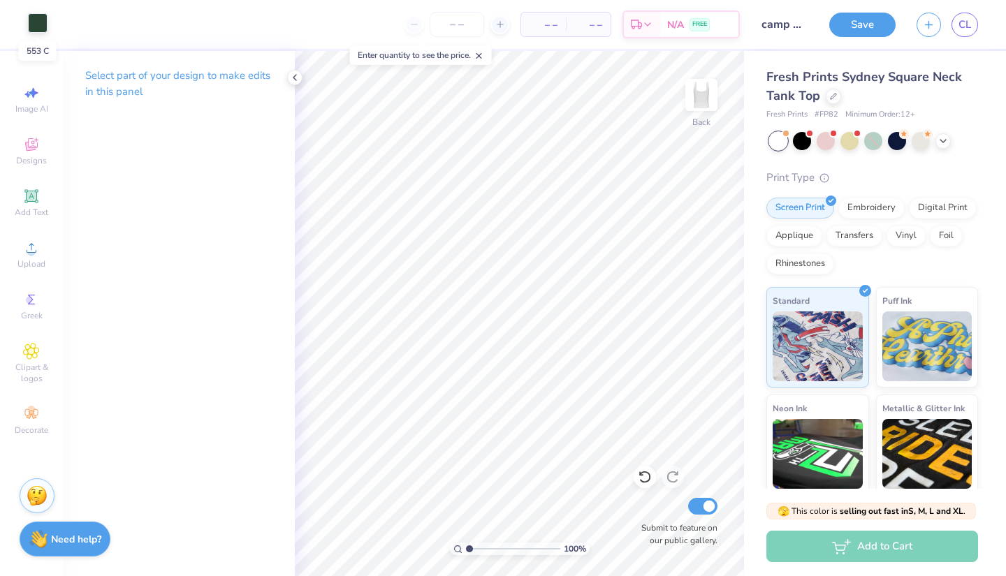
click at [36, 24] on div at bounding box center [38, 23] width 20 height 20
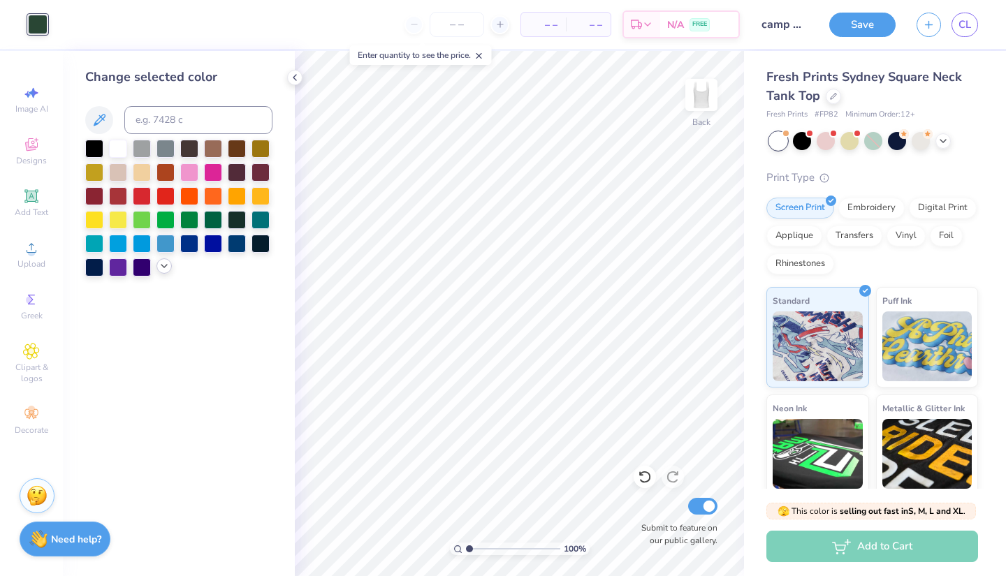
click at [166, 265] on polyline at bounding box center [164, 266] width 6 height 3
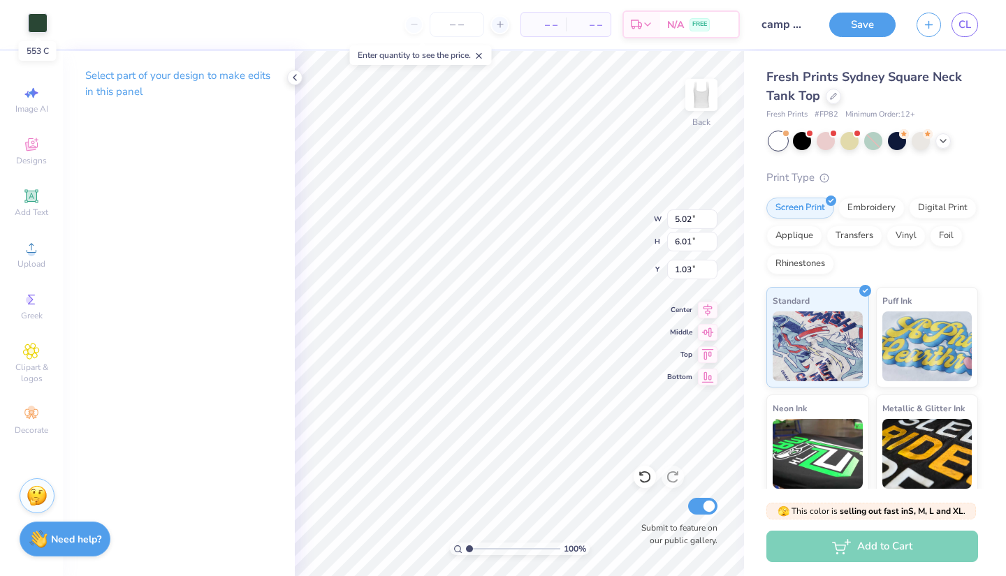
click at [41, 22] on div at bounding box center [38, 23] width 20 height 20
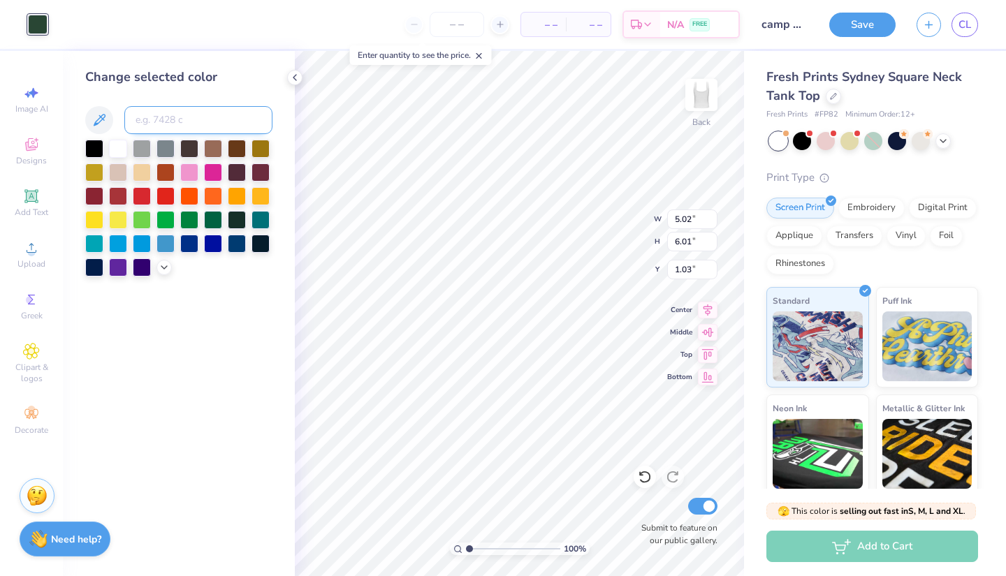
click at [175, 115] on input at bounding box center [198, 120] width 148 height 28
type input "forest green"
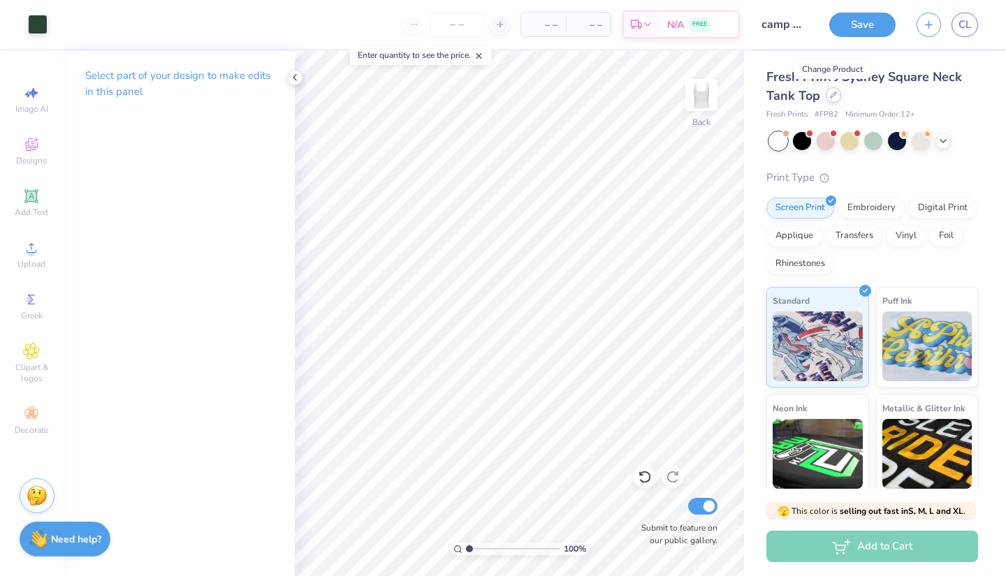
click at [835, 92] on icon at bounding box center [833, 95] width 7 height 7
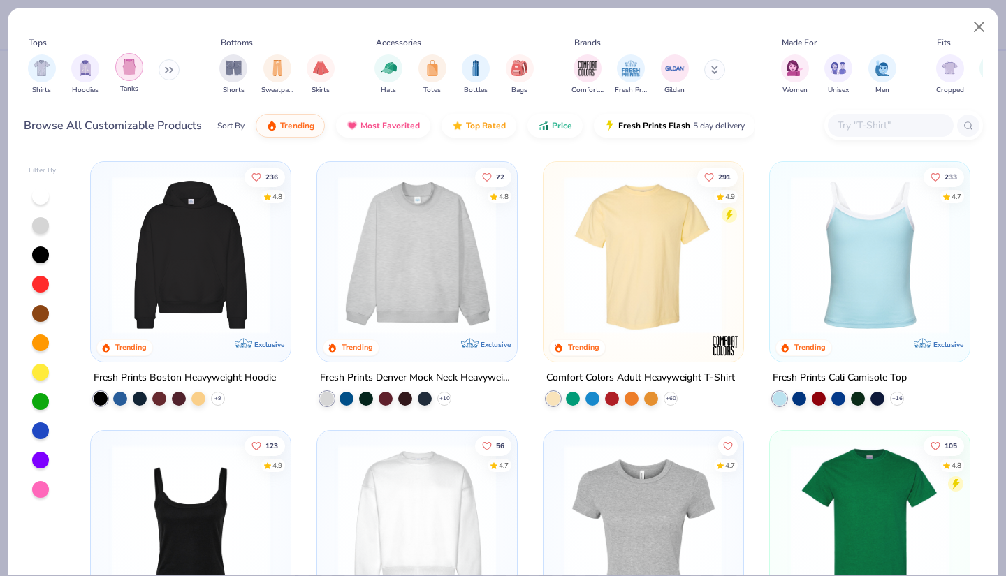
click at [137, 75] on div "filter for Tanks" at bounding box center [129, 67] width 28 height 28
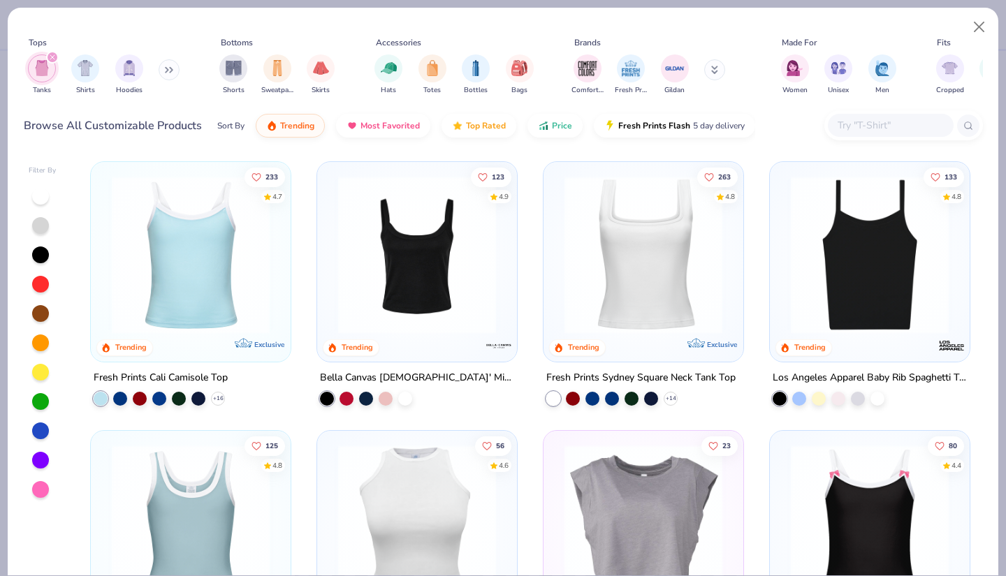
click at [604, 280] on img at bounding box center [643, 255] width 172 height 158
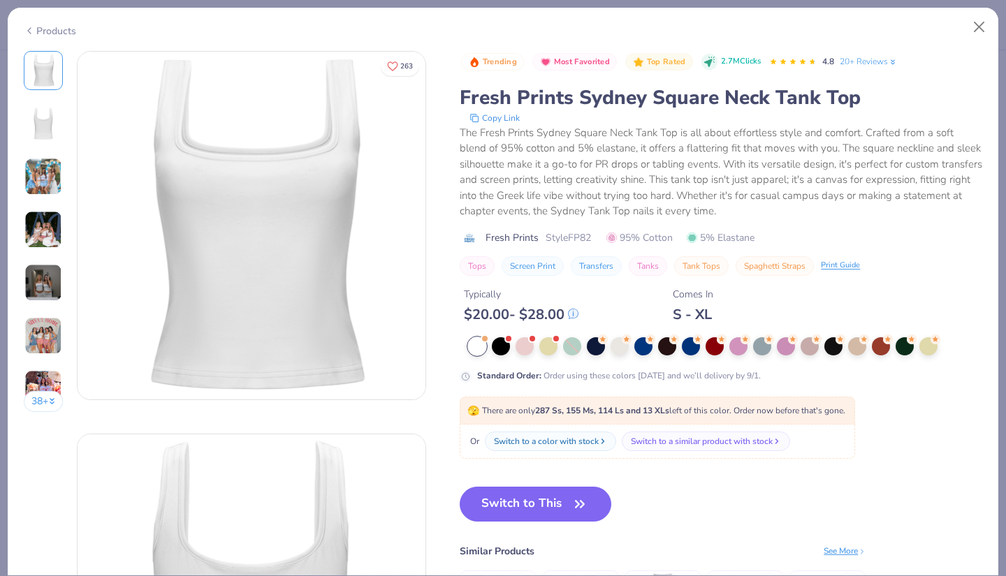
click at [42, 233] on img at bounding box center [43, 230] width 38 height 38
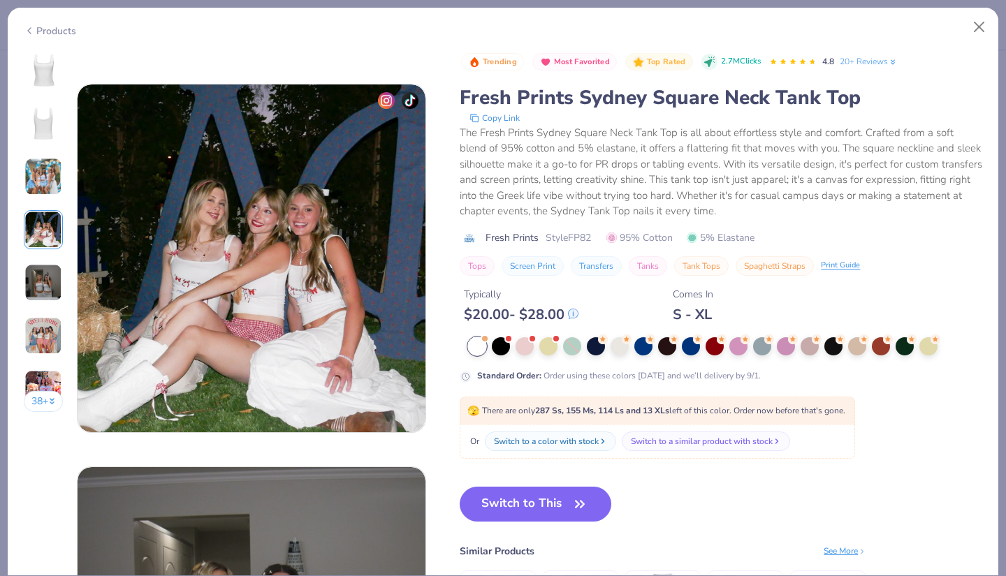
scroll to position [1148, 0]
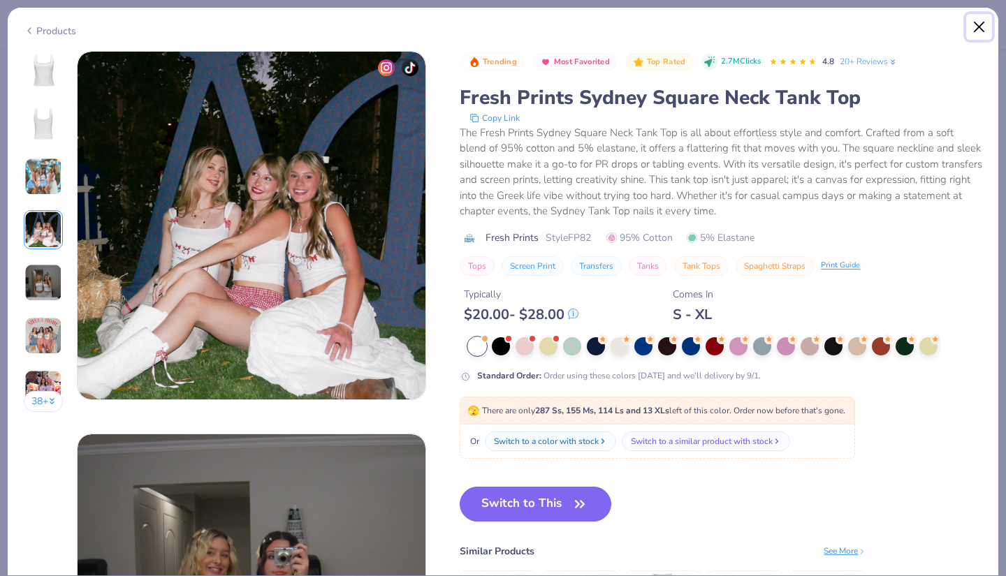
click at [980, 23] on button "Close" at bounding box center [979, 27] width 27 height 27
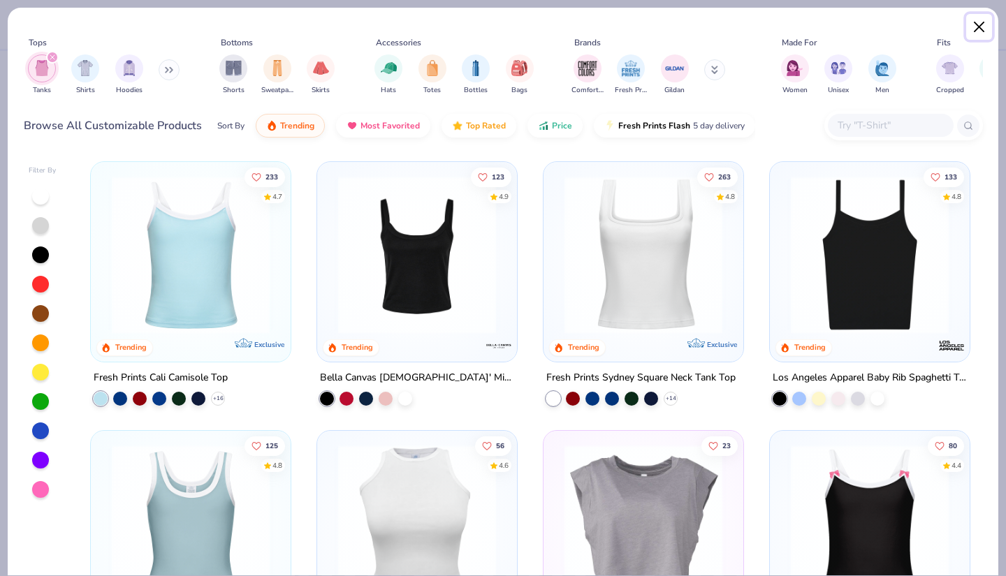
click at [974, 27] on button "Close" at bounding box center [979, 27] width 27 height 27
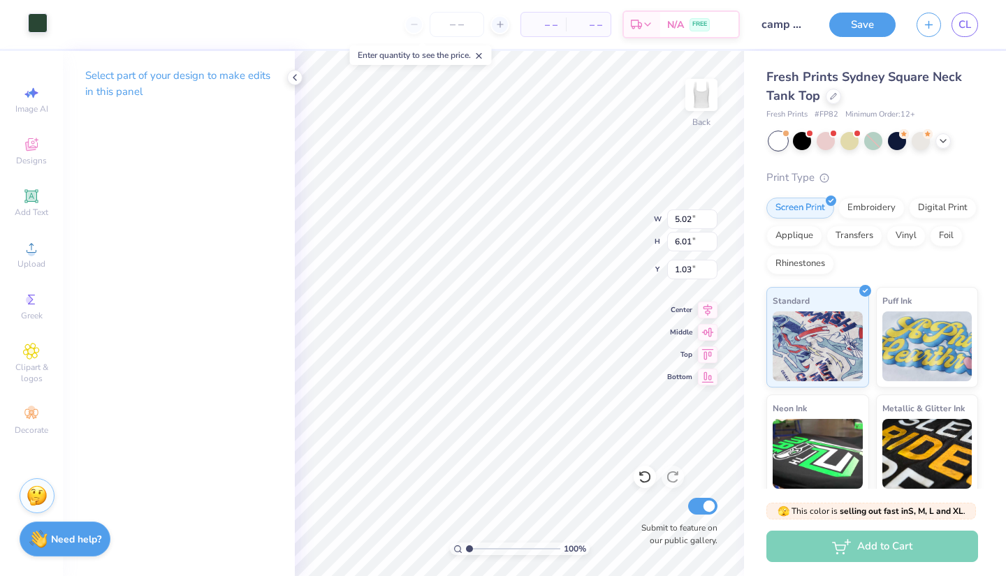
click at [38, 28] on div at bounding box center [38, 23] width 20 height 20
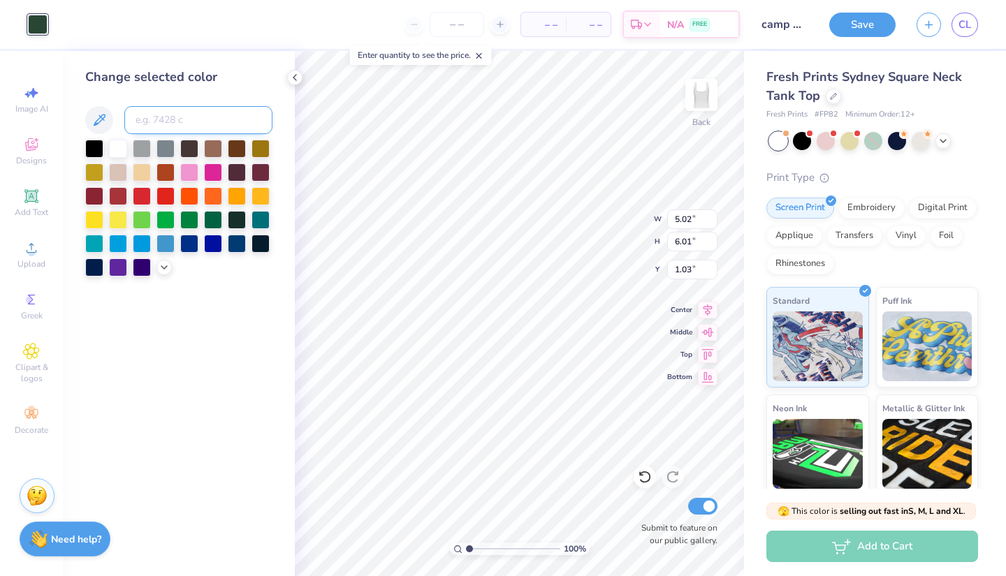
click at [150, 111] on input at bounding box center [198, 120] width 148 height 28
type input "F"
click at [853, 18] on button "Save" at bounding box center [862, 22] width 66 height 24
click at [933, 24] on icon "button" at bounding box center [929, 23] width 12 height 12
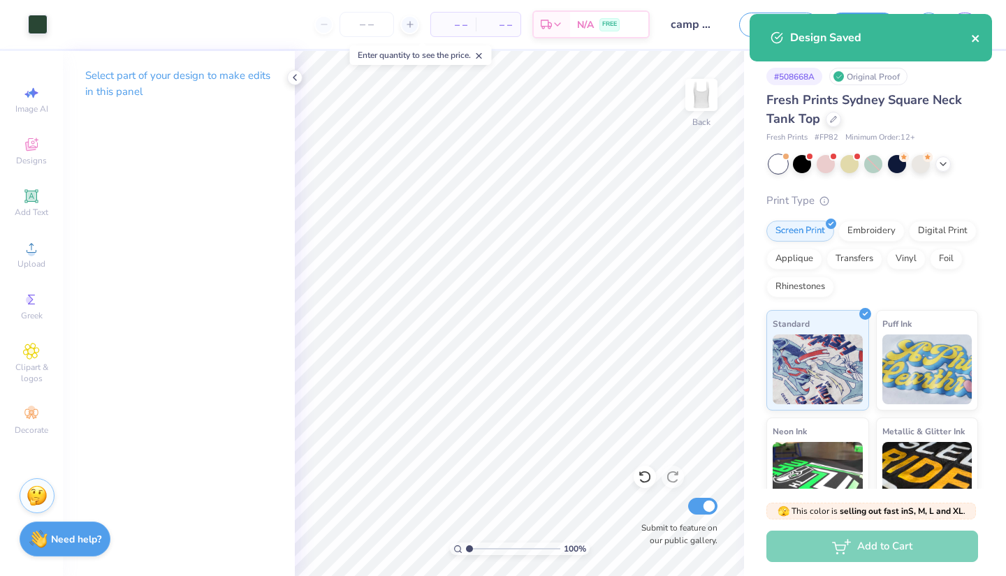
click at [974, 38] on icon "close" at bounding box center [975, 38] width 7 height 7
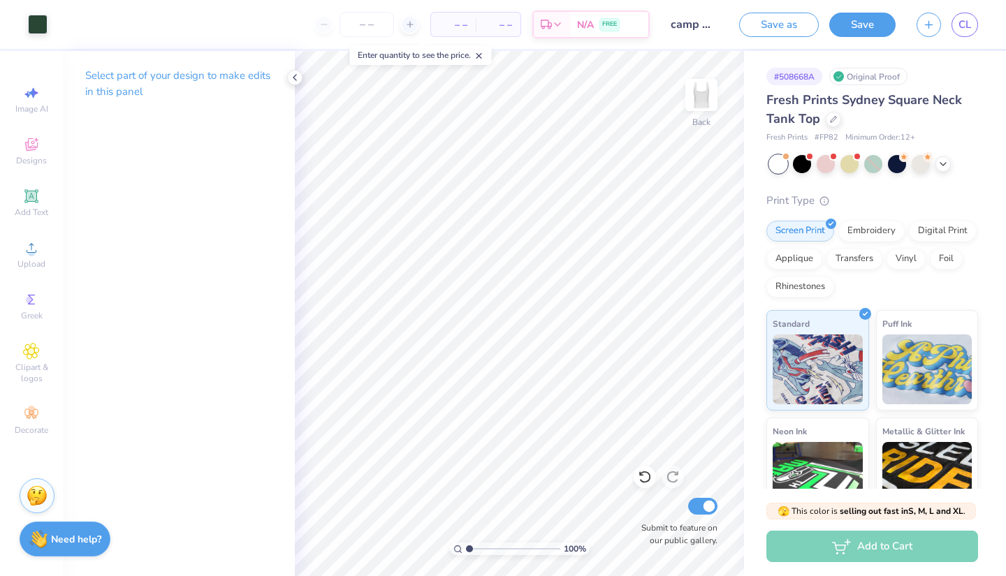
click at [921, 24] on div "Art colors – – Per Item – – Total Est. Delivery N/A FREE Design Title camp AXO …" at bounding box center [503, 288] width 1006 height 576
click at [934, 24] on icon "button" at bounding box center [929, 23] width 12 height 12
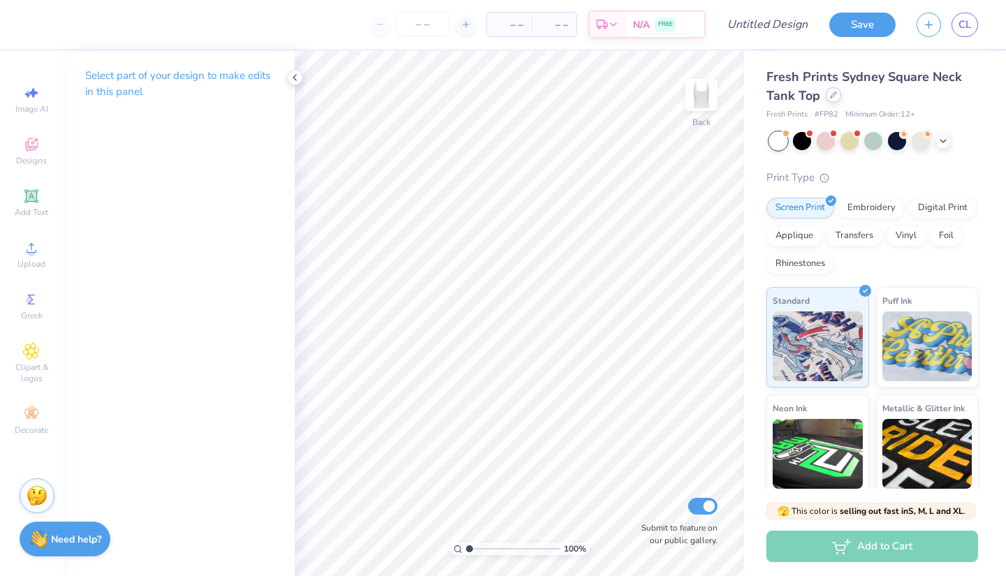
click at [838, 95] on div at bounding box center [833, 94] width 15 height 15
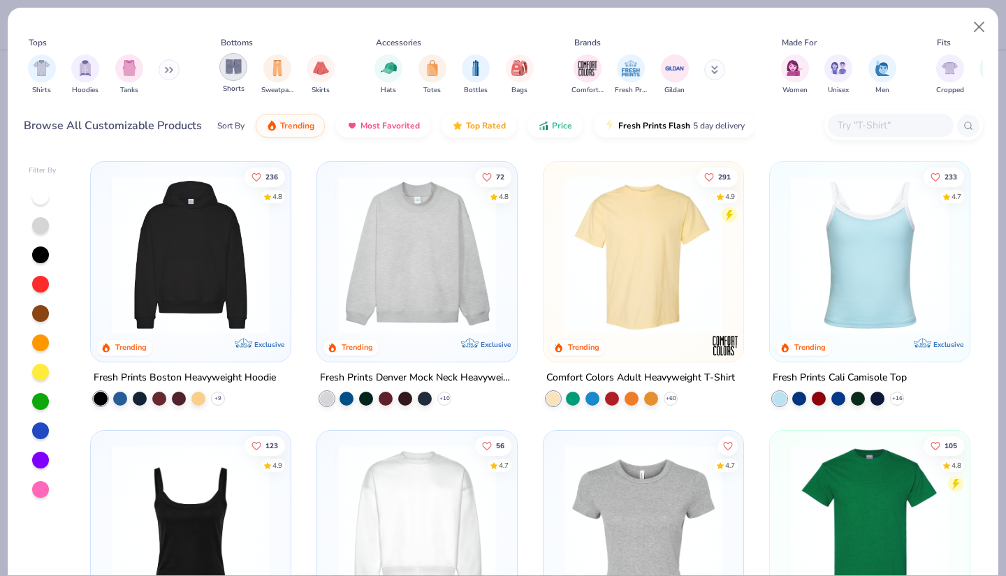
click at [233, 74] on img "filter for Shorts" at bounding box center [234, 67] width 16 height 16
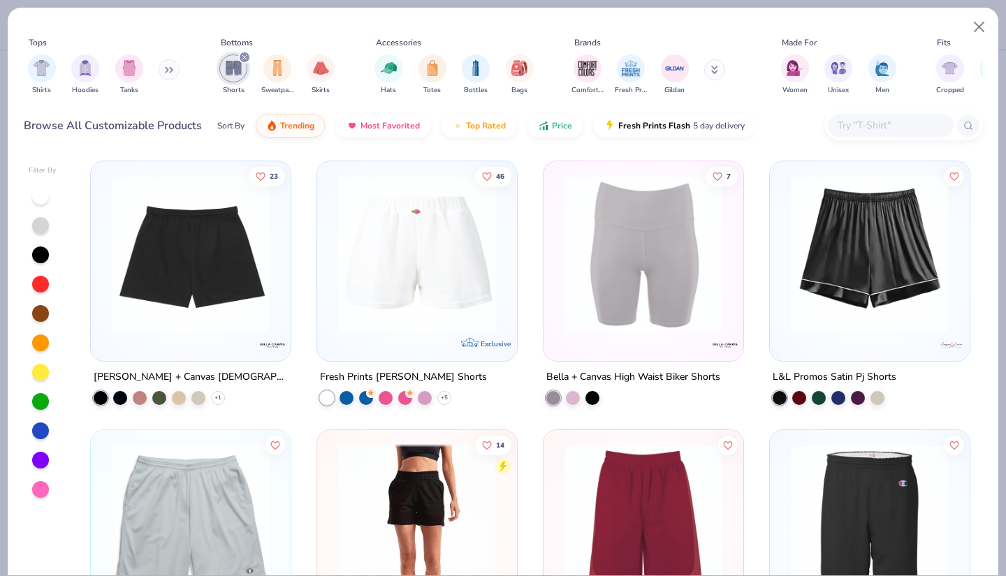
scroll to position [809, 0]
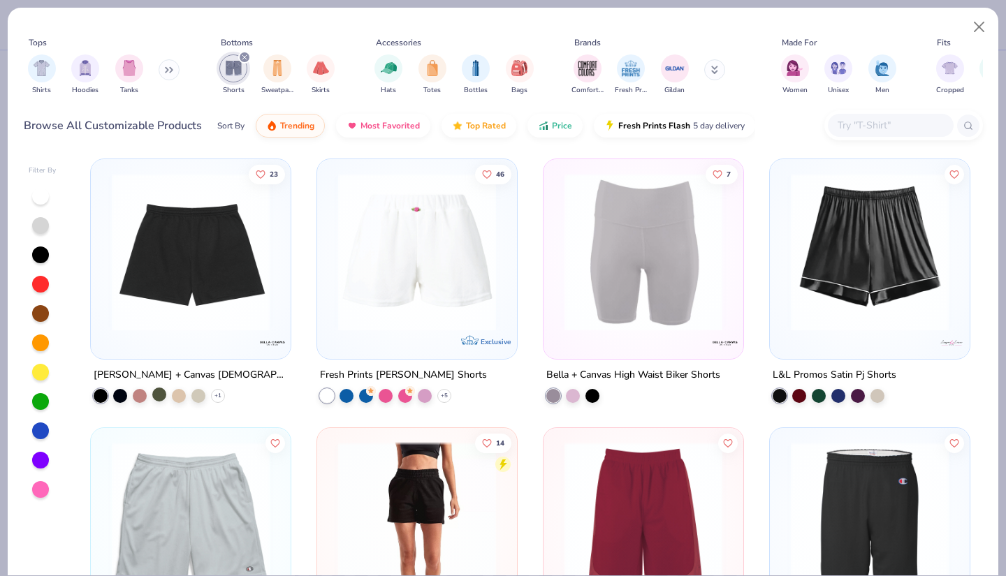
click at [157, 392] on div at bounding box center [159, 395] width 14 height 14
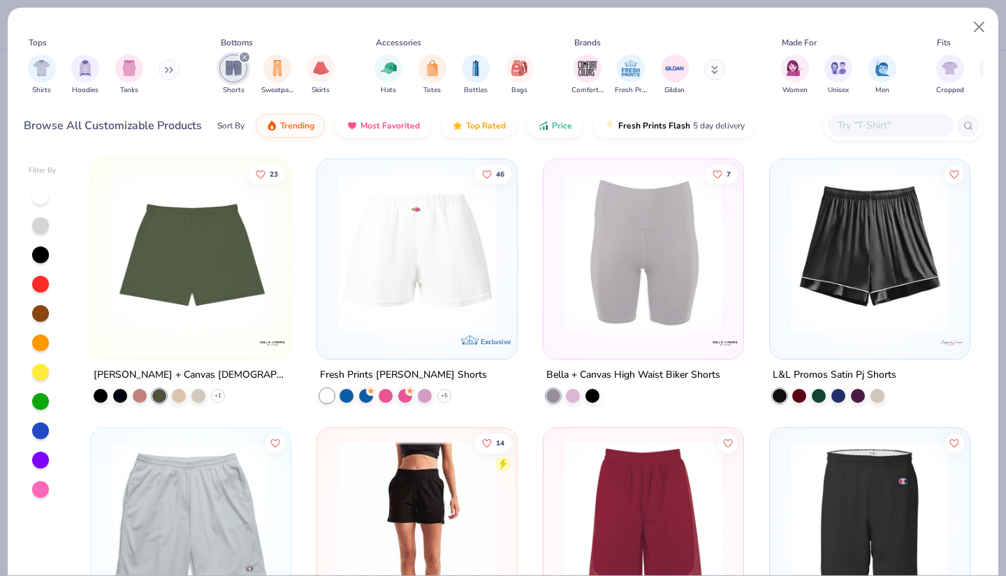
click at [42, 402] on div at bounding box center [40, 401] width 17 height 17
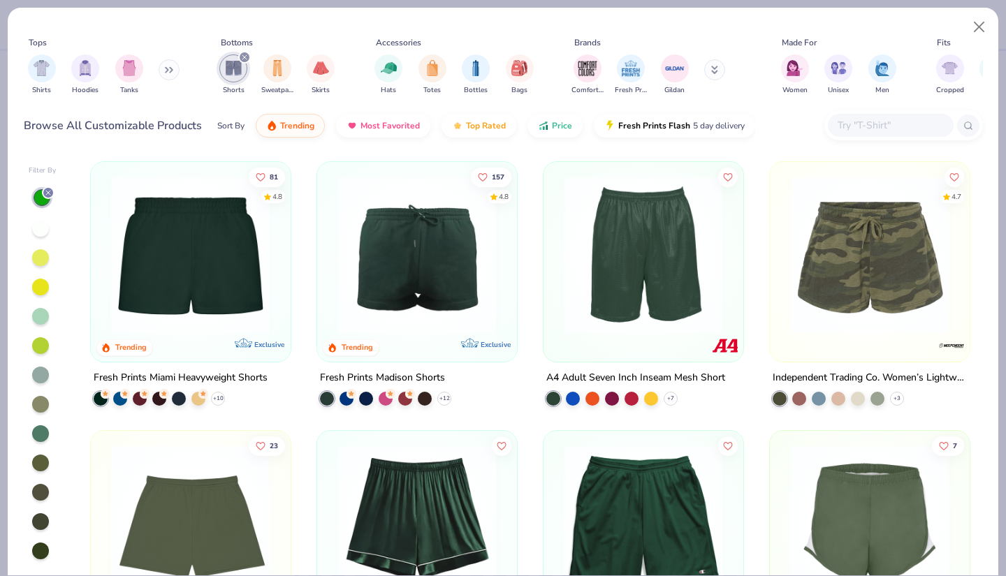
click at [434, 282] on img at bounding box center [417, 255] width 172 height 158
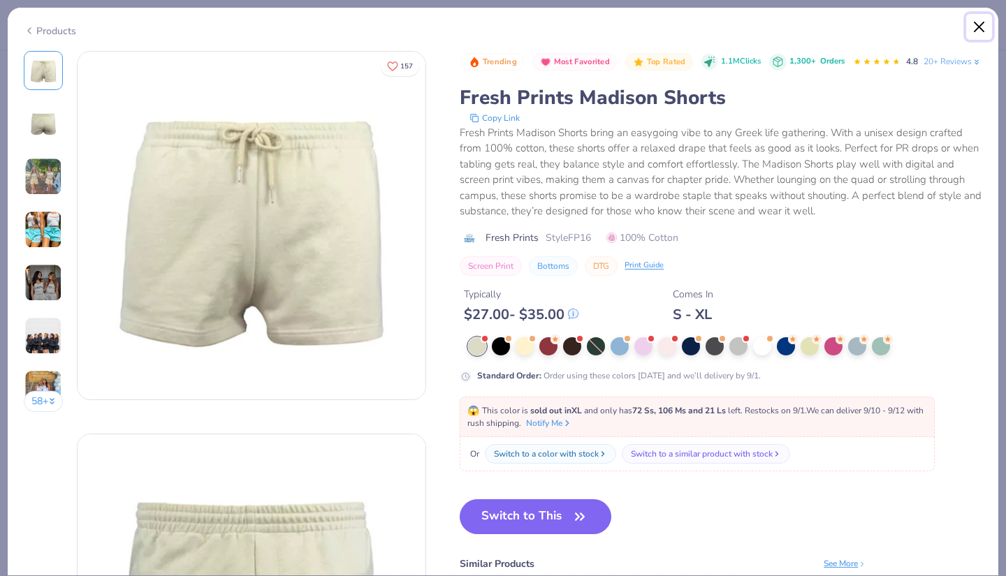
click at [979, 34] on button "Close" at bounding box center [979, 27] width 27 height 27
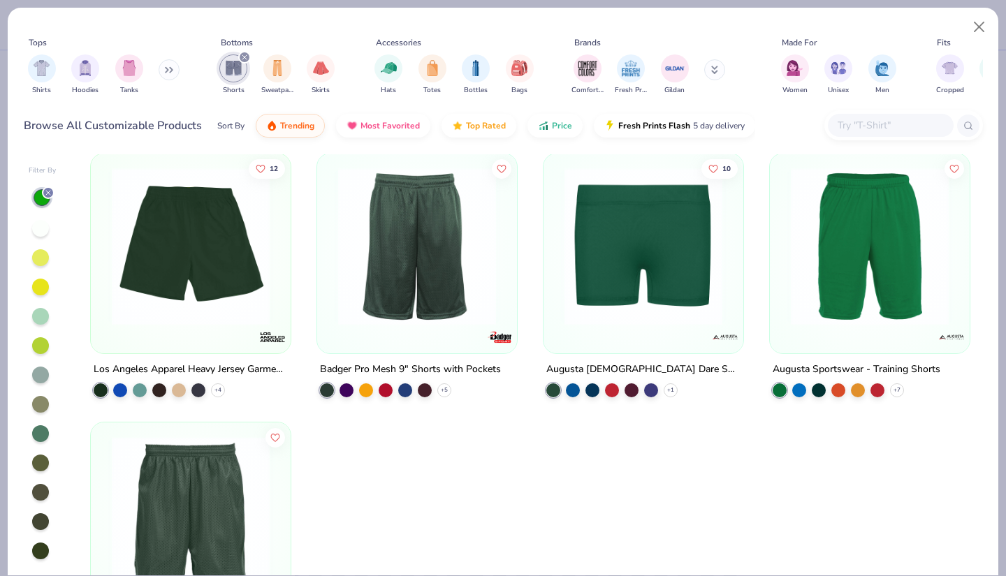
scroll to position [799, 0]
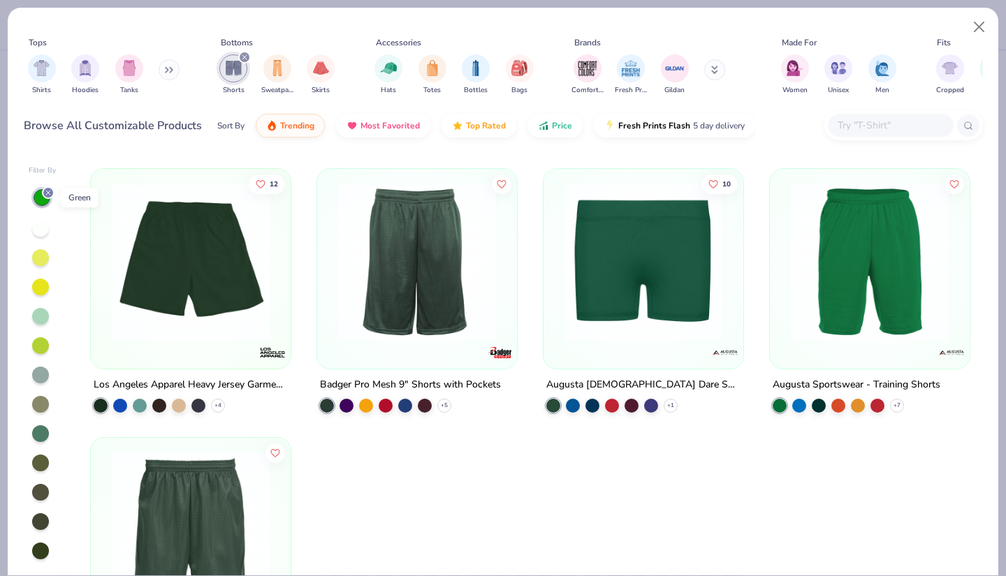
click at [47, 191] on line at bounding box center [48, 193] width 4 height 4
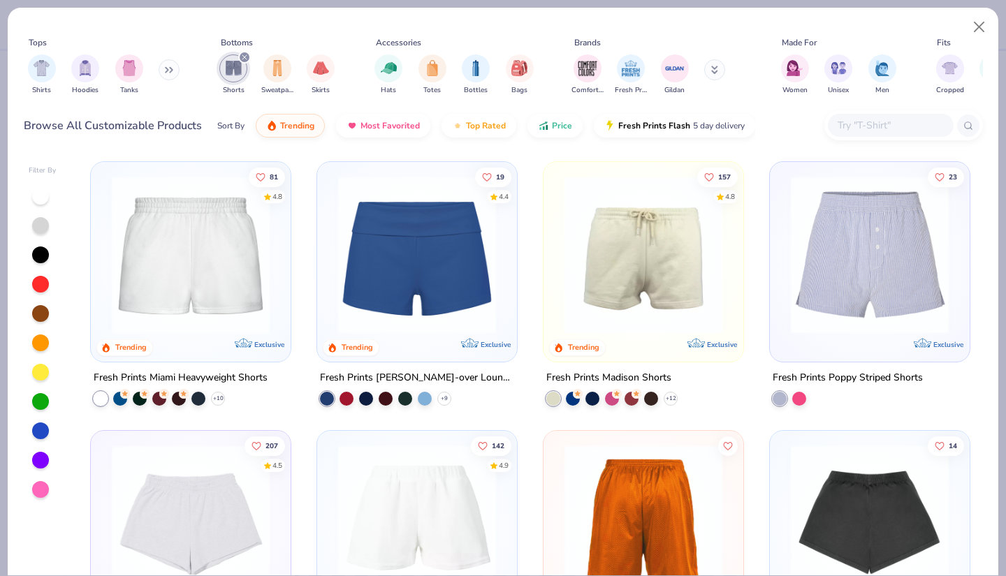
click at [402, 280] on img at bounding box center [417, 255] width 172 height 158
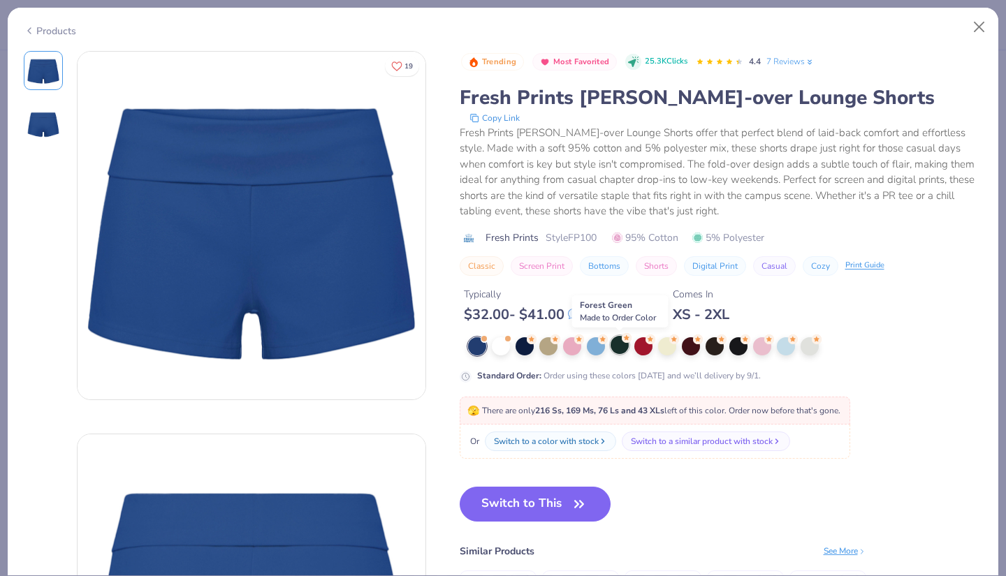
click at [621, 346] on div at bounding box center [619, 345] width 18 height 18
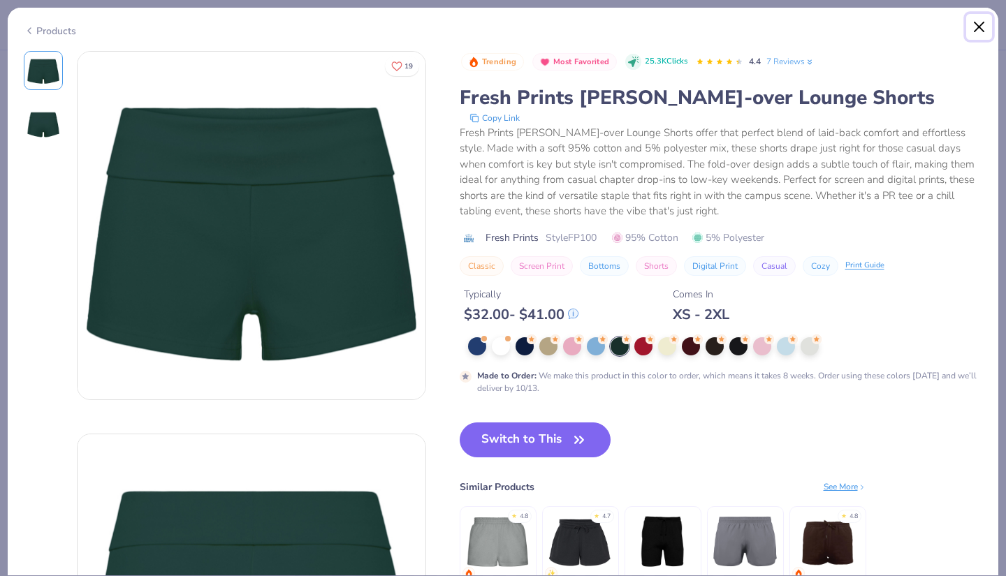
click at [981, 31] on button "Close" at bounding box center [979, 27] width 27 height 27
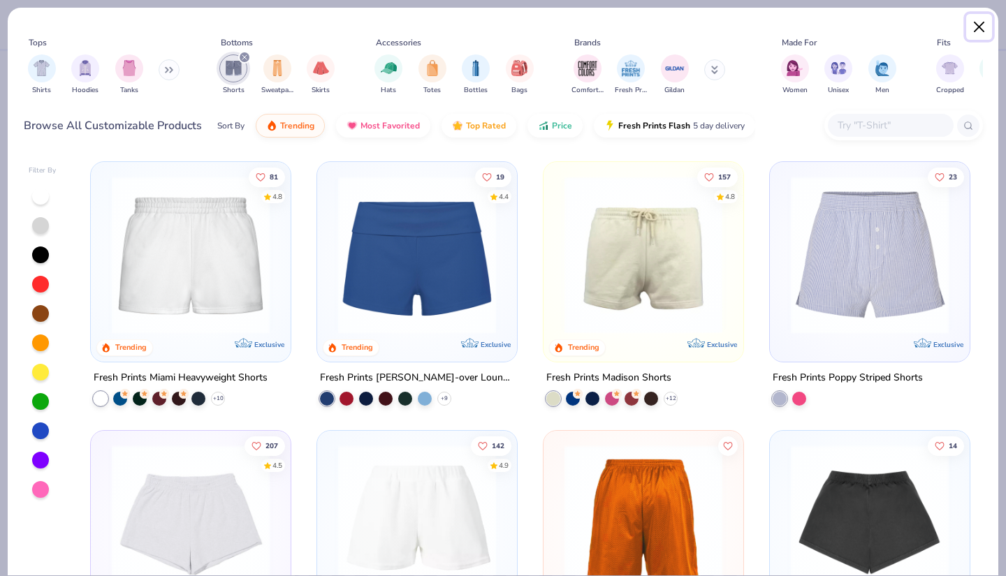
click at [977, 29] on button "Close" at bounding box center [979, 27] width 27 height 27
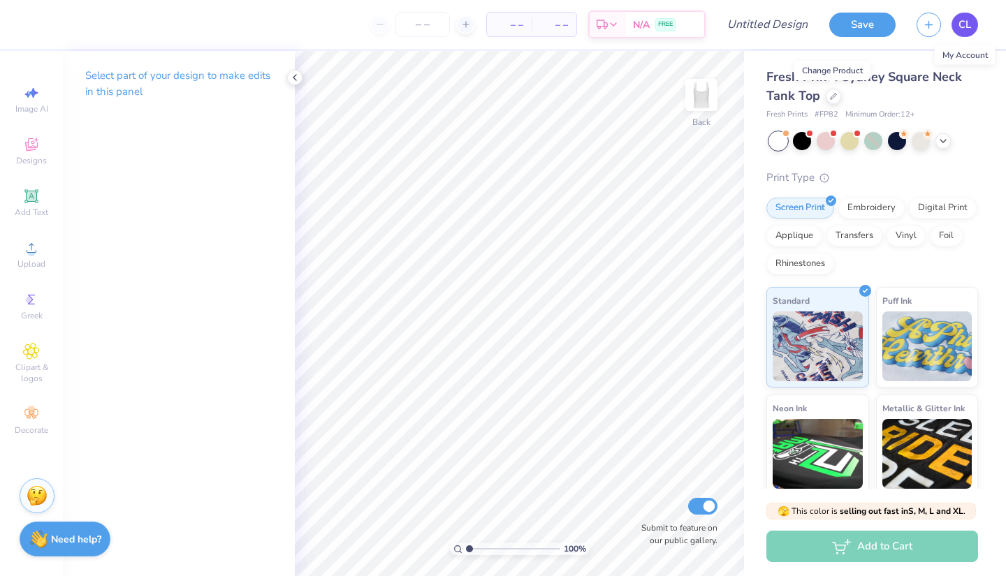
click at [961, 23] on span "CL" at bounding box center [964, 25] width 13 height 16
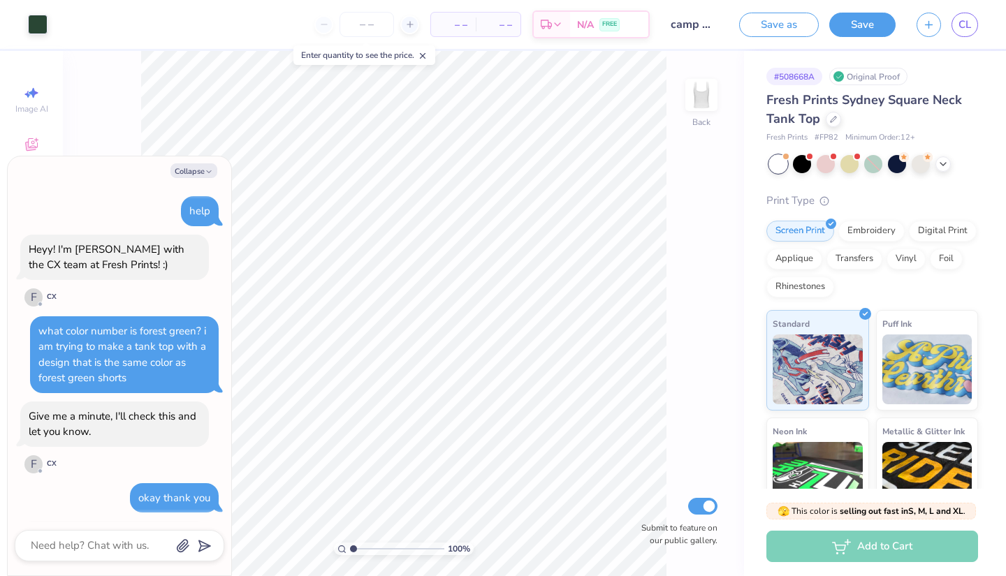
scroll to position [318, 0]
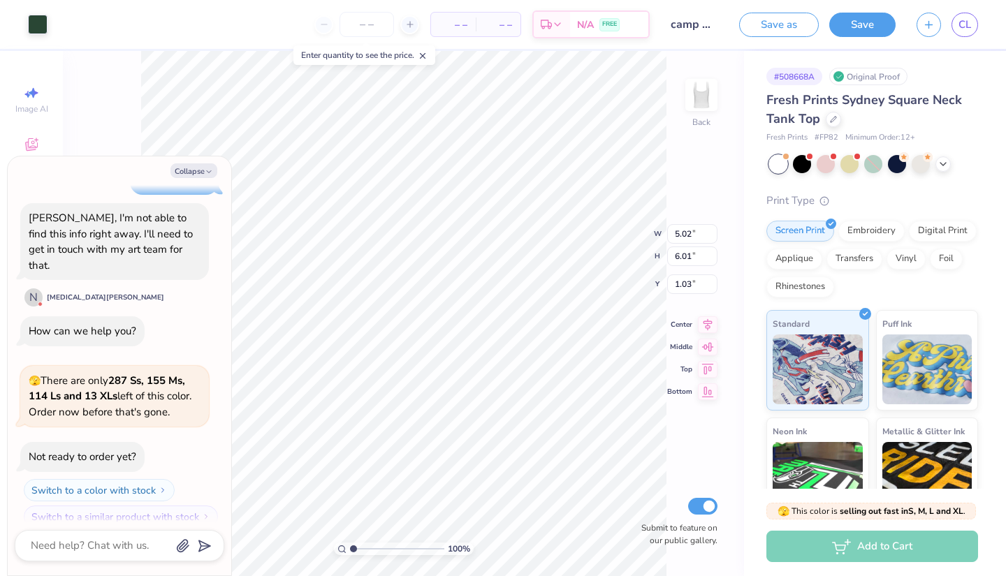
type textarea "x"
type input "4.44"
type input "5.32"
click at [190, 169] on button "Collapse" at bounding box center [193, 170] width 47 height 15
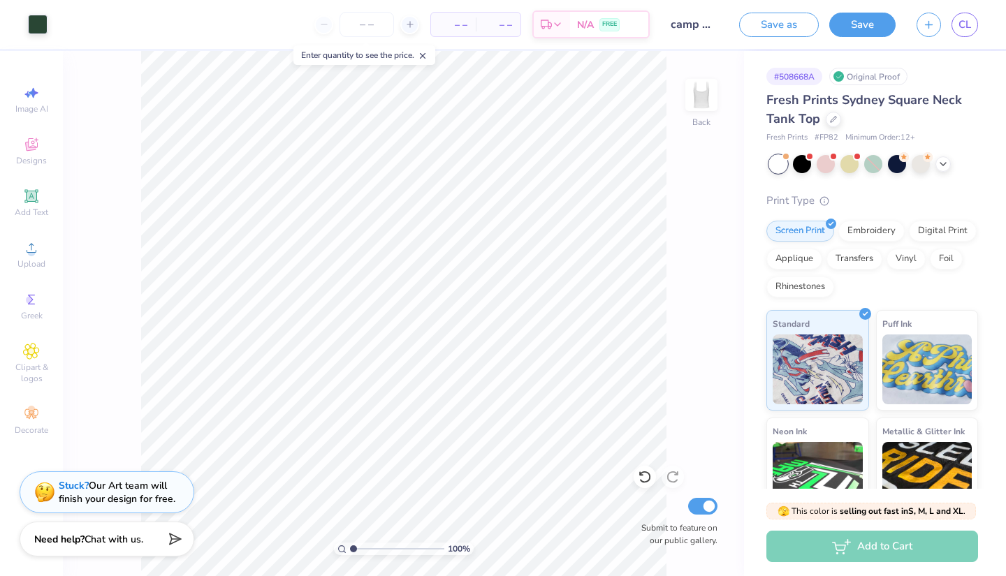
type textarea "x"
click at [707, 305] on icon at bounding box center [708, 308] width 20 height 17
click at [866, 15] on button "Save" at bounding box center [862, 22] width 66 height 24
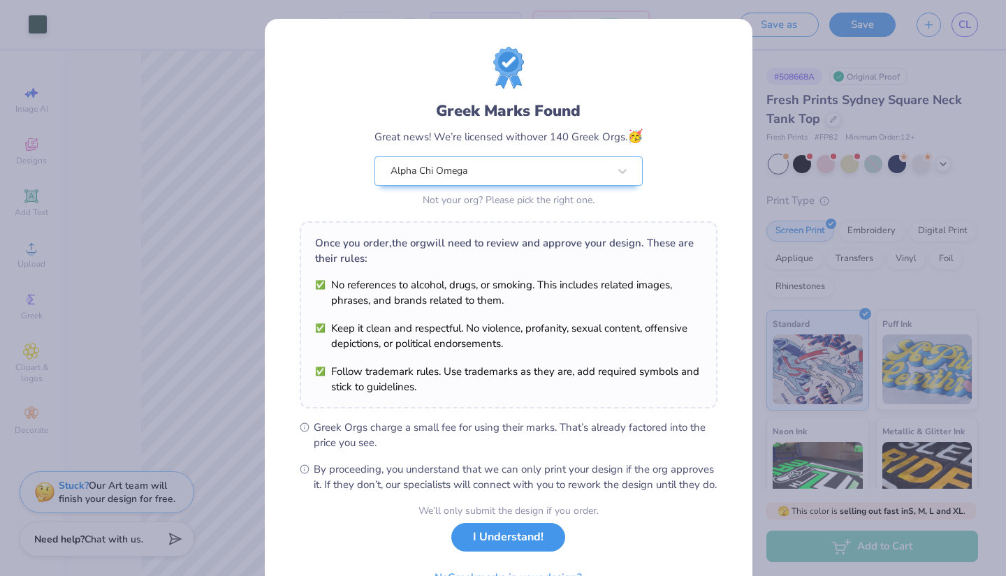
click at [523, 552] on button "I Understand!" at bounding box center [508, 537] width 114 height 29
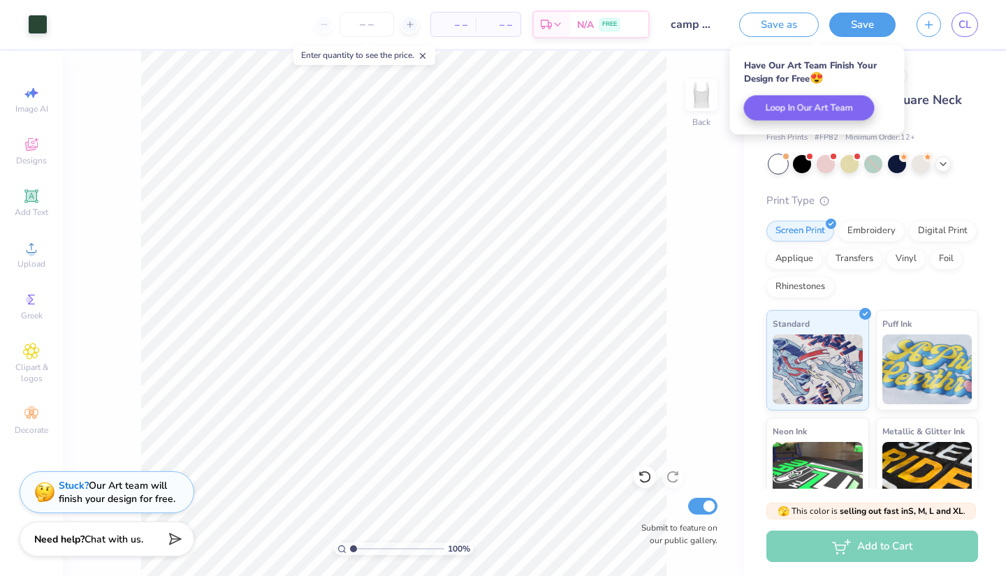
click at [444, 23] on span "– –" at bounding box center [453, 24] width 28 height 15
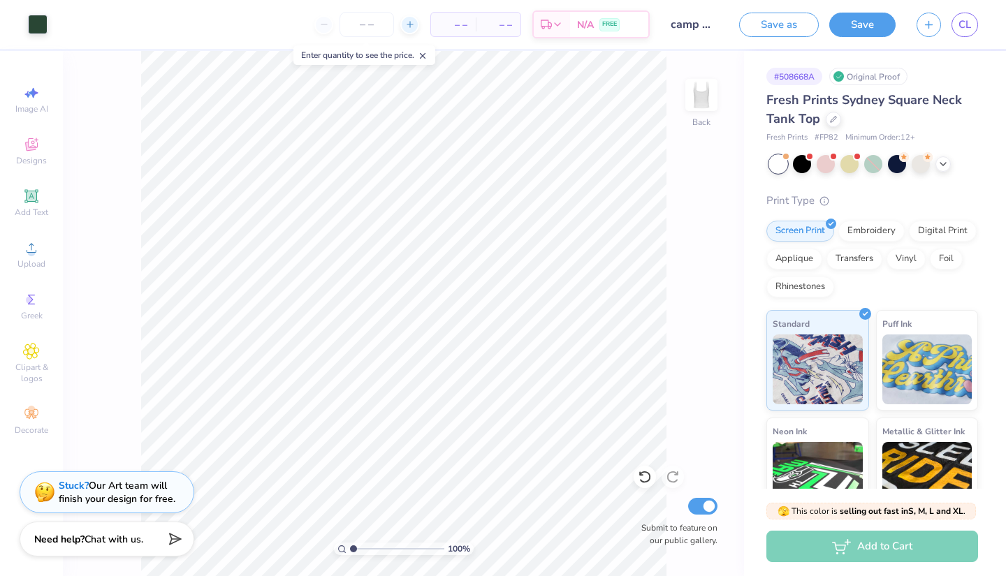
click at [408, 24] on line at bounding box center [410, 24] width 6 height 0
type input "12"
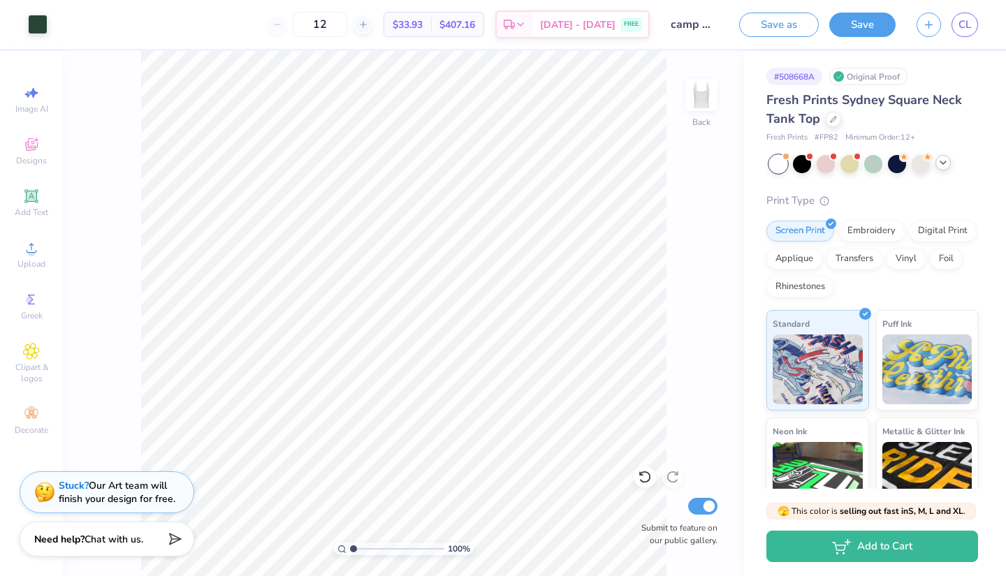
click at [946, 166] on icon at bounding box center [942, 162] width 11 height 11
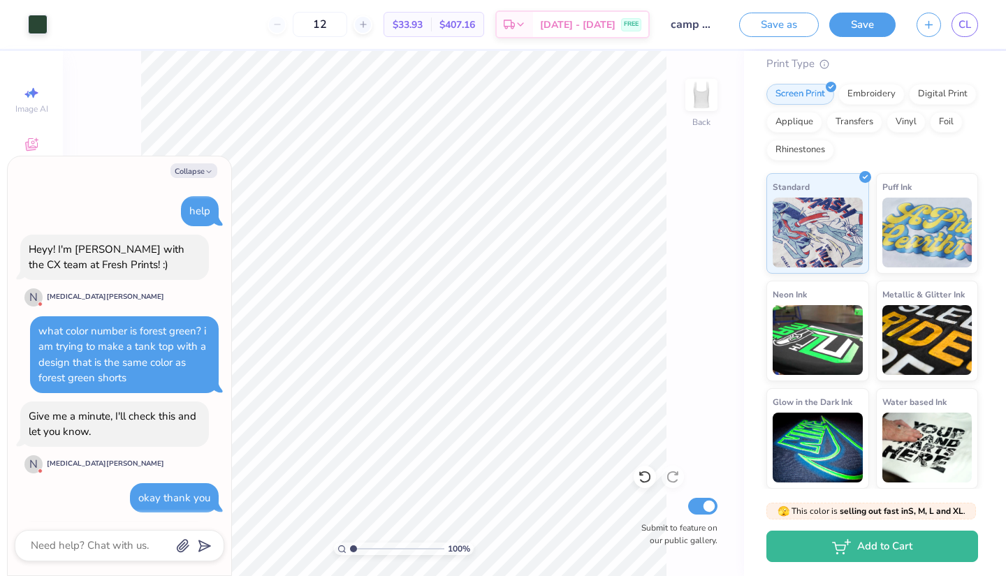
scroll to position [535, 0]
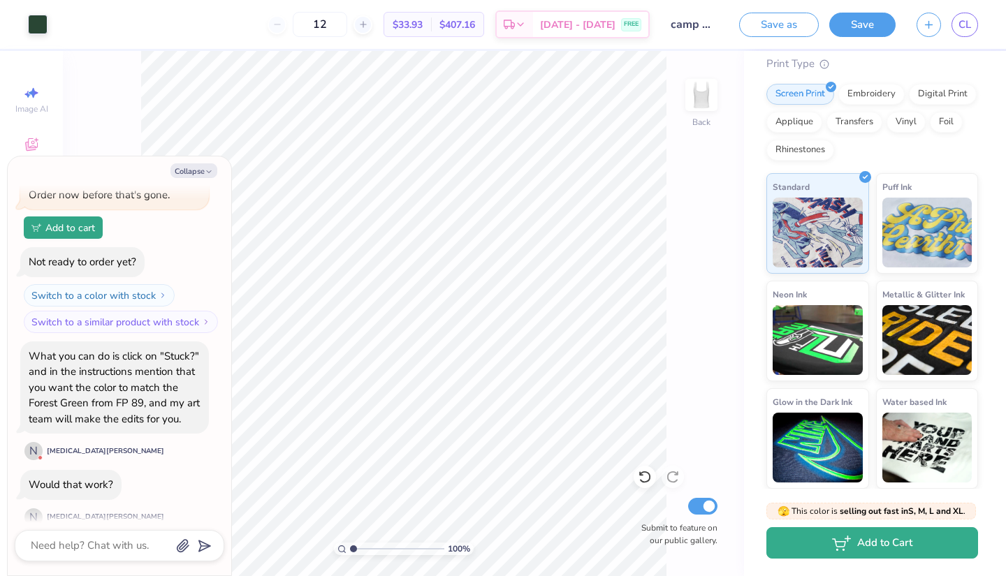
click at [891, 543] on button "Add to Cart" at bounding box center [872, 542] width 212 height 31
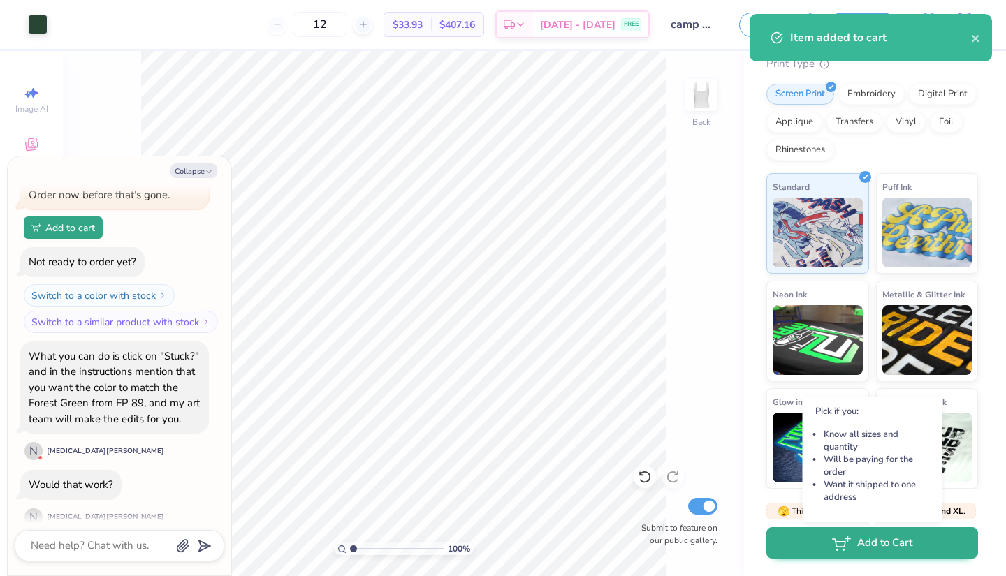
scroll to position [513, 0]
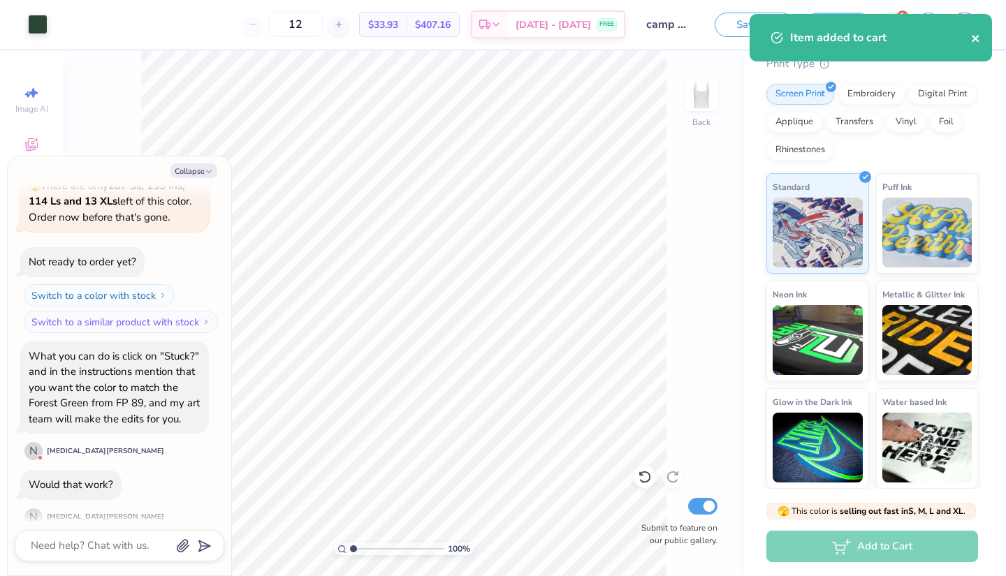
click at [978, 36] on icon "close" at bounding box center [975, 38] width 7 height 7
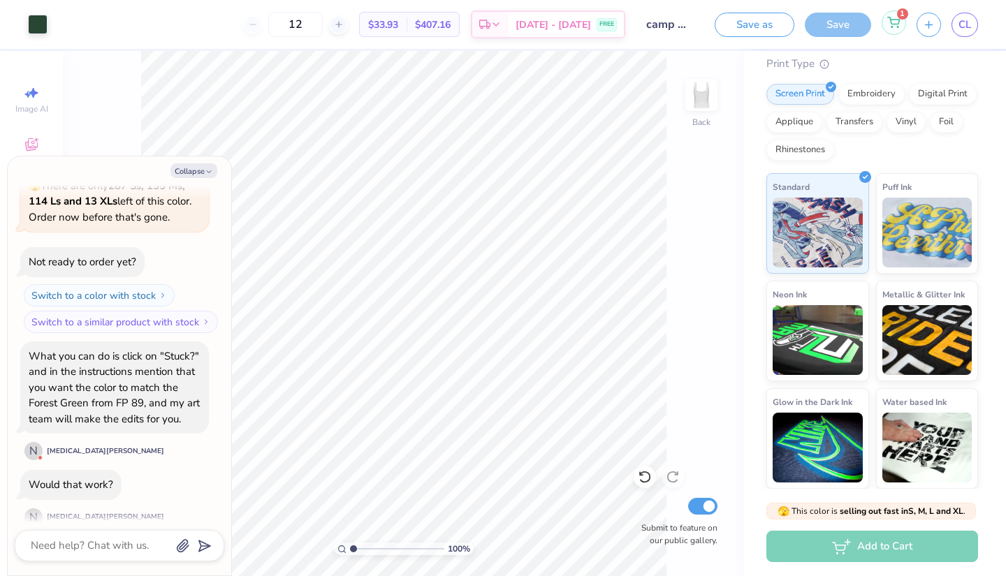
click at [893, 29] on div "1" at bounding box center [894, 22] width 24 height 24
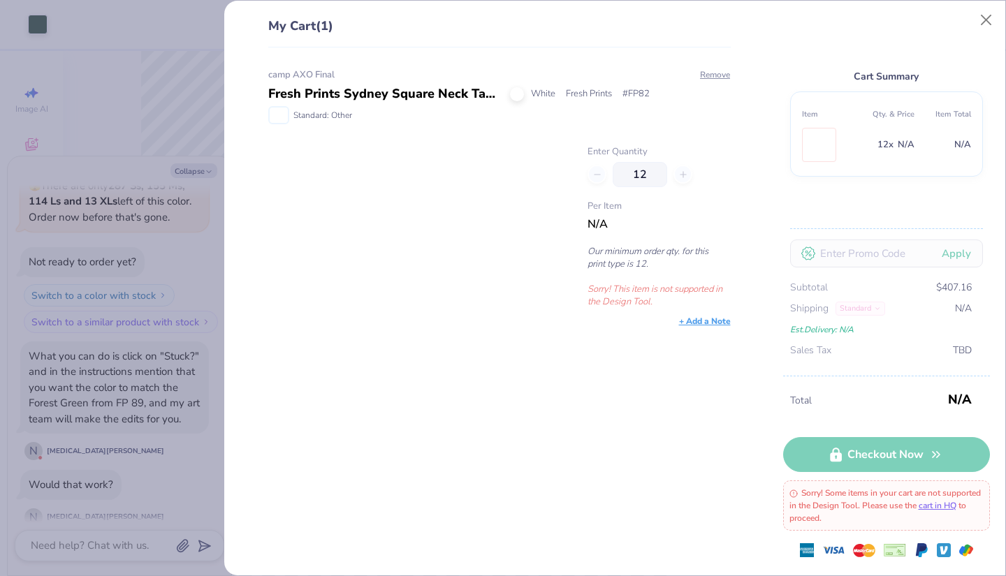
type textarea "x"
click at [436, 97] on div "Fresh Prints Sydney Square Neck Tank Top" at bounding box center [383, 94] width 231 height 19
click at [919, 511] on link "cart in HQ" at bounding box center [938, 505] width 38 height 11
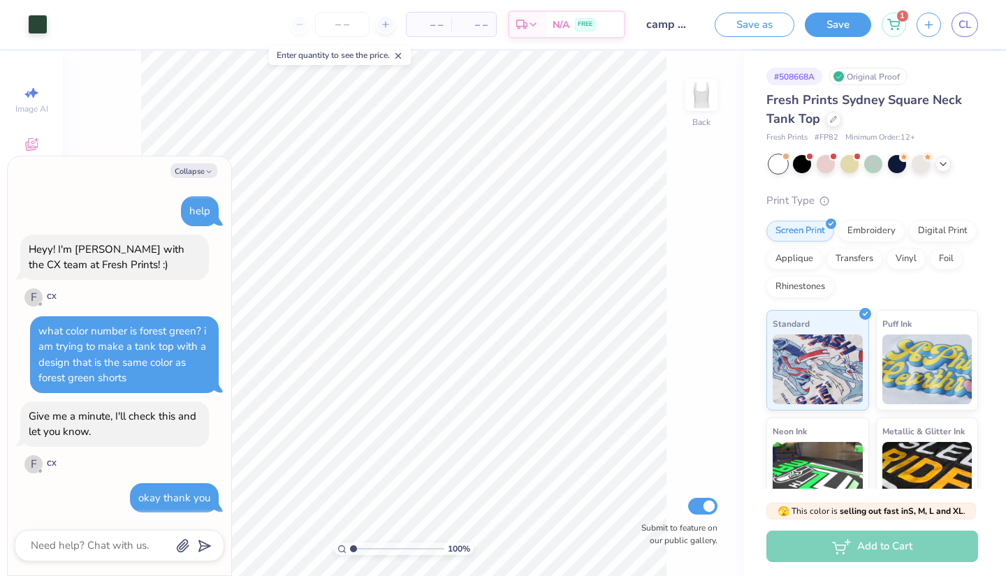
scroll to position [513, 0]
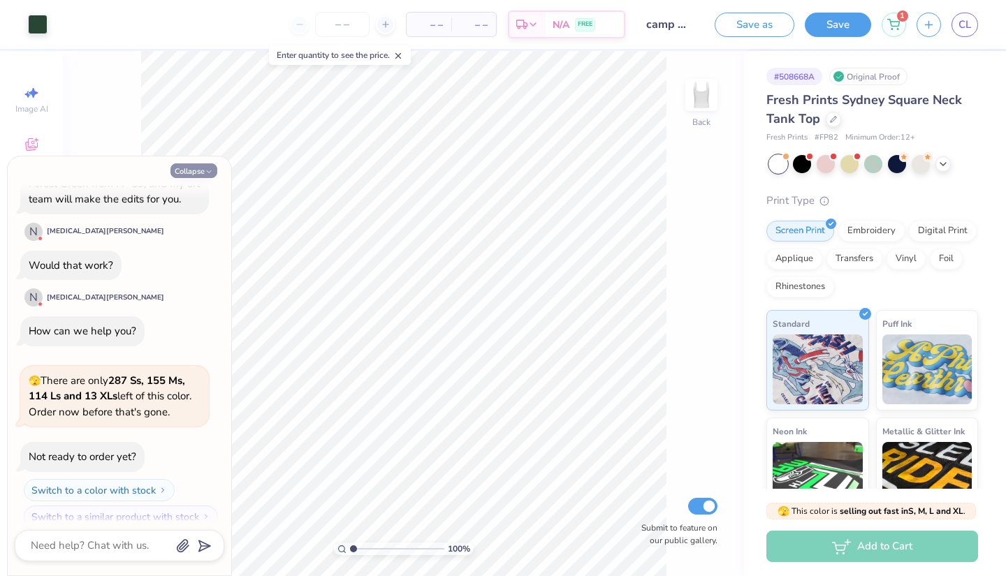
click at [198, 164] on button "Collapse" at bounding box center [193, 170] width 47 height 15
type textarea "x"
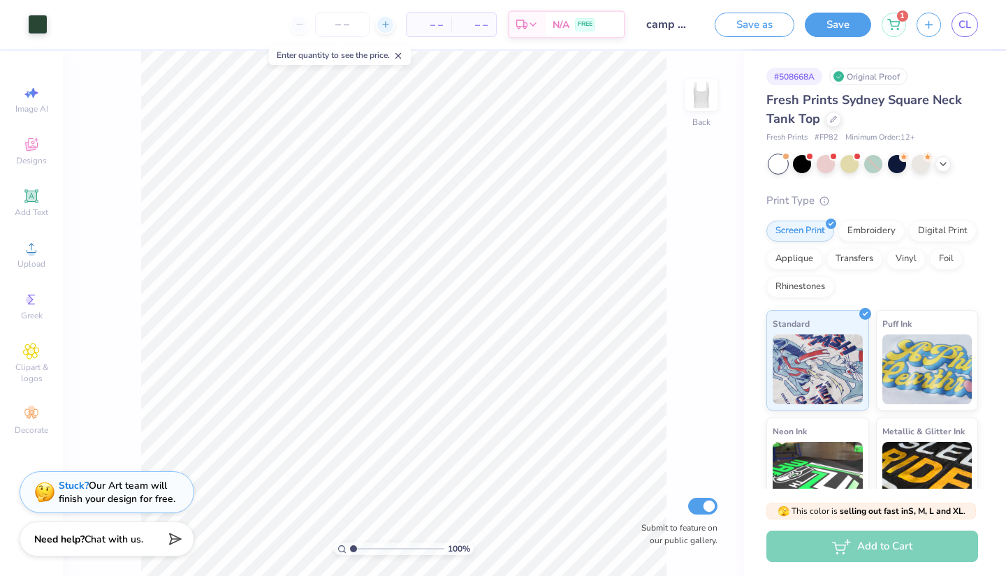
click at [386, 22] on icon at bounding box center [386, 25] width 10 height 10
type input "12"
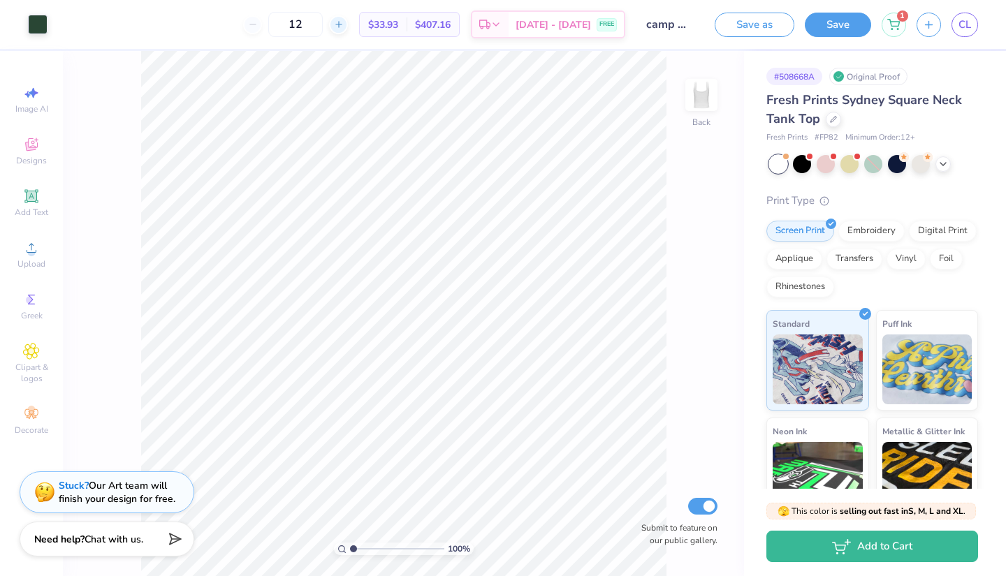
click at [386, 22] on span "$33.93" at bounding box center [383, 24] width 30 height 15
click at [490, 21] on icon at bounding box center [484, 26] width 11 height 11
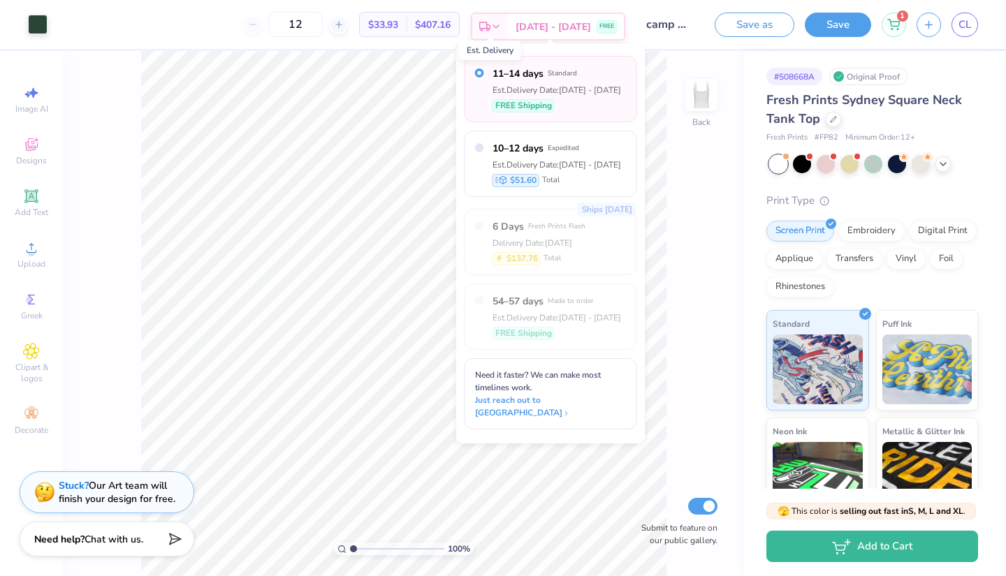
click at [490, 21] on icon at bounding box center [484, 26] width 11 height 11
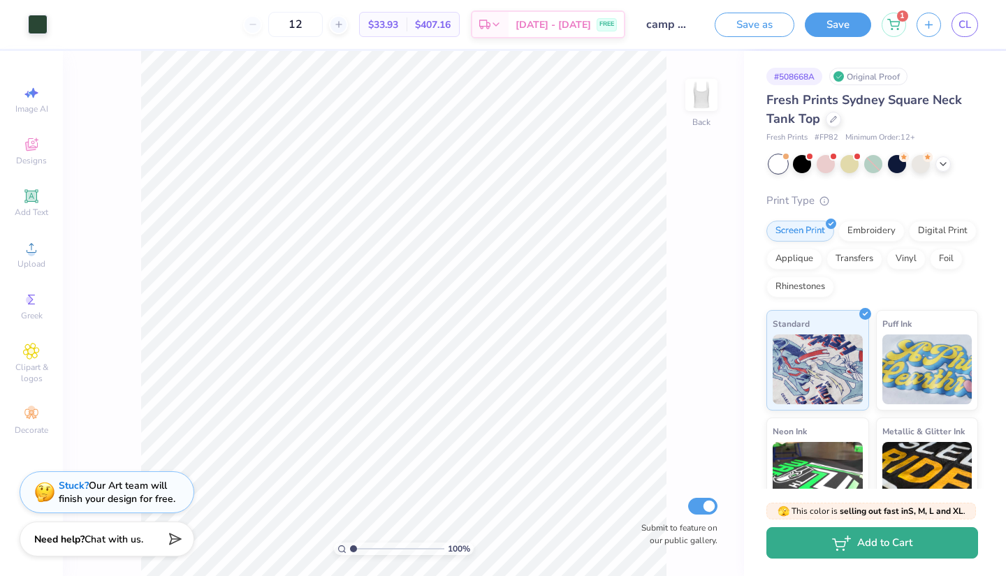
click at [818, 531] on button "Add to Cart" at bounding box center [872, 542] width 212 height 31
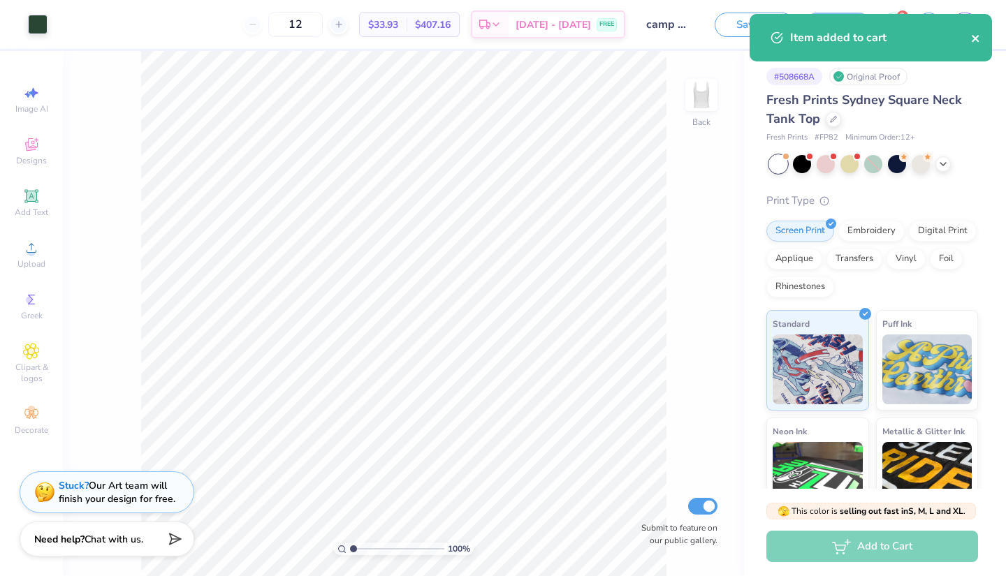
click at [977, 38] on icon "close" at bounding box center [975, 38] width 7 height 7
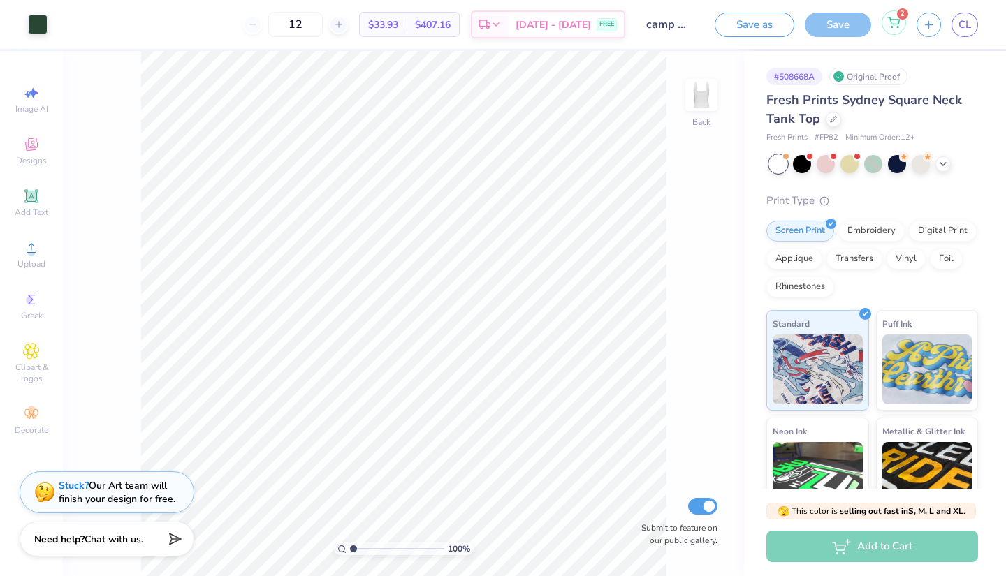
click at [890, 25] on icon at bounding box center [893, 22] width 13 height 11
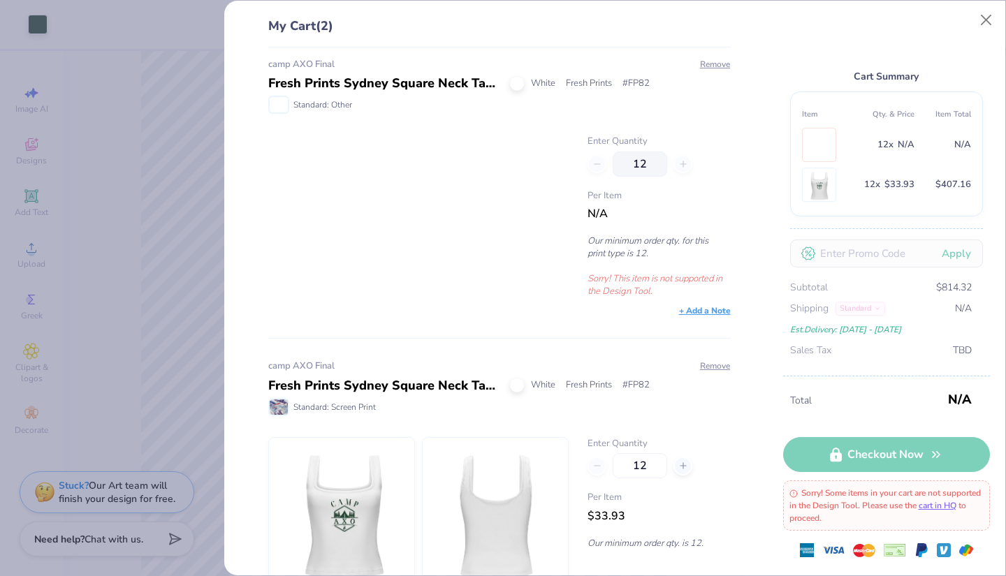
scroll to position [0, 0]
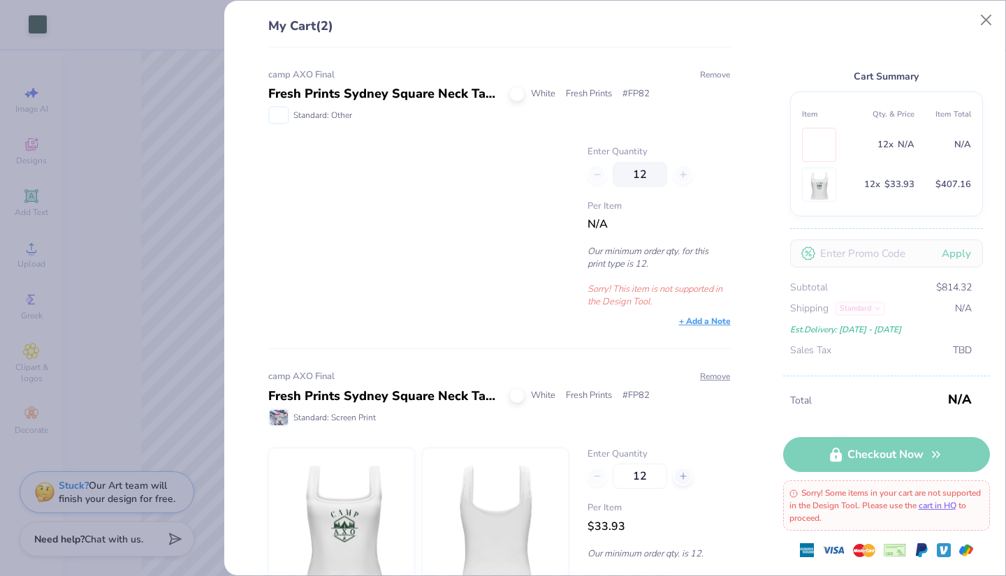
click at [711, 75] on button "Remove" at bounding box center [714, 74] width 31 height 13
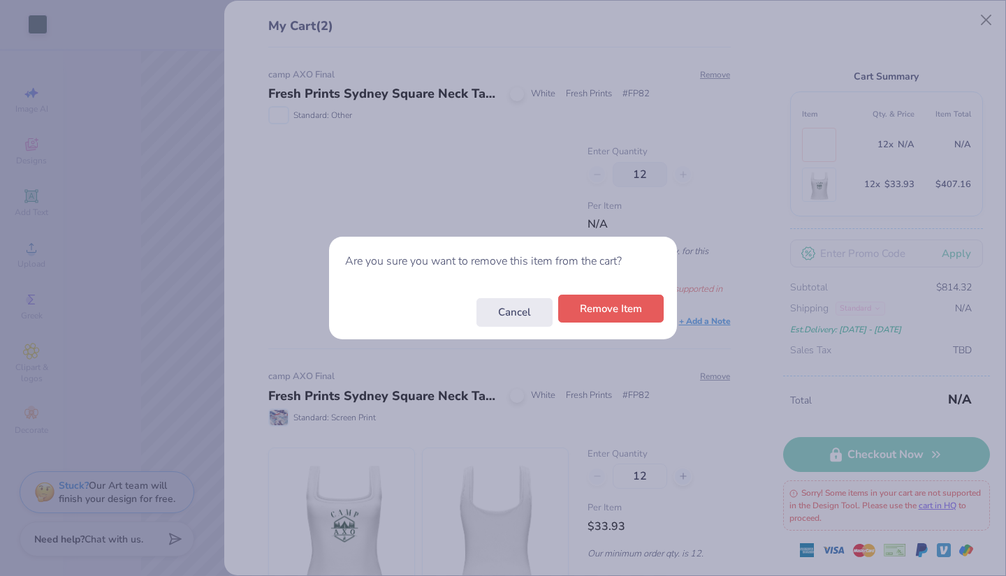
click at [603, 303] on button "Remove Item" at bounding box center [610, 309] width 105 height 29
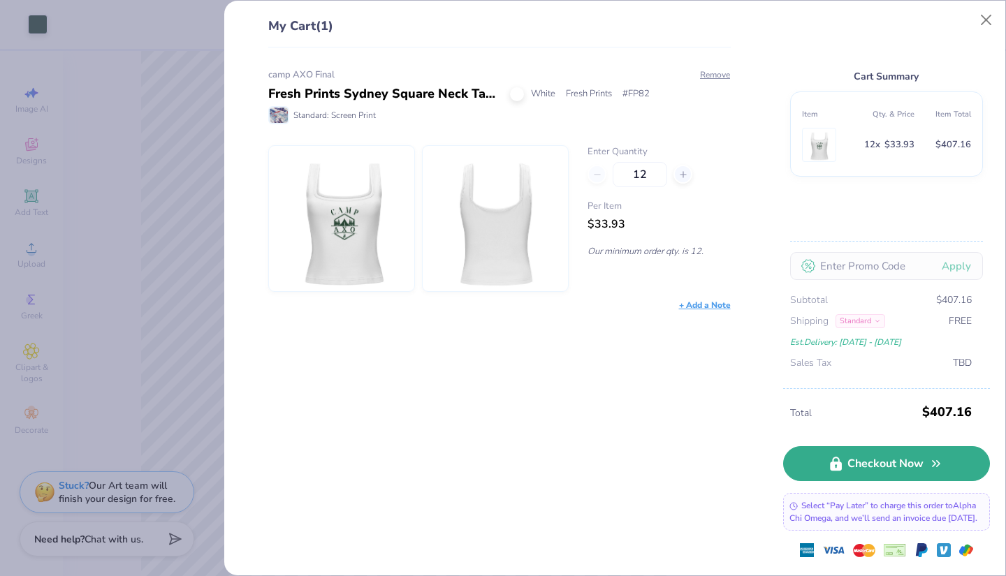
click at [916, 451] on link "Checkout Now" at bounding box center [886, 463] width 207 height 35
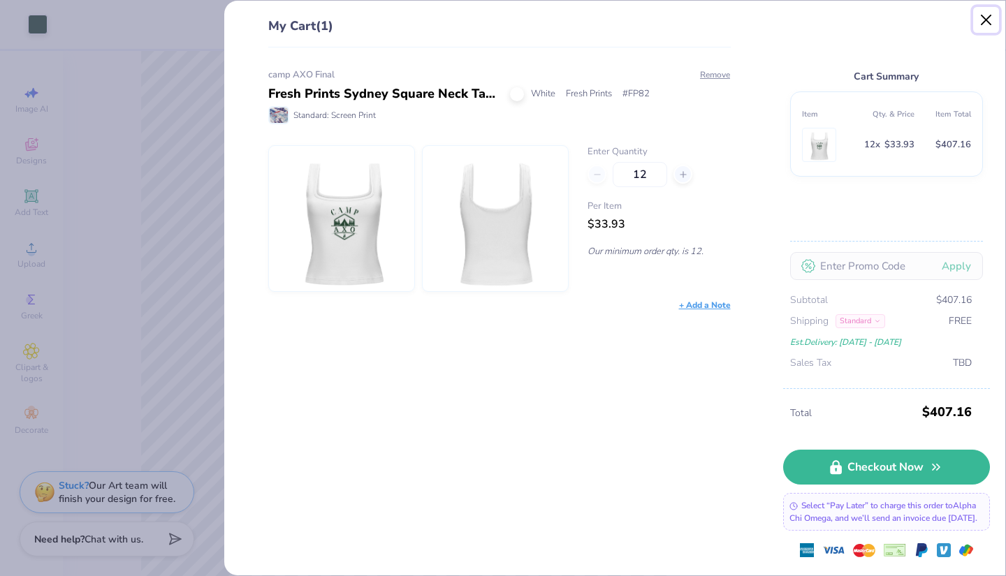
click at [989, 22] on button "Close" at bounding box center [986, 20] width 27 height 27
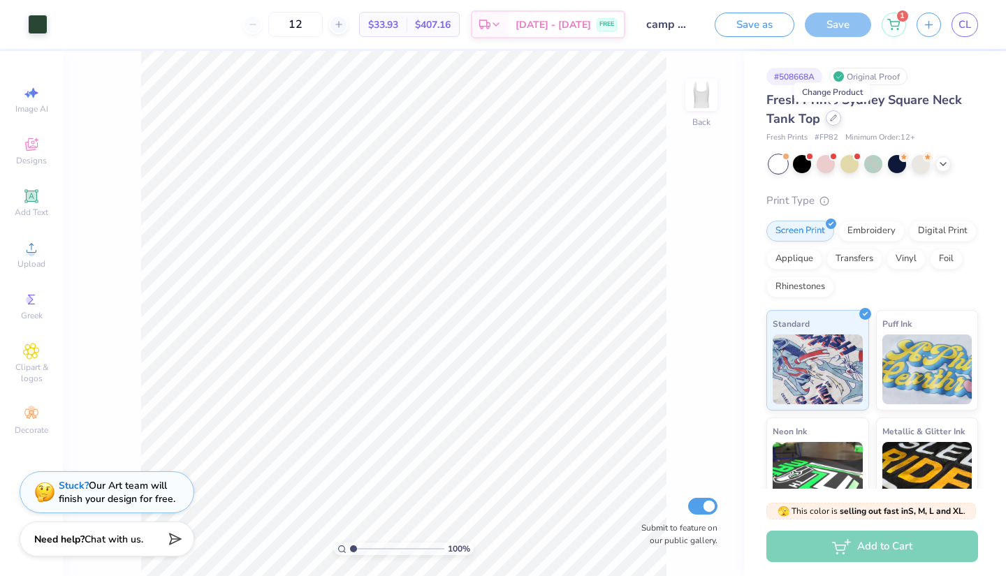
click at [833, 117] on icon at bounding box center [833, 118] width 7 height 7
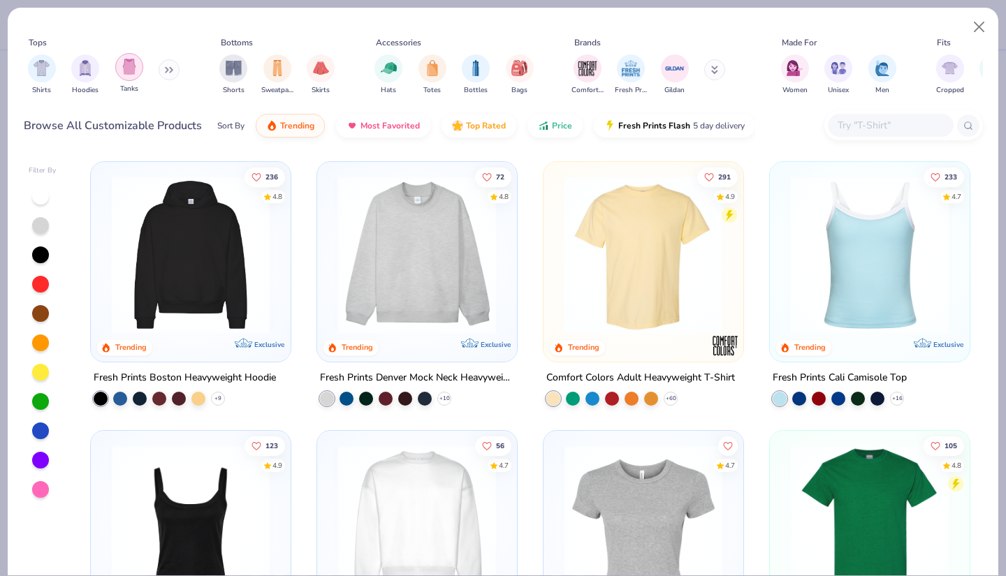
click at [126, 68] on img "filter for Tanks" at bounding box center [129, 67] width 15 height 16
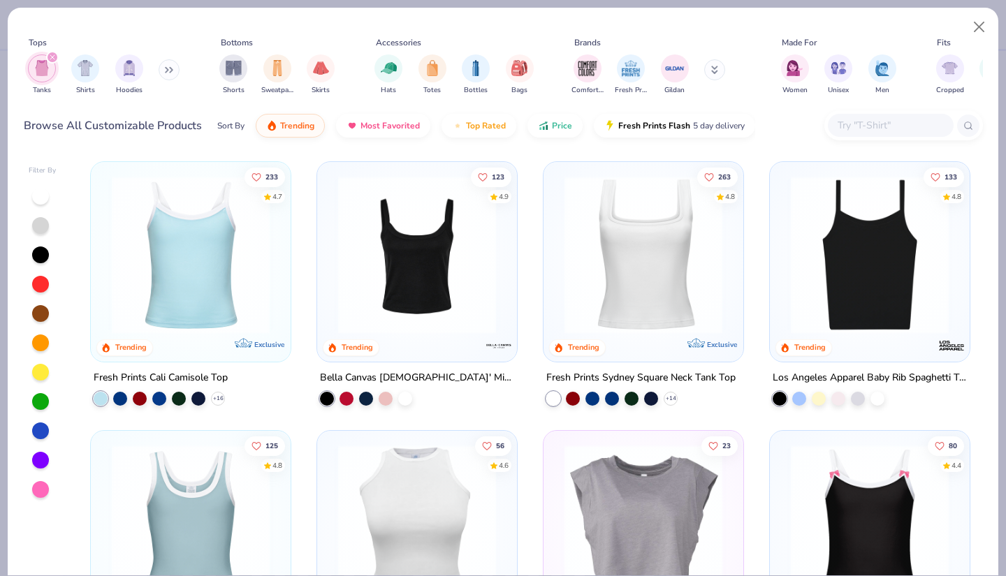
click at [383, 301] on img at bounding box center [417, 255] width 172 height 158
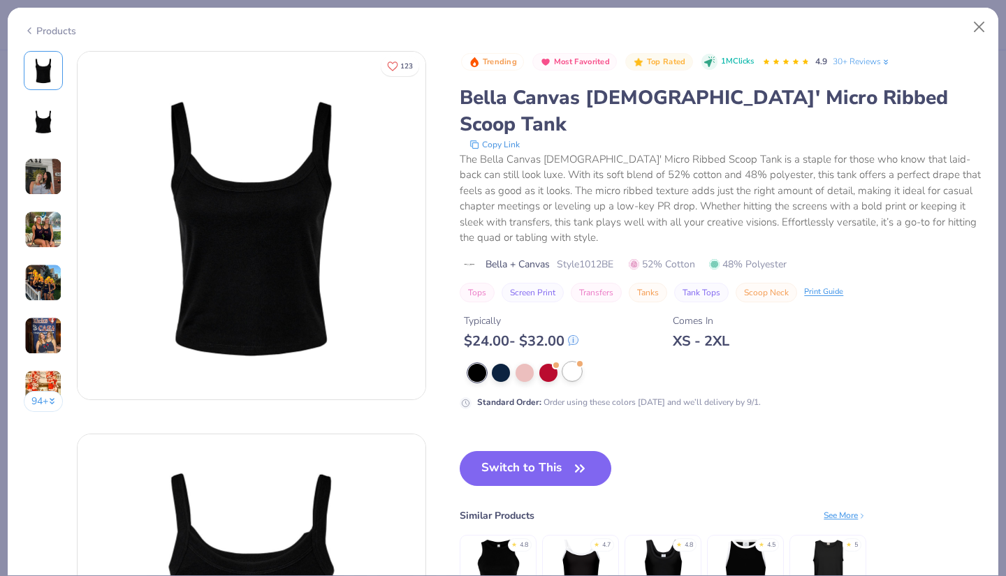
click at [576, 363] on div at bounding box center [572, 372] width 18 height 18
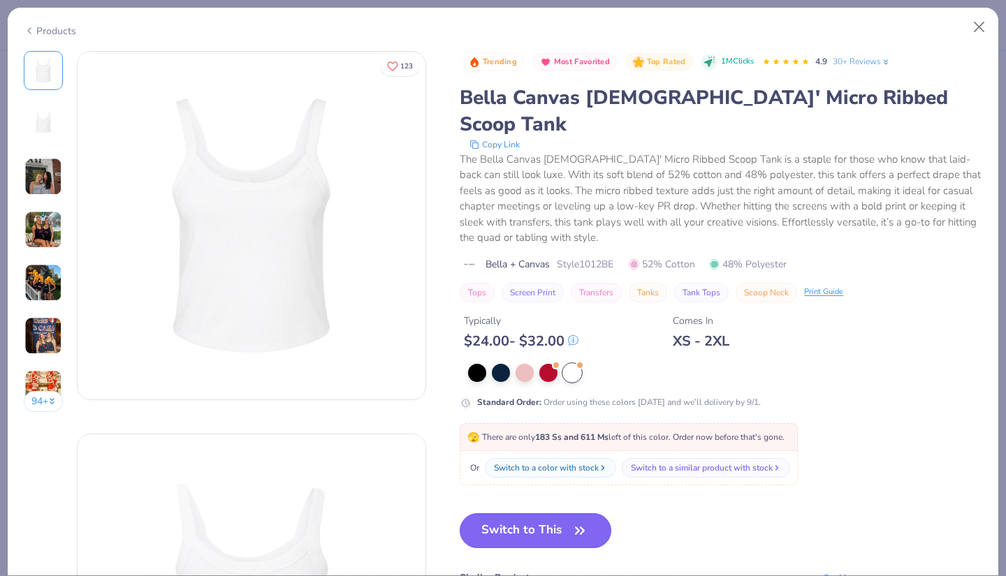
click at [562, 513] on button "Switch to This" at bounding box center [536, 530] width 152 height 35
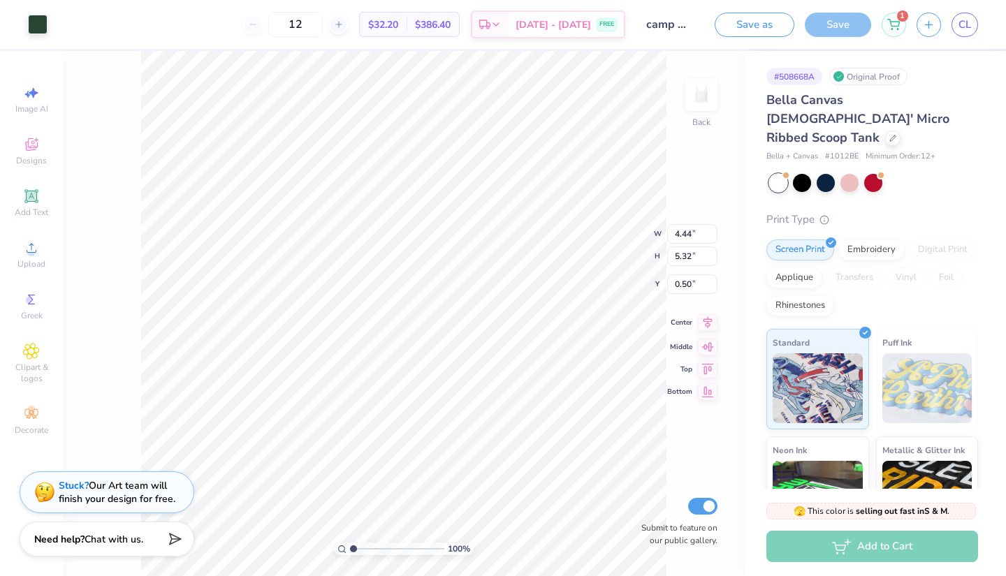
click at [680, 326] on span "Center" at bounding box center [679, 323] width 25 height 10
type input "3.77"
type input "4.52"
click at [707, 303] on icon at bounding box center [708, 308] width 20 height 17
click at [875, 548] on div "Add to Cart" at bounding box center [872, 546] width 212 height 31
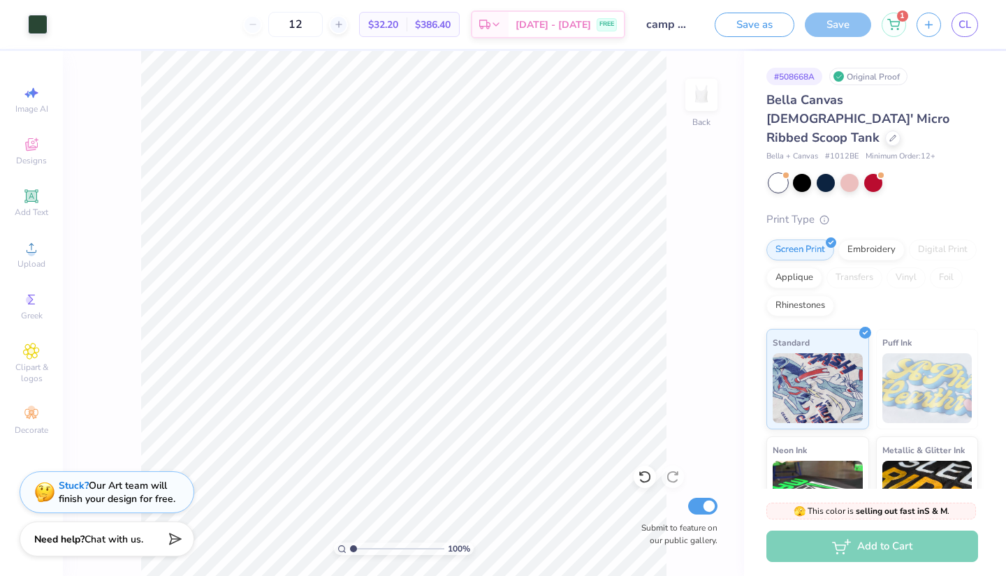
click at [897, 541] on div "Add to Cart" at bounding box center [872, 546] width 212 height 31
click at [812, 22] on div "Save" at bounding box center [838, 25] width 66 height 24
click at [839, 550] on div "Add to Cart" at bounding box center [872, 546] width 212 height 31
